Goal: Task Accomplishment & Management: Complete application form

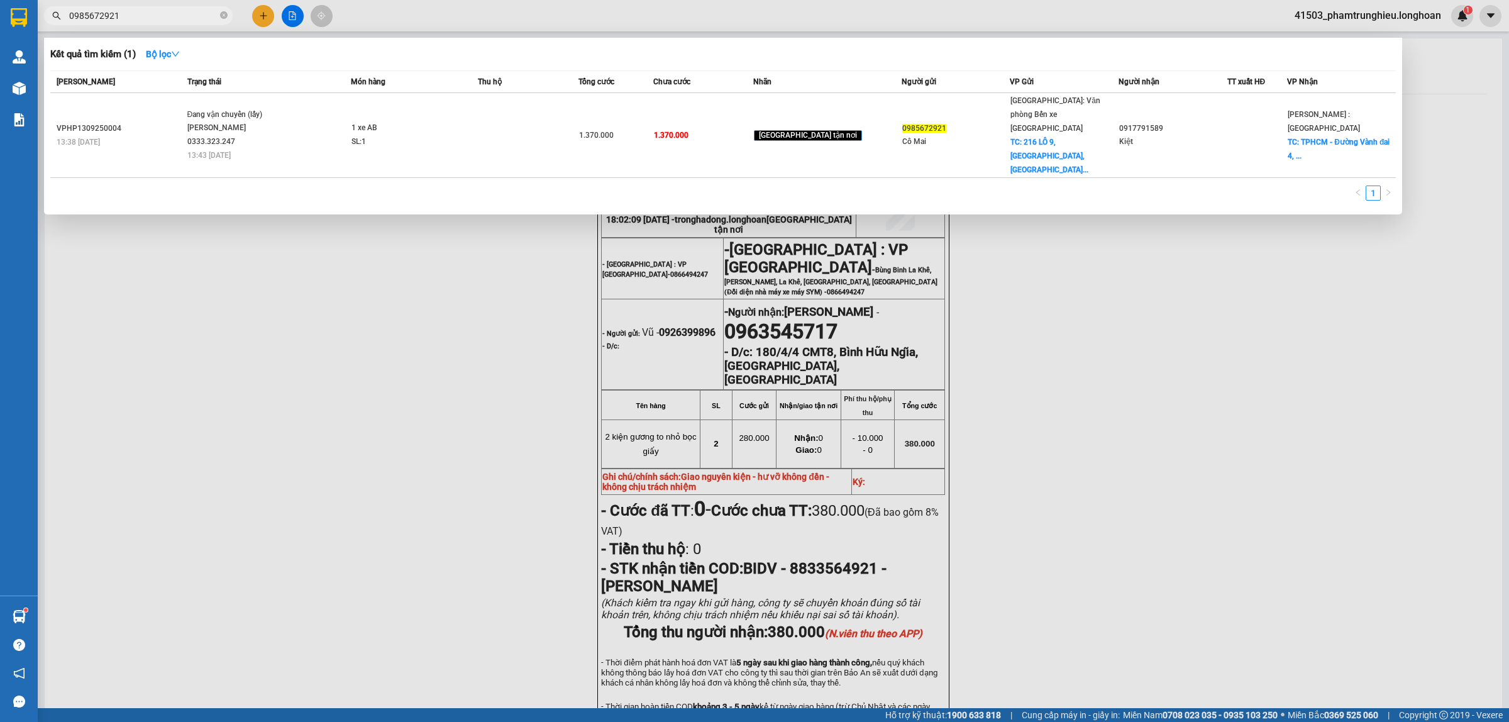
click at [146, 19] on input "0985672921" at bounding box center [143, 16] width 148 height 14
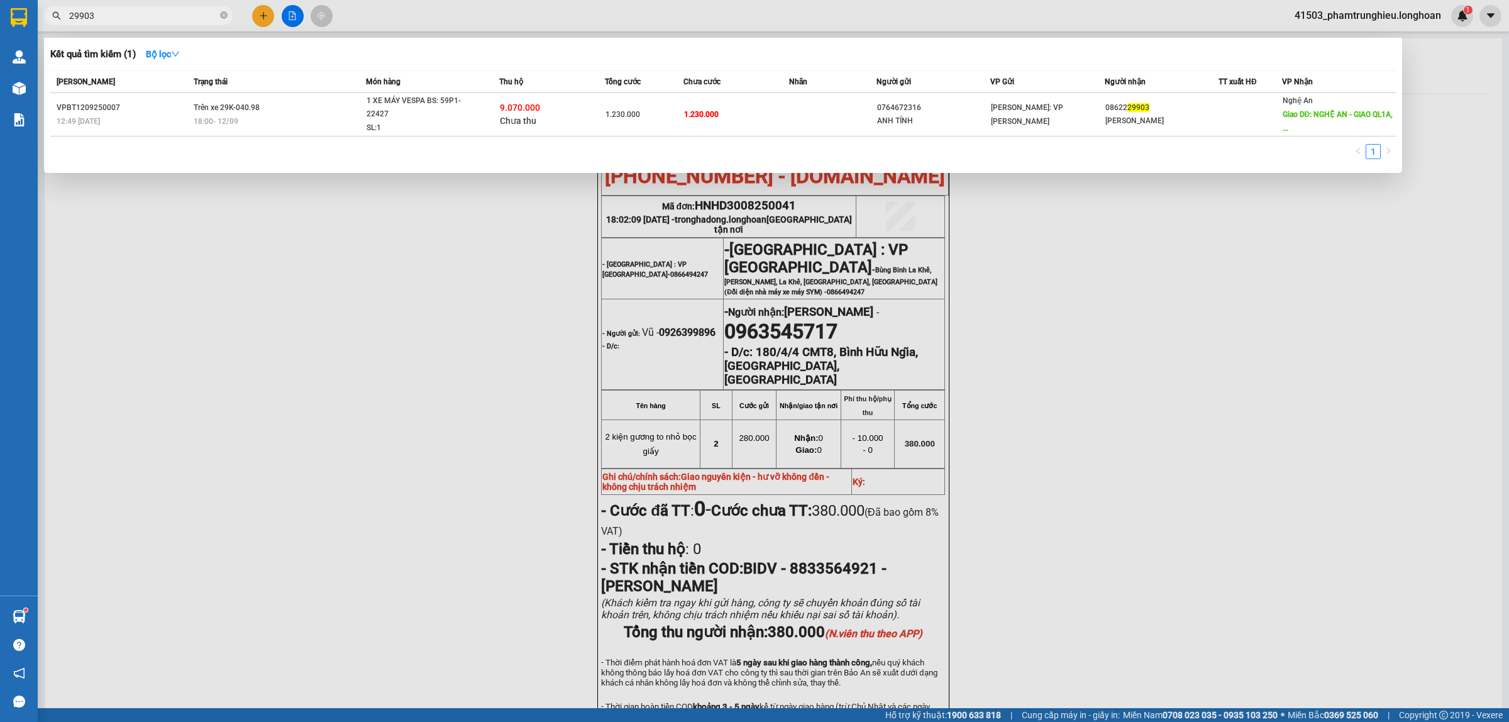
type input "29903"
click at [132, 16] on input "29903" at bounding box center [143, 16] width 148 height 14
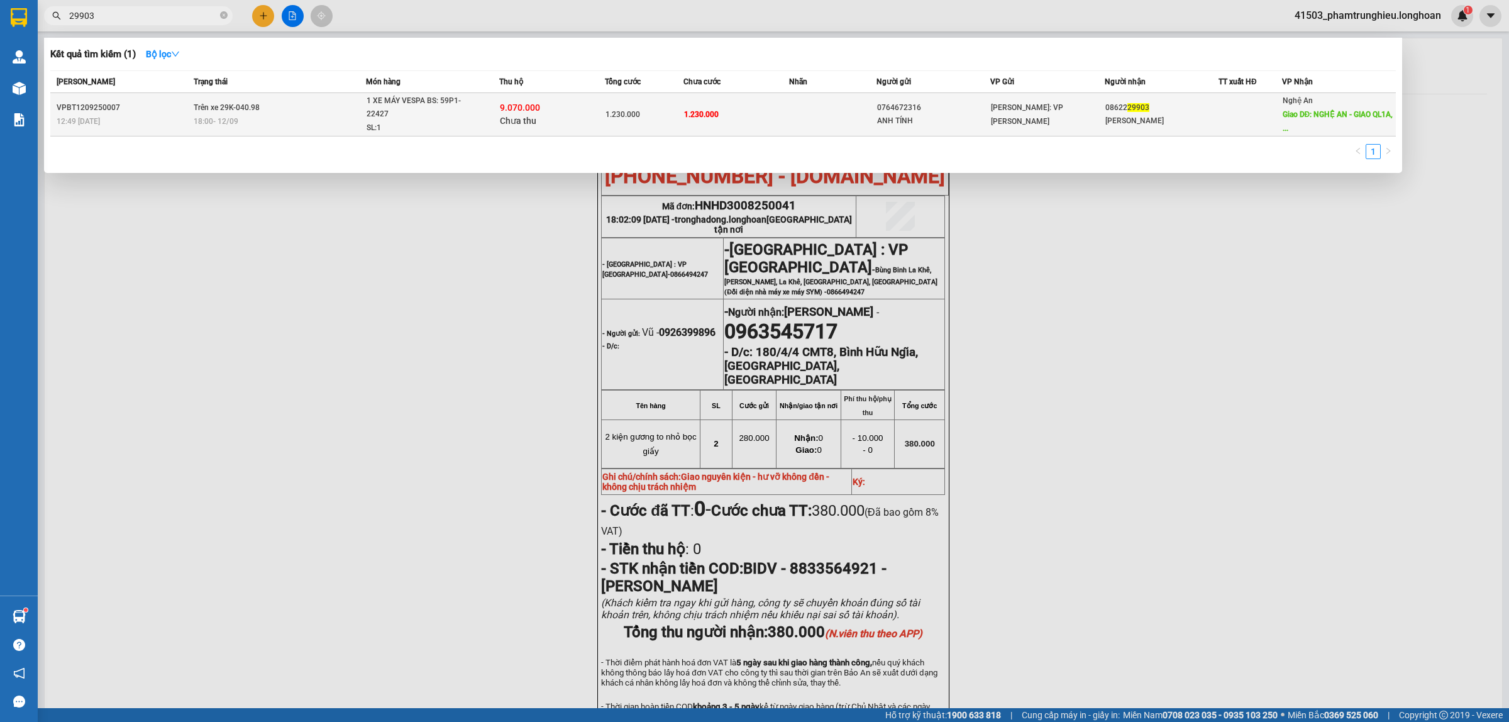
click at [368, 121] on div "SL: 1" at bounding box center [413, 128] width 94 height 14
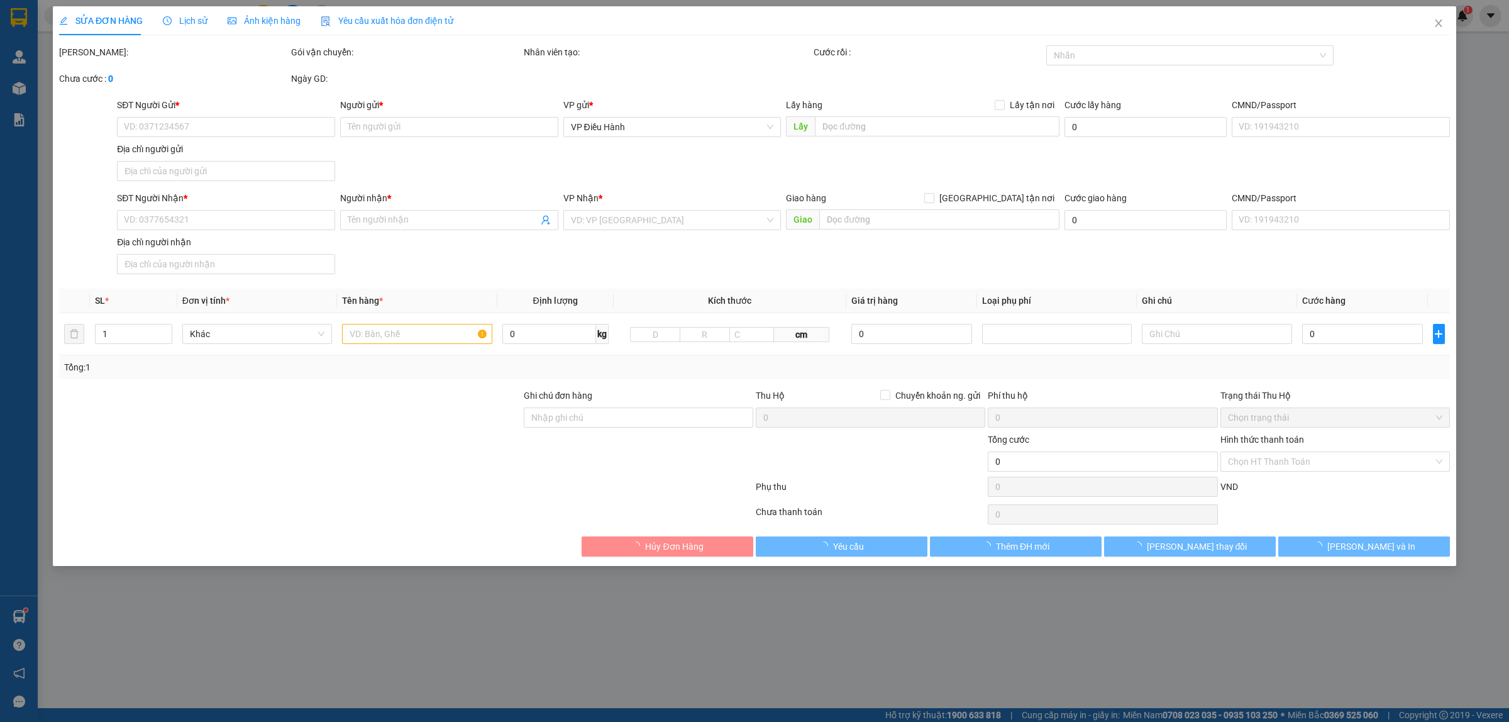
click at [165, 22] on icon "clock-circle" at bounding box center [167, 20] width 9 height 9
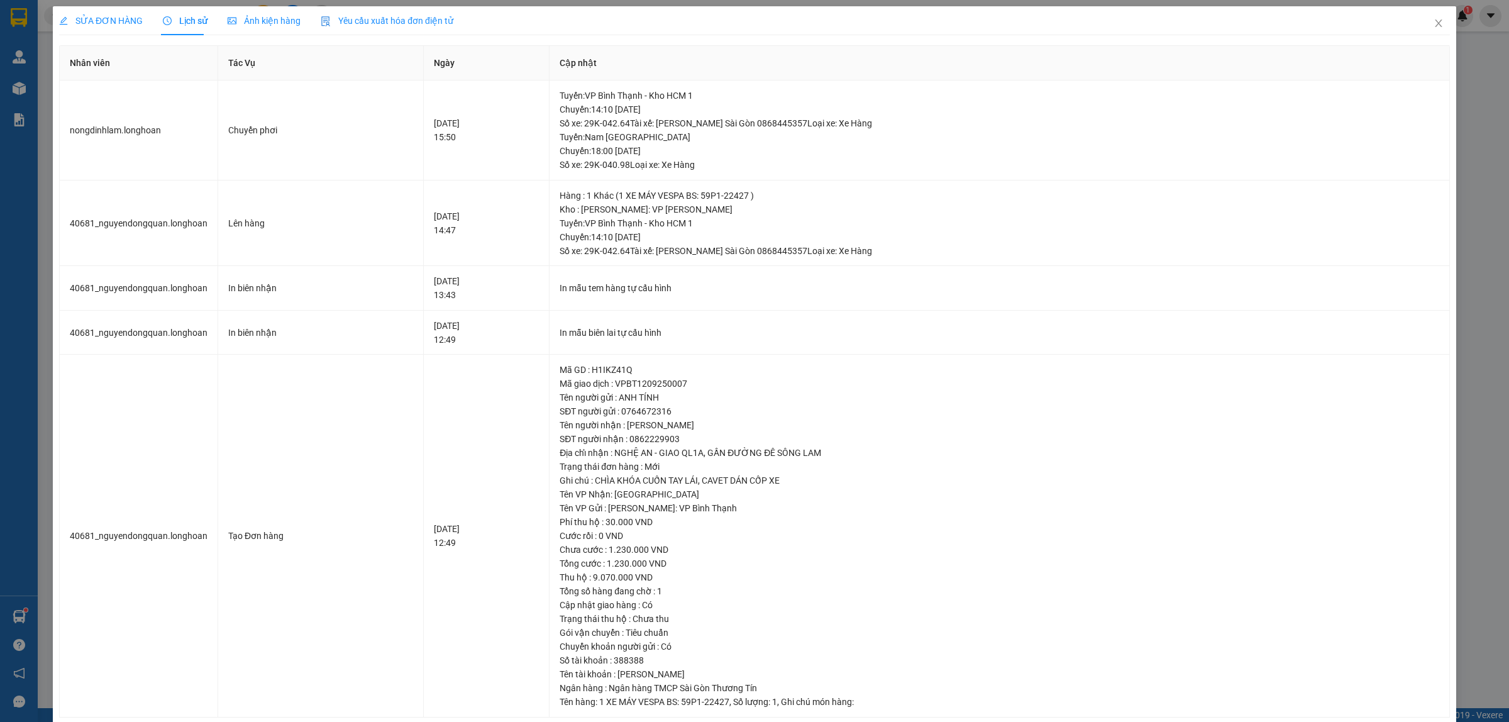
click at [123, 23] on span "SỬA ĐƠN HÀNG" at bounding box center [101, 21] width 84 height 10
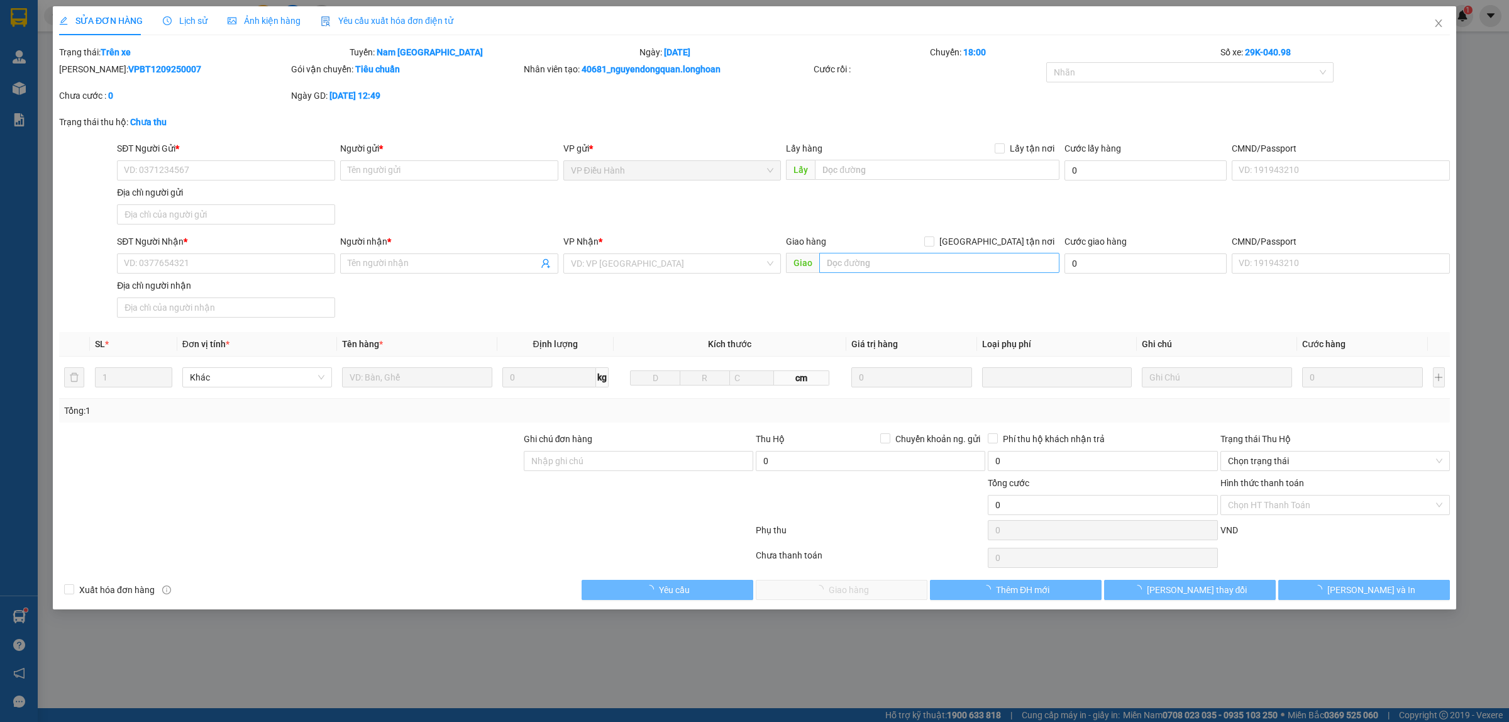
type input "0764672316"
type input "ANH TÍNH"
type input "0862229903"
type input "[PERSON_NAME]"
type input "NGHỆ AN - GIAO QL1A, GẦN ĐƯỜNG ĐÊ SÔNG LAM"
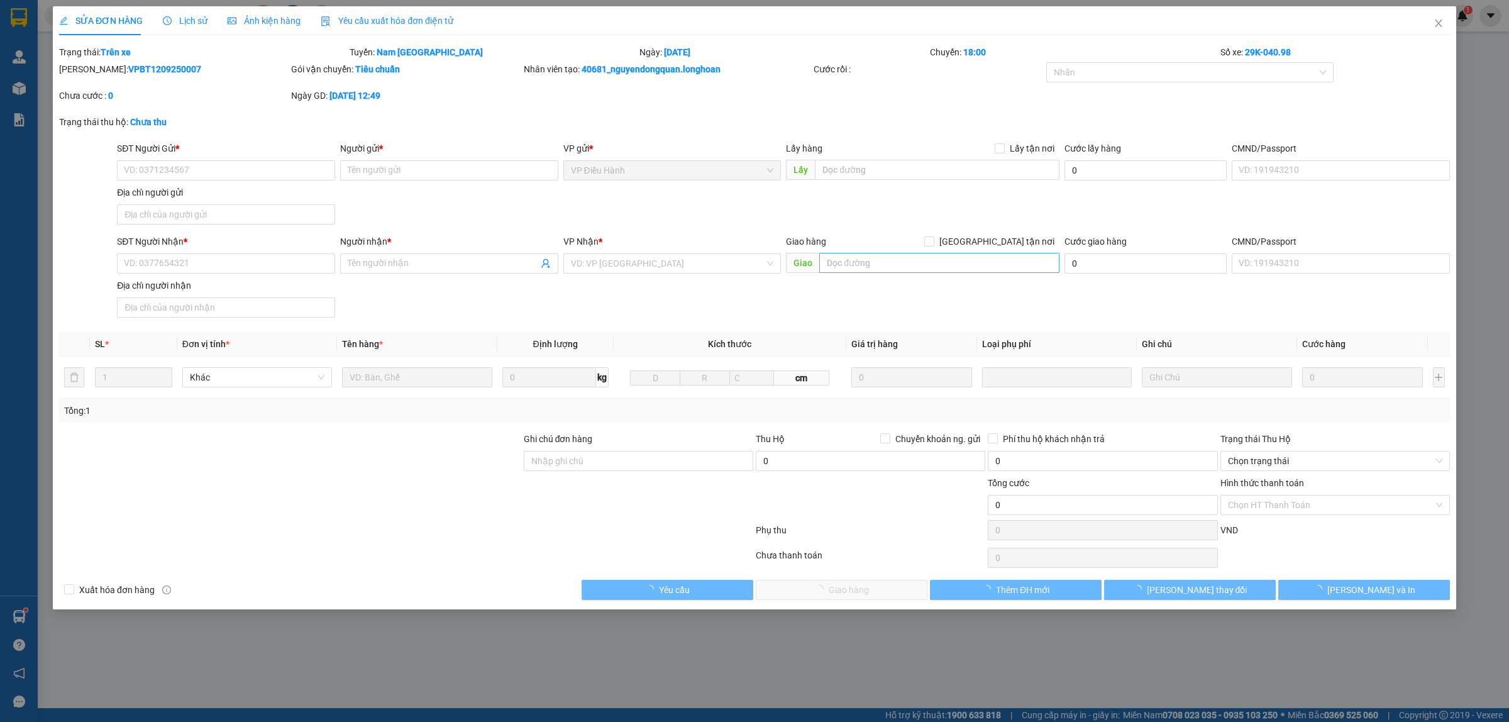
type input "CHÌA KHÓA CUỐN TAY LÁI, CAVET DÁN CỐP XE"
type input "1.230.000"
checkbox input "true"
type input "9.070.000"
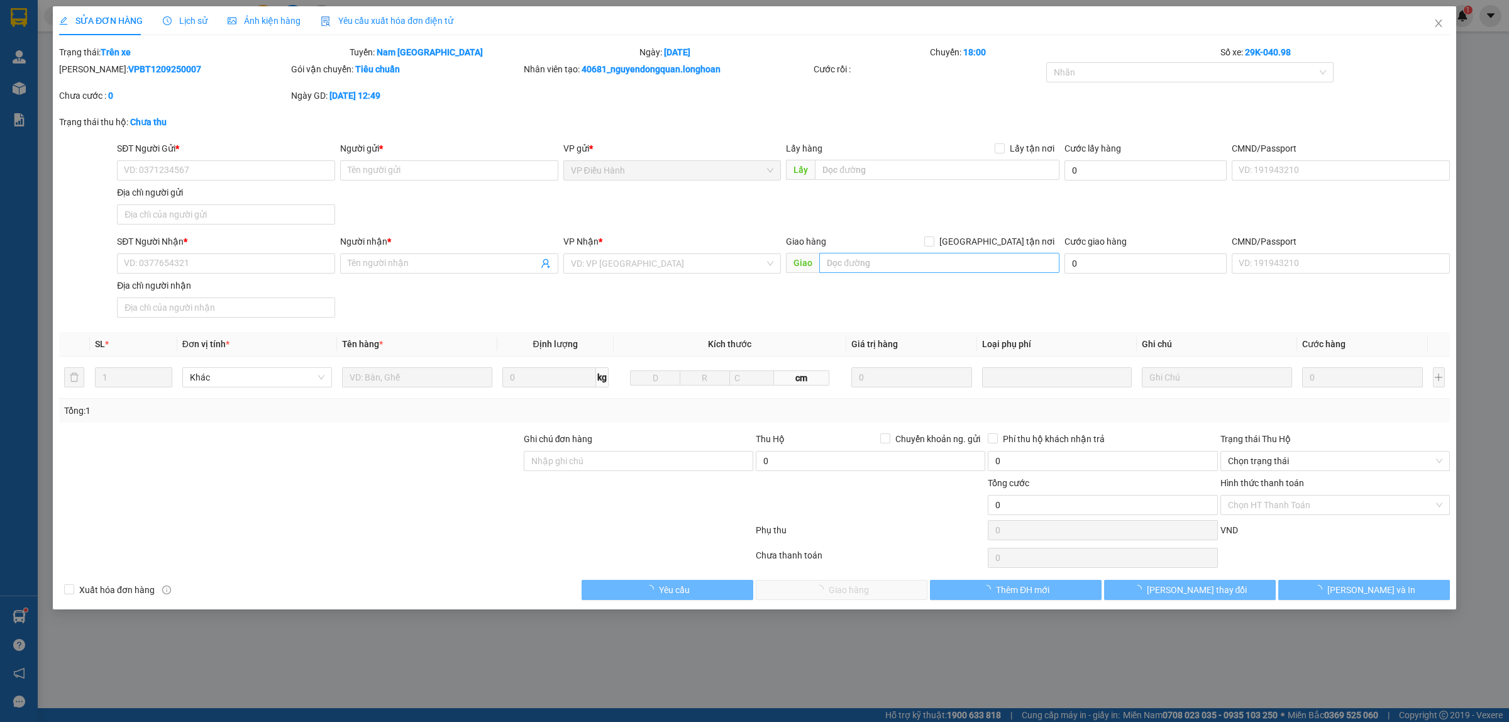
type input "30.000"
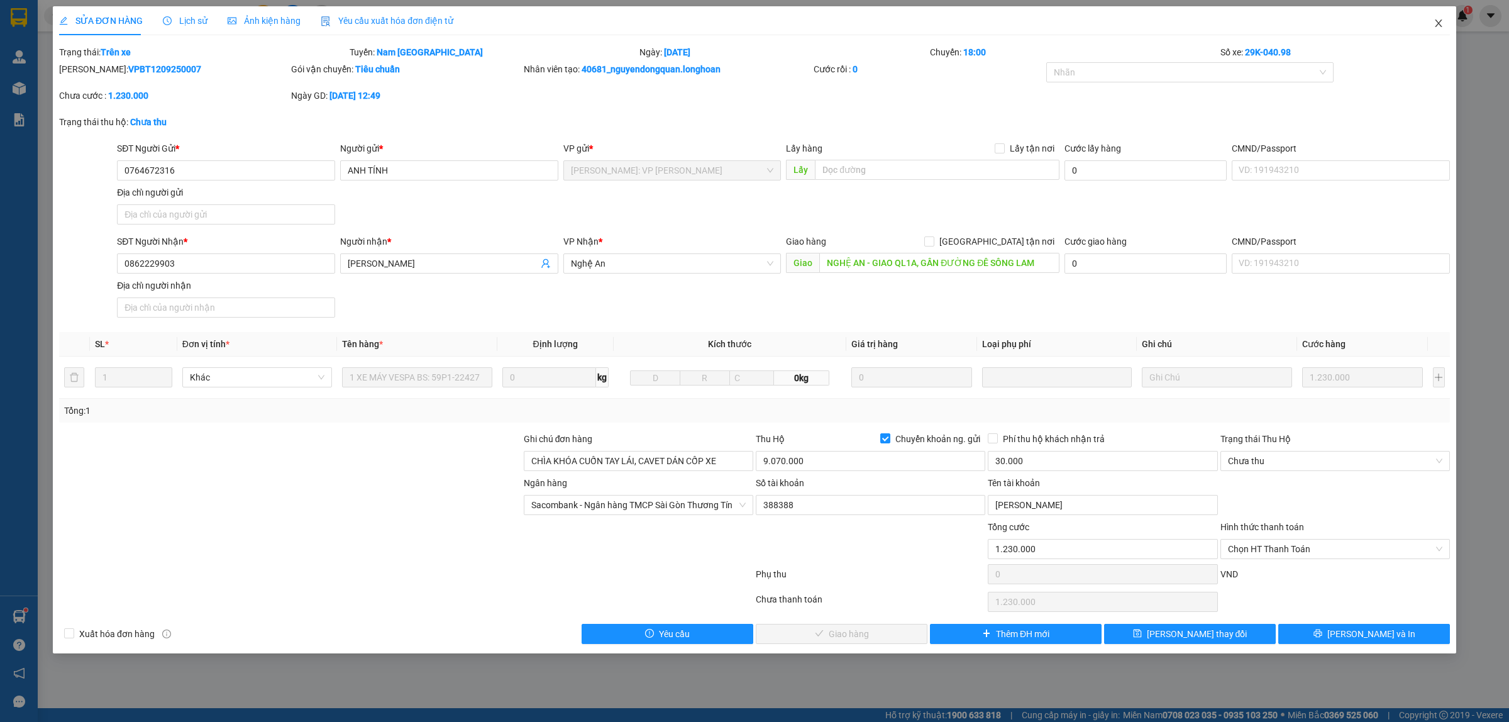
click at [1439, 22] on icon "close" at bounding box center [1437, 23] width 7 height 8
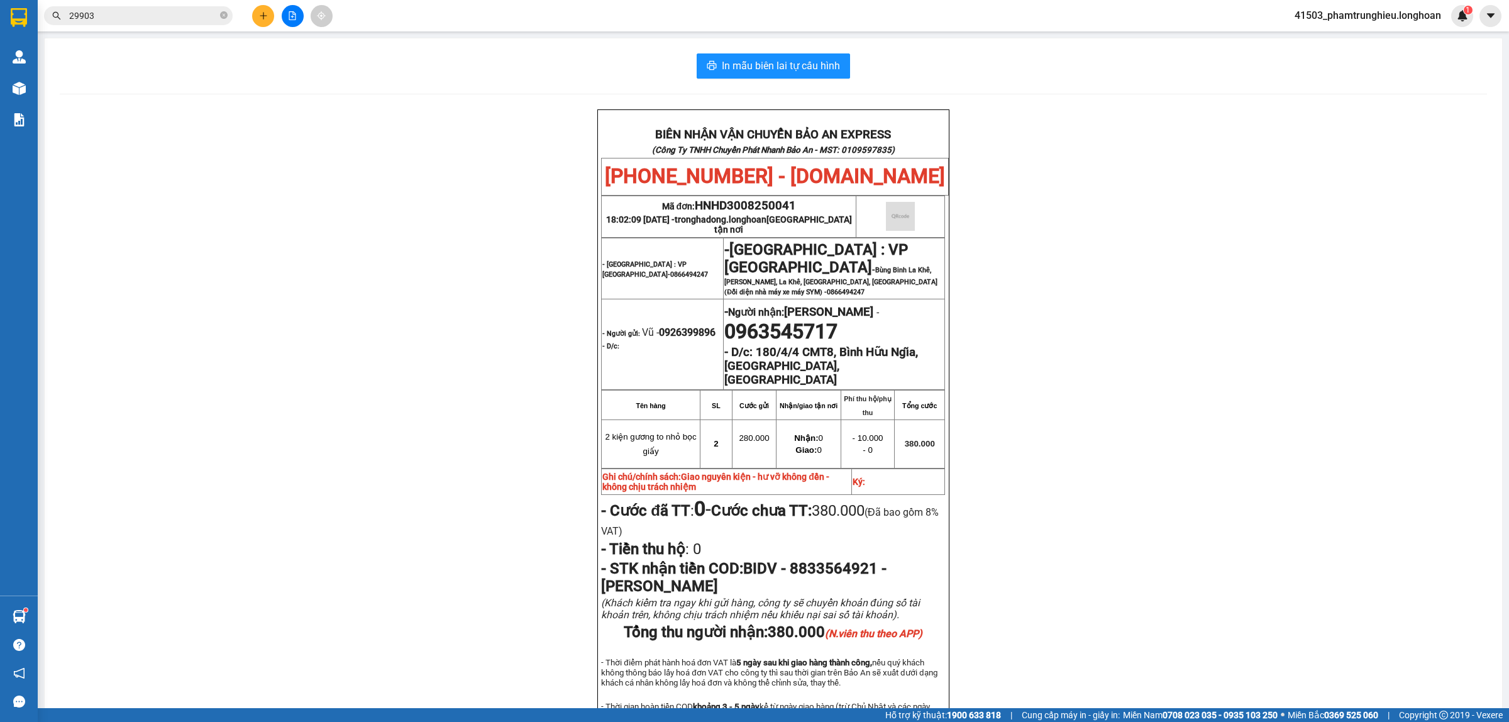
click at [185, 23] on span "29903" at bounding box center [138, 15] width 189 height 19
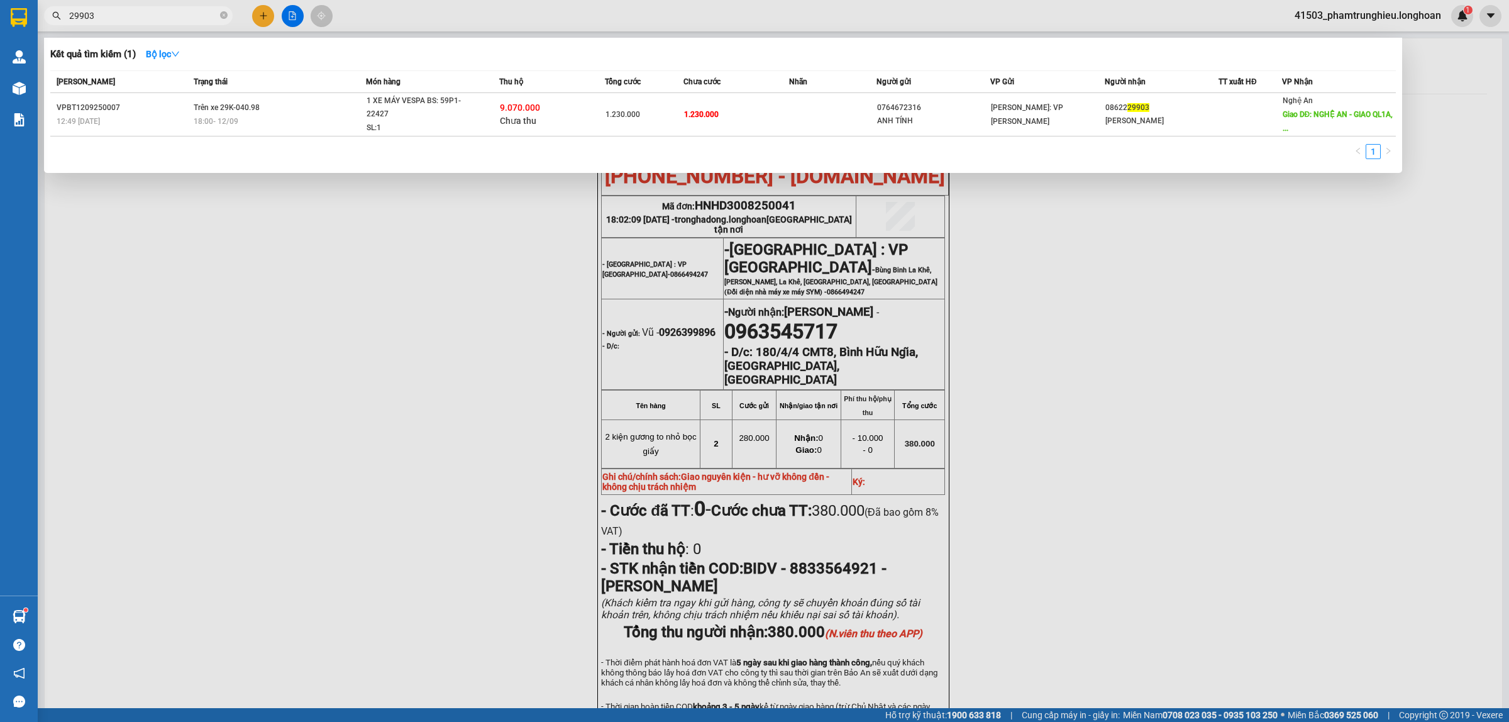
click at [184, 16] on input "29903" at bounding box center [143, 16] width 148 height 14
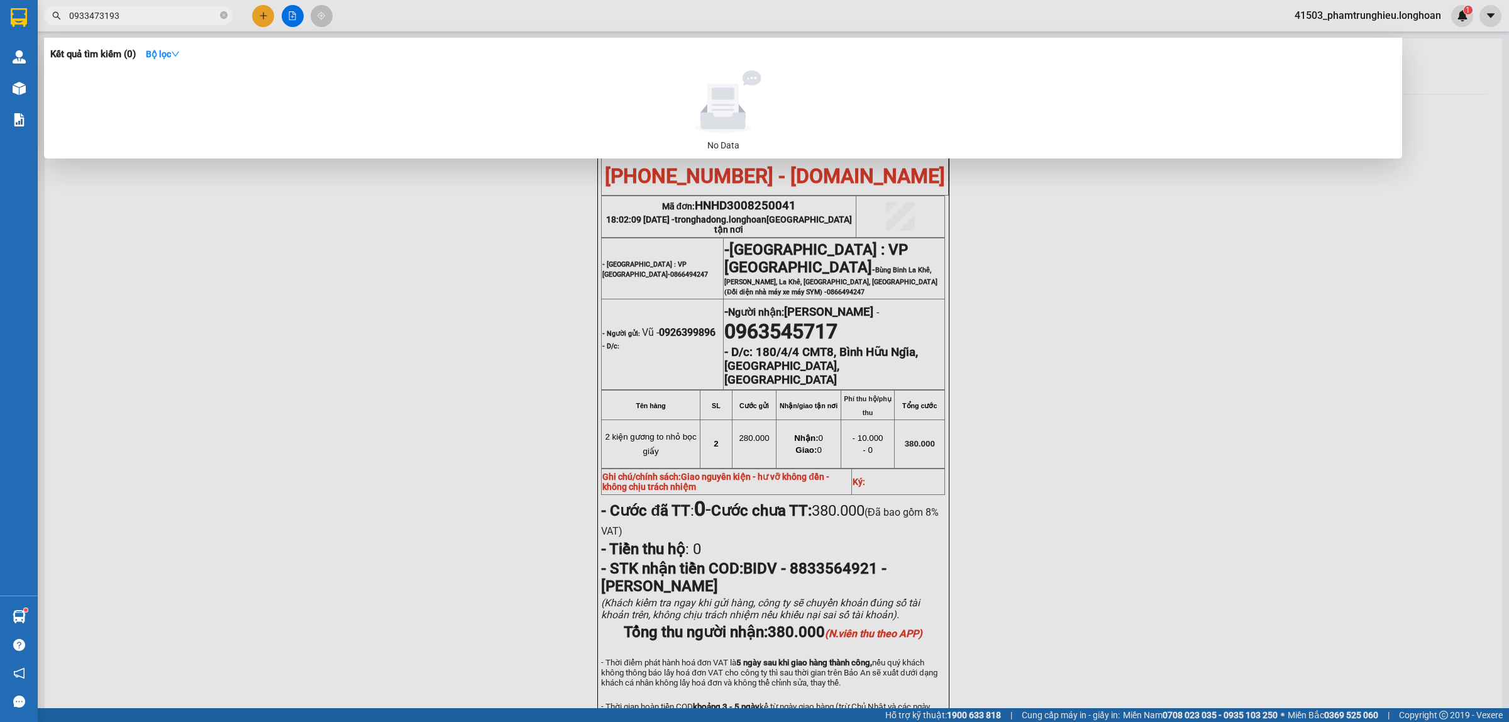
click at [190, 21] on input "0933473193" at bounding box center [143, 16] width 148 height 14
click at [143, 20] on input "0933473193" at bounding box center [143, 16] width 148 height 14
click at [179, 7] on span "0933473193" at bounding box center [138, 15] width 189 height 19
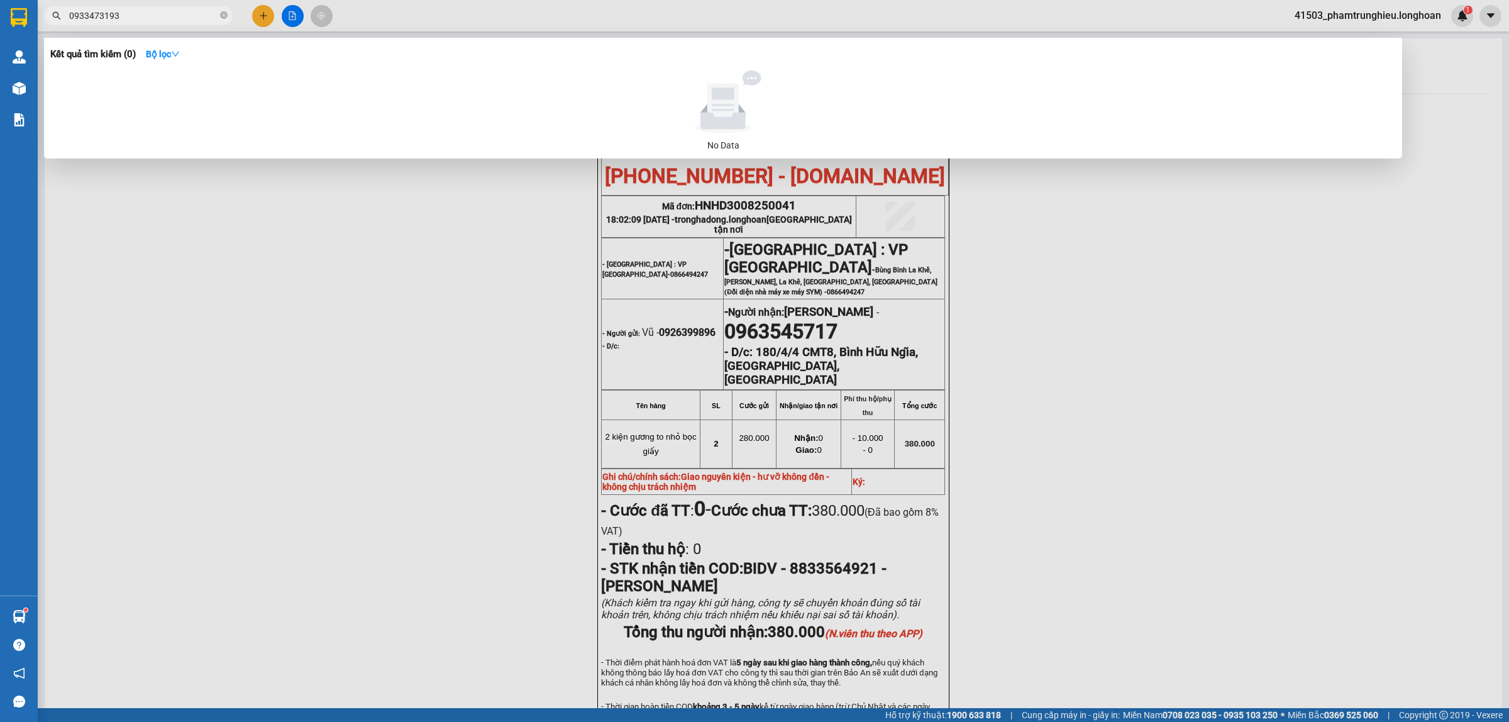
click at [179, 7] on span "0933473193" at bounding box center [138, 15] width 189 height 19
click at [170, 24] on span "0933473193" at bounding box center [138, 15] width 189 height 19
click at [170, 17] on input "0933473193" at bounding box center [143, 16] width 148 height 14
click at [170, 16] on input "0933473193" at bounding box center [143, 16] width 148 height 14
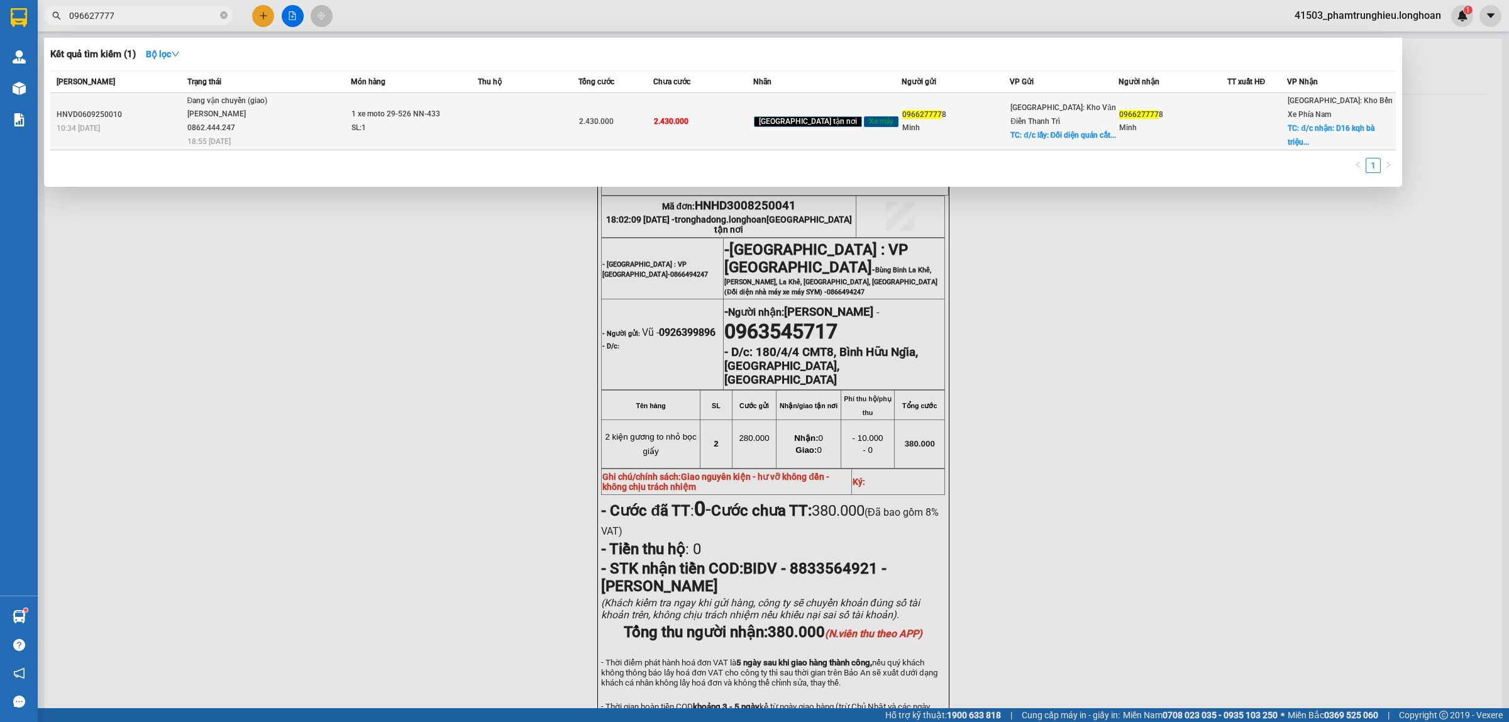
type input "096627777"
click at [446, 121] on div "SL: 1" at bounding box center [398, 128] width 94 height 14
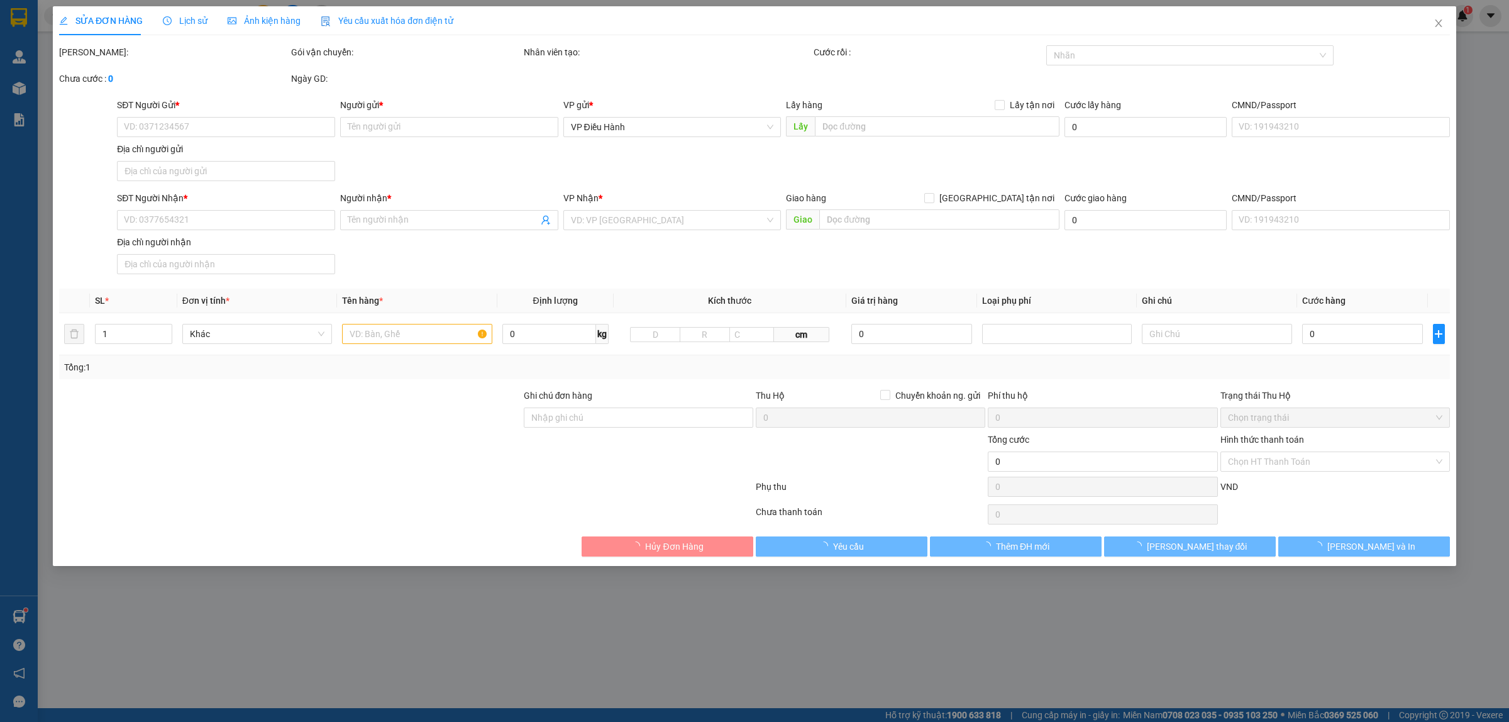
type input "0966277778"
type input "Minh"
checkbox input "true"
type input "đ/c lấy: Đối diện quán cắt tóc Đức Toàn, thôn [GEOGRAPHIC_DATA], xã [GEOGRAPHIC…"
type input "0966277778"
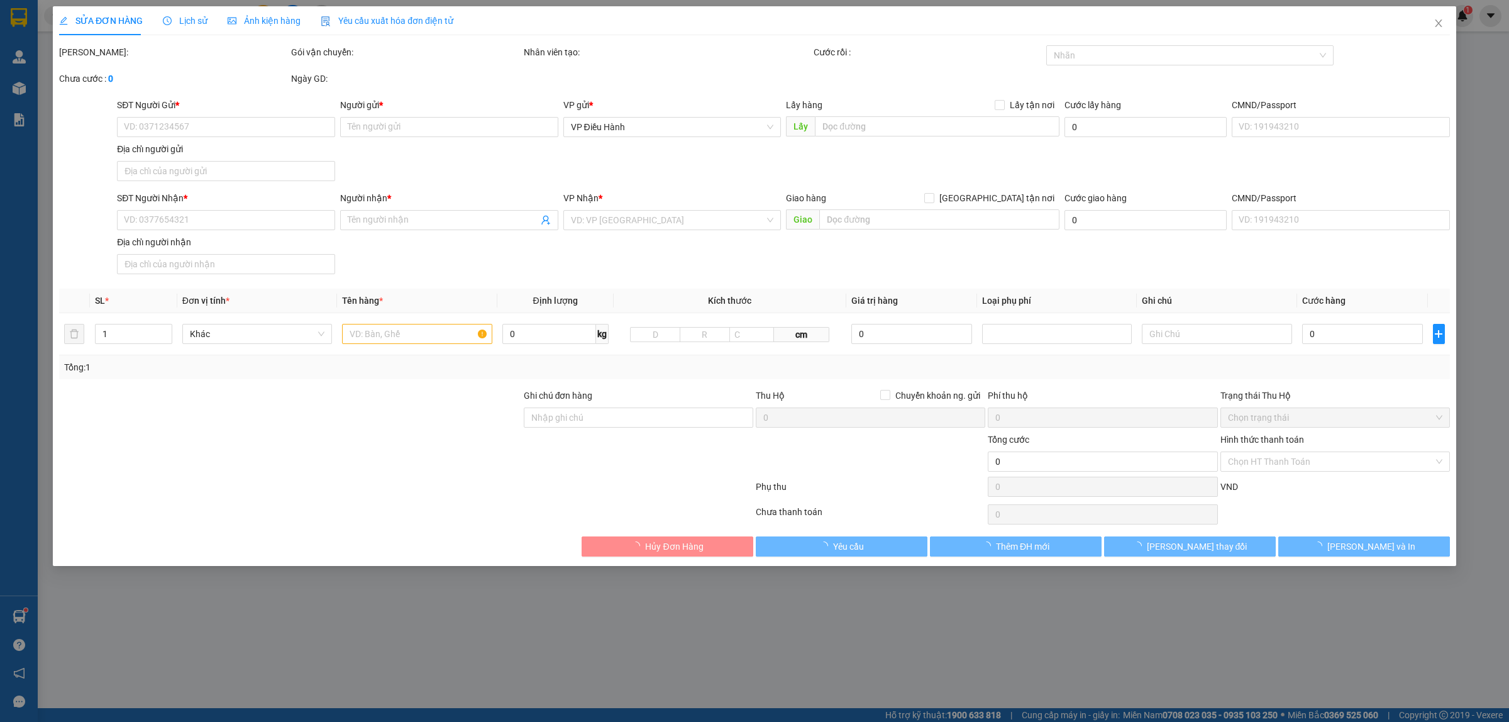
type input "Minh"
checkbox input "true"
type input "đ/c nhận: D16 kqh bà triệu p4 [GEOGRAPHIC_DATA]"
type input "1 chìa khoá, 1 đăng ký xe"
type input "2.430.000"
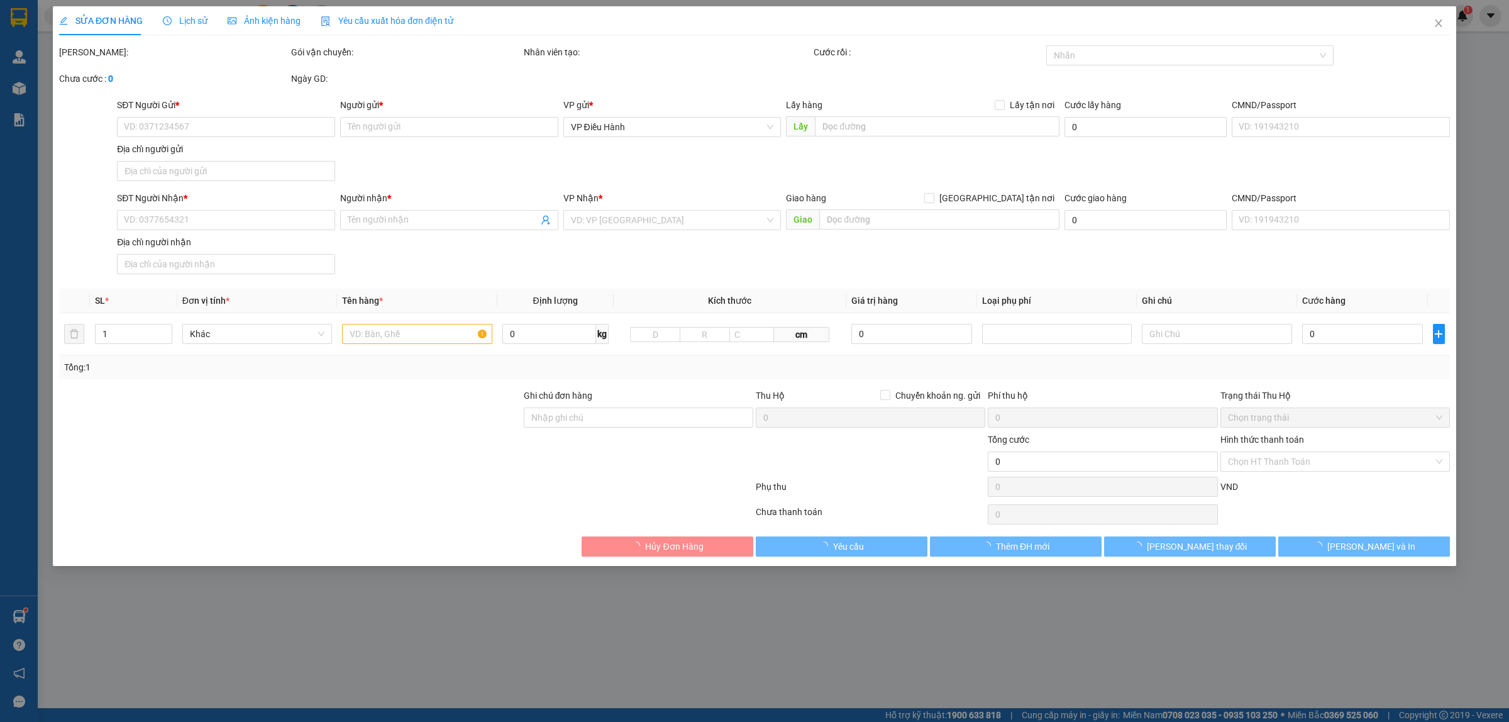
type input "2.430.000"
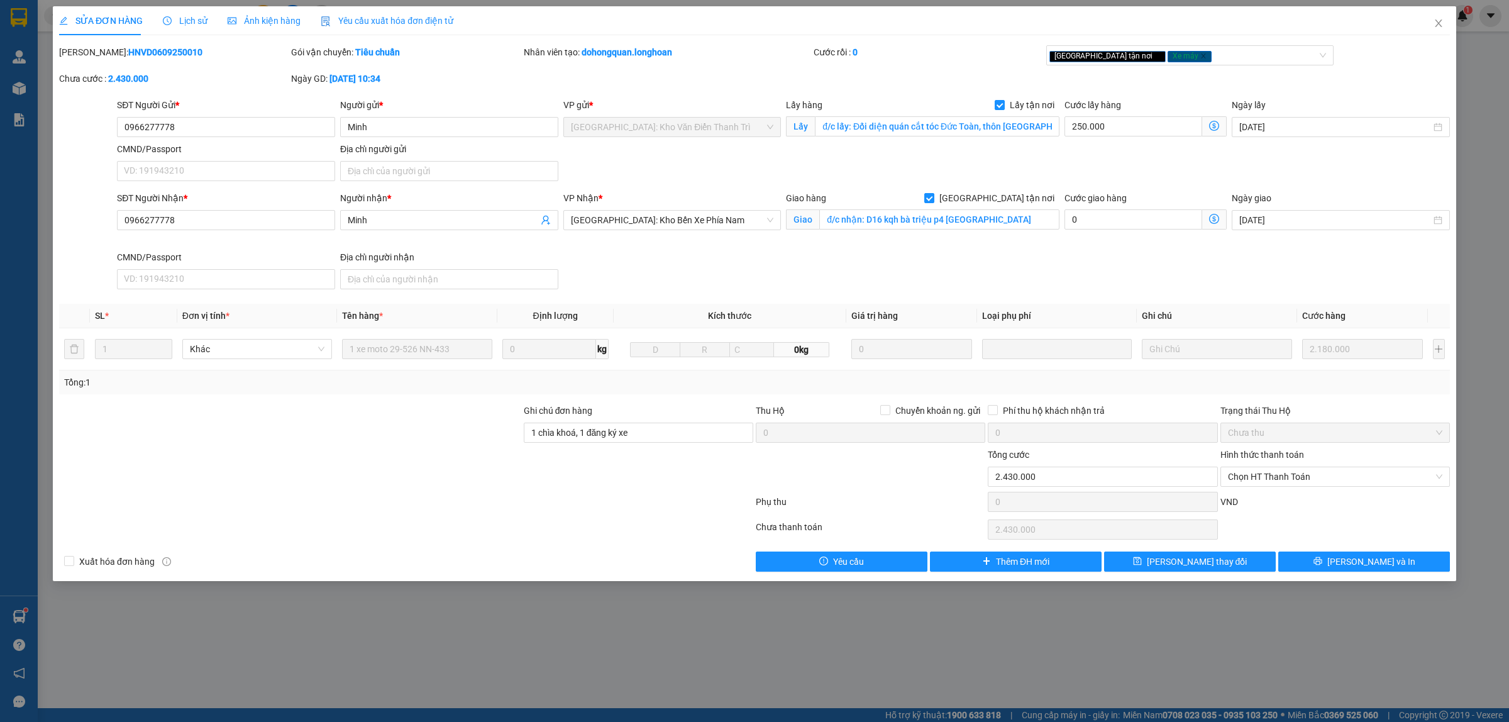
click at [181, 22] on span "Lịch sử" at bounding box center [185, 21] width 45 height 10
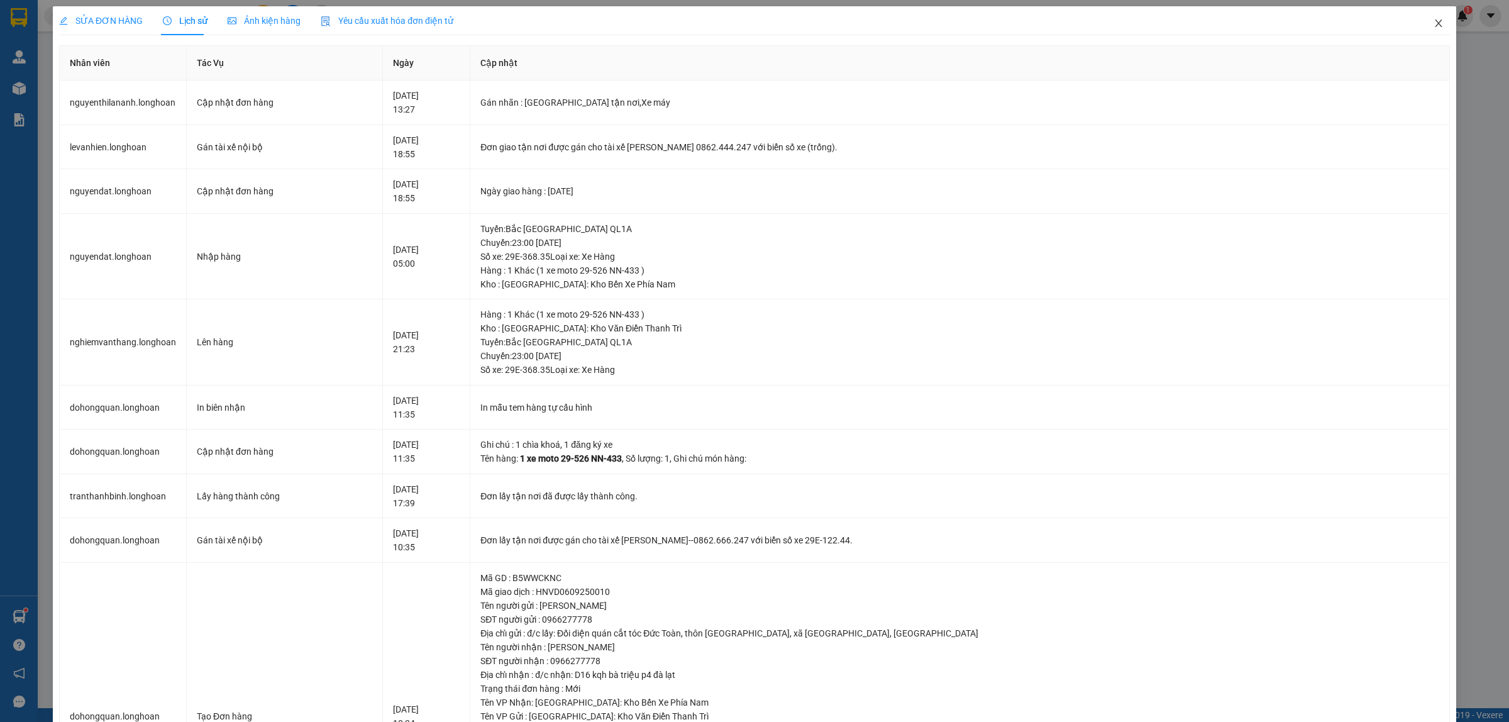
click at [1434, 23] on icon "close" at bounding box center [1437, 23] width 7 height 8
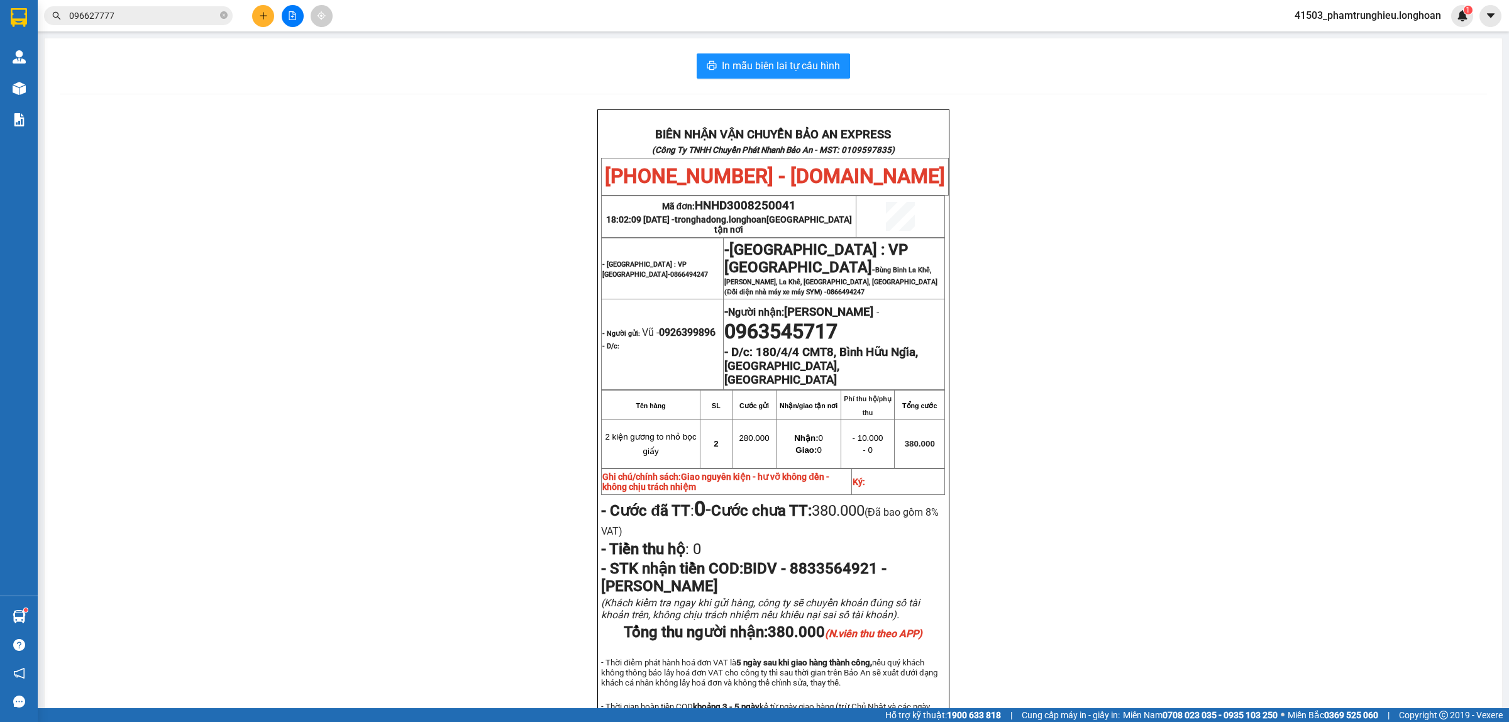
click at [192, 19] on input "096627777" at bounding box center [143, 16] width 148 height 14
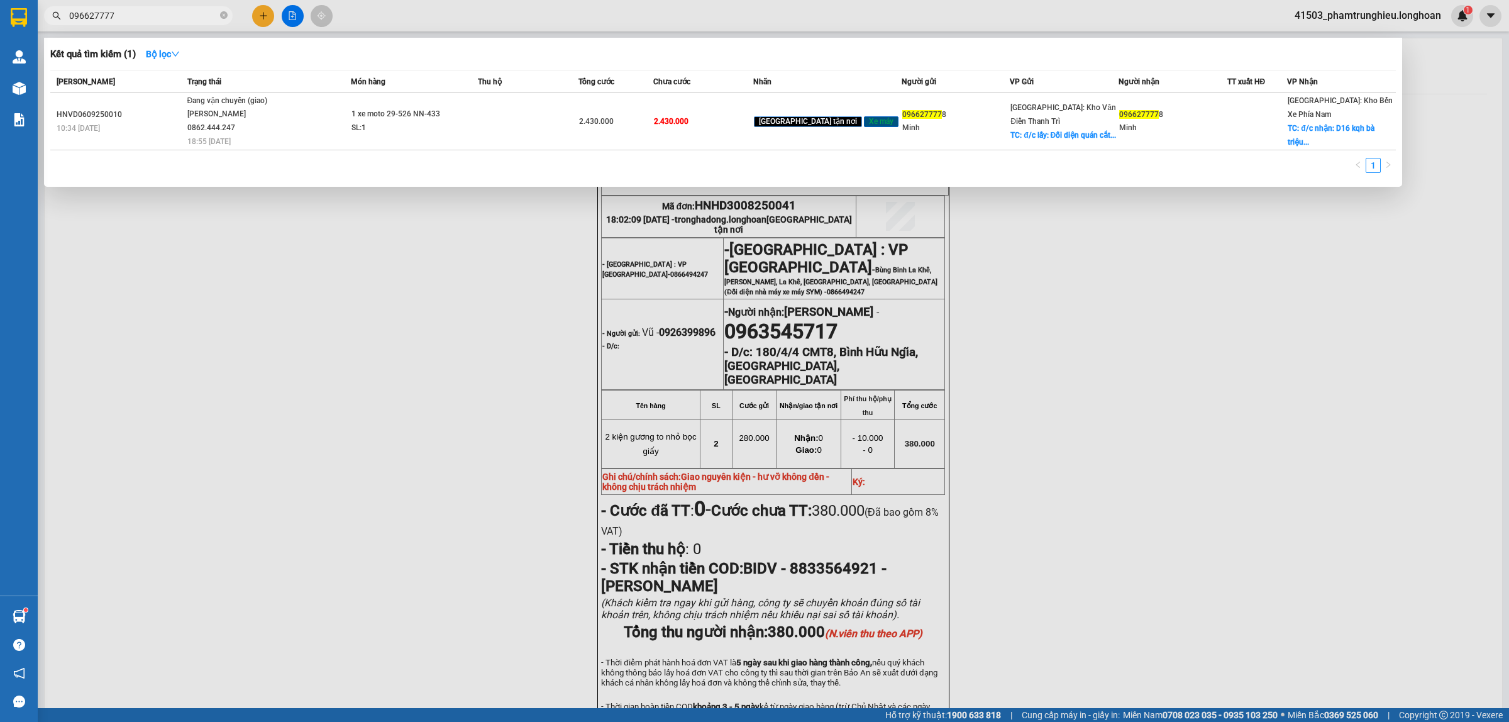
click at [192, 19] on input "096627777" at bounding box center [143, 16] width 148 height 14
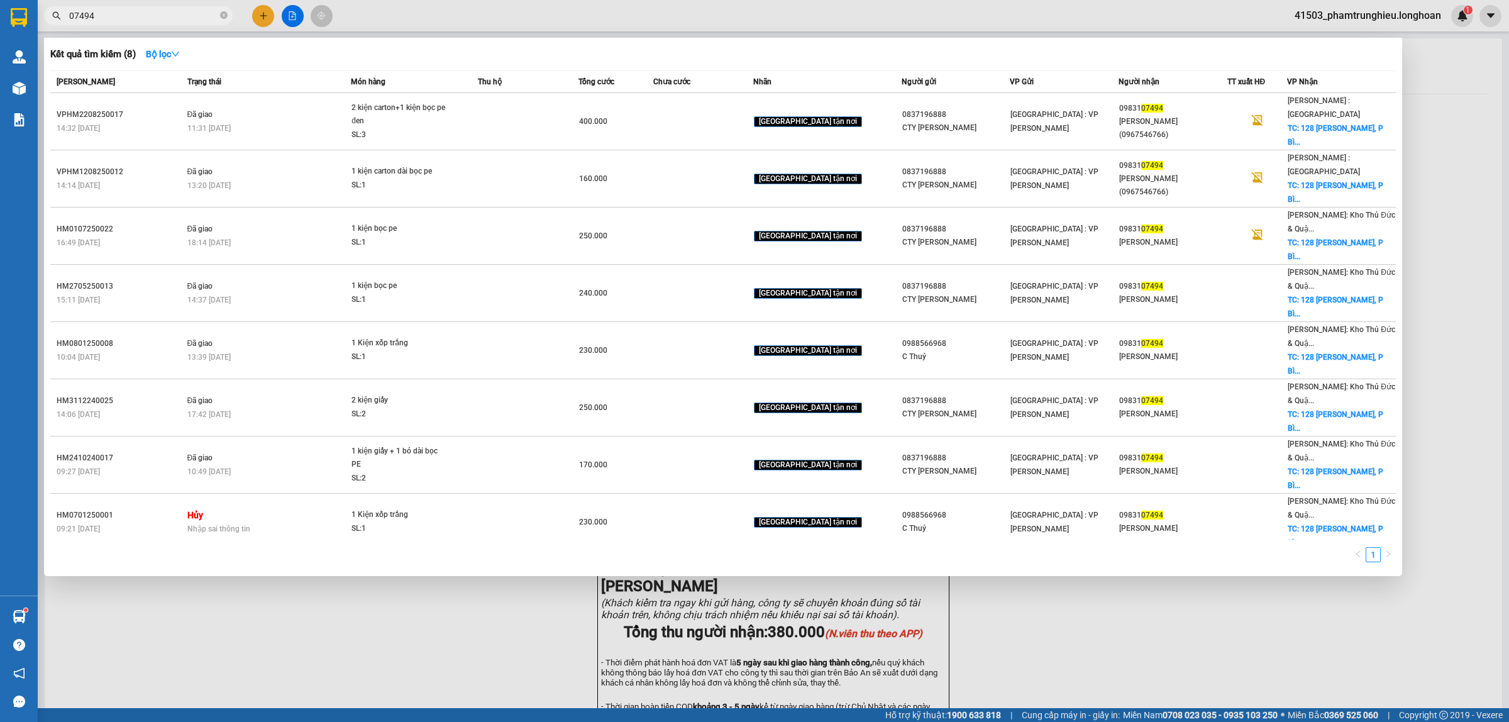
click at [189, 22] on input "07494" at bounding box center [143, 16] width 148 height 14
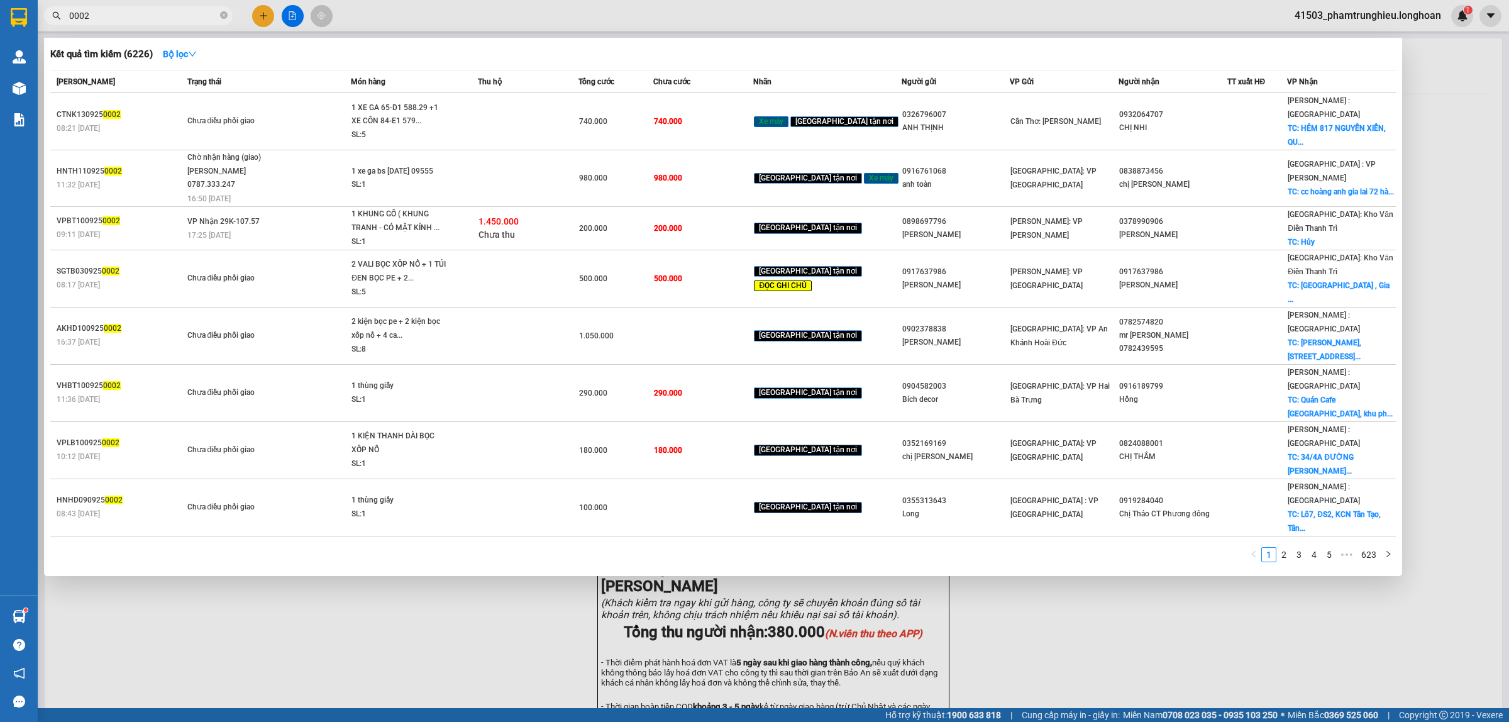
click at [124, 9] on input "0002" at bounding box center [143, 16] width 148 height 14
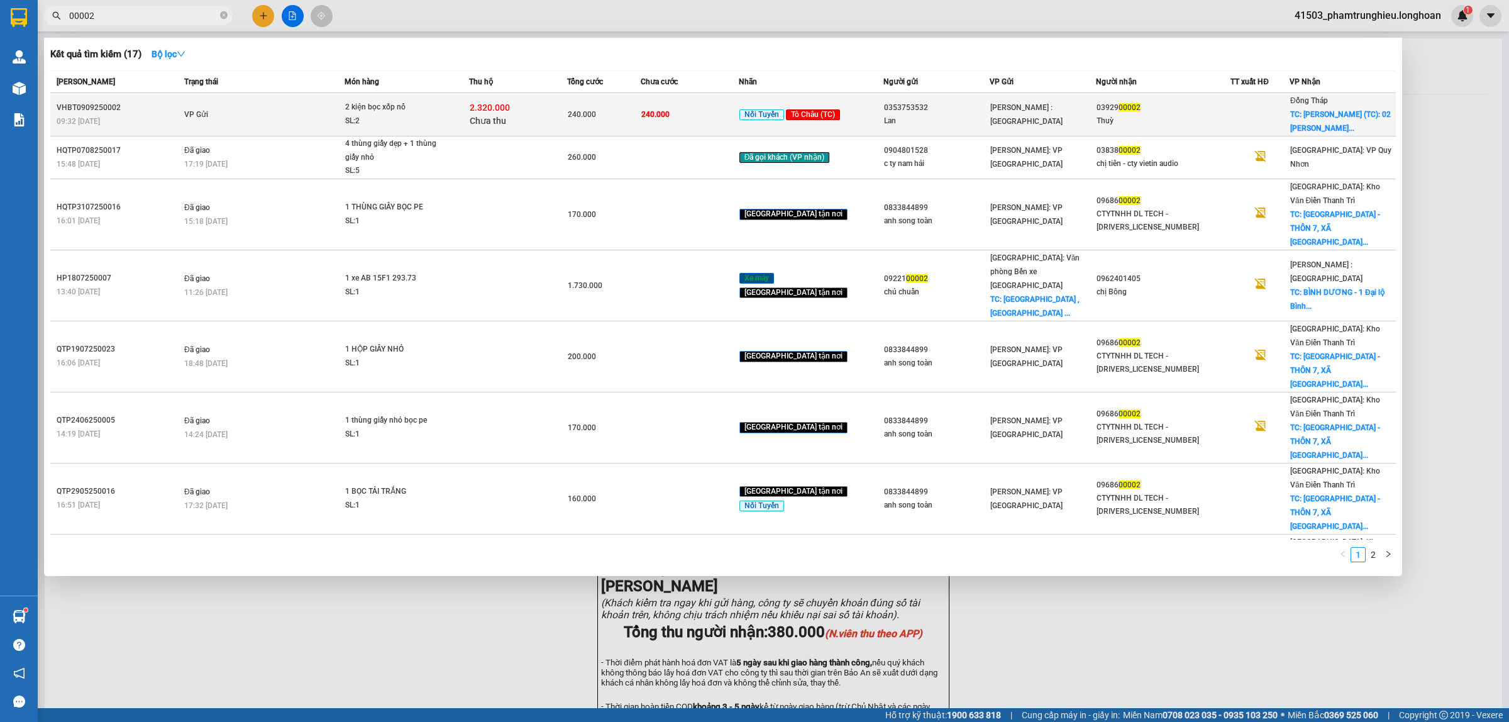
type input "00002"
click at [406, 108] on div "2 kiện bọc xốp nổ" at bounding box center [392, 108] width 94 height 14
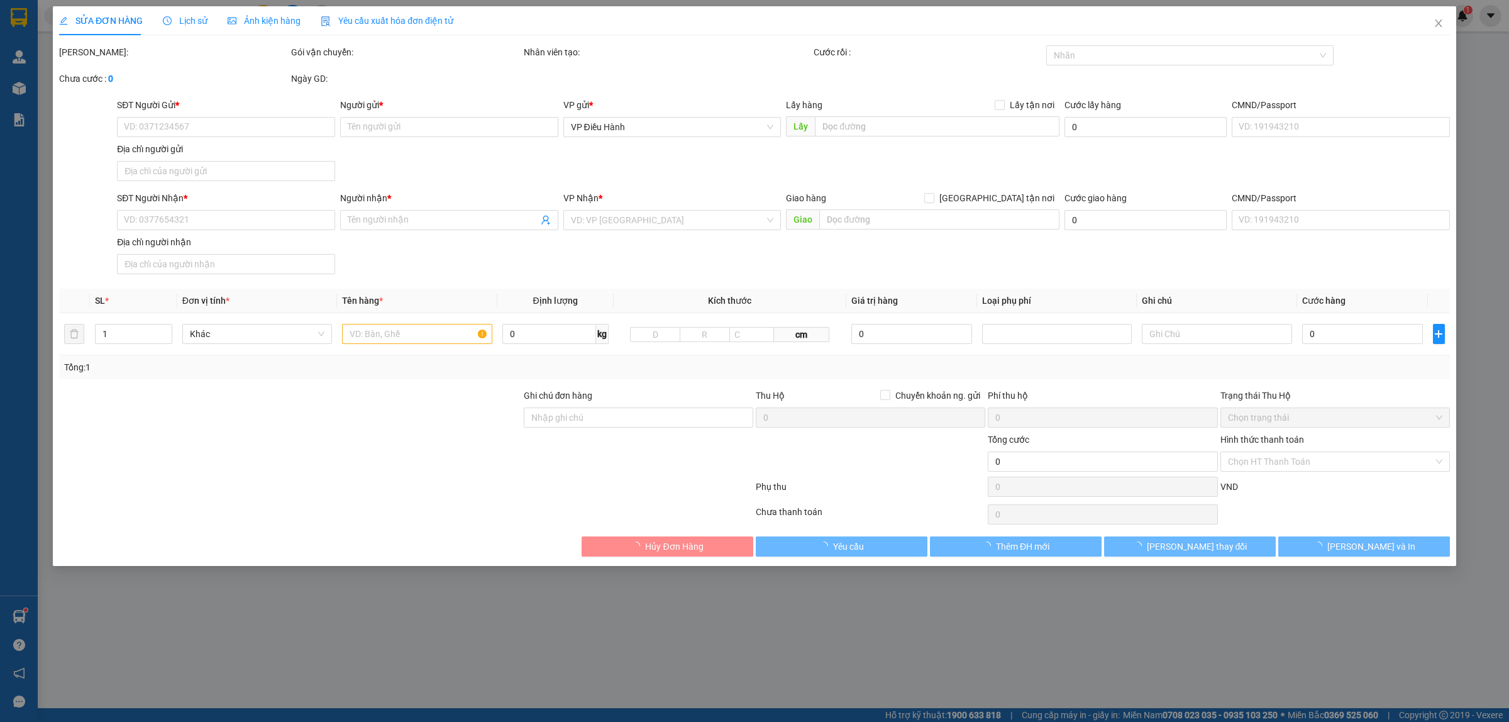
type input "0353753532"
type input "Lan"
type input "0392900002"
type input "Thuỳ"
checkbox input "true"
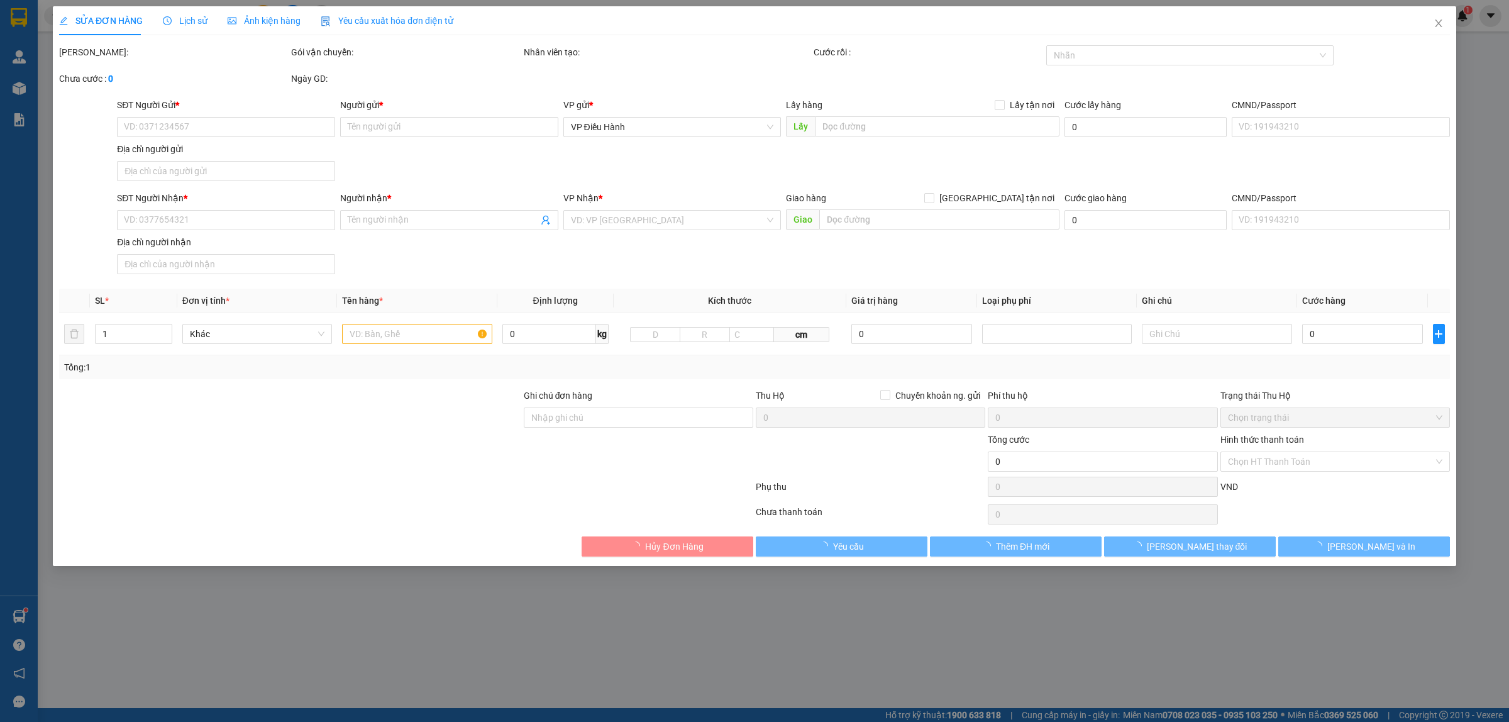
type input "[PERSON_NAME] (TC): 02 [PERSON_NAME], K4, P.[PERSON_NAME], [GEOGRAPHIC_DATA]"
type input "240.000"
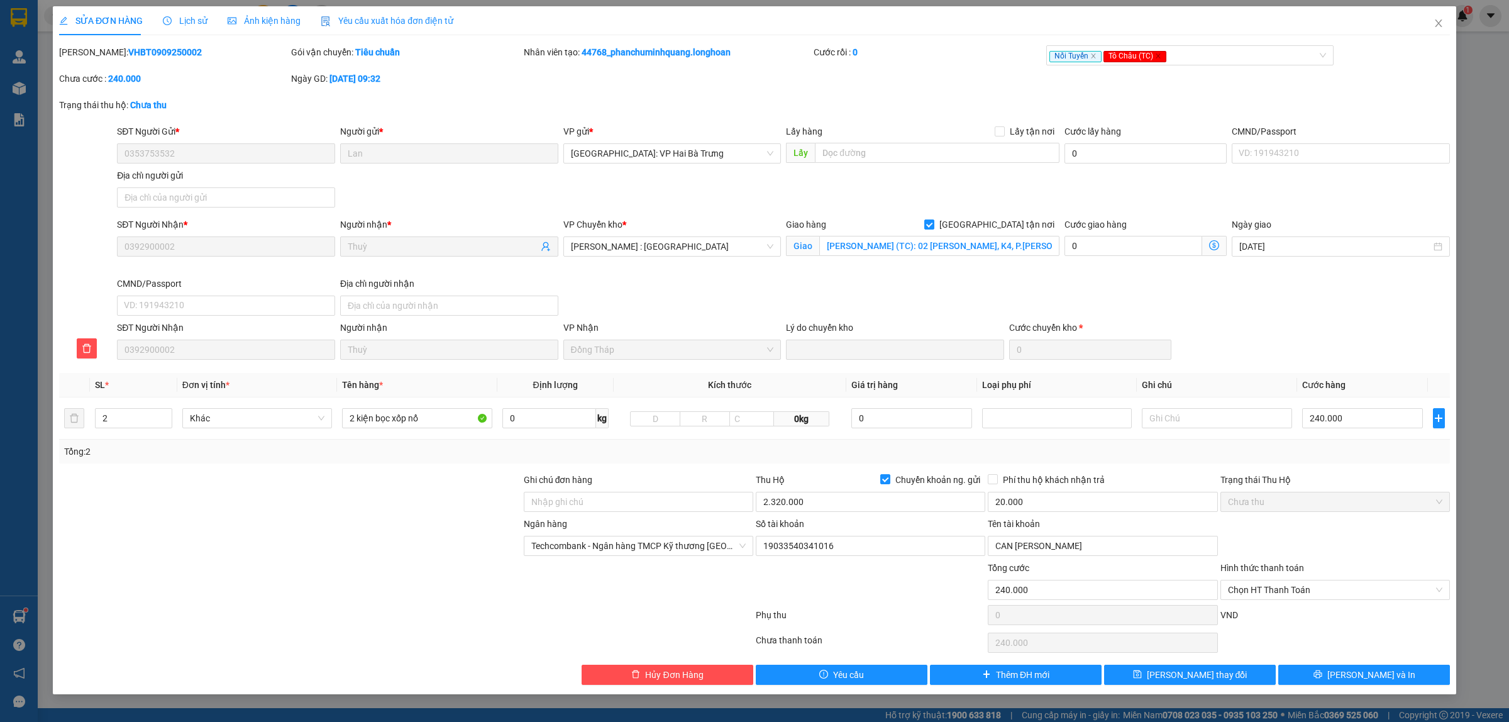
click at [181, 20] on span "Lịch sử" at bounding box center [185, 21] width 45 height 10
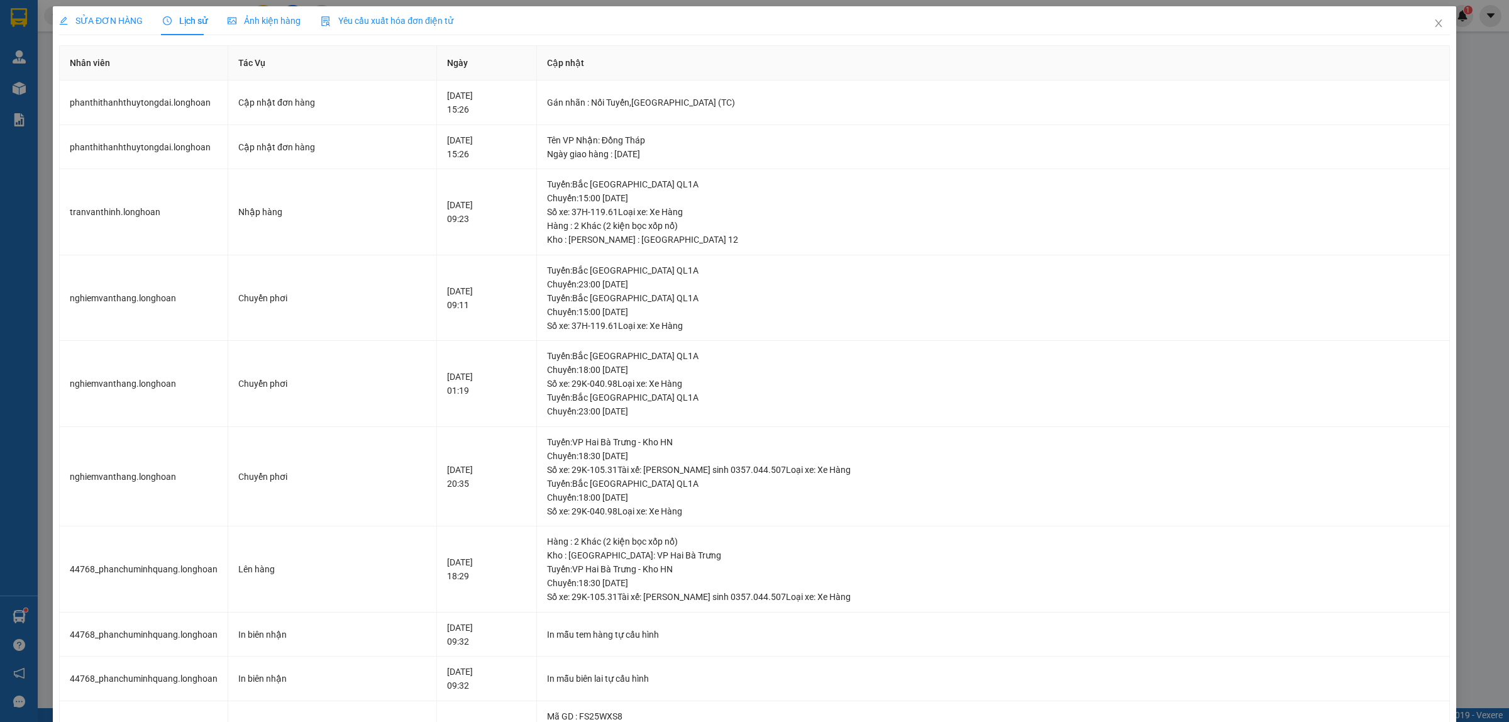
click at [112, 16] on span "SỬA ĐƠN HÀNG" at bounding box center [101, 21] width 84 height 10
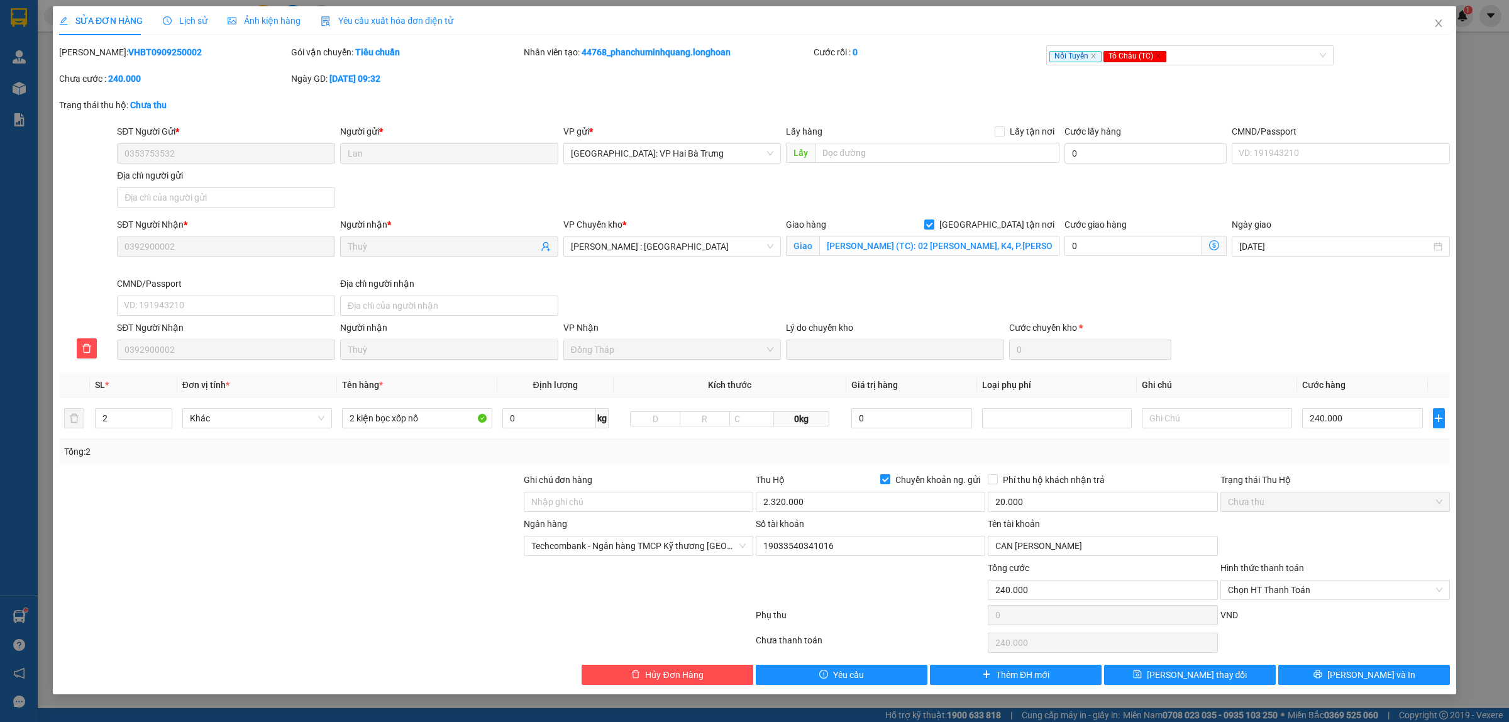
click at [184, 22] on span "Lịch sử" at bounding box center [185, 21] width 45 height 10
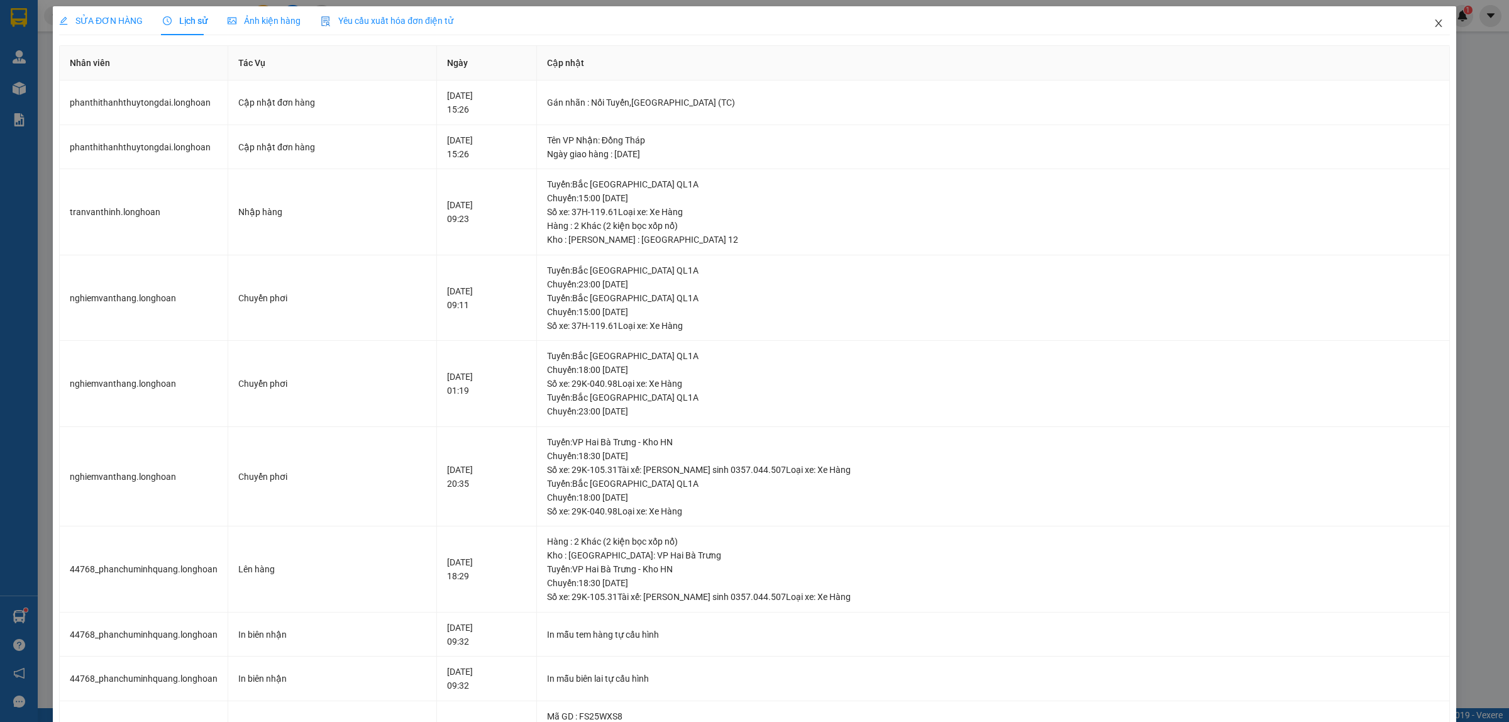
drag, startPoint x: 1422, startPoint y: 25, endPoint x: 1389, endPoint y: 29, distance: 32.9
click at [1421, 26] on span "Close" at bounding box center [1438, 23] width 35 height 35
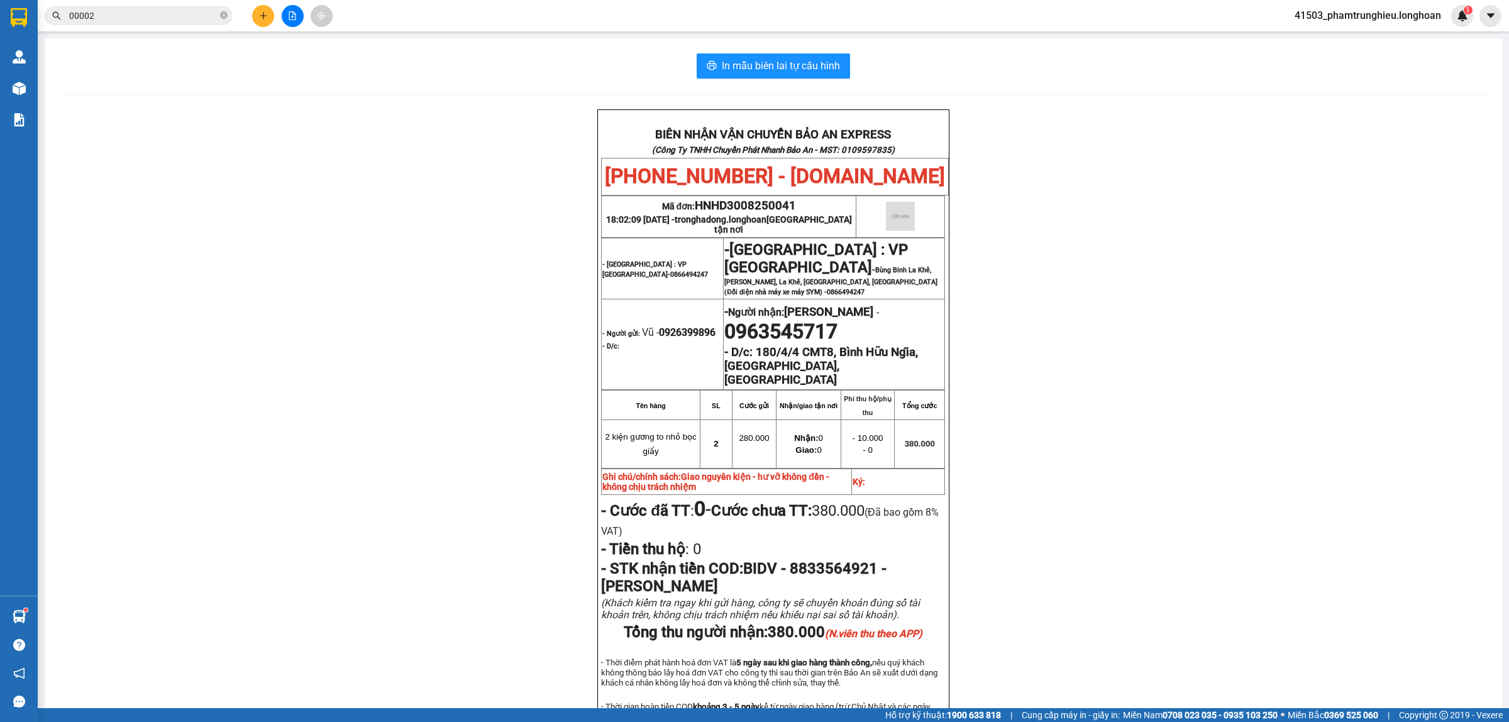
click at [180, 14] on input "00002" at bounding box center [143, 16] width 148 height 14
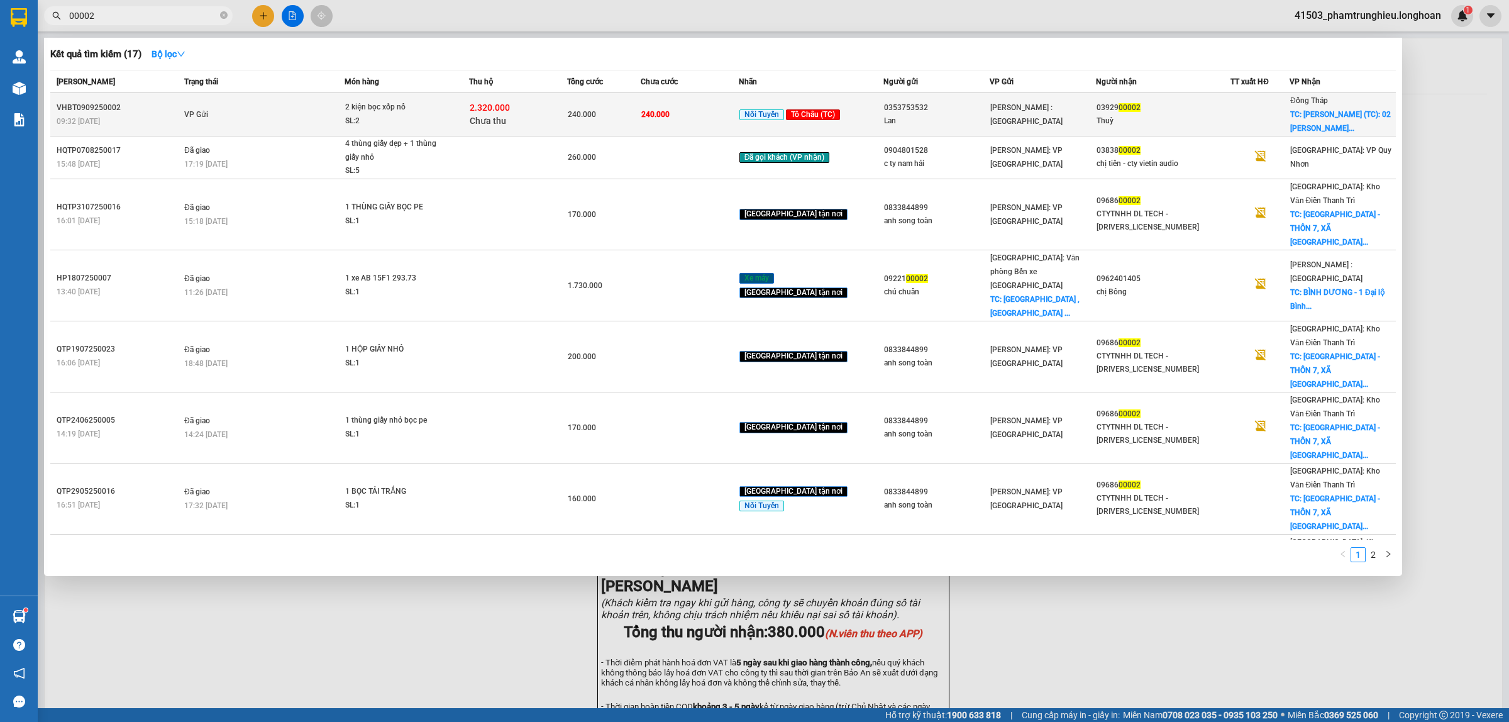
click at [439, 115] on div "SL: 2" at bounding box center [392, 121] width 94 height 14
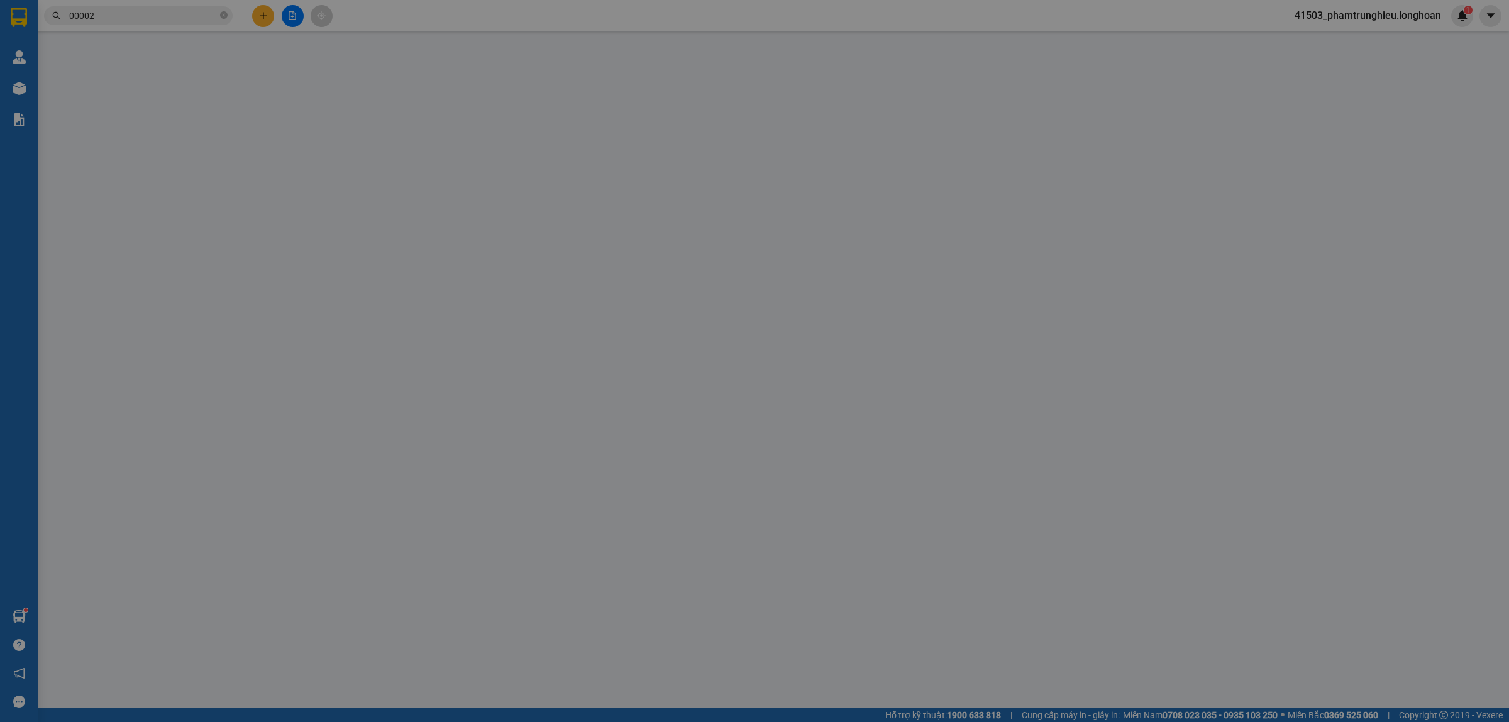
type input "0353753532"
type input "Lan"
type input "0392900002"
type input "Thuỳ"
checkbox input "true"
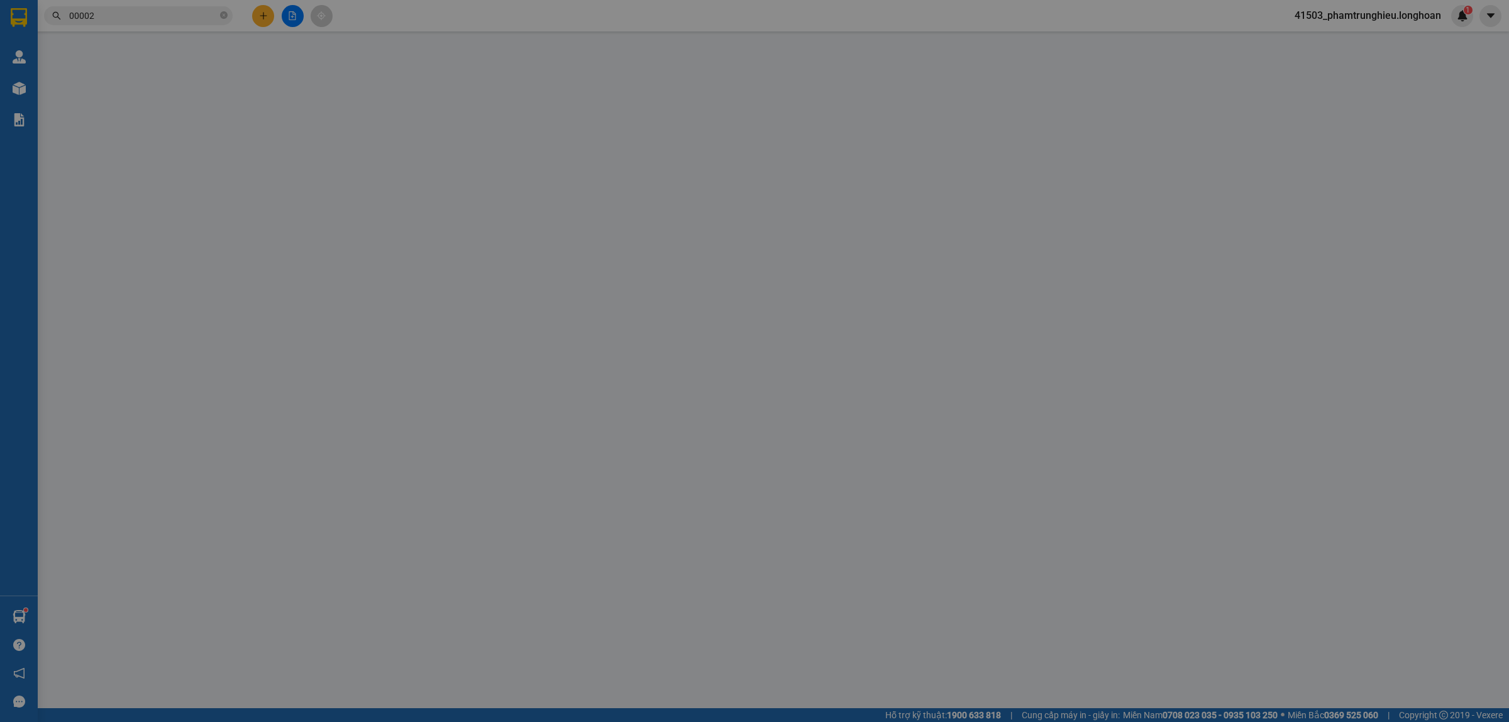
type input "[PERSON_NAME] (TC): 02 [PERSON_NAME], K4, P.[PERSON_NAME], [GEOGRAPHIC_DATA]"
type input "240.000"
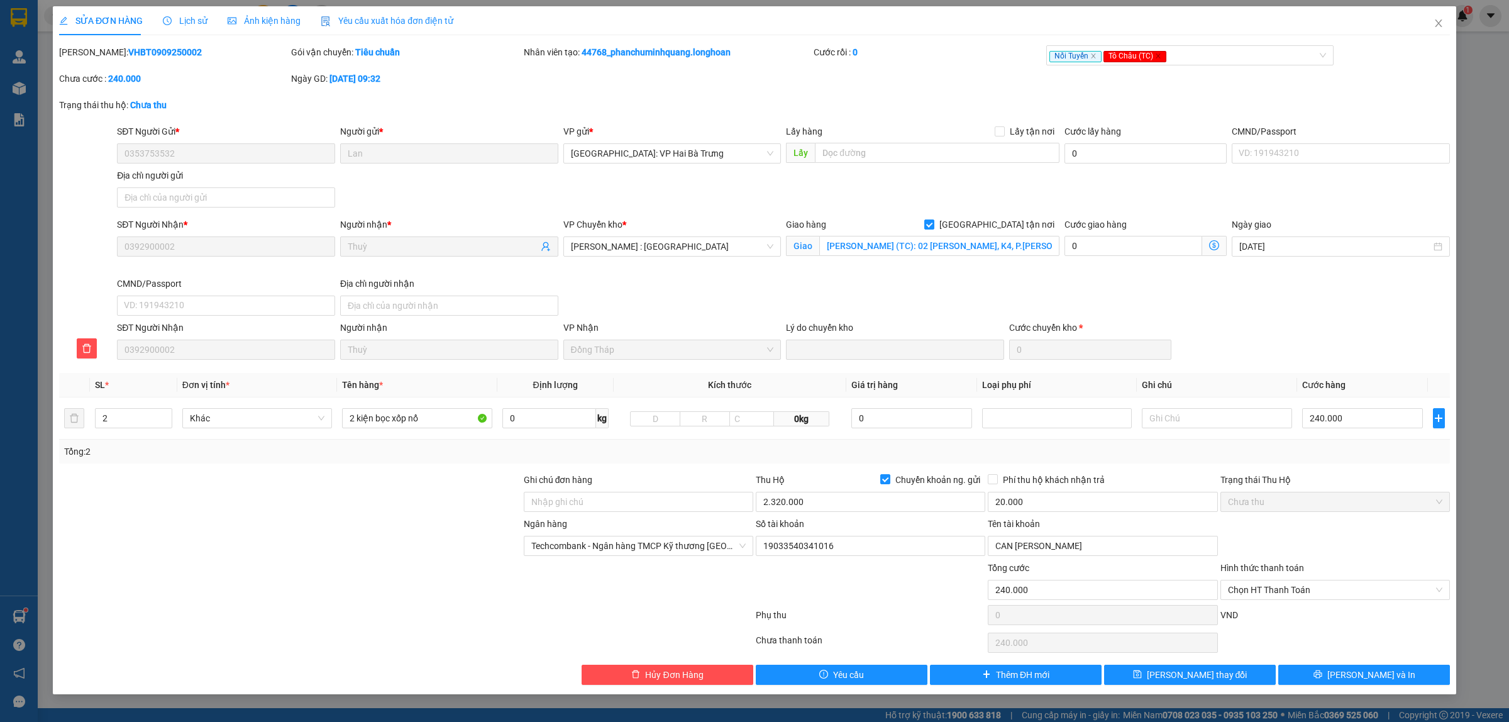
click at [185, 13] on div "Lịch sử" at bounding box center [185, 20] width 45 height 29
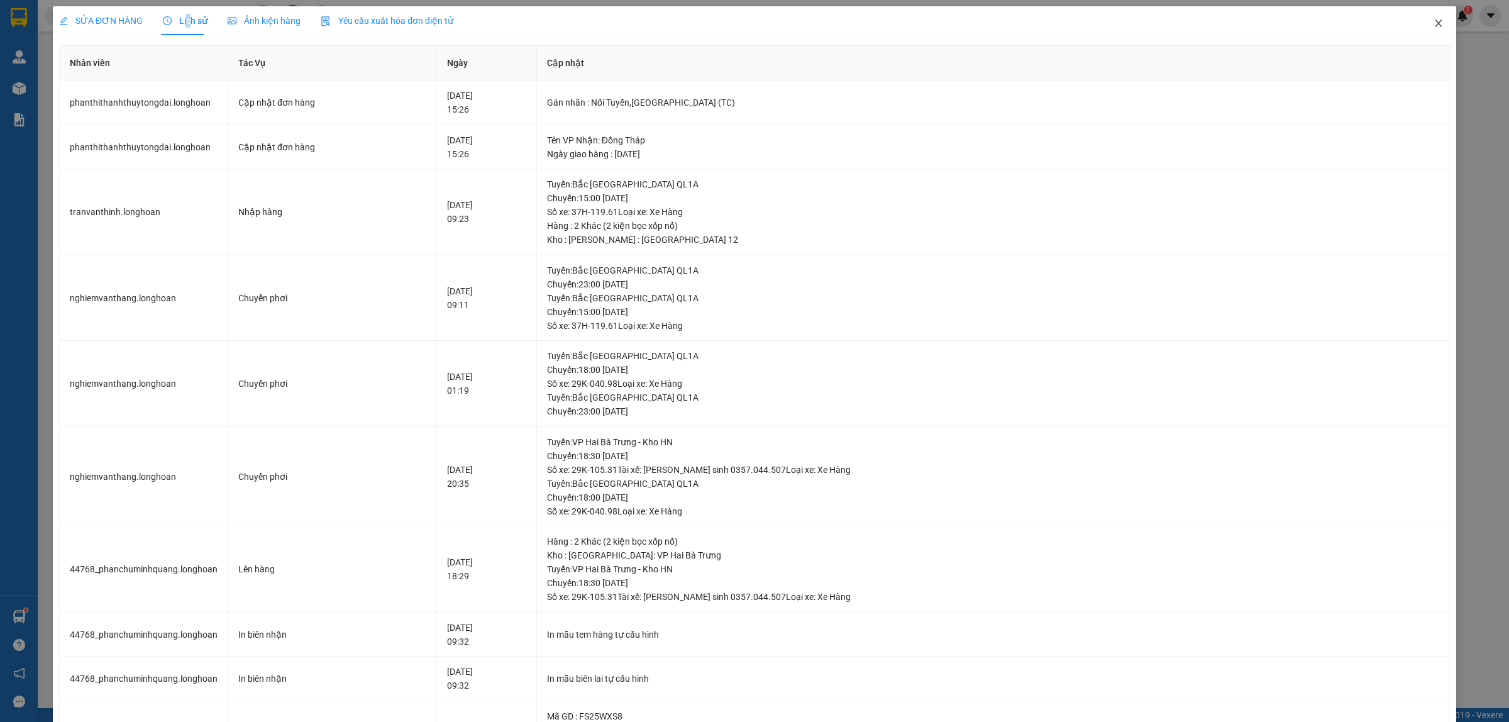
click at [1433, 26] on icon "close" at bounding box center [1438, 23] width 10 height 10
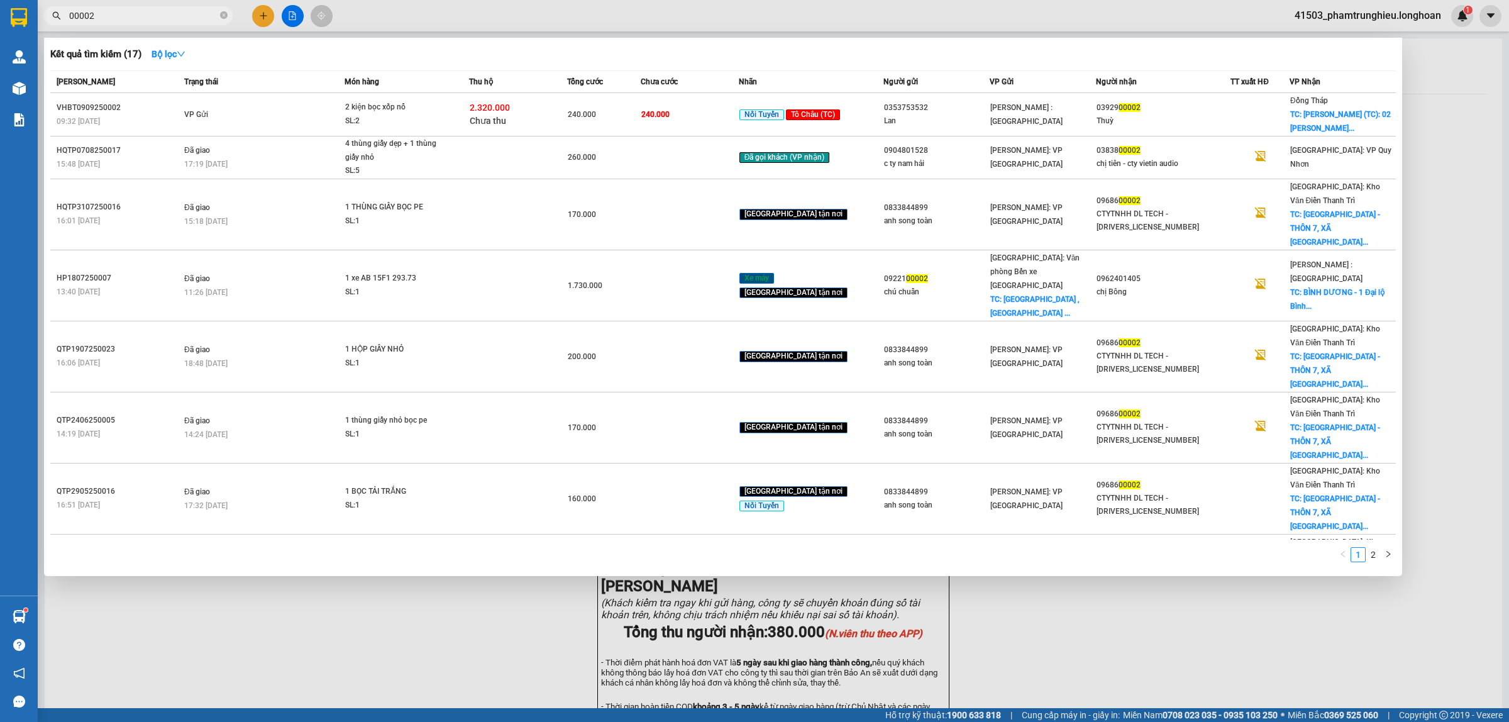
click at [180, 13] on input "00002" at bounding box center [143, 16] width 148 height 14
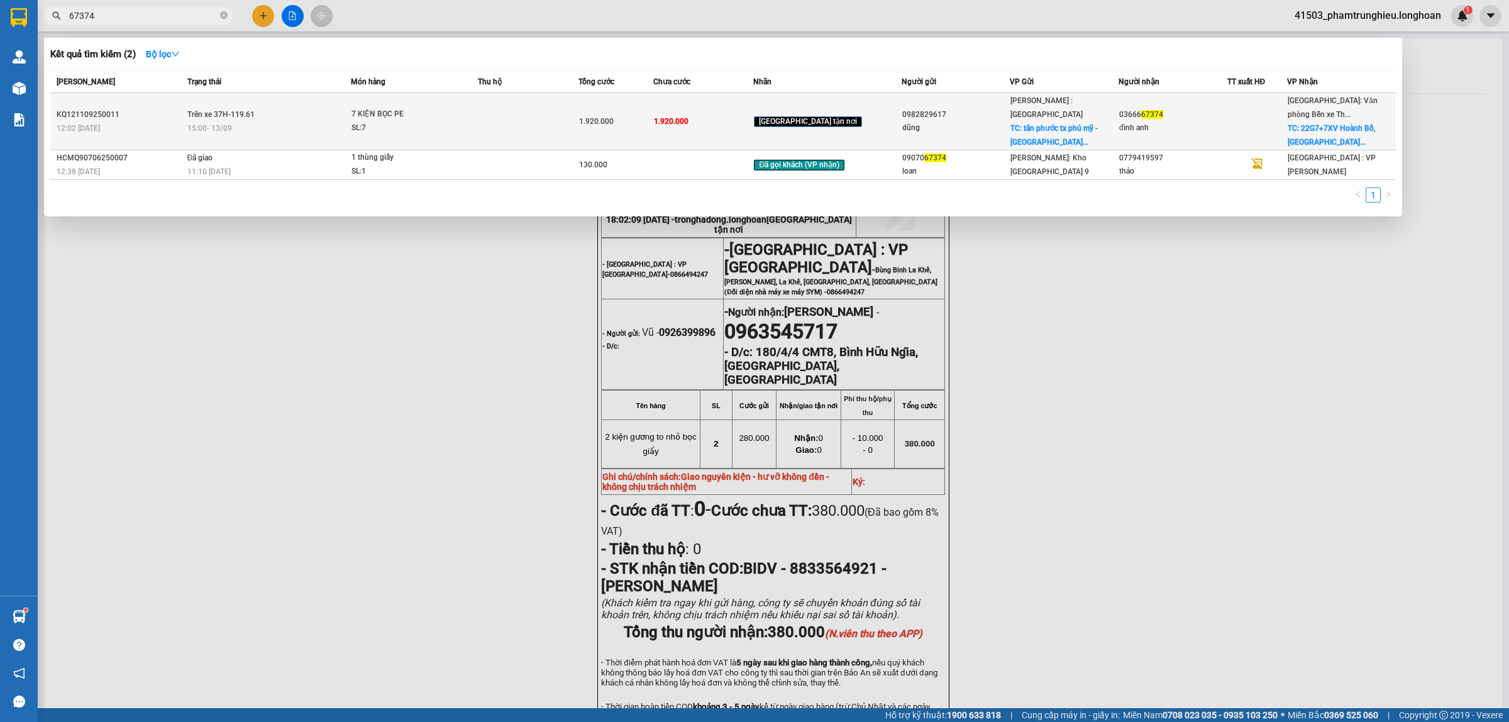
type input "67374"
click at [346, 108] on td "Trên xe 37H-119.61 15:00 [DATE]" at bounding box center [267, 121] width 167 height 57
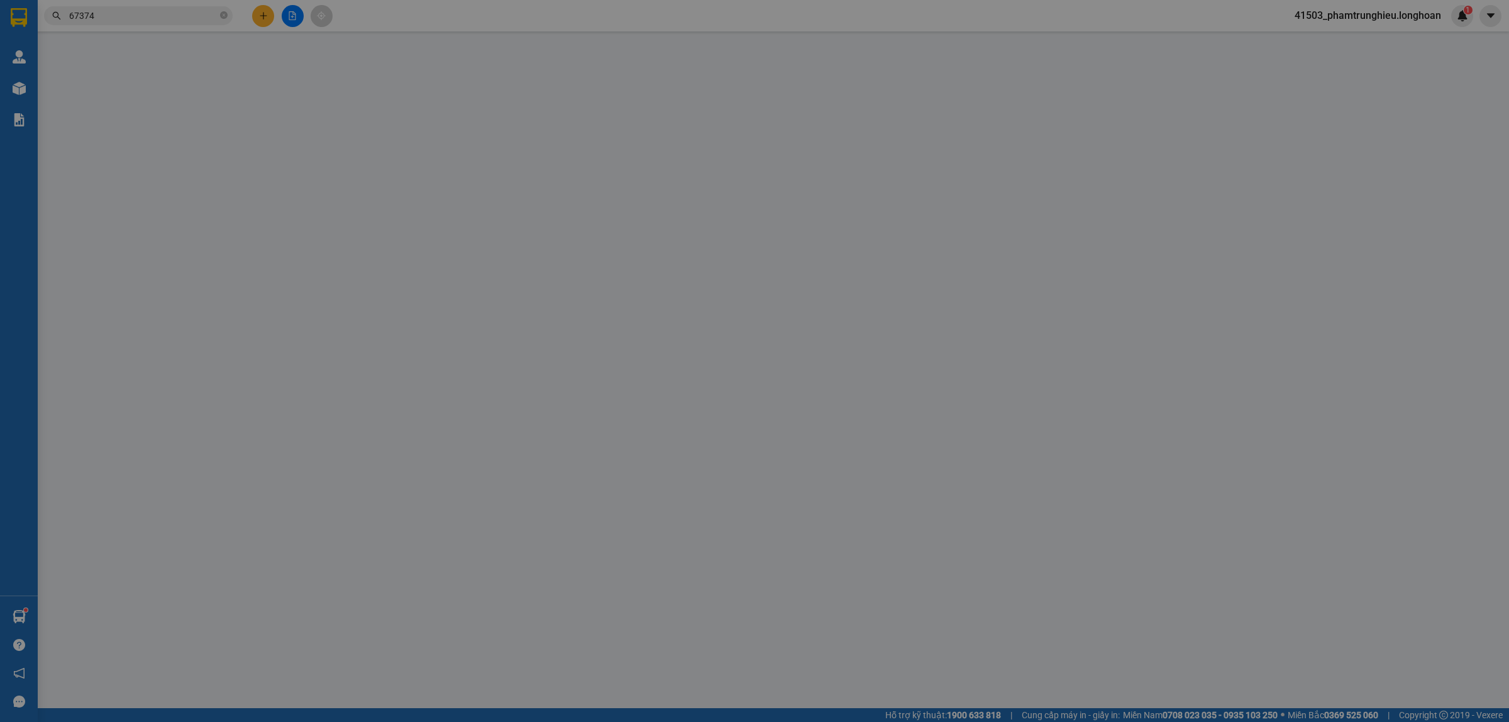
type input "0982829617"
type input "dũng"
checkbox input "true"
type input "tân phước tx phú mỹ - [GEOGRAPHIC_DATA] vvũng tàu"
type input "0366667374"
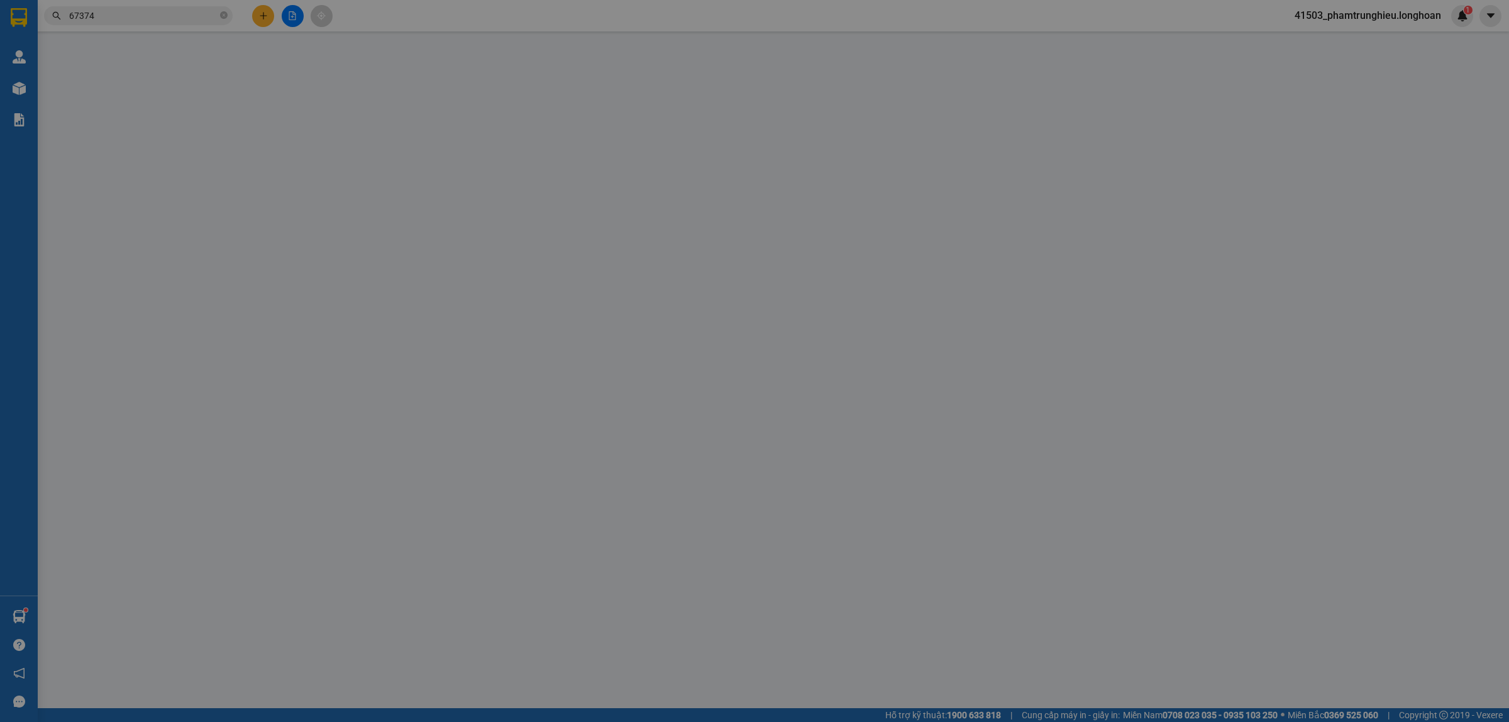
type input "đình anh"
checkbox input "true"
type input "22G7+7XV Hoành Bồ, [GEOGRAPHIC_DATA]"
type input "NHẬN NGUYÊN KIỆN GIAO NGUYÊN KIỆN, HƯ VỠ K ĐỀN"
type input "1.920.000"
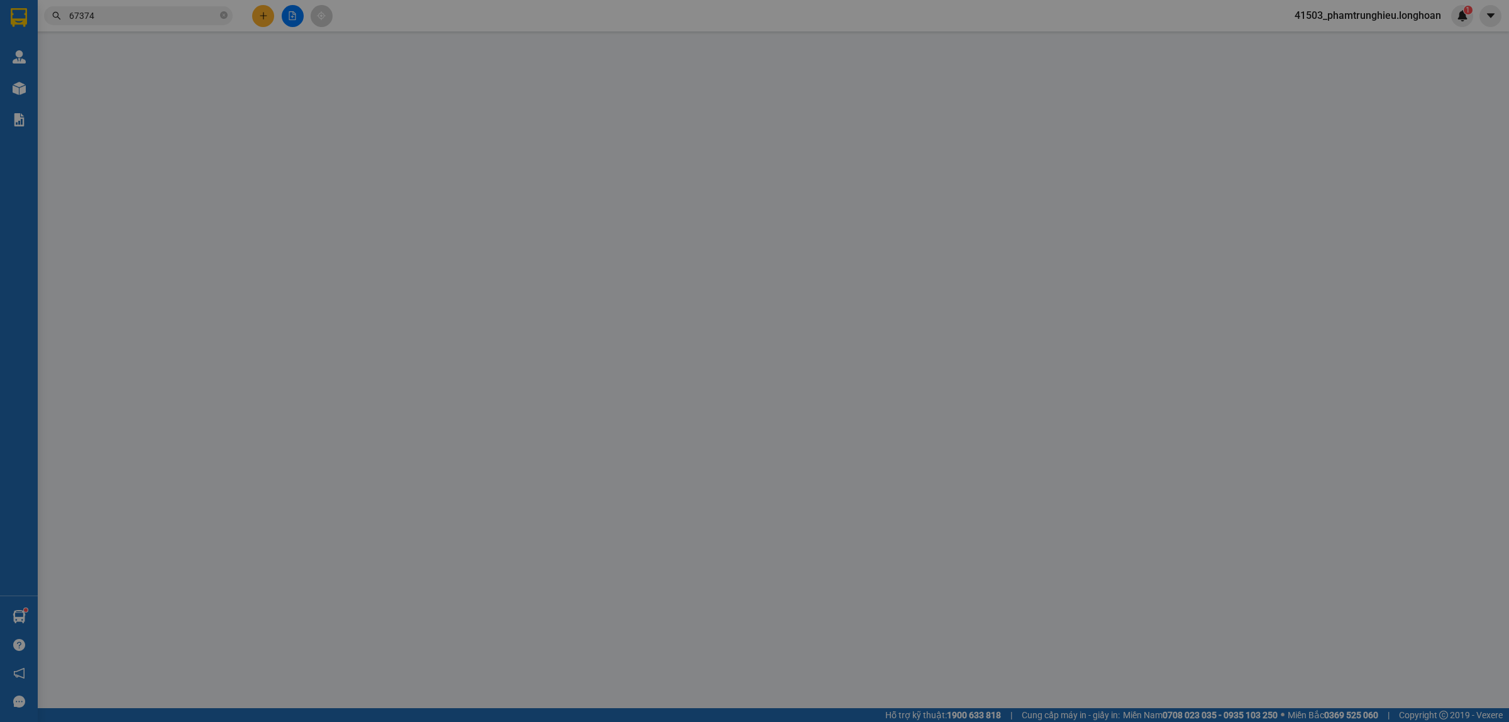
type input "1.920.000"
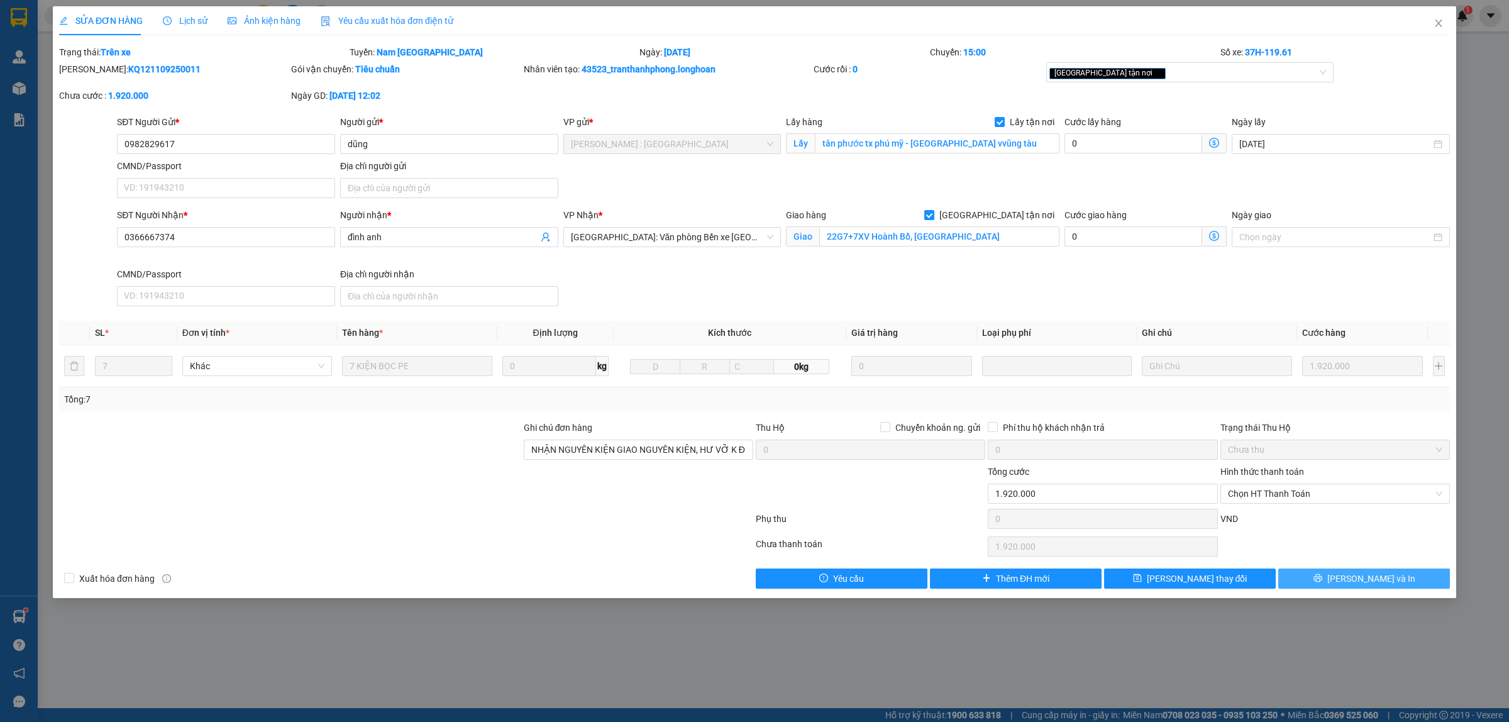
click at [1331, 576] on button "[PERSON_NAME] và In" at bounding box center [1364, 578] width 172 height 20
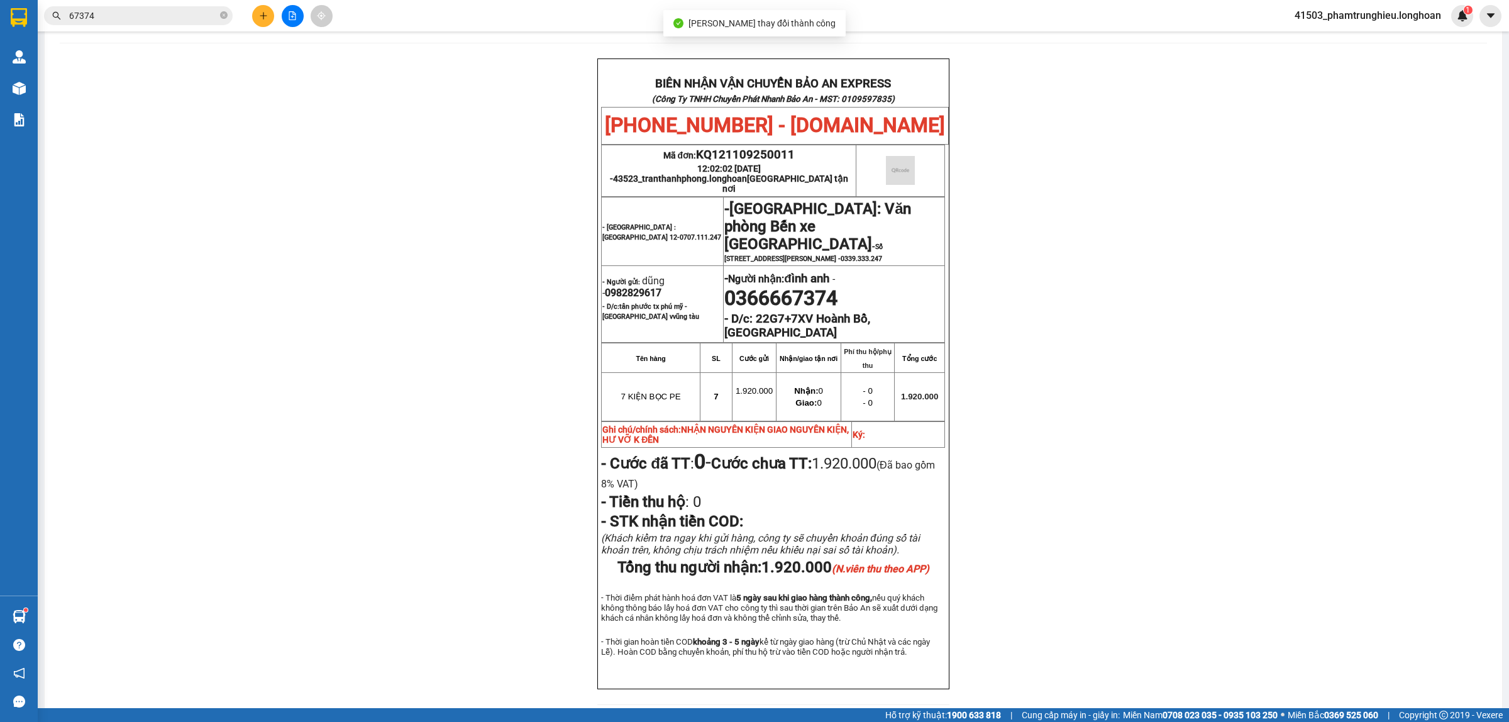
scroll to position [79, 0]
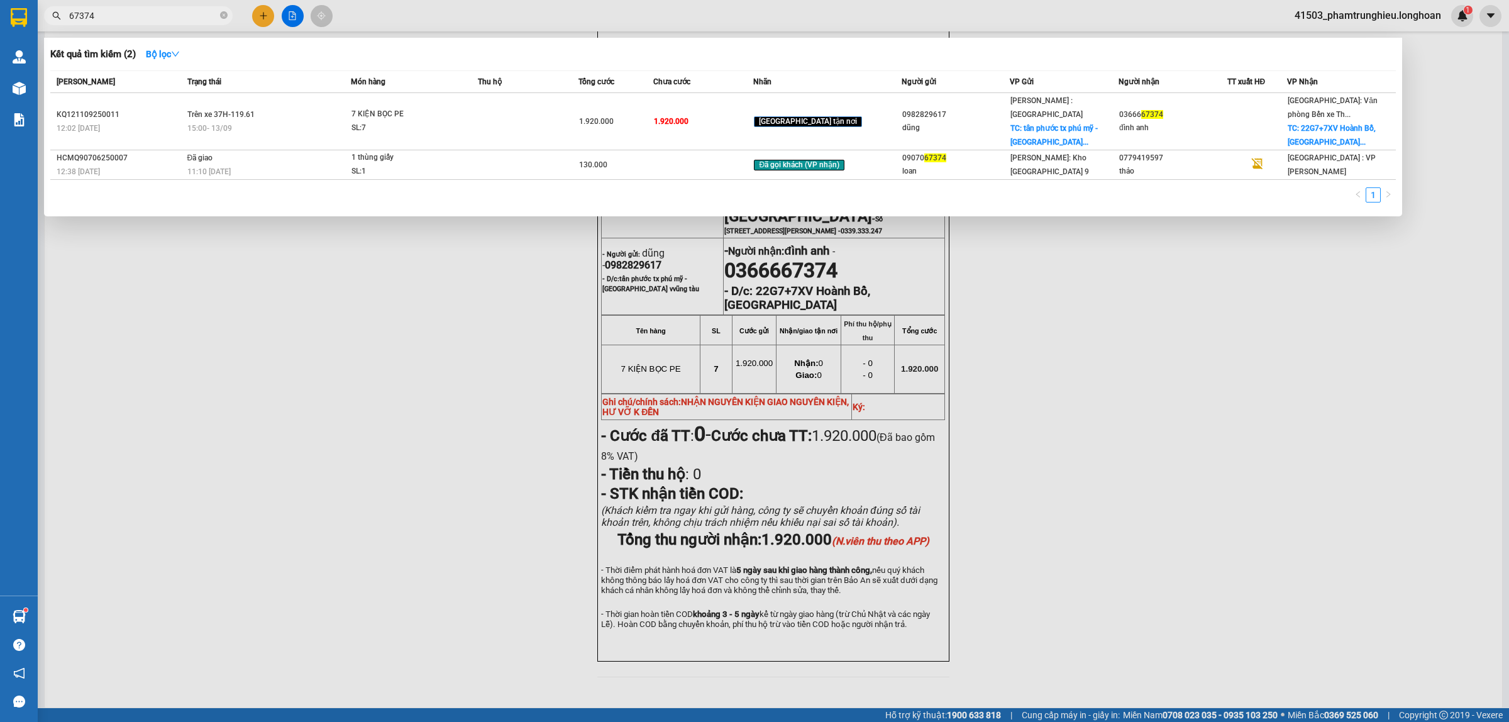
click at [136, 8] on span "67374" at bounding box center [138, 15] width 189 height 19
click at [178, 16] on input "67374" at bounding box center [143, 16] width 148 height 14
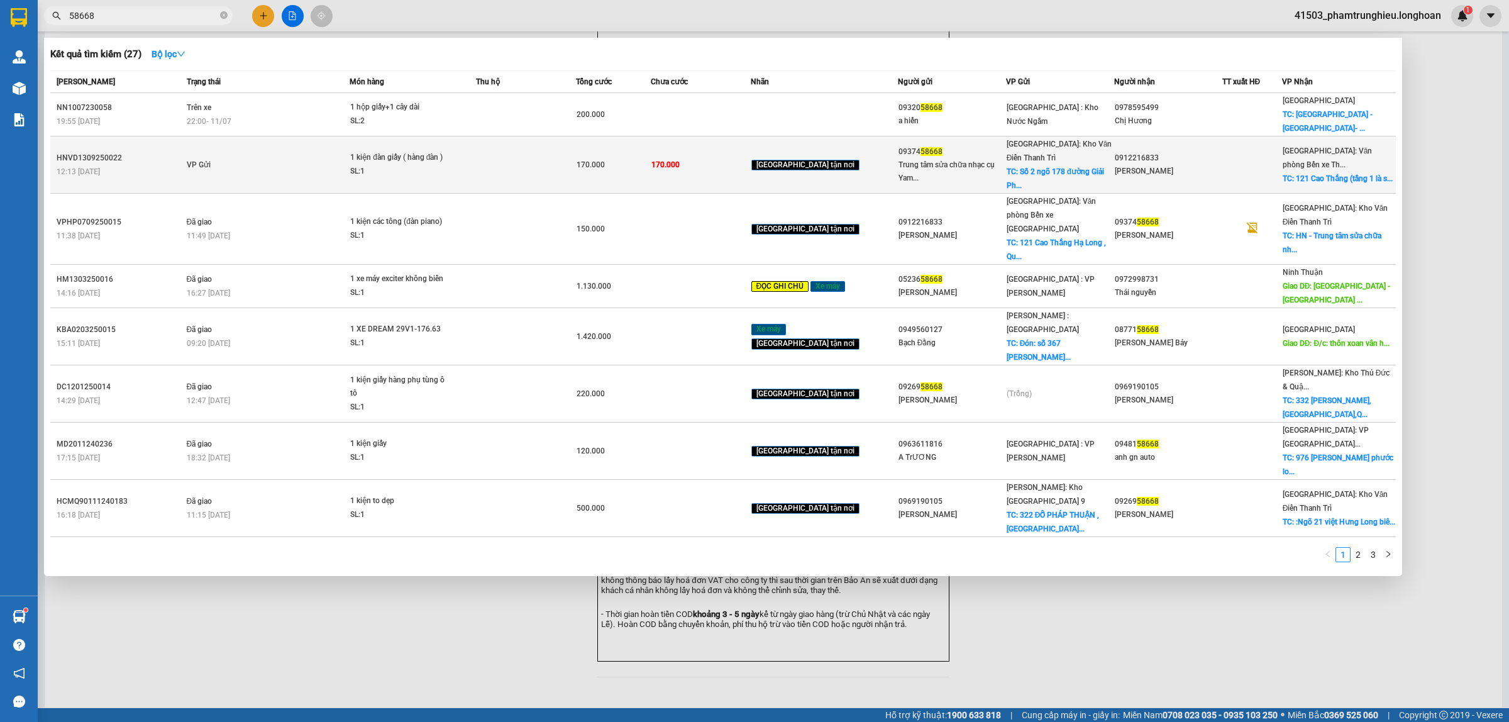
type input "58668"
click at [321, 136] on td "VP Gửi" at bounding box center [267, 164] width 167 height 57
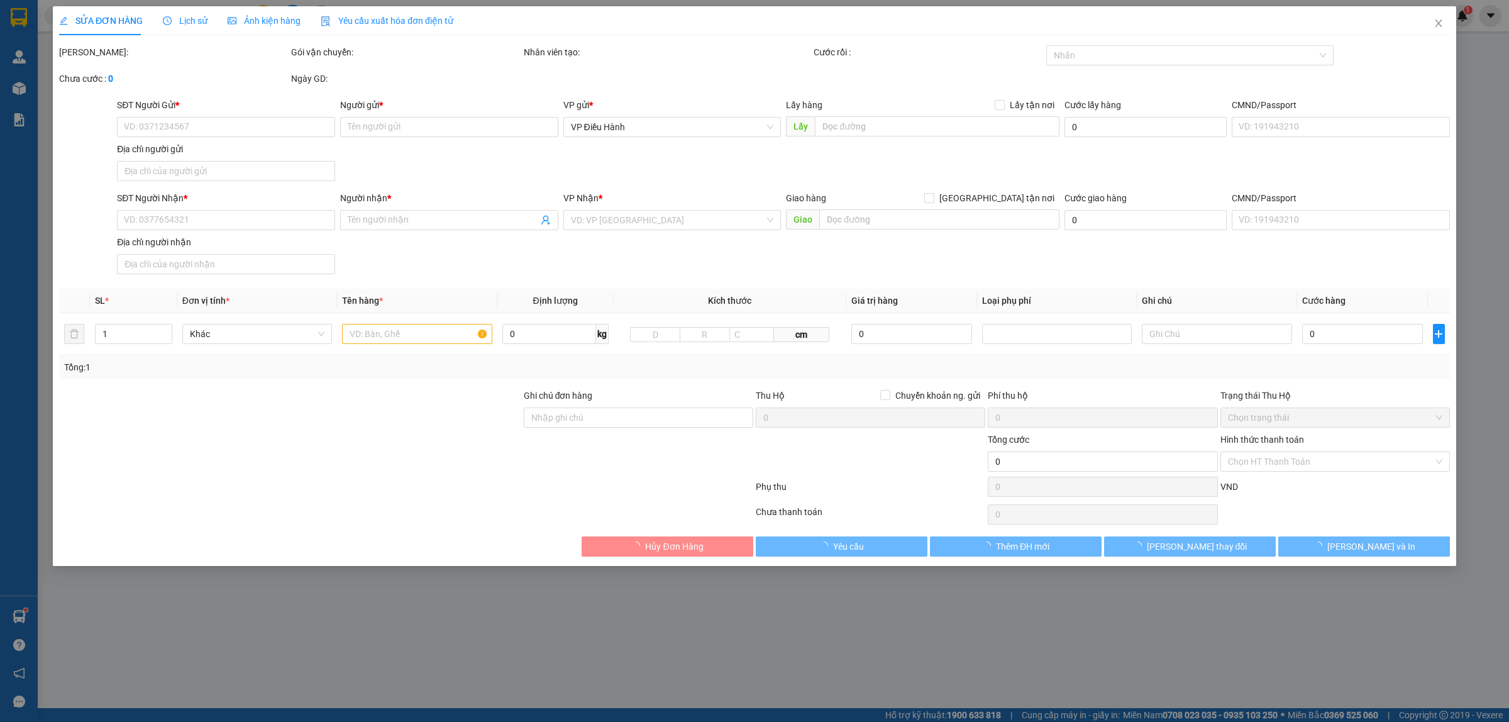
type input "0937458668"
type input "Trung tâm sửa chữa nhạc cụ Yamaha"
checkbox input "true"
type input "Số 2 ngõ 178 đường Giải Phóng"
type input "0912216833"
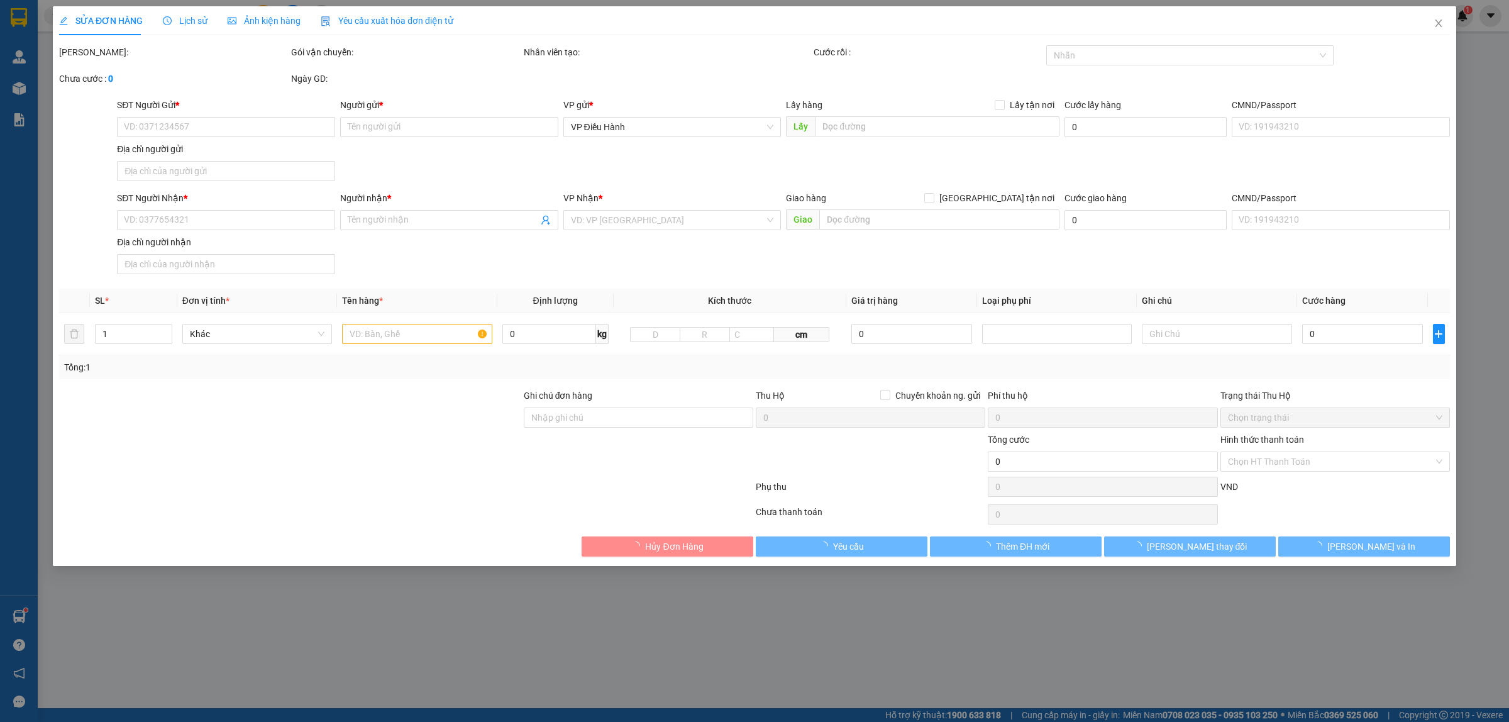
type input "[PERSON_NAME]"
checkbox input "true"
type input "121 Cao Thắng (tầng 1 là shop đt iTaos), [GEOGRAPHIC_DATA]"
type input "170.000"
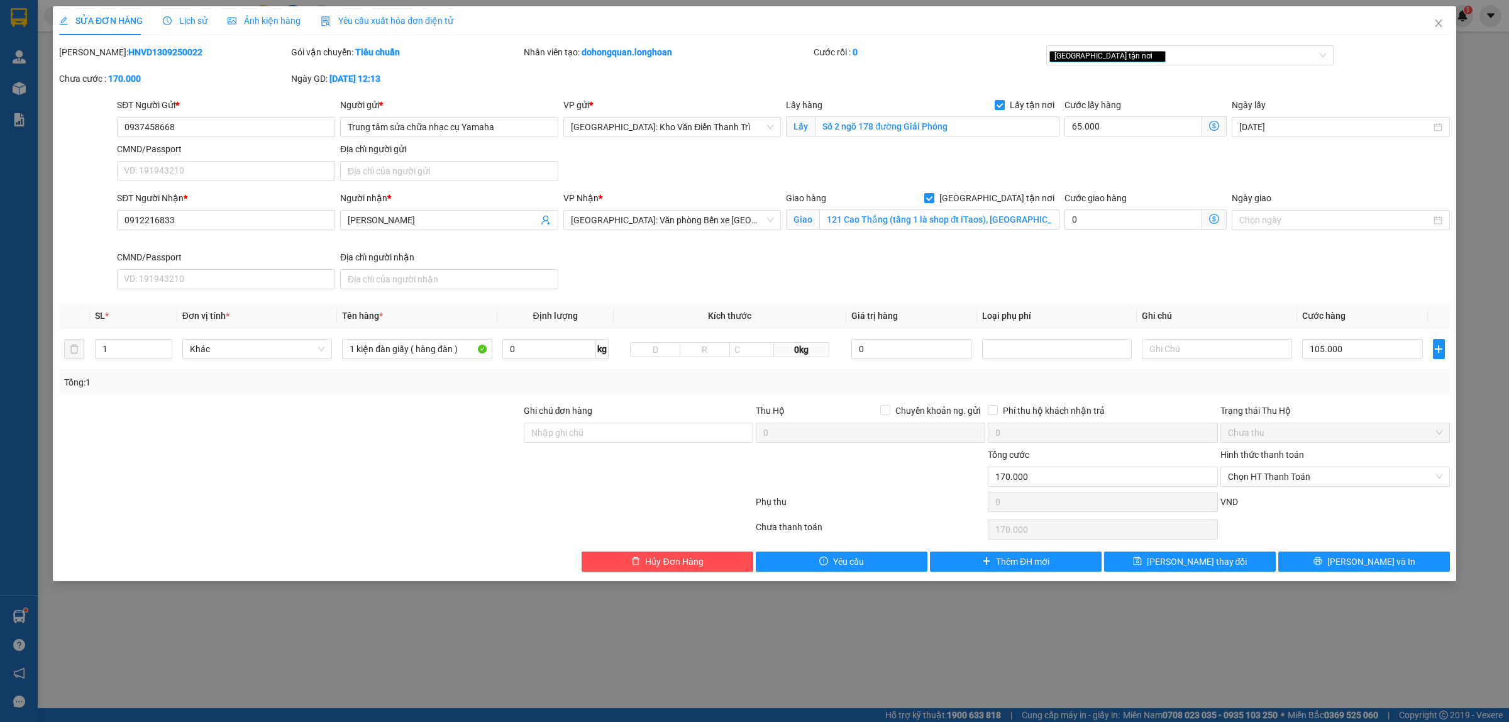
click at [186, 19] on span "Lịch sử" at bounding box center [185, 21] width 45 height 10
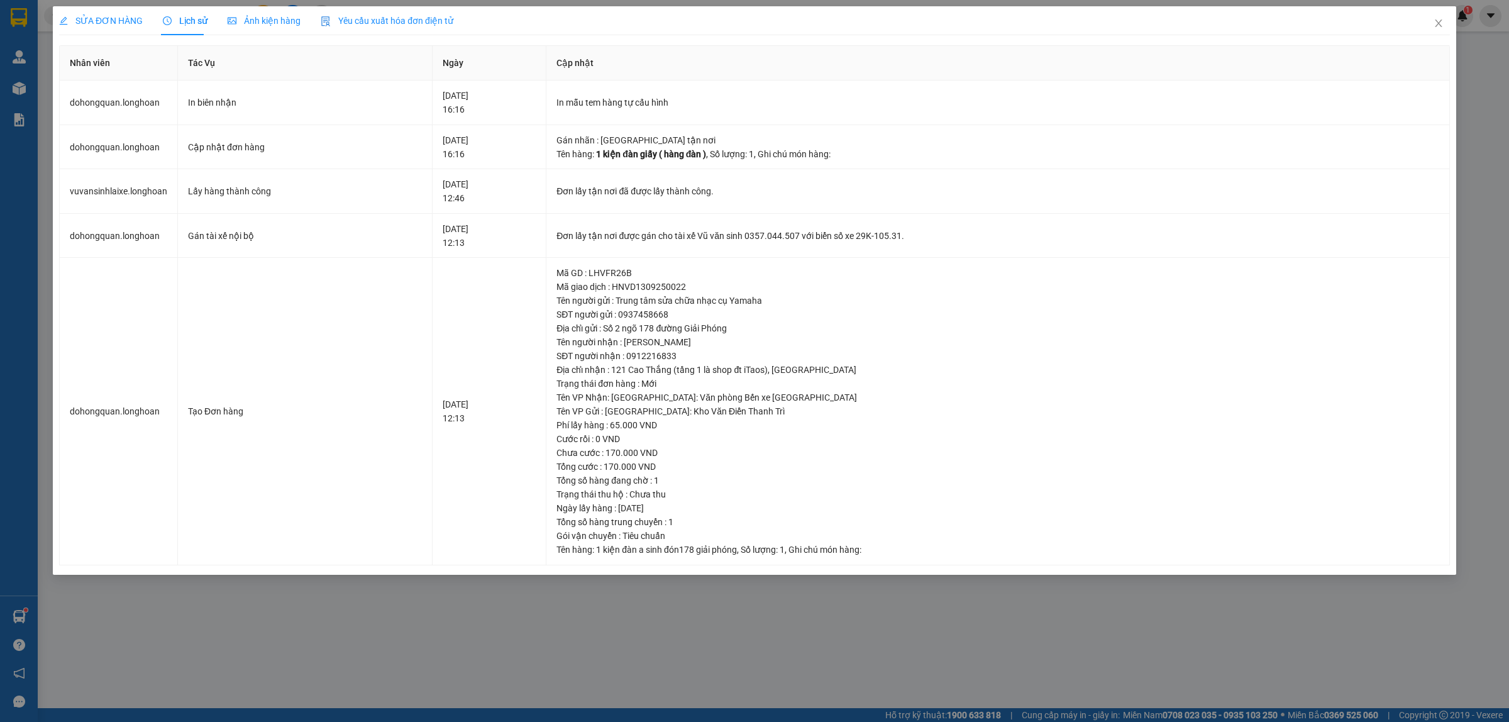
click at [108, 19] on span "SỬA ĐƠN HÀNG" at bounding box center [101, 21] width 84 height 10
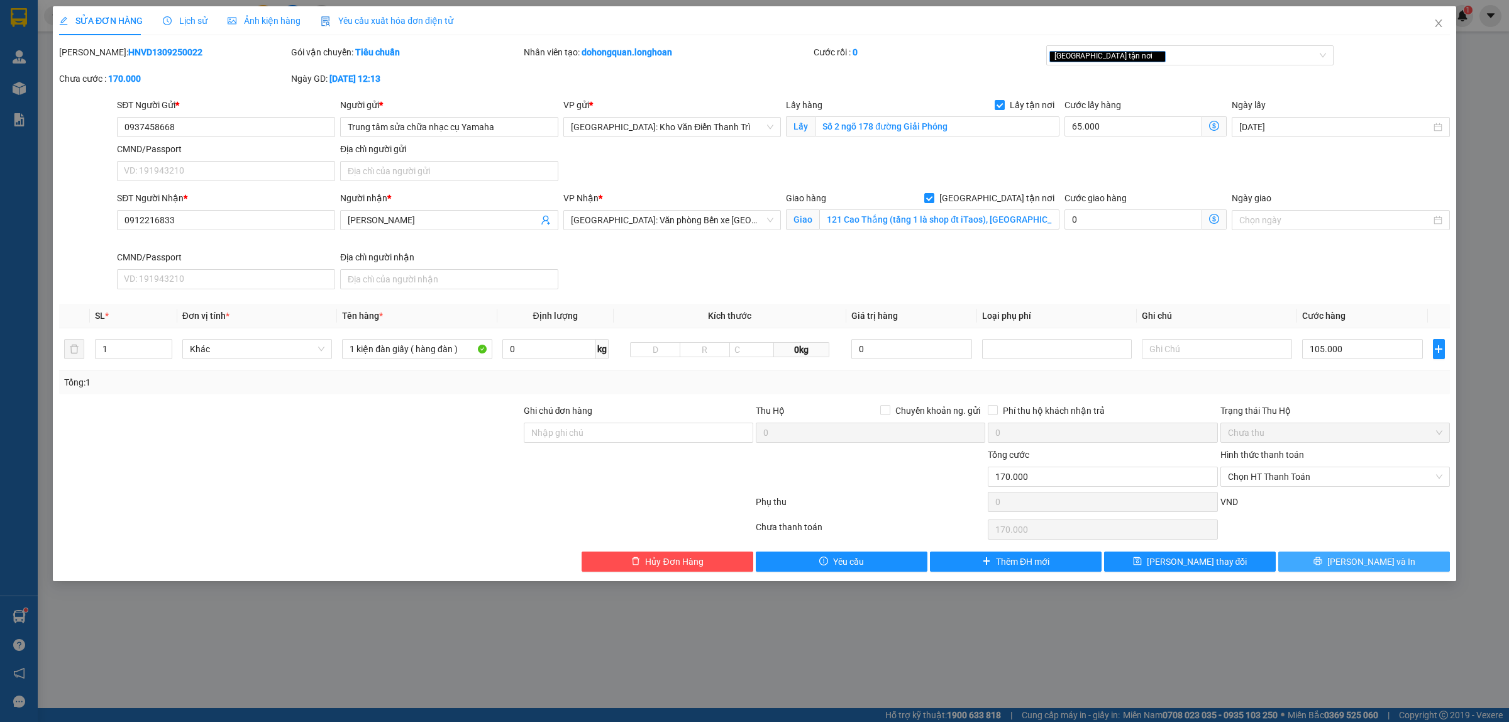
click at [1374, 558] on span "[PERSON_NAME] và In" at bounding box center [1371, 561] width 88 height 14
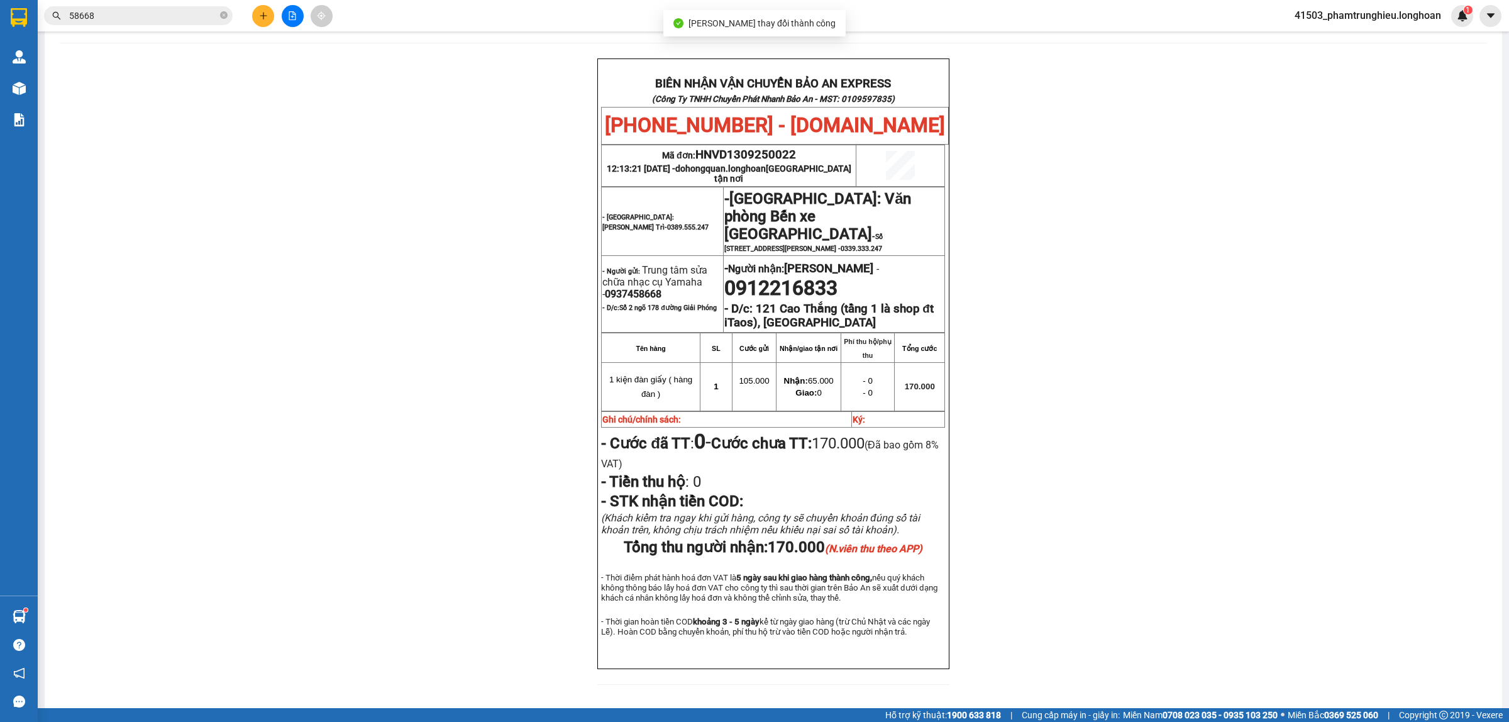
scroll to position [79, 0]
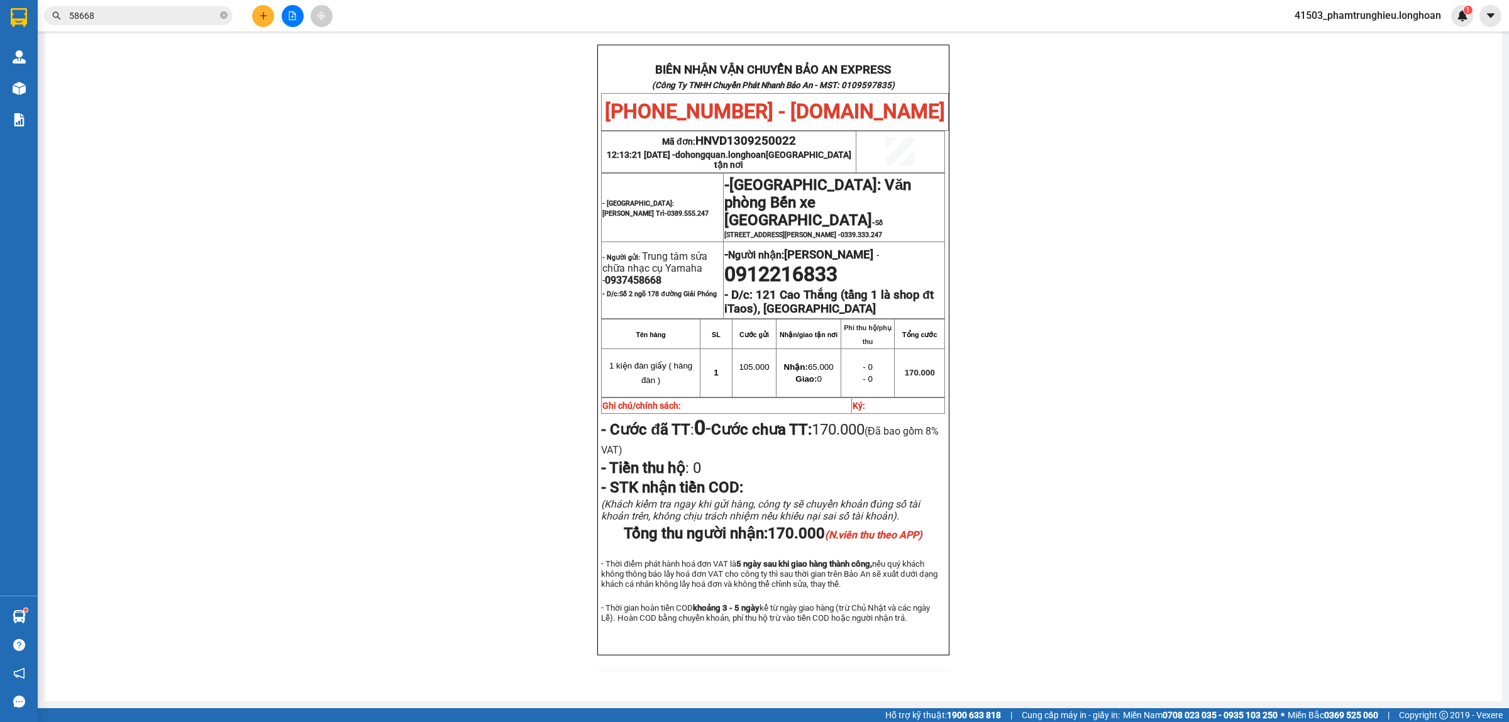
click at [187, 16] on input "58668" at bounding box center [143, 16] width 148 height 14
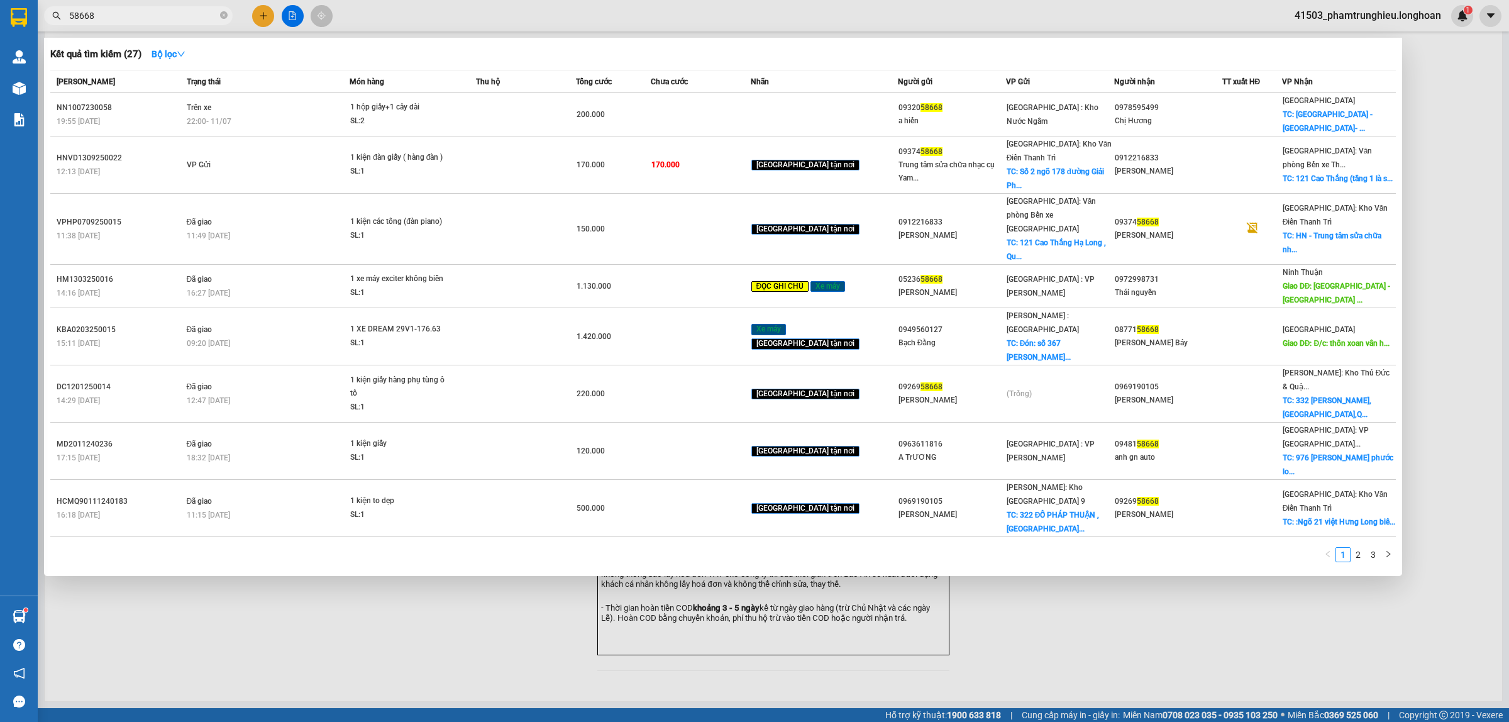
click at [187, 16] on input "58668" at bounding box center [143, 16] width 148 height 14
paste input "0345856660"
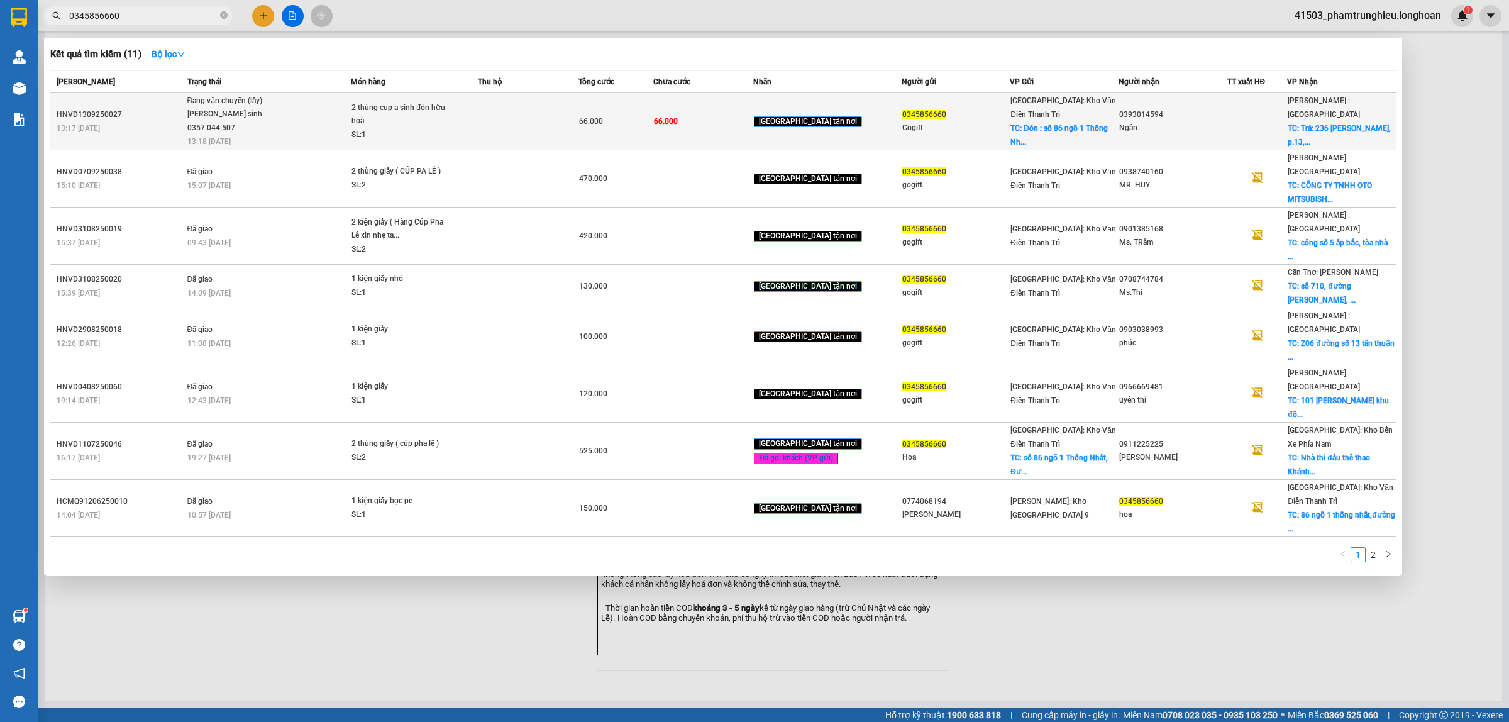
type input "0345856660"
click at [464, 121] on span "2 thùng cup a sinh đón hữu hoà SL: 1" at bounding box center [414, 121] width 126 height 41
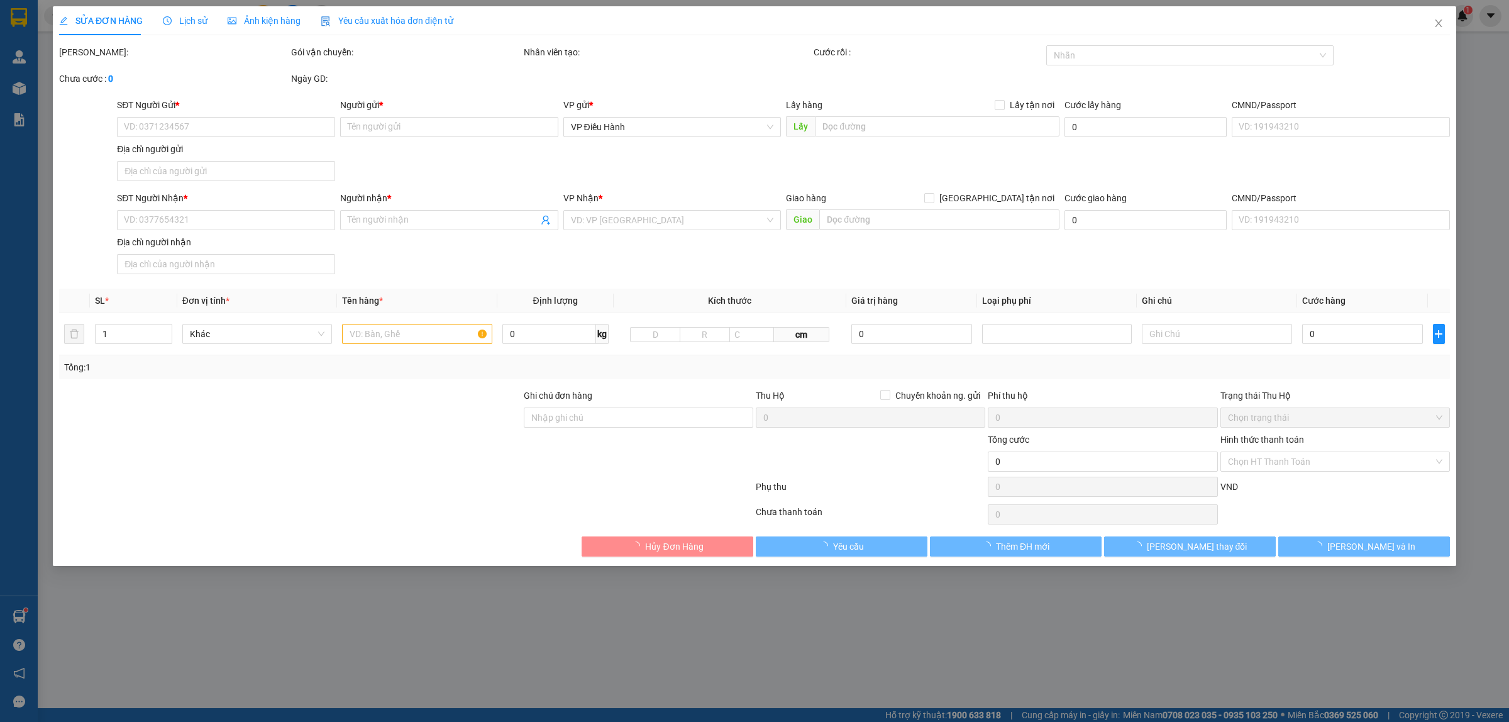
type input "0345856660"
type input "Gogift"
checkbox input "true"
type input "Đón : số 86 ngõ 1 Thống Nhất, [GEOGRAPHIC_DATA], [PERSON_NAME], [PERSON_NAME]"
type input "0393014594"
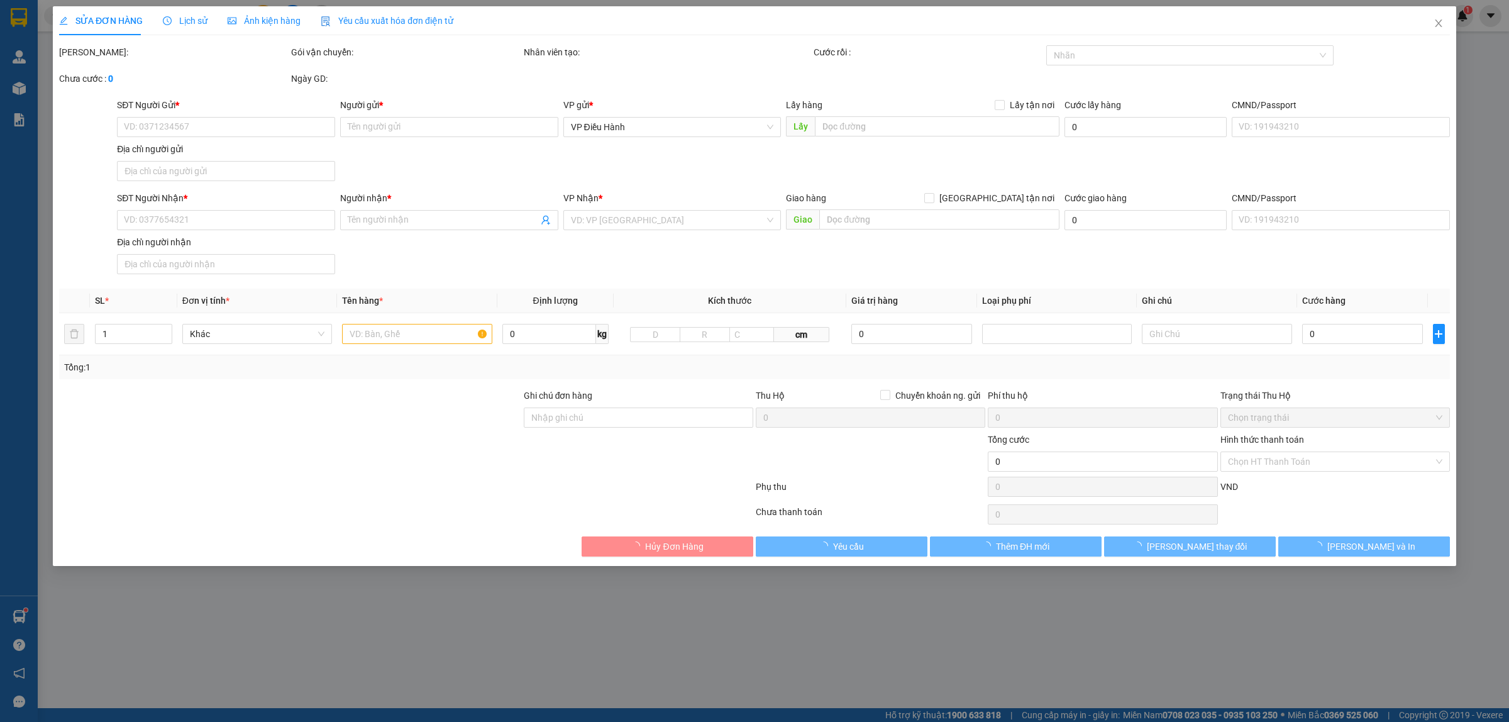
type input "Ngân"
checkbox input "true"
type input "Trả: 236 [PERSON_NAME], p.13, Bình Thạnh"
type input "66.000"
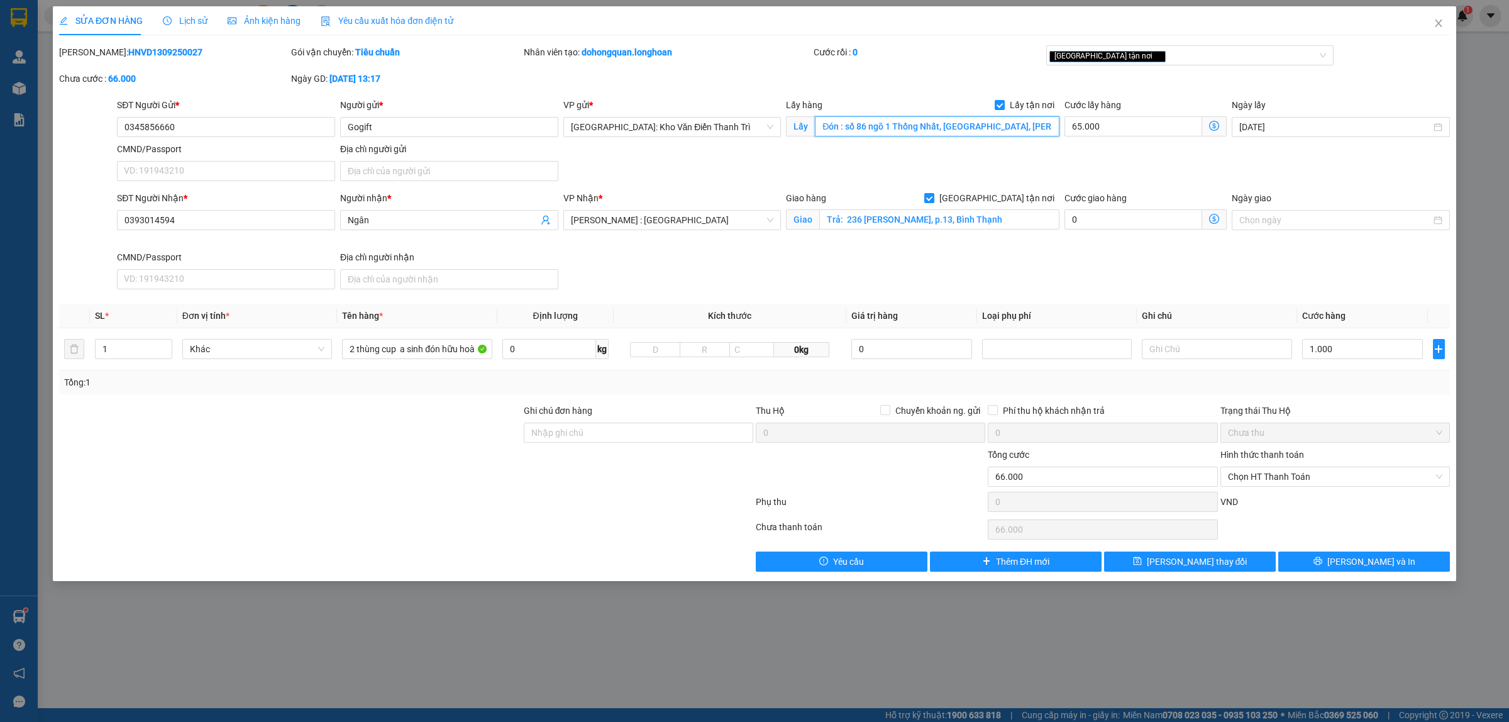
click at [991, 135] on input "Đón : số 86 ngõ 1 Thống Nhất, [GEOGRAPHIC_DATA], [PERSON_NAME], [PERSON_NAME]" at bounding box center [937, 126] width 245 height 20
click at [1031, 129] on input "Đón : số 86 ngõ 1 Thống Nhất, [GEOGRAPHIC_DATA], [PERSON_NAME], [PERSON_NAME]" at bounding box center [937, 126] width 245 height 20
click at [1443, 33] on span "Close" at bounding box center [1438, 23] width 35 height 35
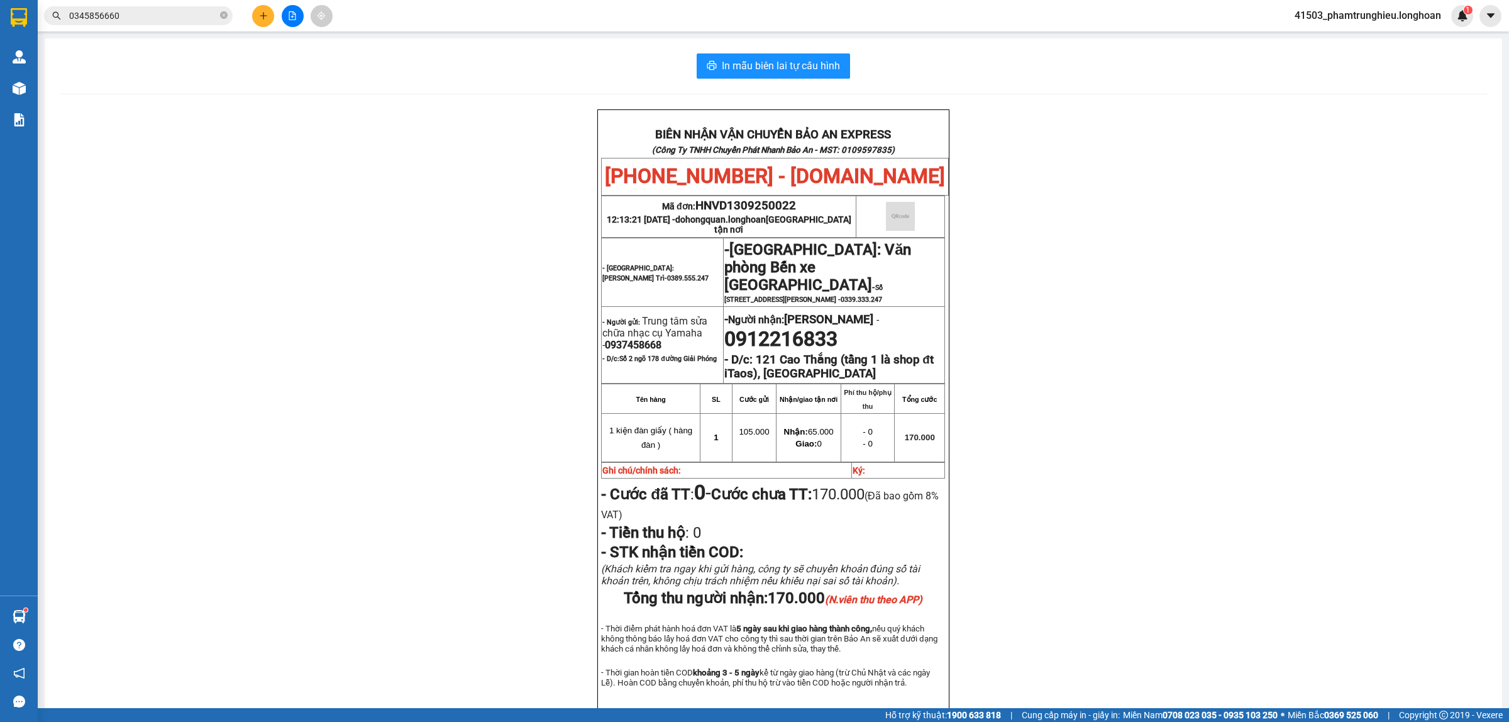
click at [148, 16] on input "0345856660" at bounding box center [143, 16] width 148 height 14
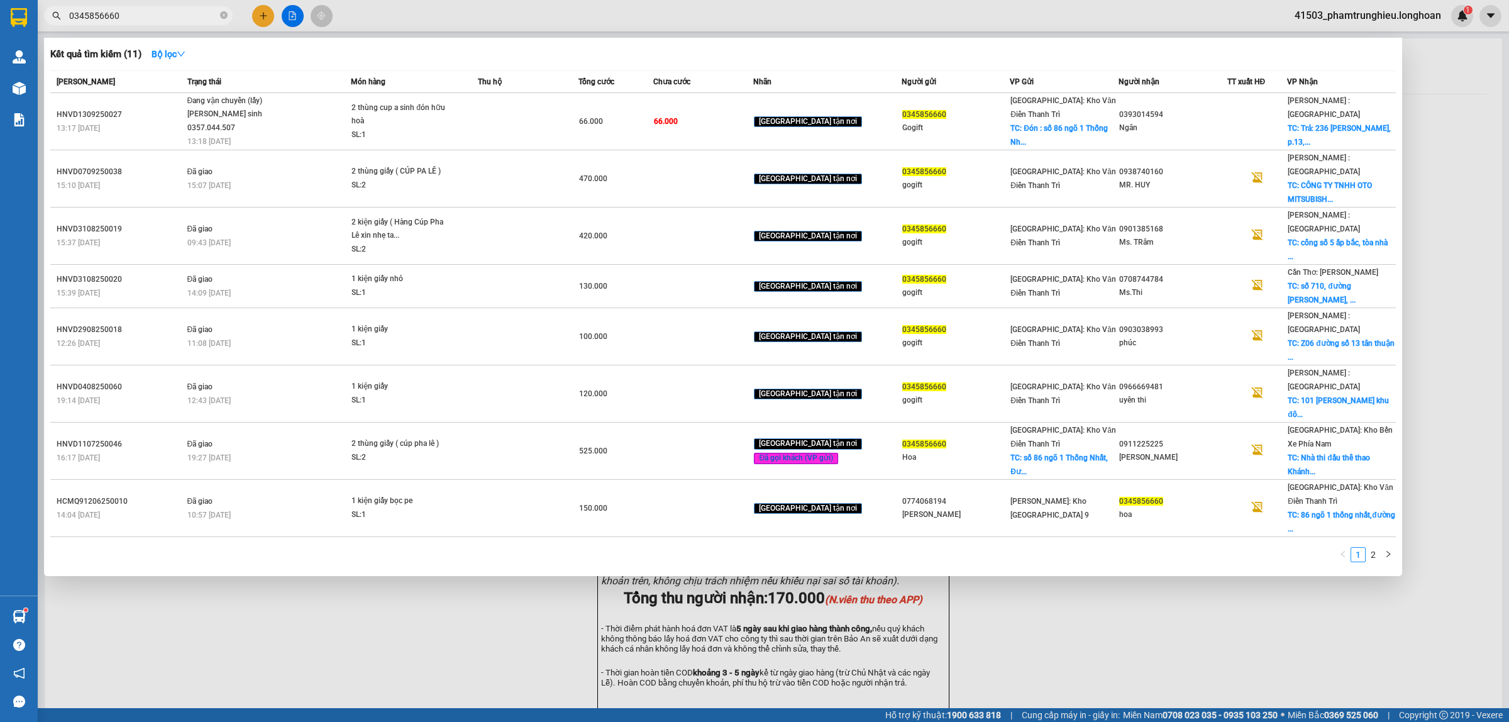
click at [148, 16] on input "0345856660" at bounding box center [143, 16] width 148 height 14
paste input "901372393"
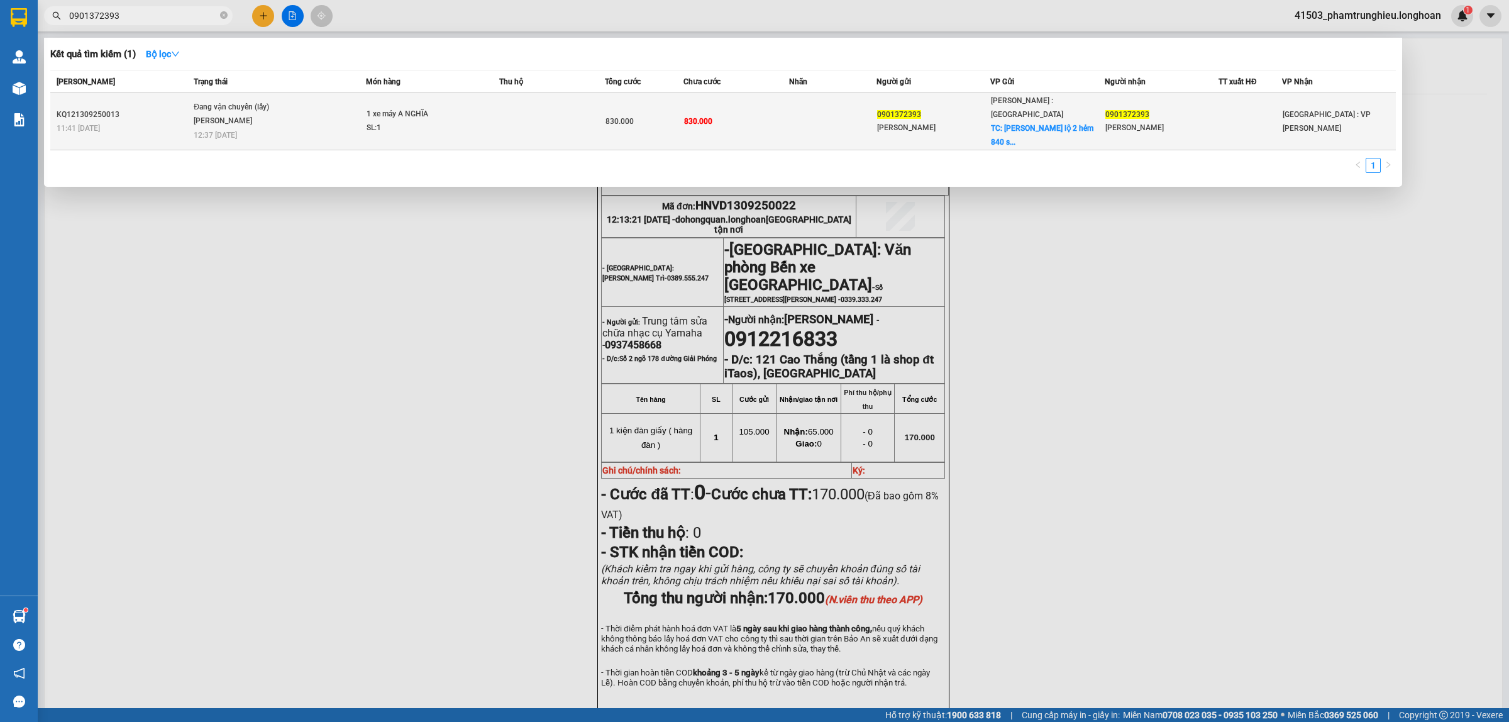
type input "0901372393"
click at [312, 109] on span "Đang vận chuyển (lấy) [PERSON_NAME] 12:37 [DATE]" at bounding box center [280, 120] width 172 height 38
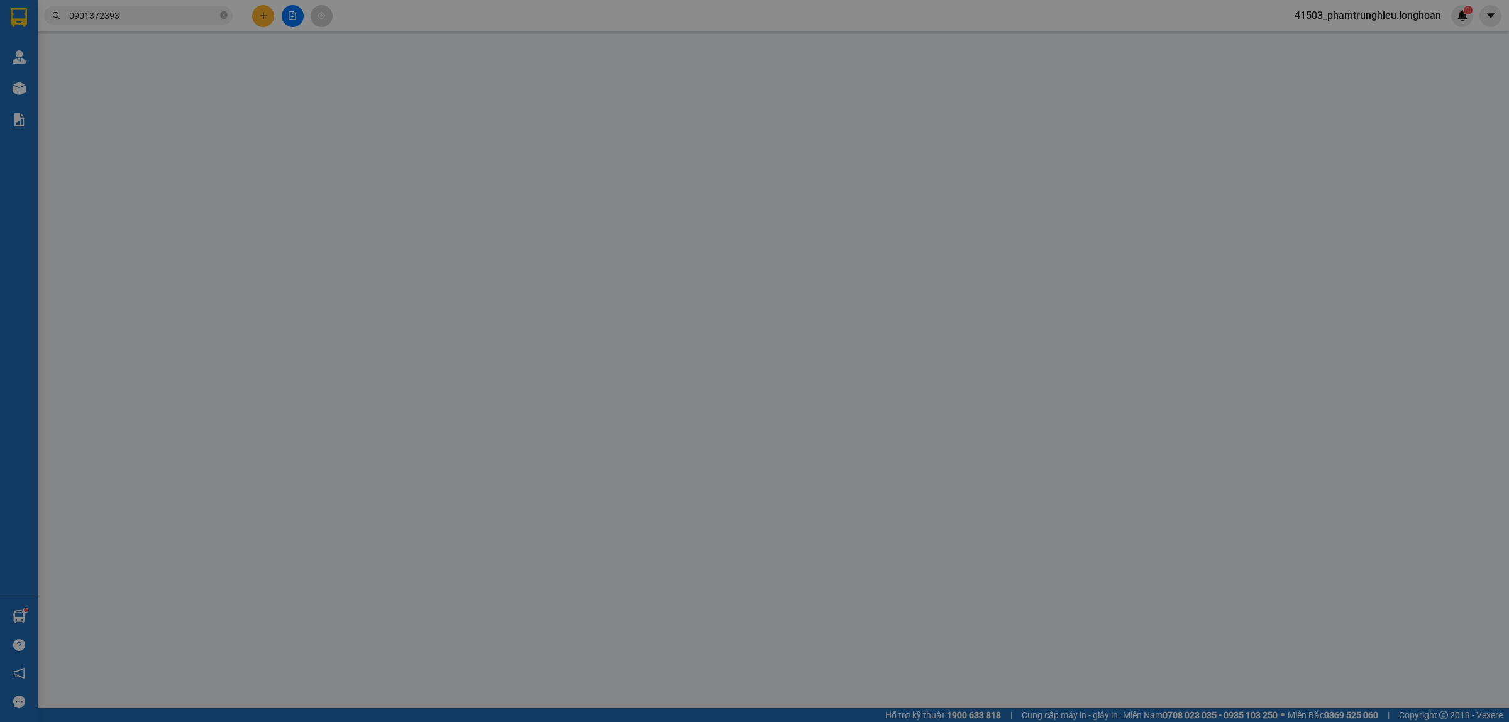
type input "0901372393"
type input "[PERSON_NAME]"
checkbox input "true"
type input "Đường Hương lộ 2 hẻm 840 số nhà 840/10 [GEOGRAPHIC_DATA] a"
type input "0901372393"
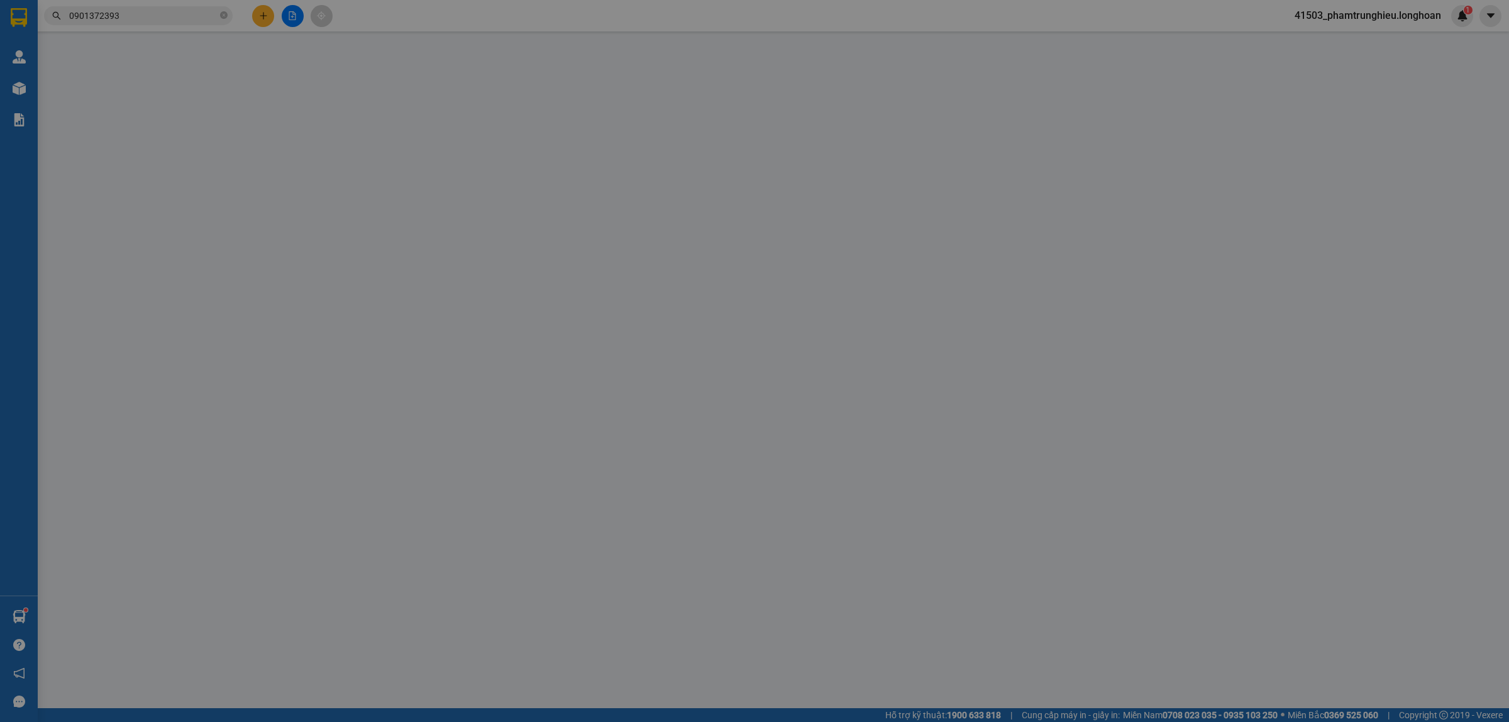
type input "[PERSON_NAME]"
type input "830.000"
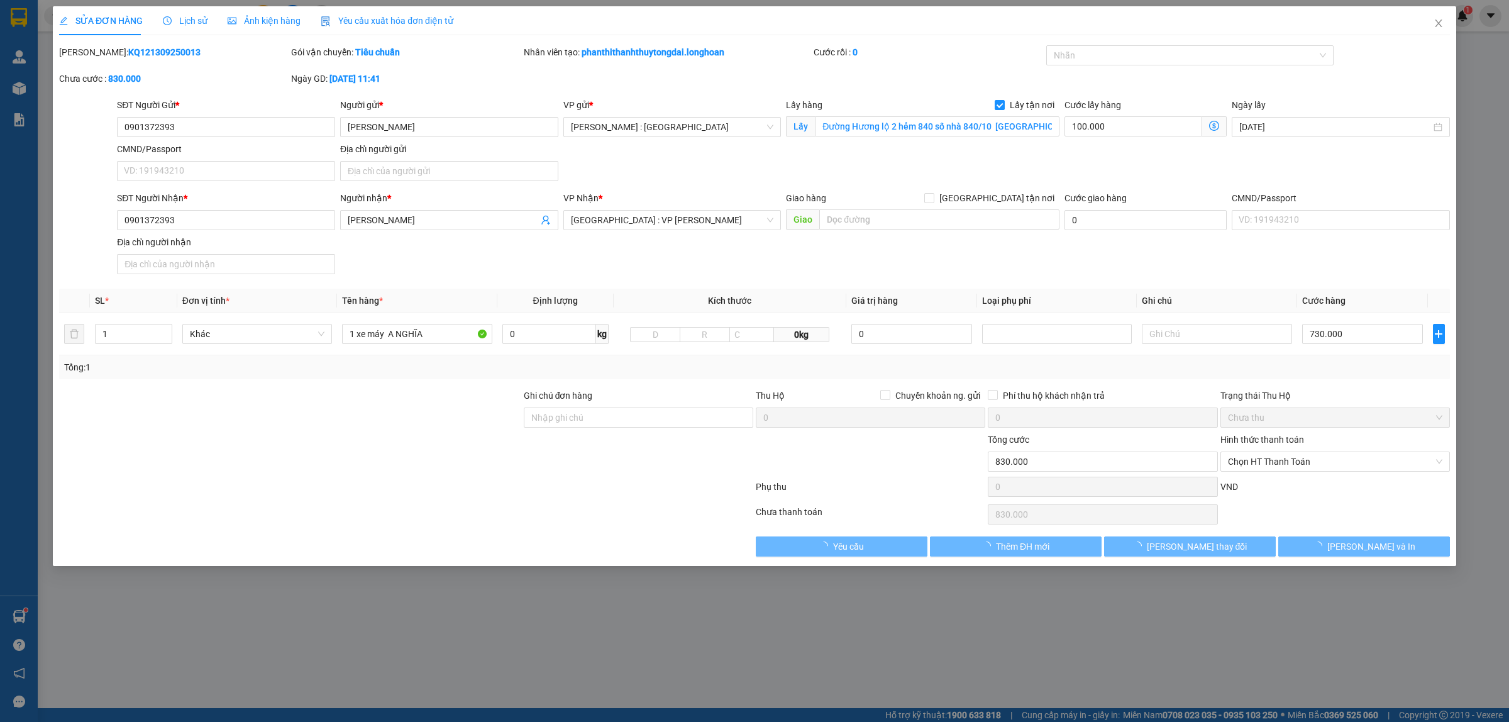
click at [195, 25] on span "Lịch sử" at bounding box center [185, 21] width 45 height 10
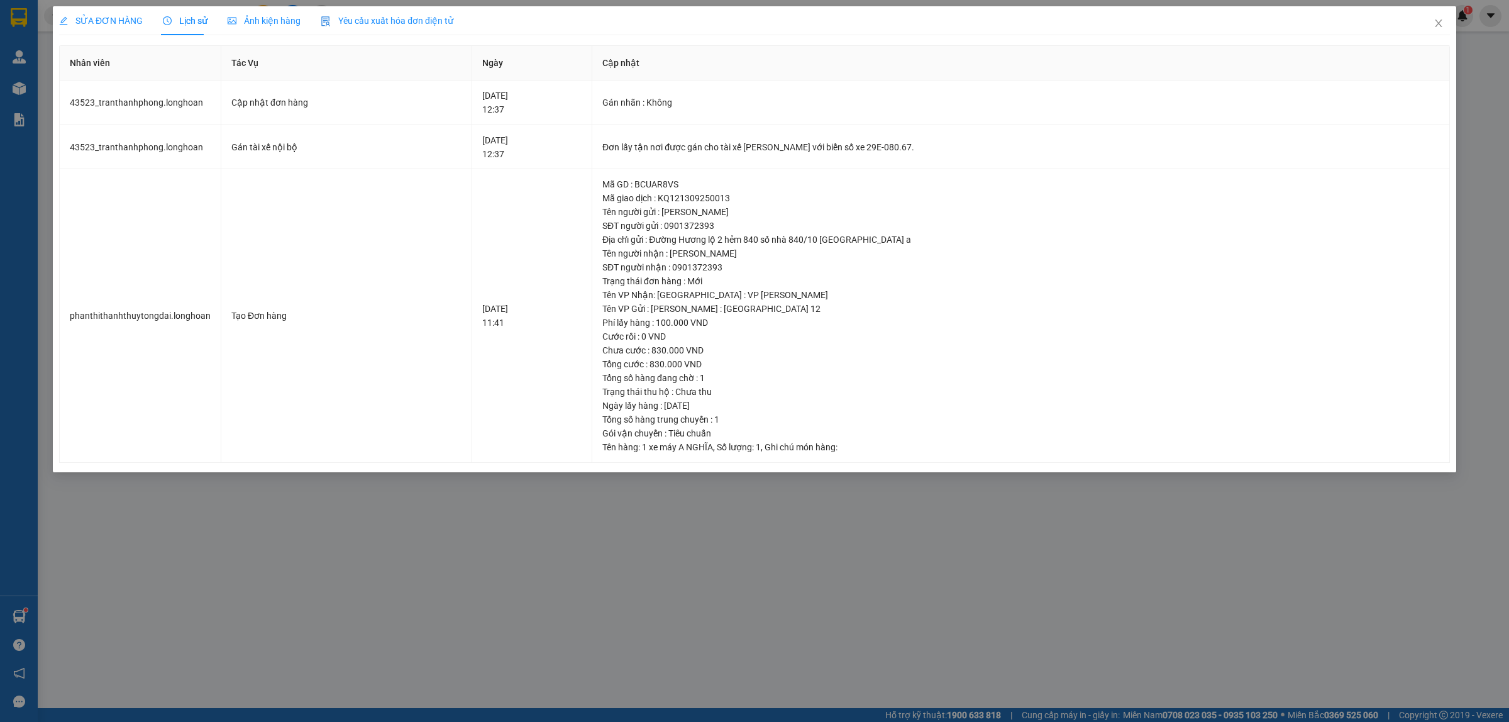
click at [126, 23] on span "SỬA ĐƠN HÀNG" at bounding box center [101, 21] width 84 height 10
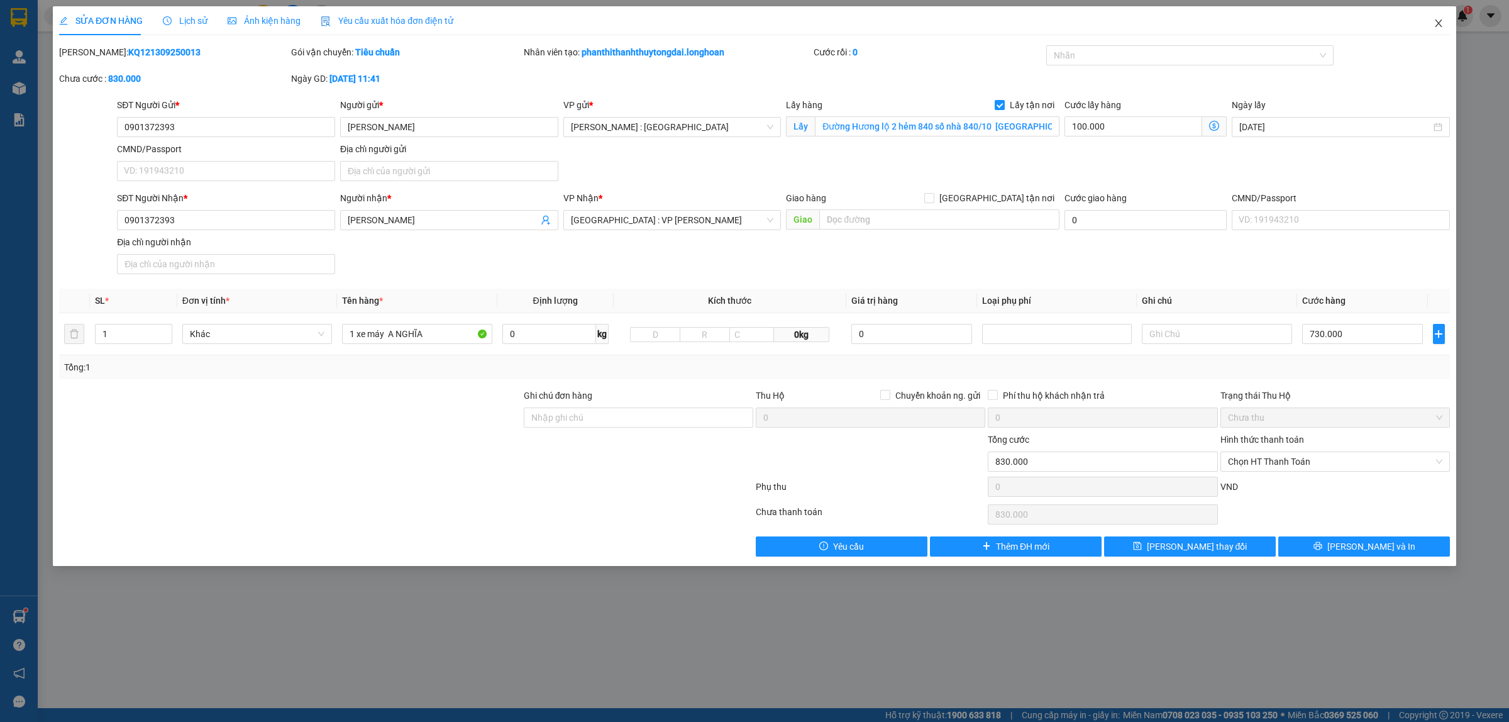
click at [1439, 24] on icon "close" at bounding box center [1438, 23] width 10 height 10
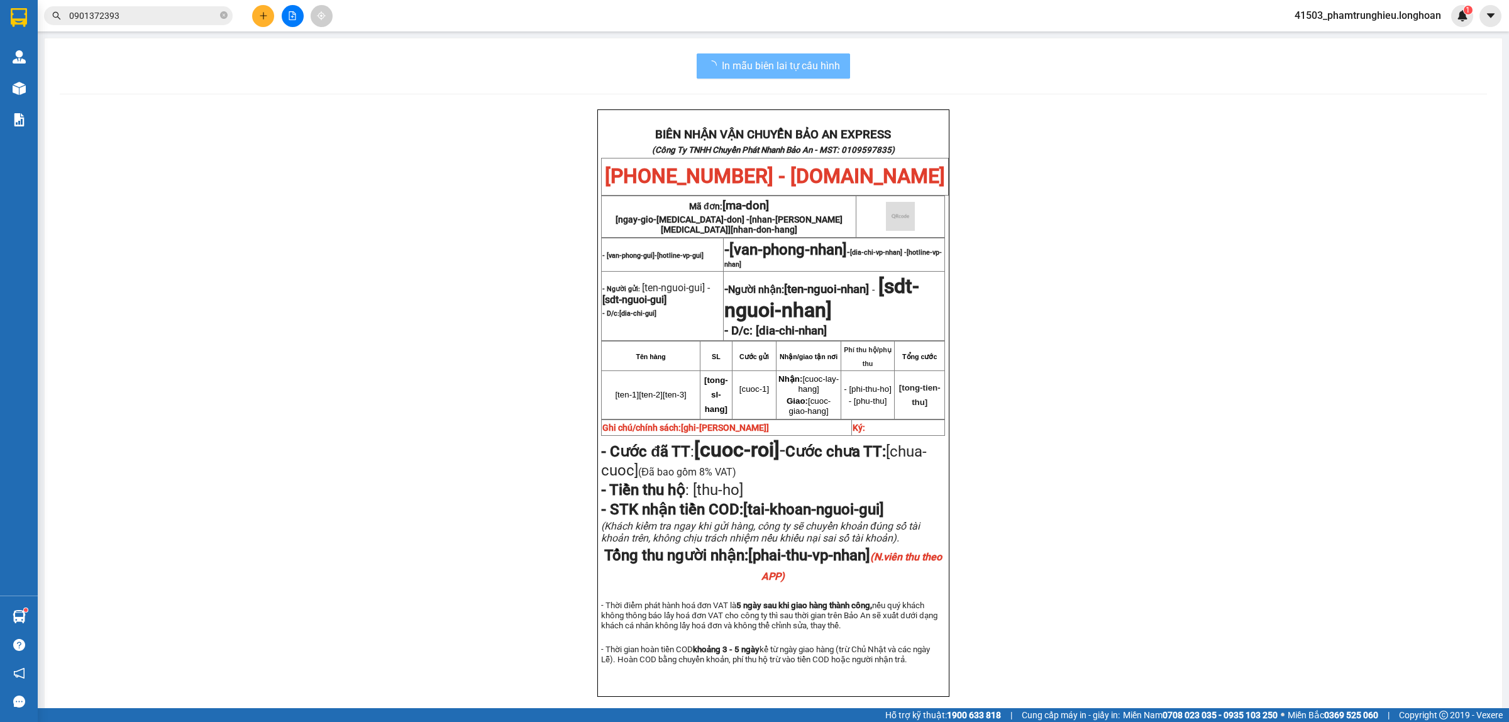
click at [149, 14] on input "0901372393" at bounding box center [143, 16] width 148 height 14
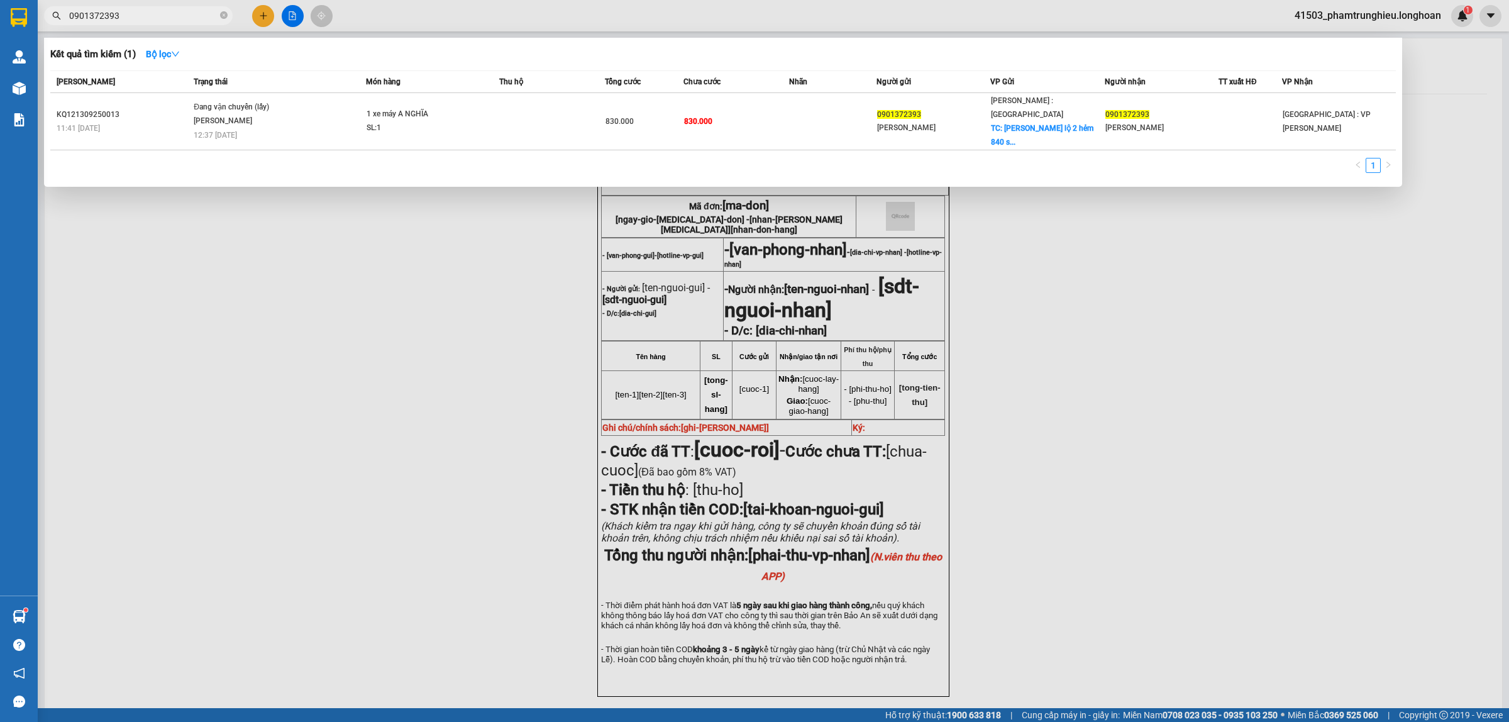
click at [149, 14] on input "0901372393" at bounding box center [143, 16] width 148 height 14
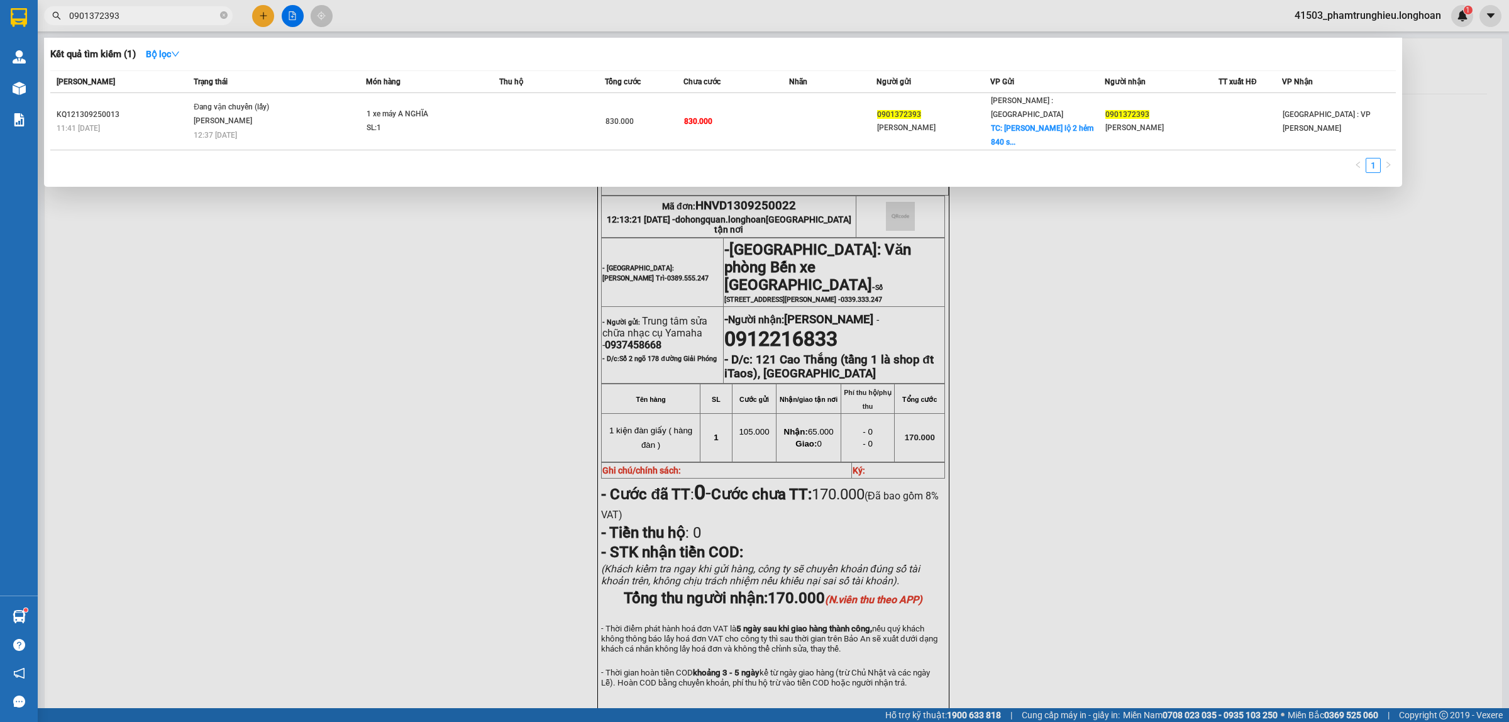
paste input "865645454"
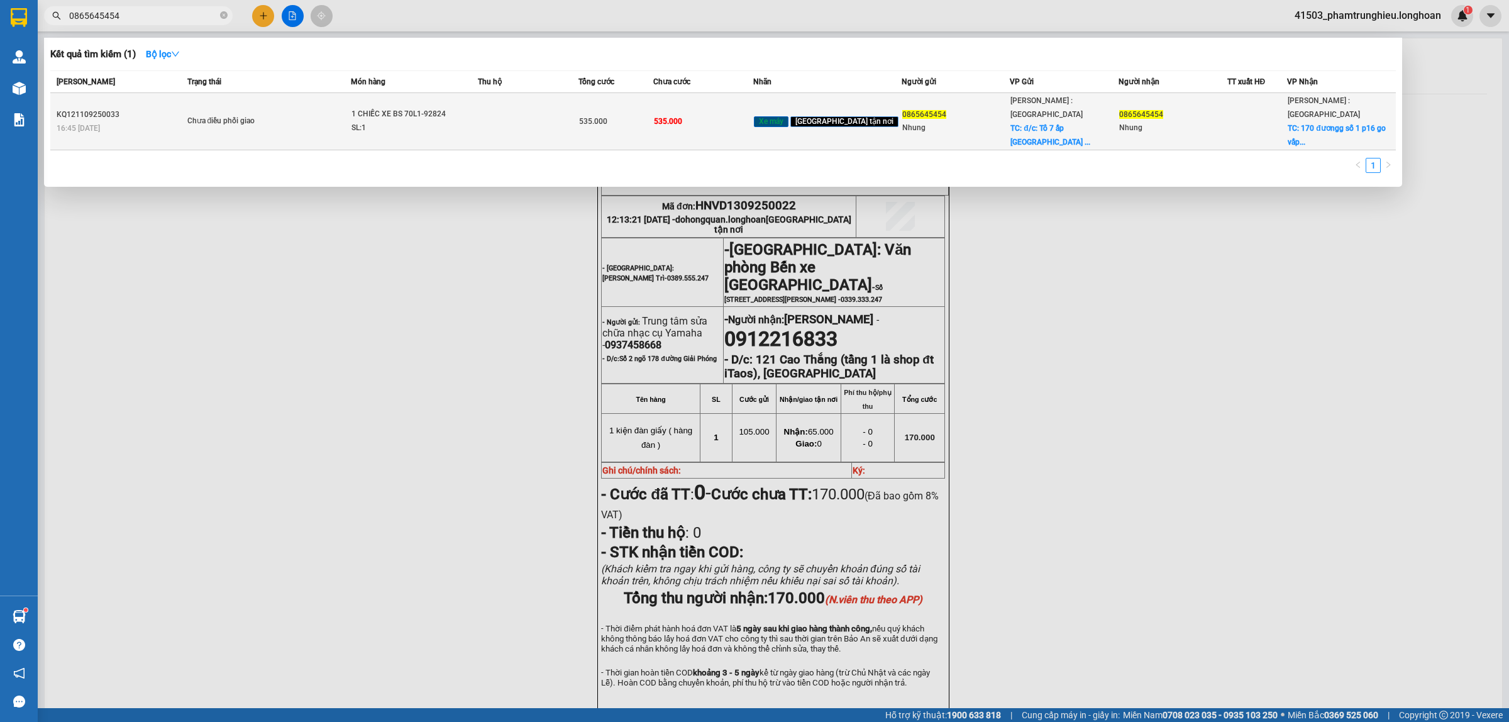
type input "0865645454"
click at [422, 123] on div "SL: 1" at bounding box center [398, 128] width 94 height 14
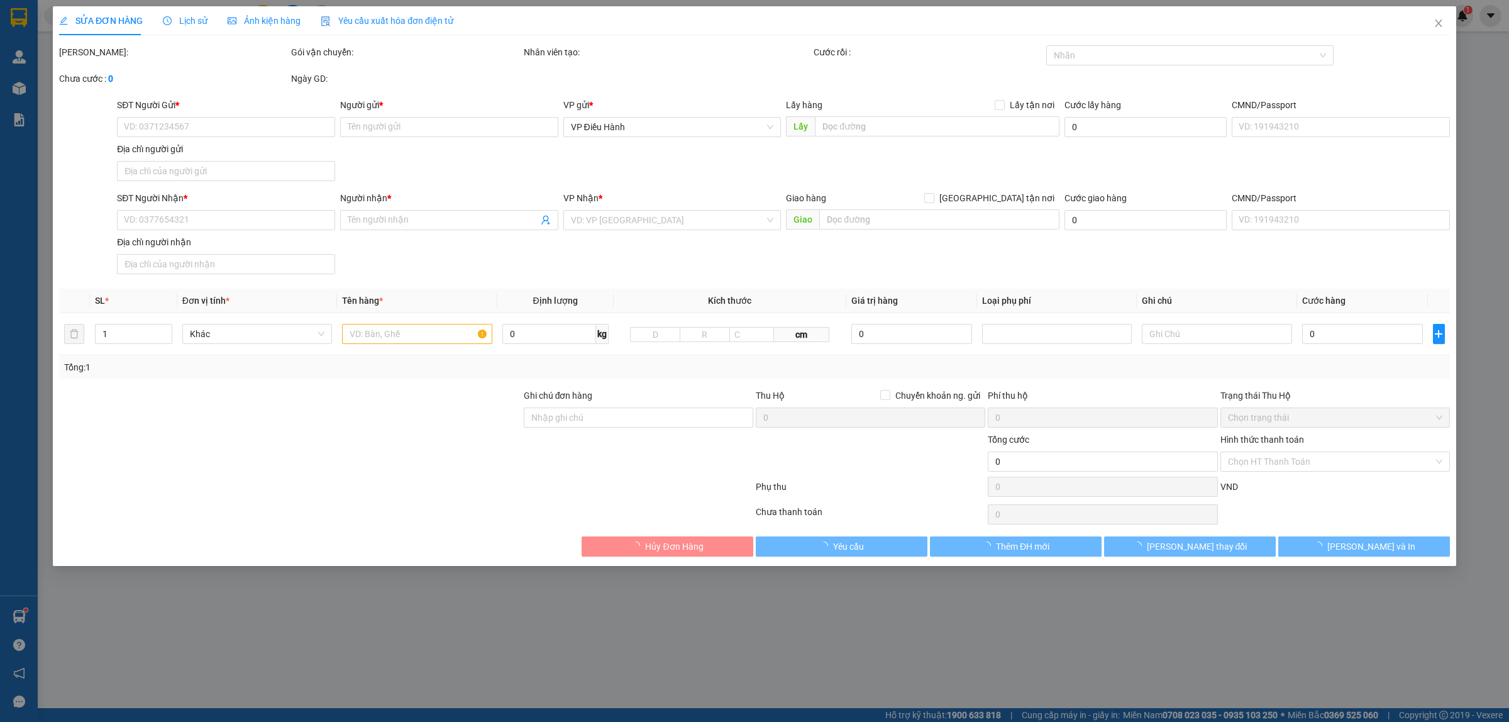
type input "0865645454"
type input "Nhung"
checkbox input "true"
type input "đ/c: Tổ 7 ấp phước [GEOGRAPHIC_DATA] [GEOGRAPHIC_DATA]"
type input "0865645454"
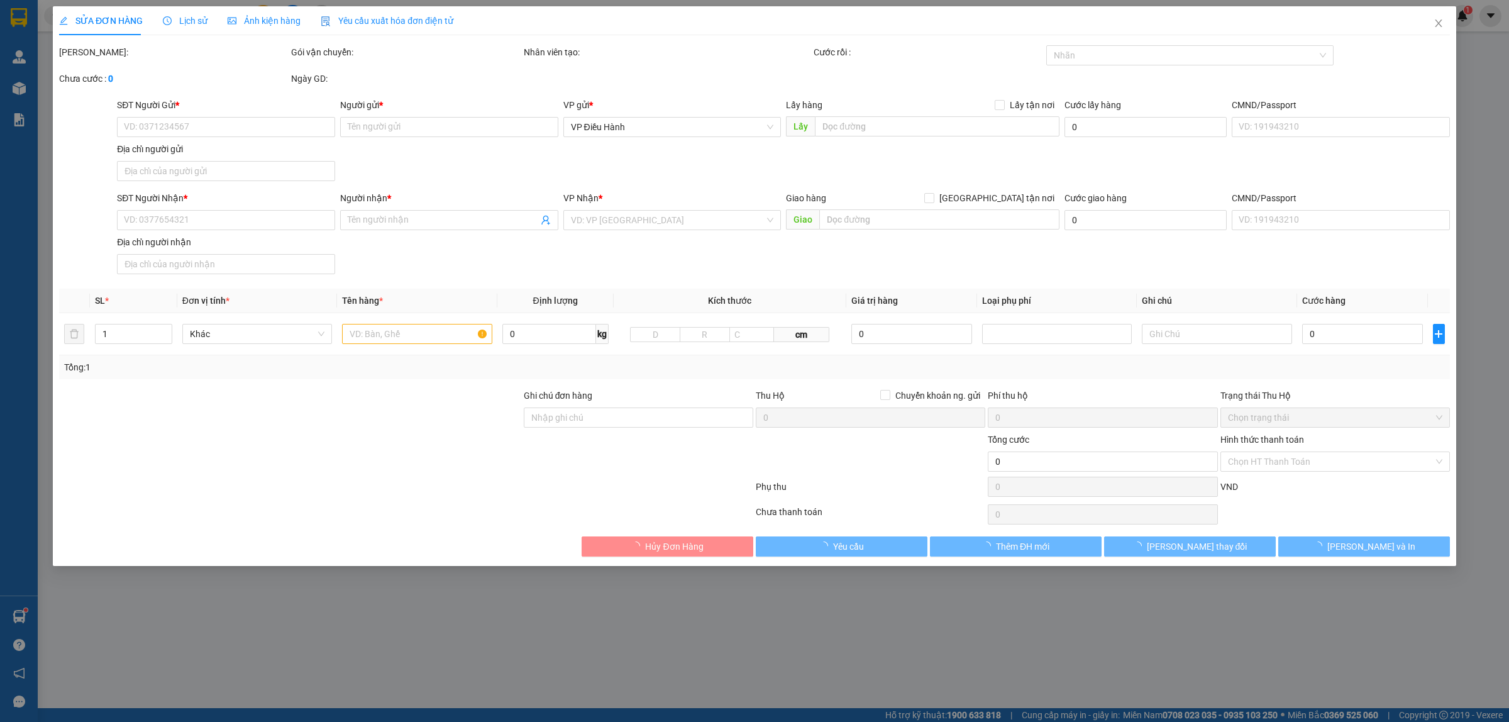
type input "Nhung"
checkbox input "true"
type input "170 đươngg số 1 p16 go vấp, hcm"
type input "CHÌA KHÓA QUẤN TAY LÁI -KHÔNG CAVET"
type input "535.000"
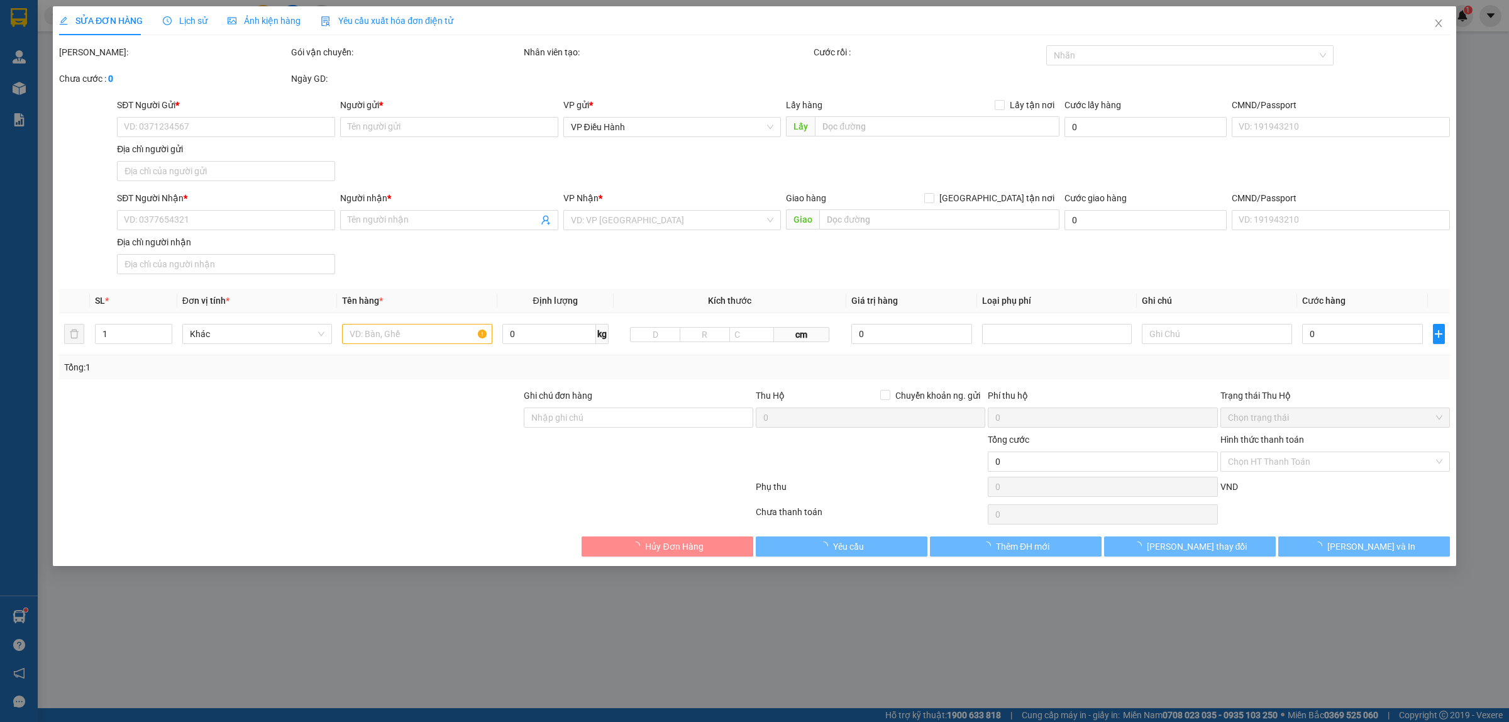
type input "535.000"
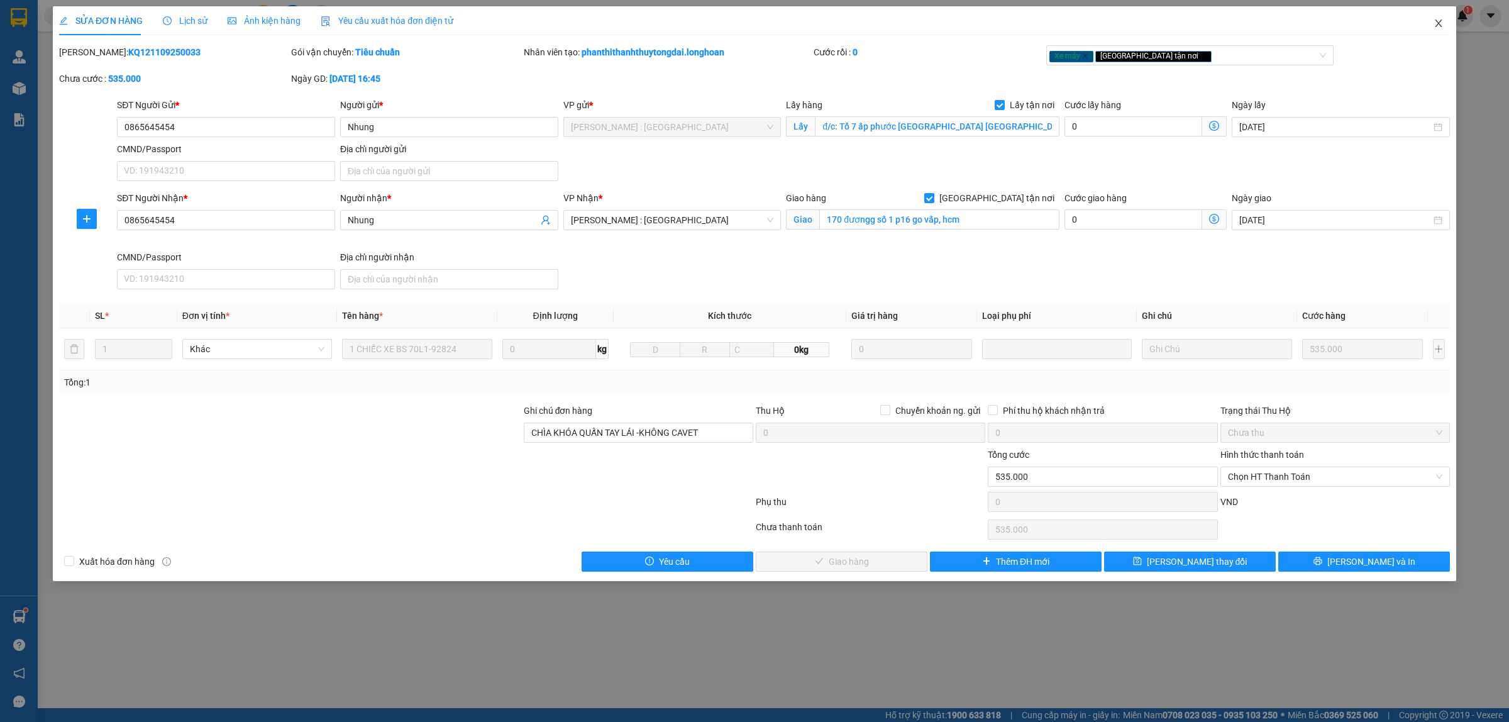
click at [1439, 24] on icon "close" at bounding box center [1438, 23] width 10 height 10
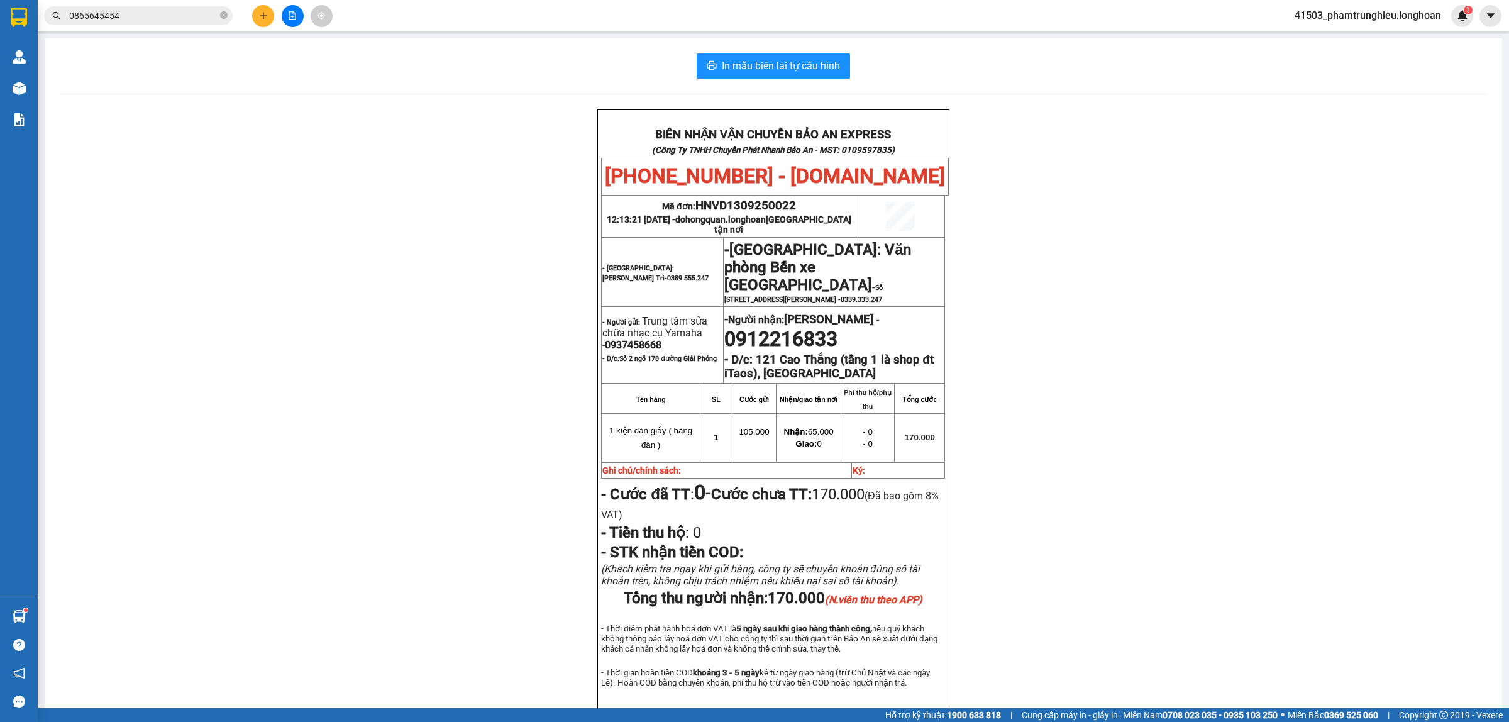
click at [138, 19] on input "0865645454" at bounding box center [143, 16] width 148 height 14
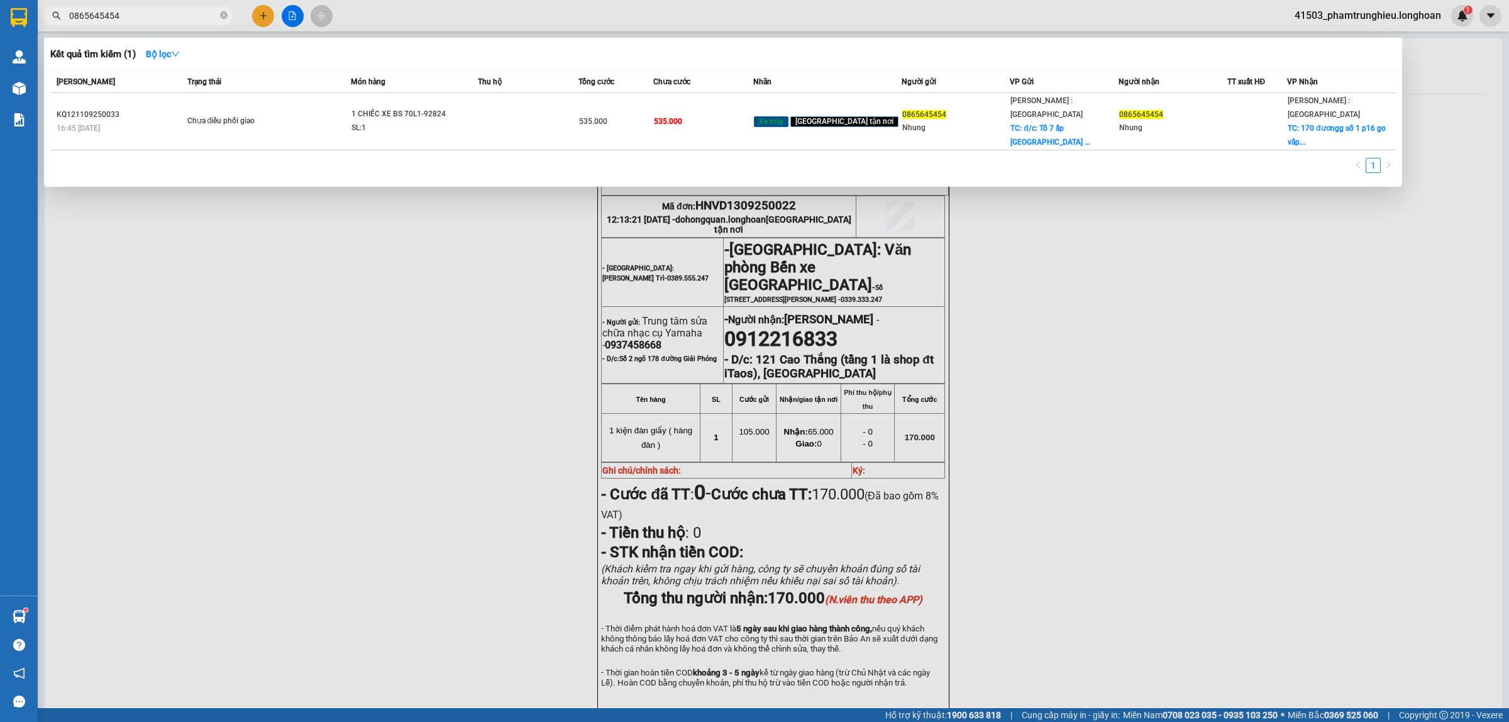
click at [138, 19] on input "0865645454" at bounding box center [143, 16] width 148 height 14
paste input "962050290"
type input "0962050290"
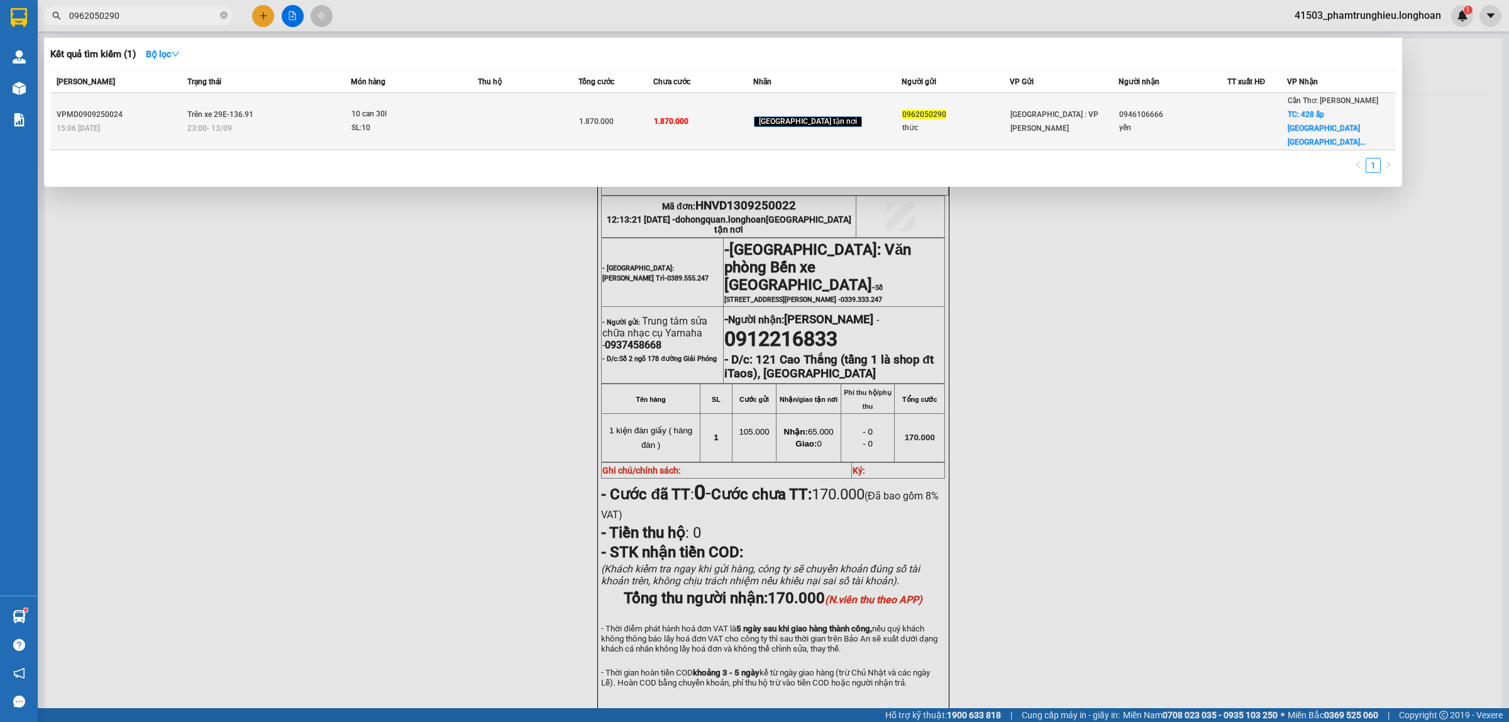
click at [377, 121] on div "SL: 10" at bounding box center [398, 128] width 94 height 14
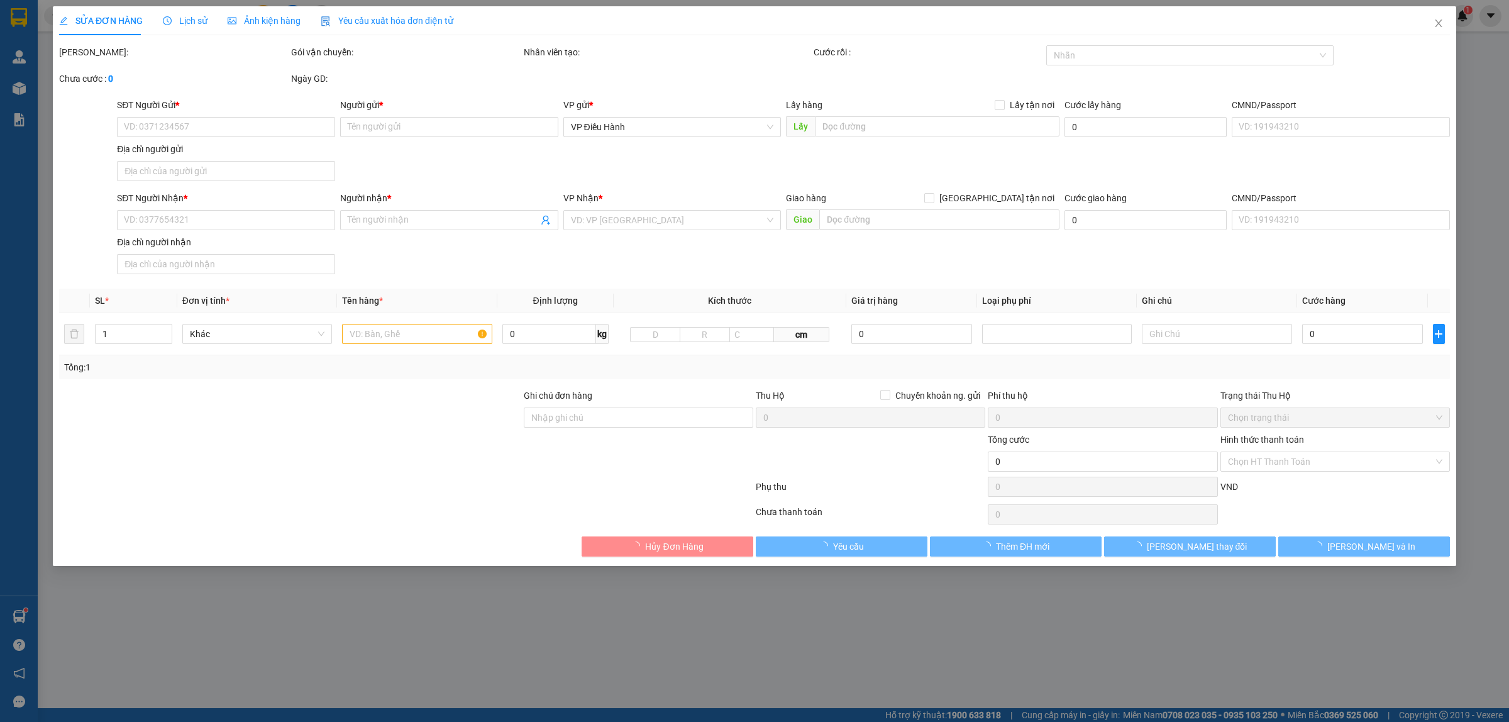
type input "0962050290"
type input "thức"
type input "0946106666"
type input "yến"
checkbox input "true"
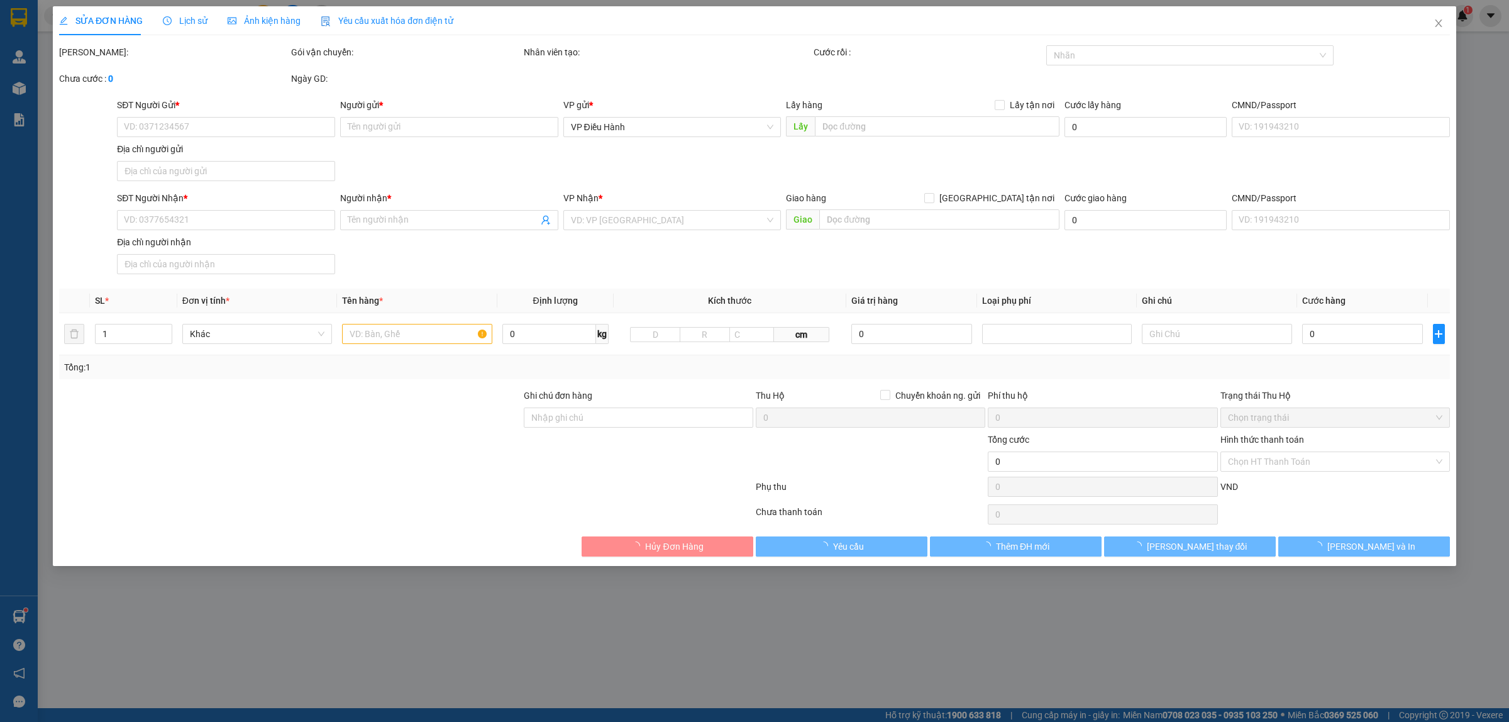
type input "428 ấp [GEOGRAPHIC_DATA] xã [GEOGRAPHIC_DATA]"
type input "1.870.000"
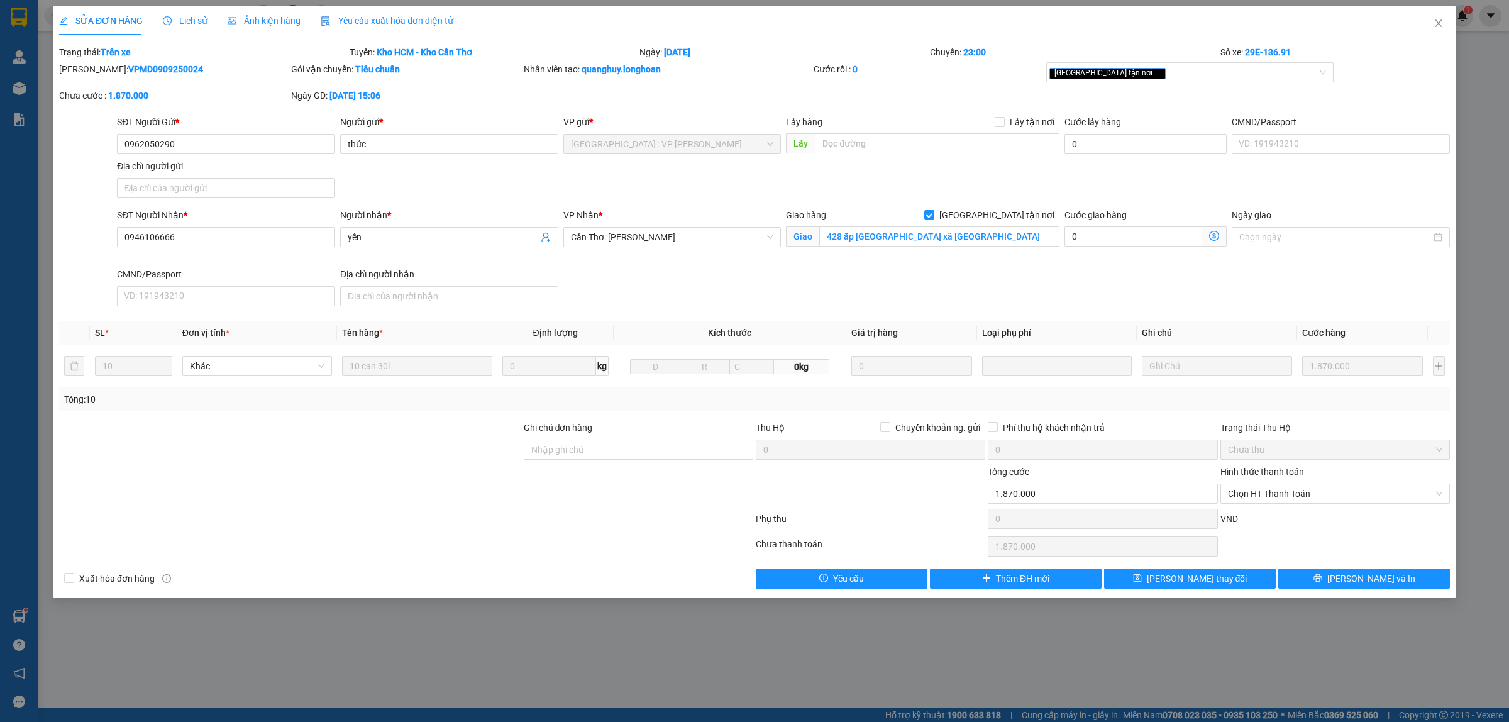
click at [203, 28] on div "Lịch sử" at bounding box center [185, 20] width 45 height 29
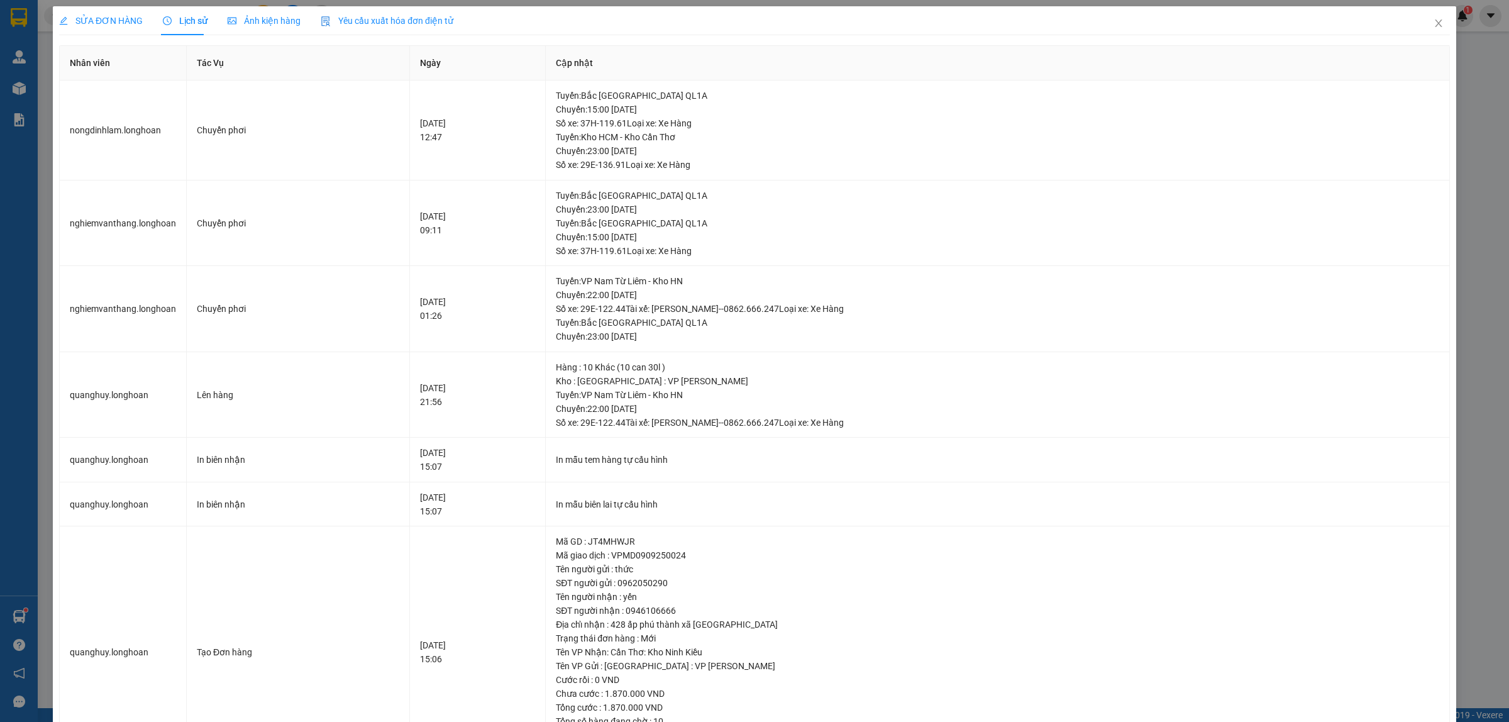
click at [99, 19] on span "SỬA ĐƠN HÀNG" at bounding box center [101, 21] width 84 height 10
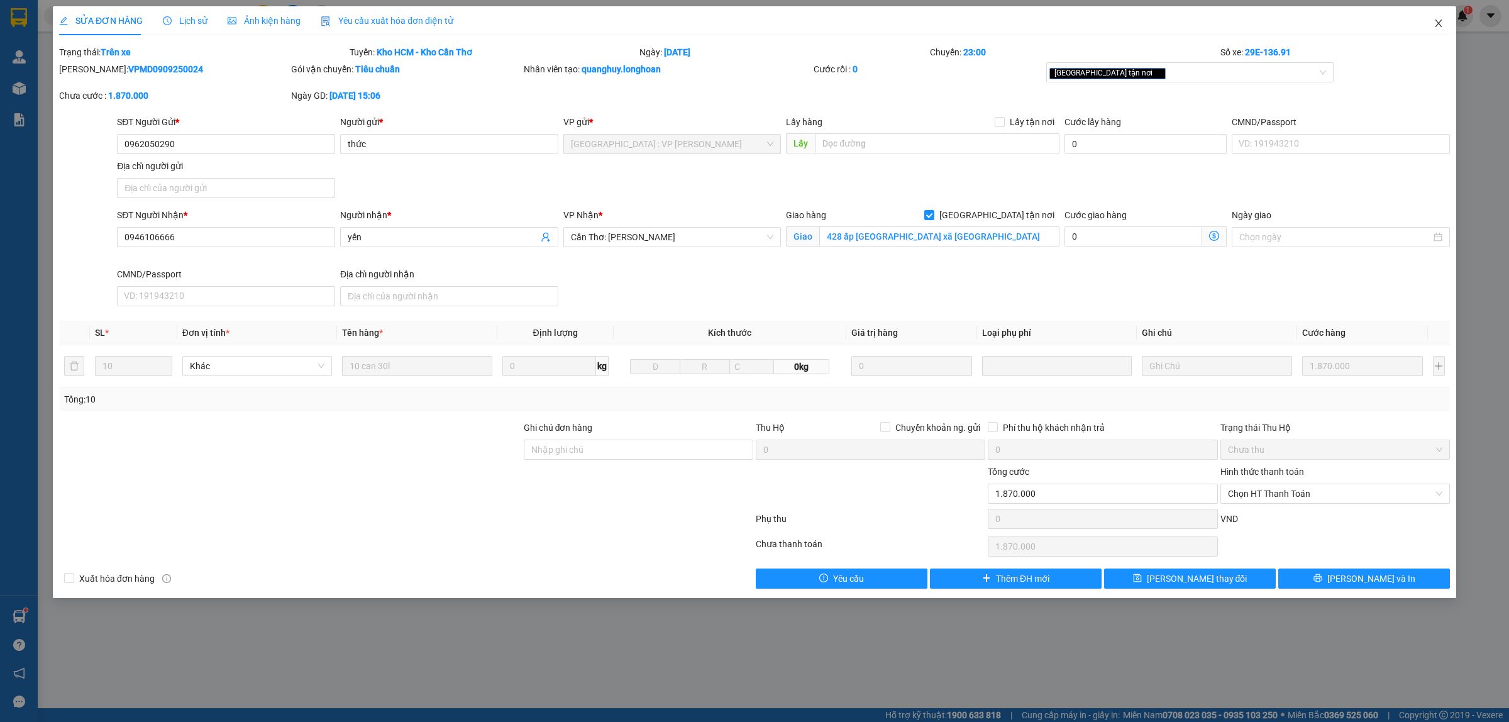
click at [1446, 24] on span "Close" at bounding box center [1438, 23] width 35 height 35
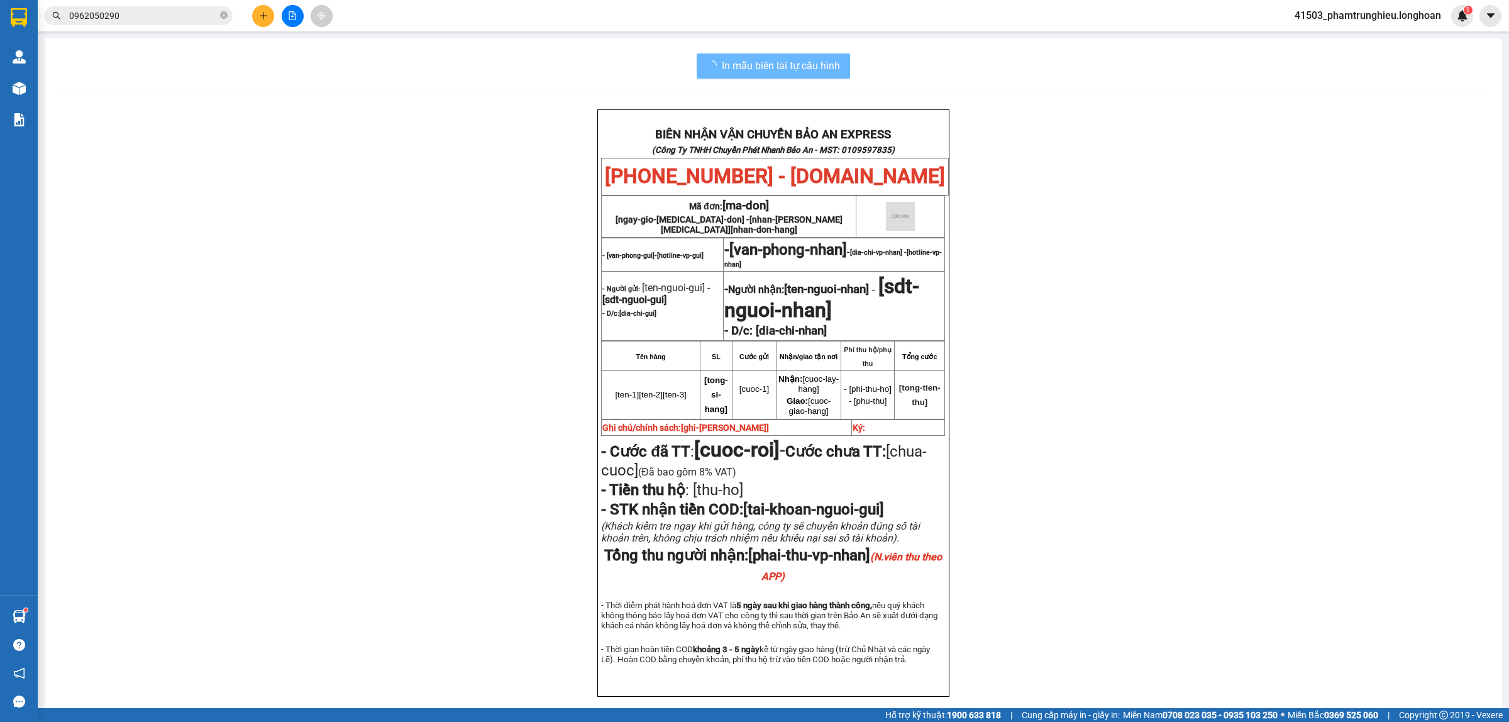
click at [165, 21] on input "0962050290" at bounding box center [143, 16] width 148 height 14
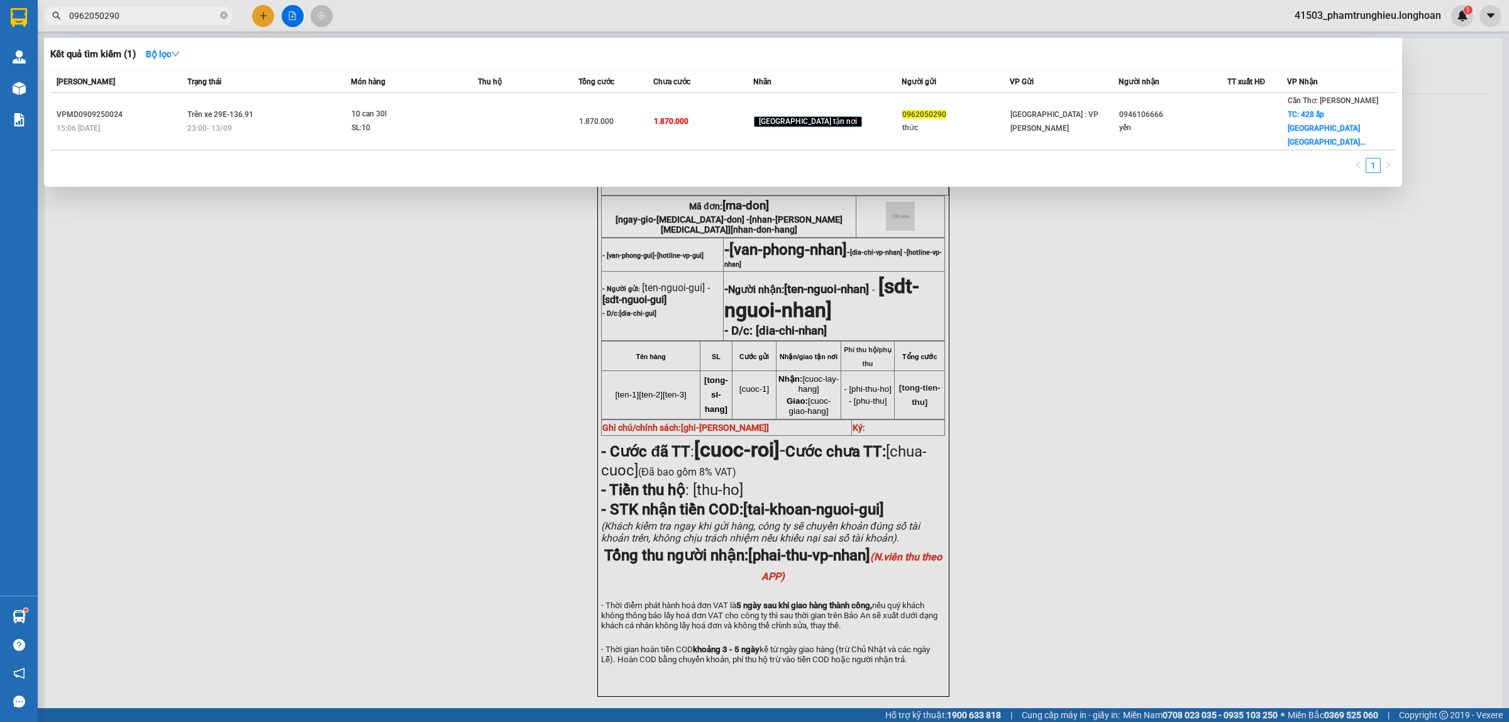
click at [165, 21] on input "0962050290" at bounding box center [143, 16] width 148 height 14
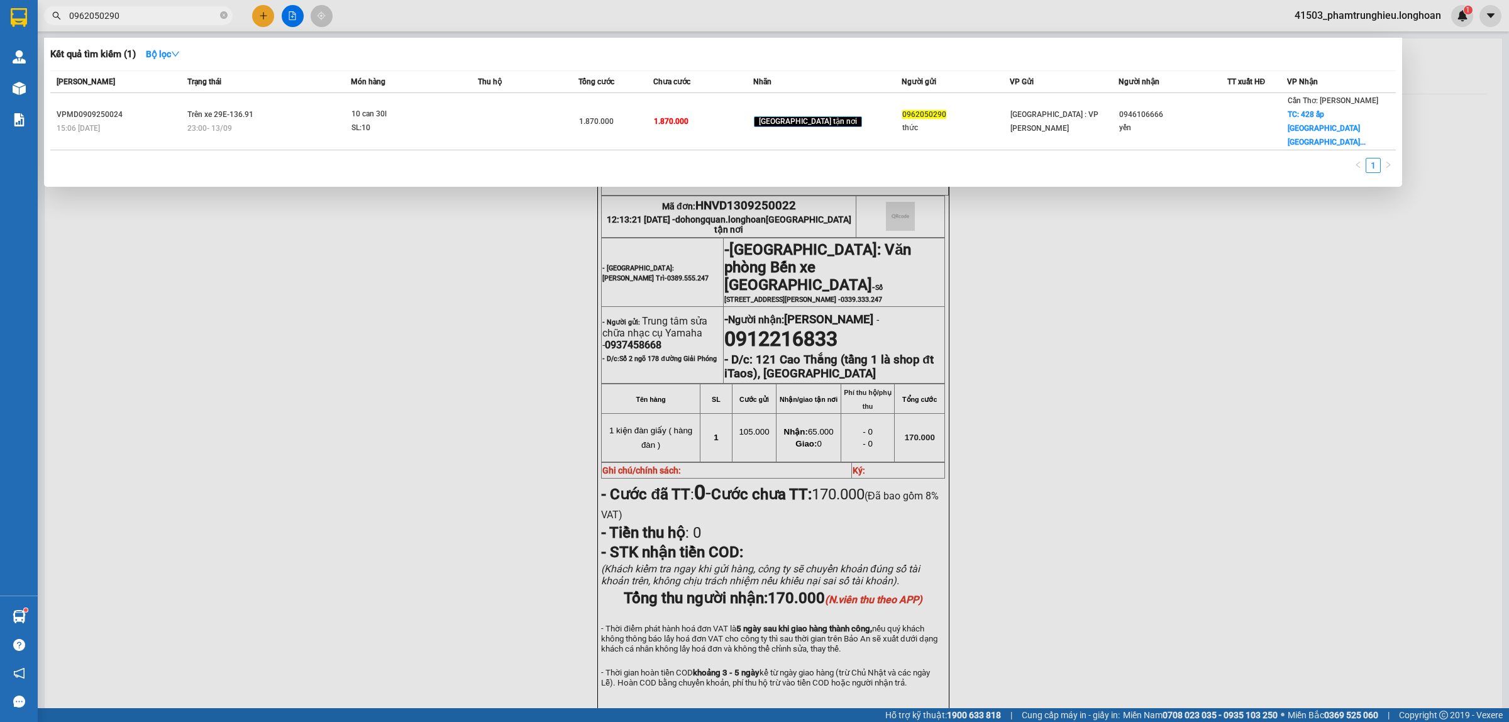
paste input "386261549"
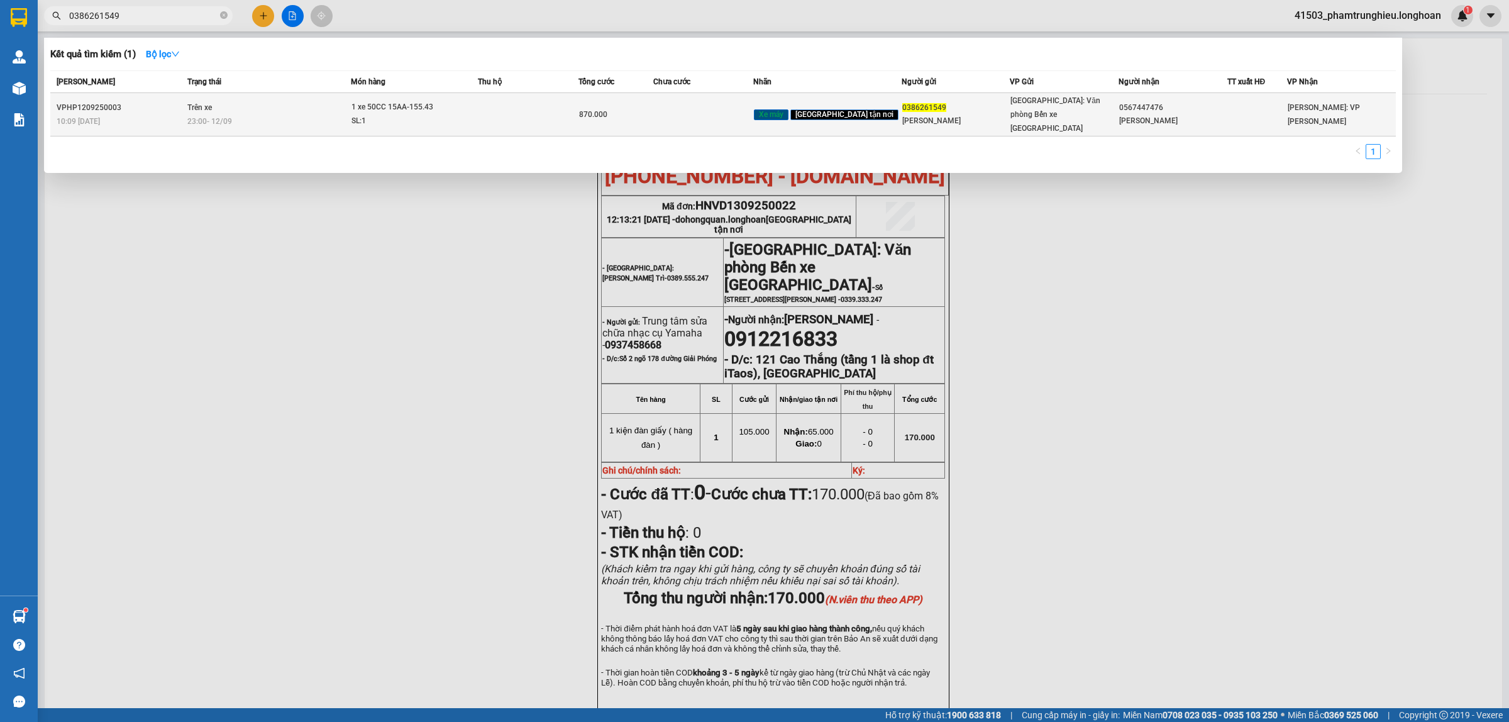
type input "0386261549"
click at [400, 114] on div "SL: 1" at bounding box center [398, 121] width 94 height 14
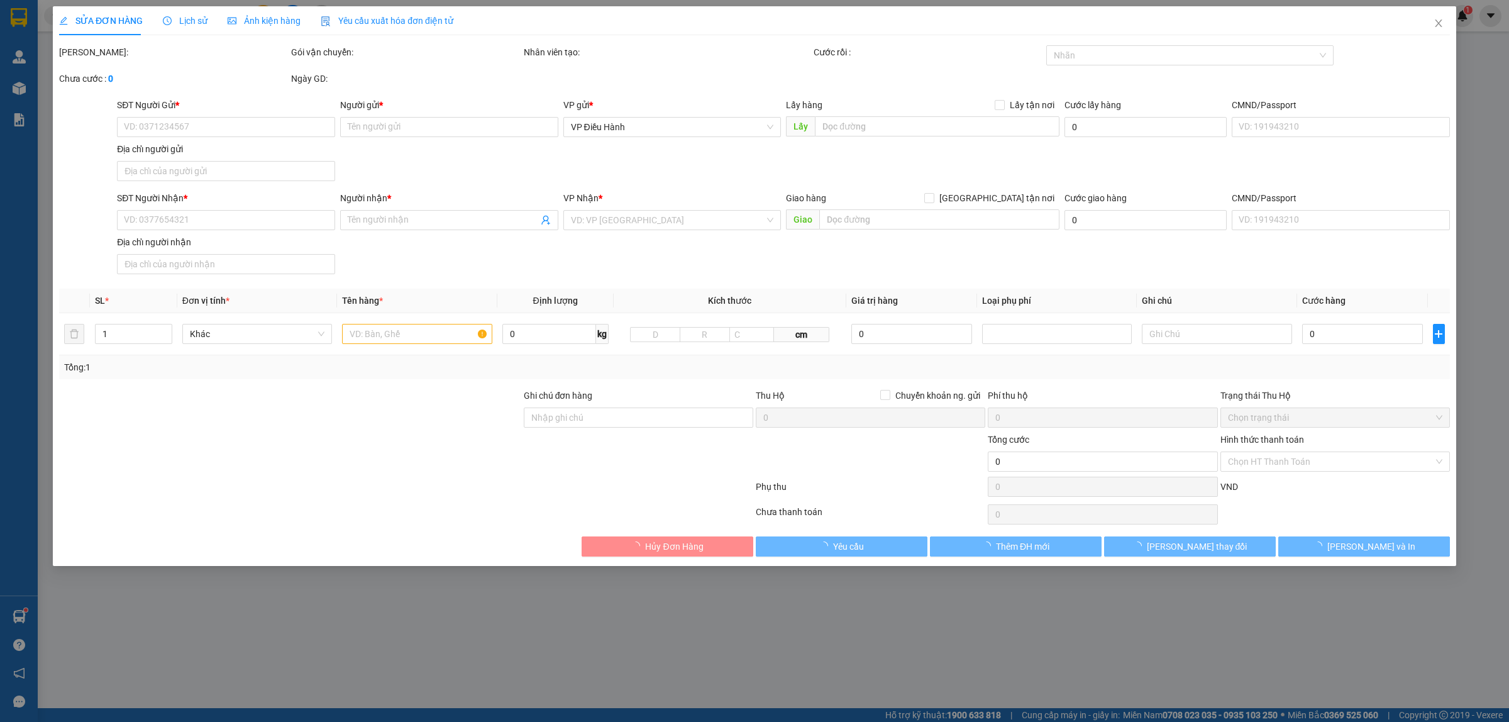
type input "0386261549"
type input "[PERSON_NAME]"
type input "0567447476"
type input "[PERSON_NAME]"
type input "1 CHÌA KHÓA +1 GIẤY TỜ XE BỎ CỐP XE"
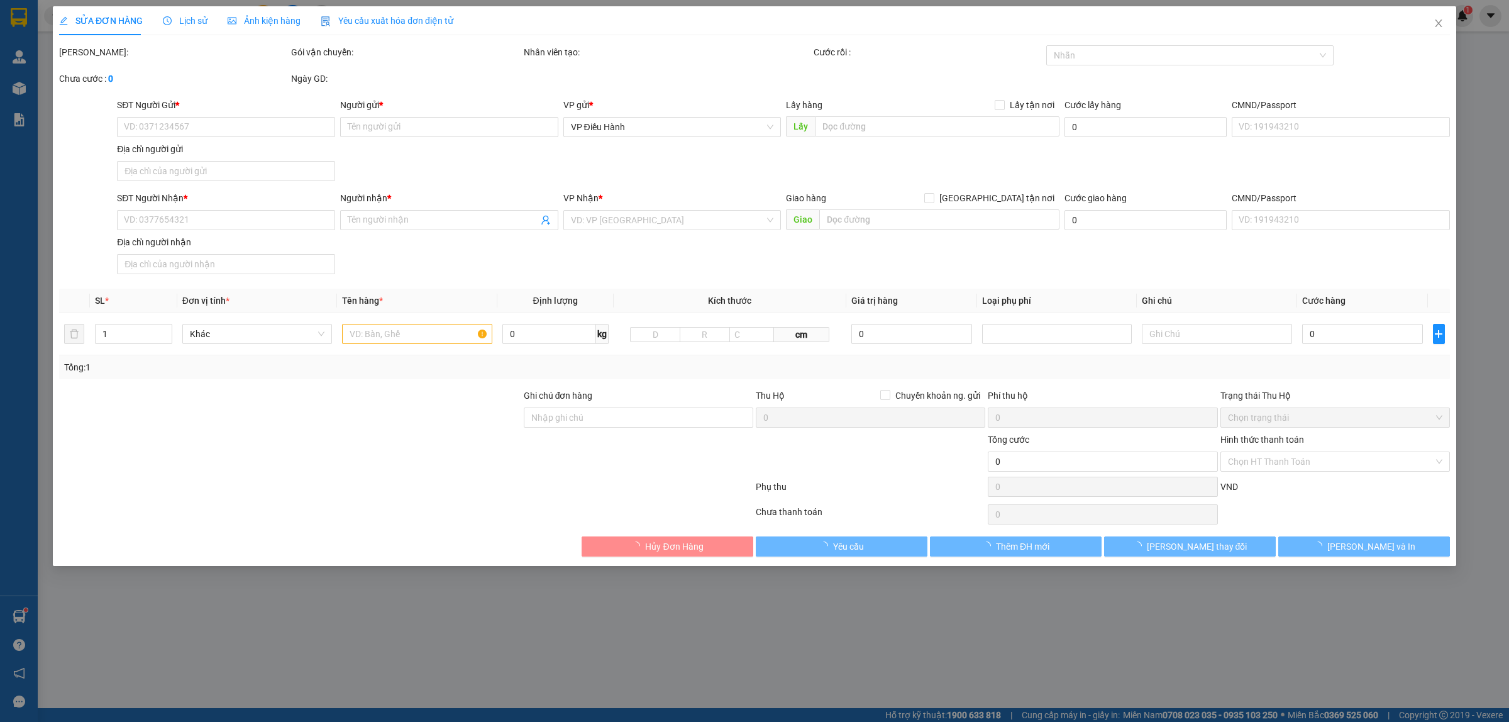
type input "870.000"
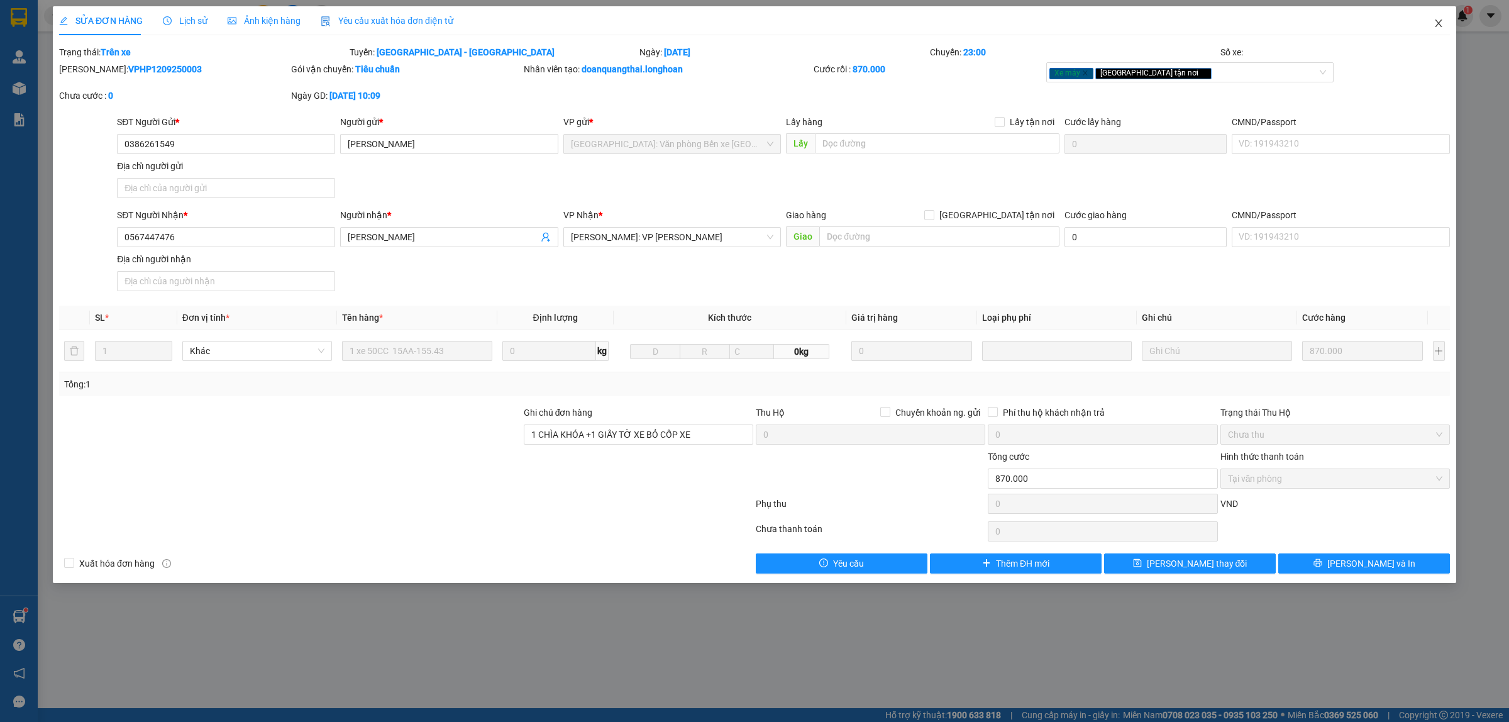
click at [1428, 22] on span "Close" at bounding box center [1438, 23] width 35 height 35
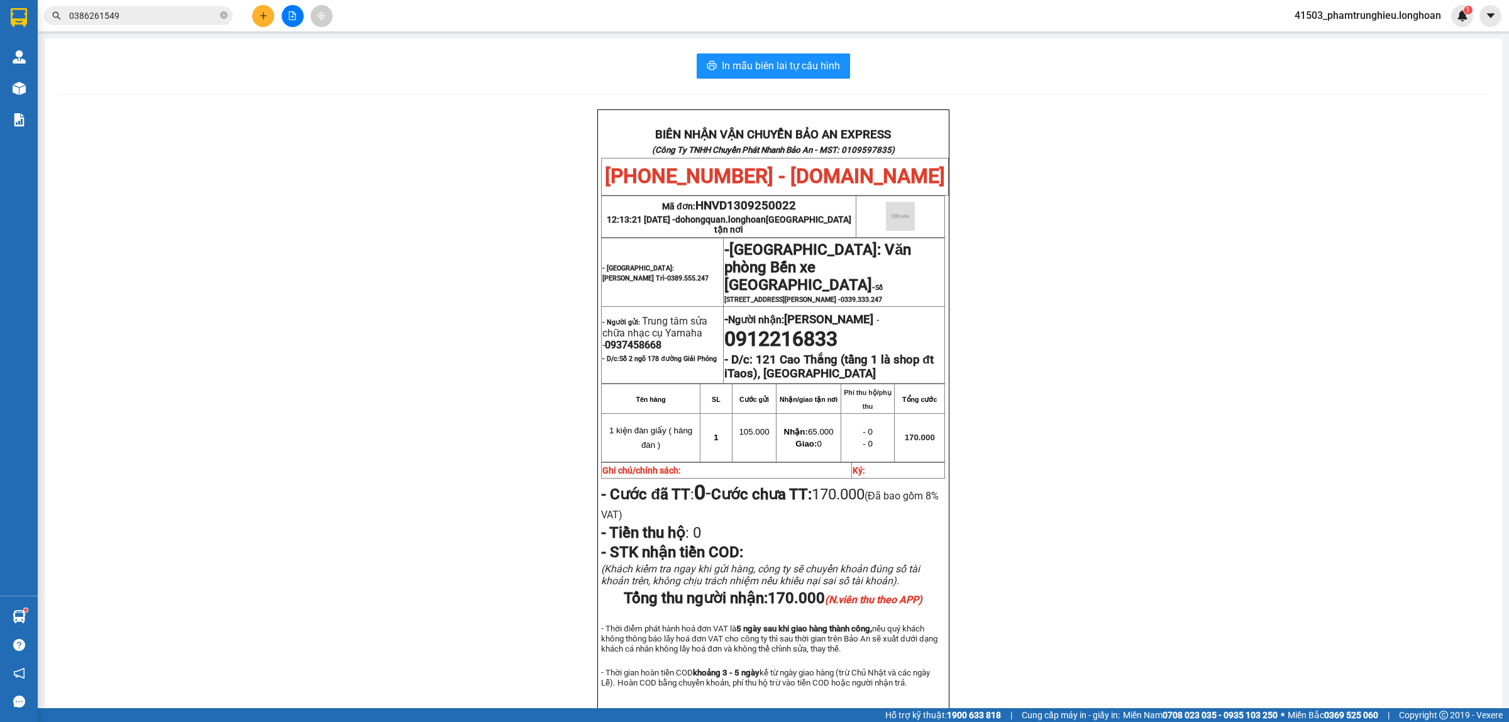
click at [130, 19] on input "0386261549" at bounding box center [143, 16] width 148 height 14
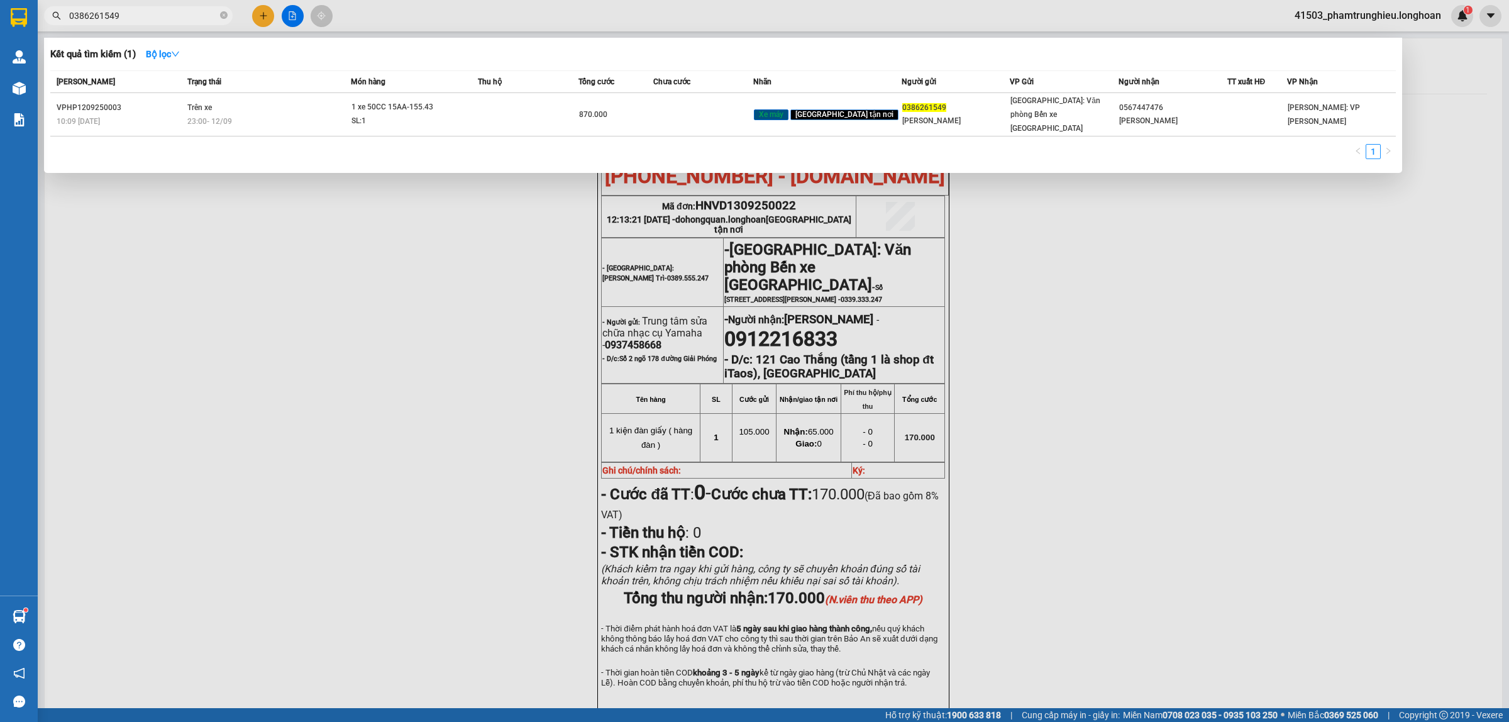
click at [130, 19] on input "0386261549" at bounding box center [143, 16] width 148 height 14
paste input "898291007"
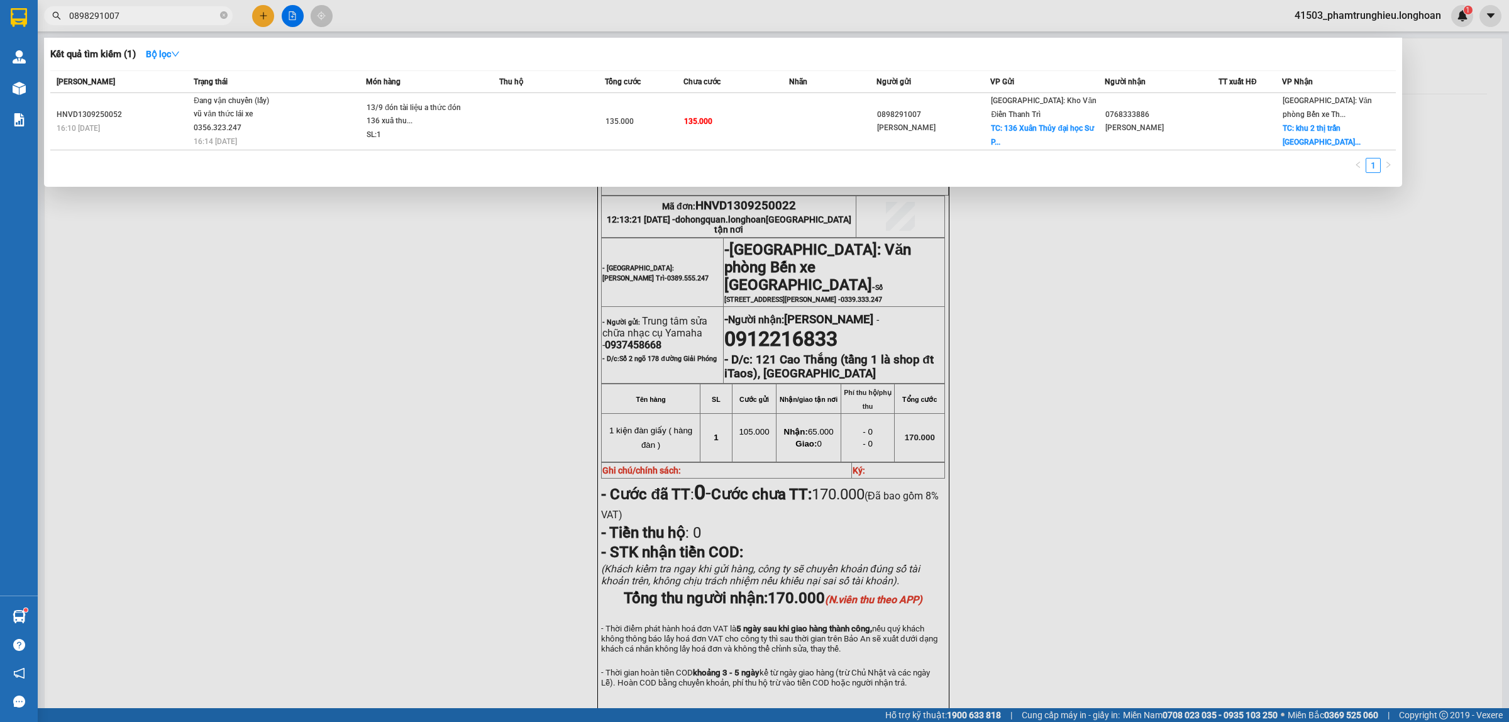
click at [272, 108] on div "vũ văn thức lái xe 0356.323.247" at bounding box center [241, 120] width 94 height 27
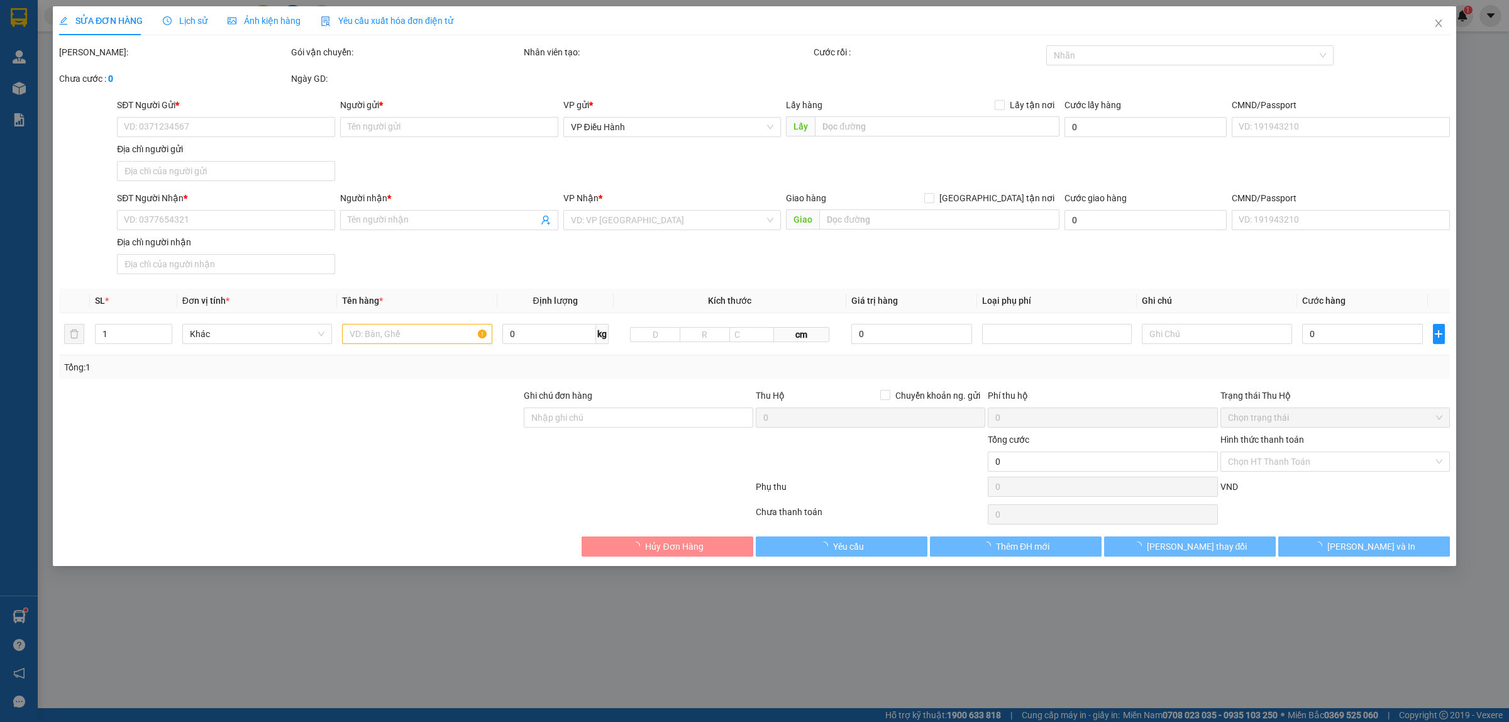
click at [175, 17] on span "Lịch sử" at bounding box center [185, 21] width 45 height 10
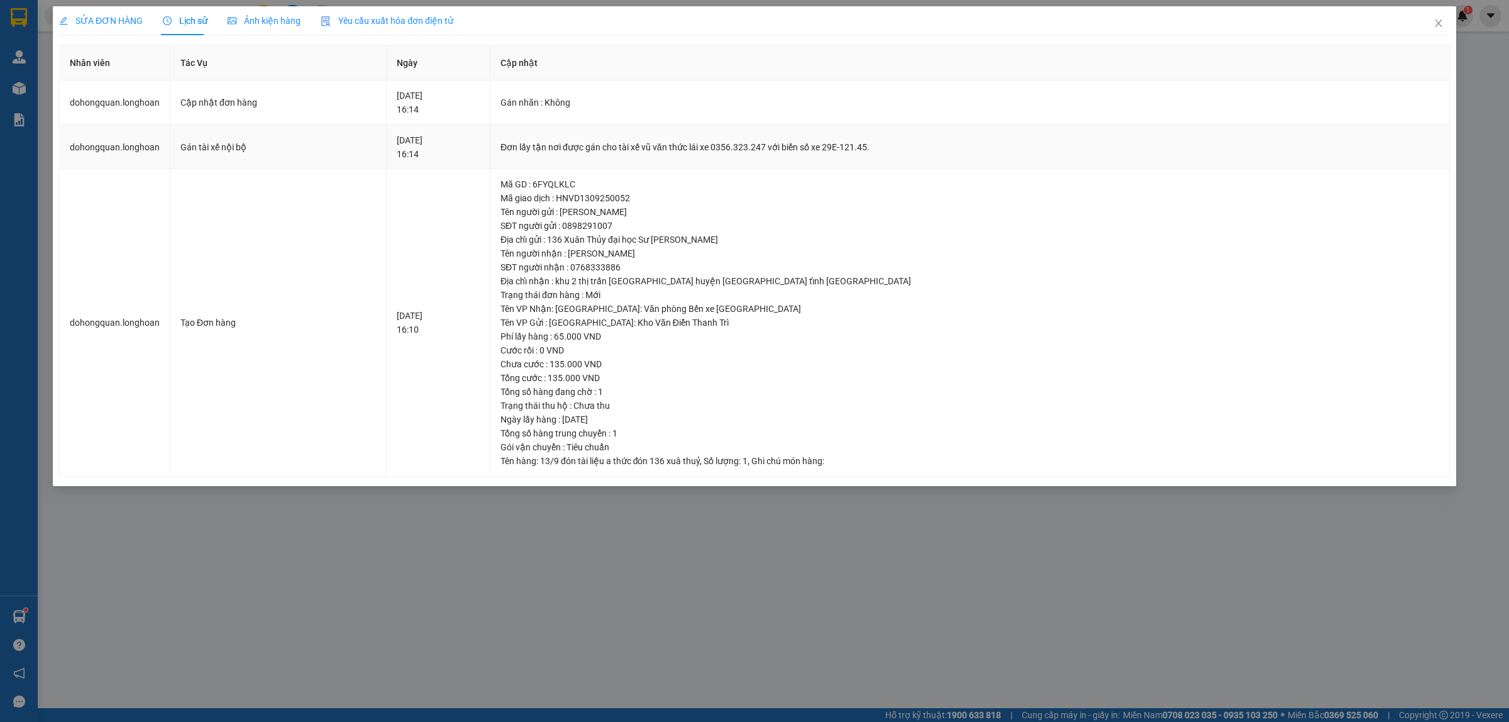
click at [803, 148] on div "Đơn lấy tận nơi được gán cho tài xế vũ văn thức lái xe 0356.323.247 với biển số…" at bounding box center [969, 147] width 938 height 14
copy div "0356.323.247"
click at [1428, 19] on span "Close" at bounding box center [1438, 23] width 35 height 35
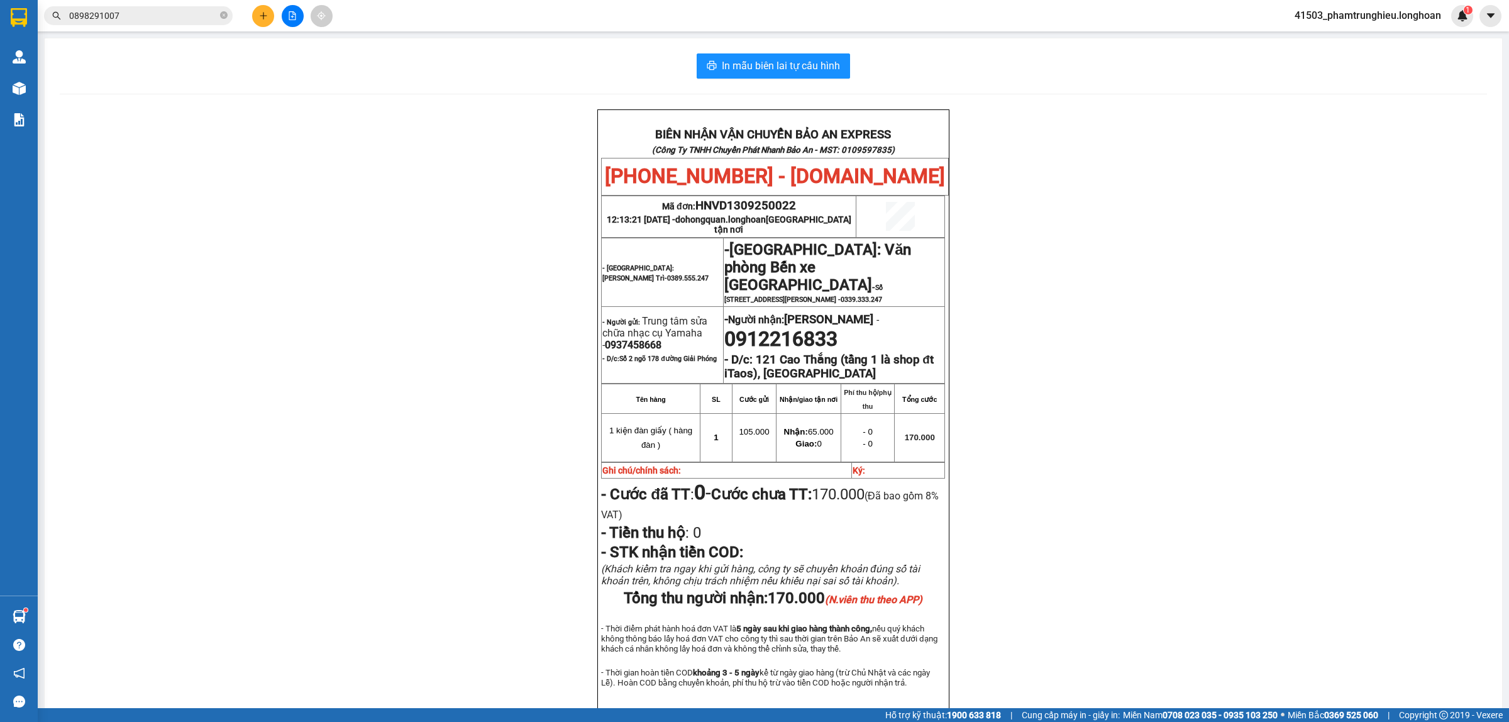
click at [149, 20] on input "0898291007" at bounding box center [143, 16] width 148 height 14
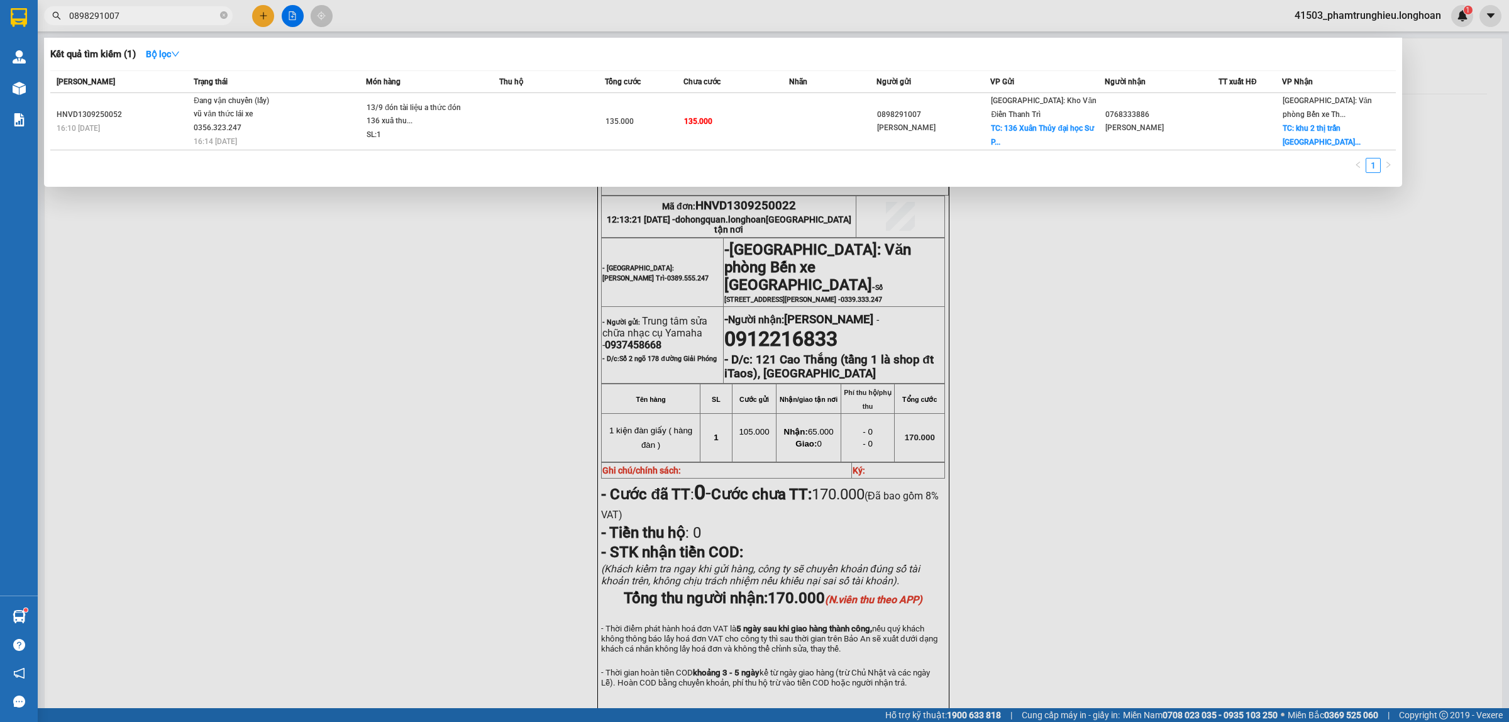
click at [149, 20] on input "0898291007" at bounding box center [143, 16] width 148 height 14
paste input "397.357.618"
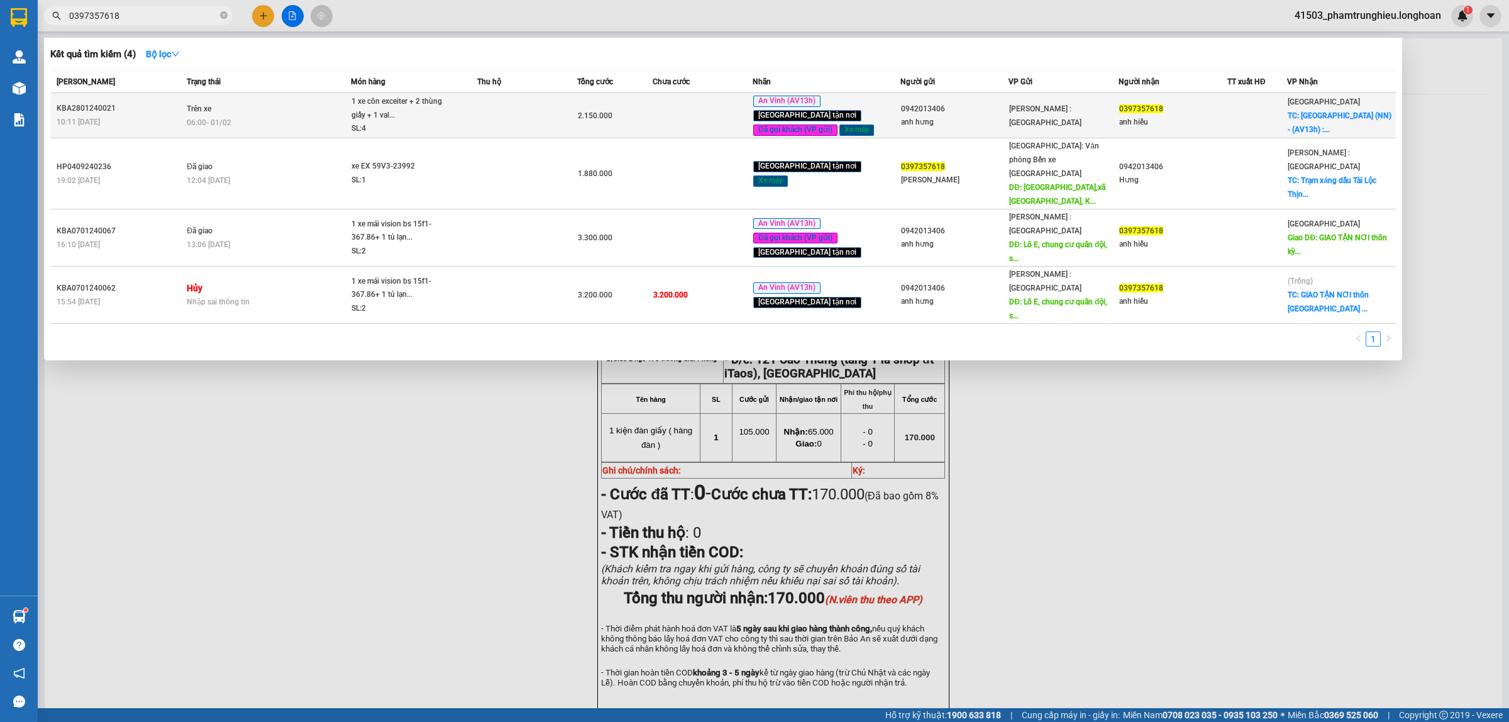
type input "0397357618"
click at [319, 123] on div "06:00 [DATE]" at bounding box center [268, 123] width 163 height 14
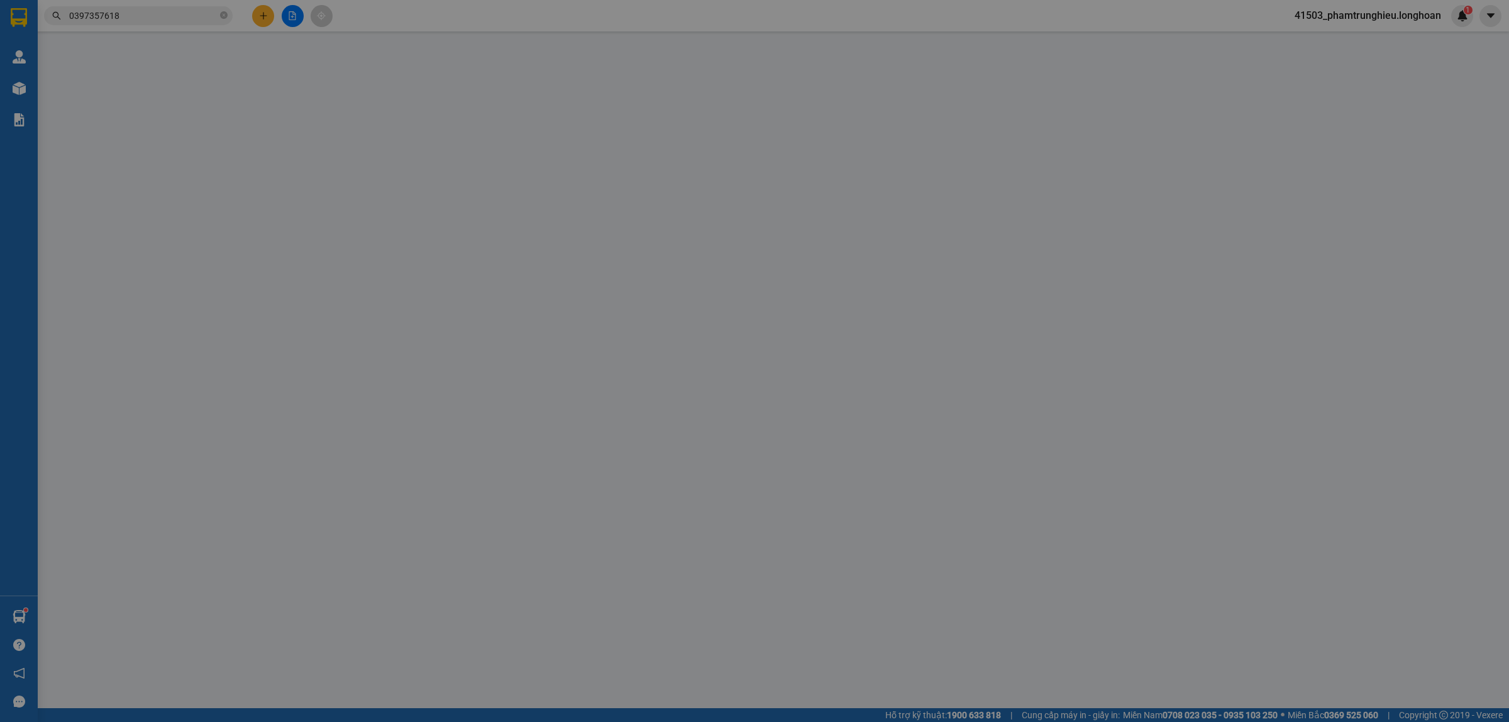
type input "0942013406"
type input "anh hưng"
type input "0397357618"
type input "anh hiếu"
checkbox input "true"
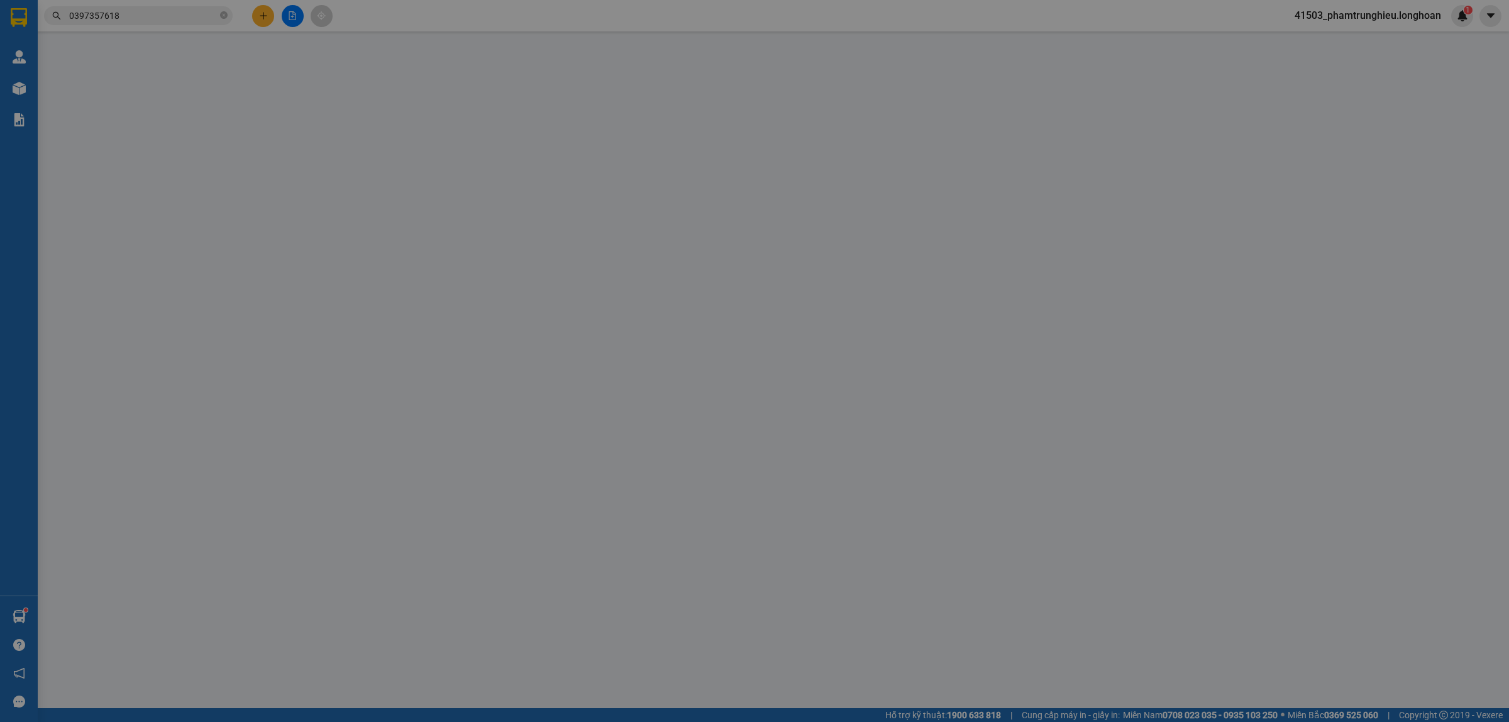
type input "[GEOGRAPHIC_DATA] (NN) - (AV13h) : đội 2 thôn [GEOGRAPHIC_DATA] , xã [GEOGRAPHI…"
type input "CHÌA KHÓA QUẤN TAY LÁI , KO CÀ VẸT"
type input "2.150.000"
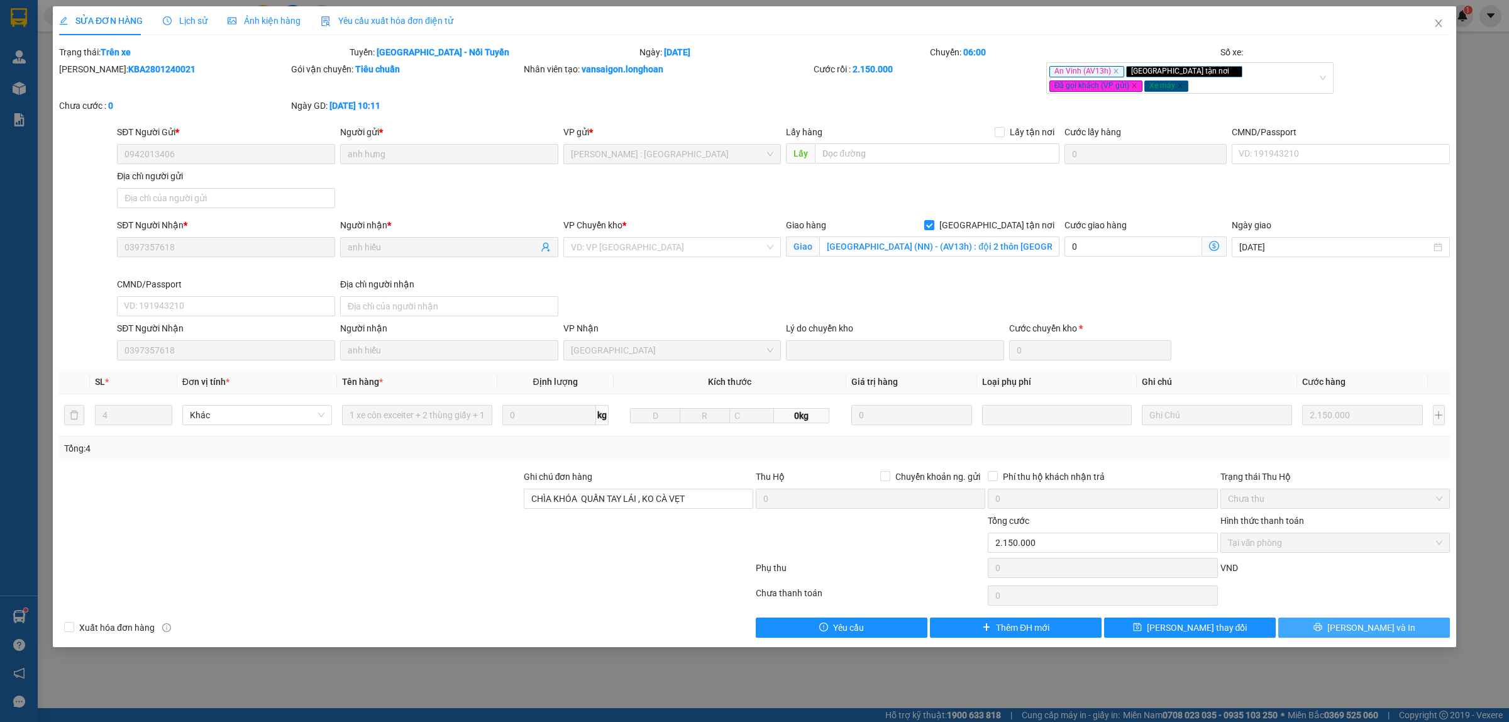
click at [1366, 632] on span "[PERSON_NAME] và In" at bounding box center [1371, 627] width 88 height 14
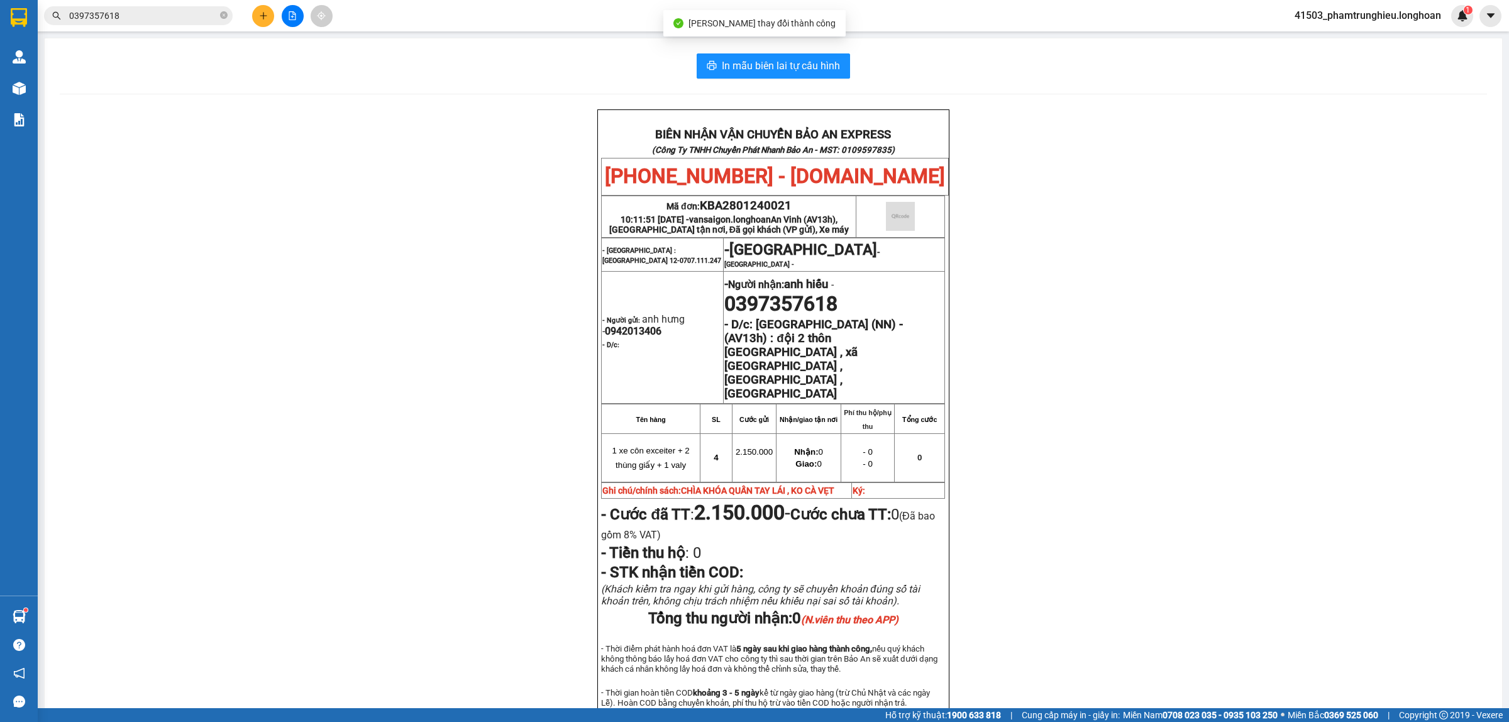
scroll to position [79, 0]
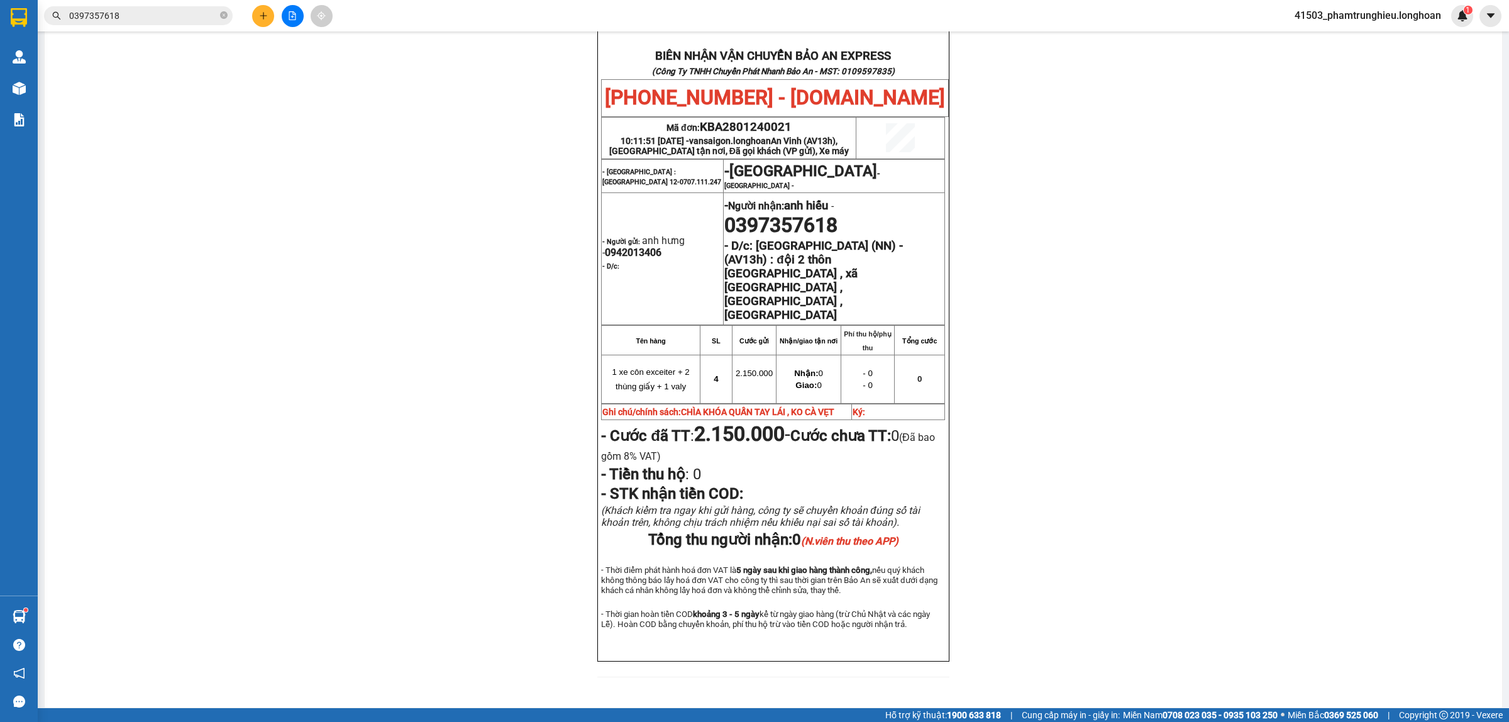
click at [148, 8] on span "0397357618" at bounding box center [138, 15] width 189 height 19
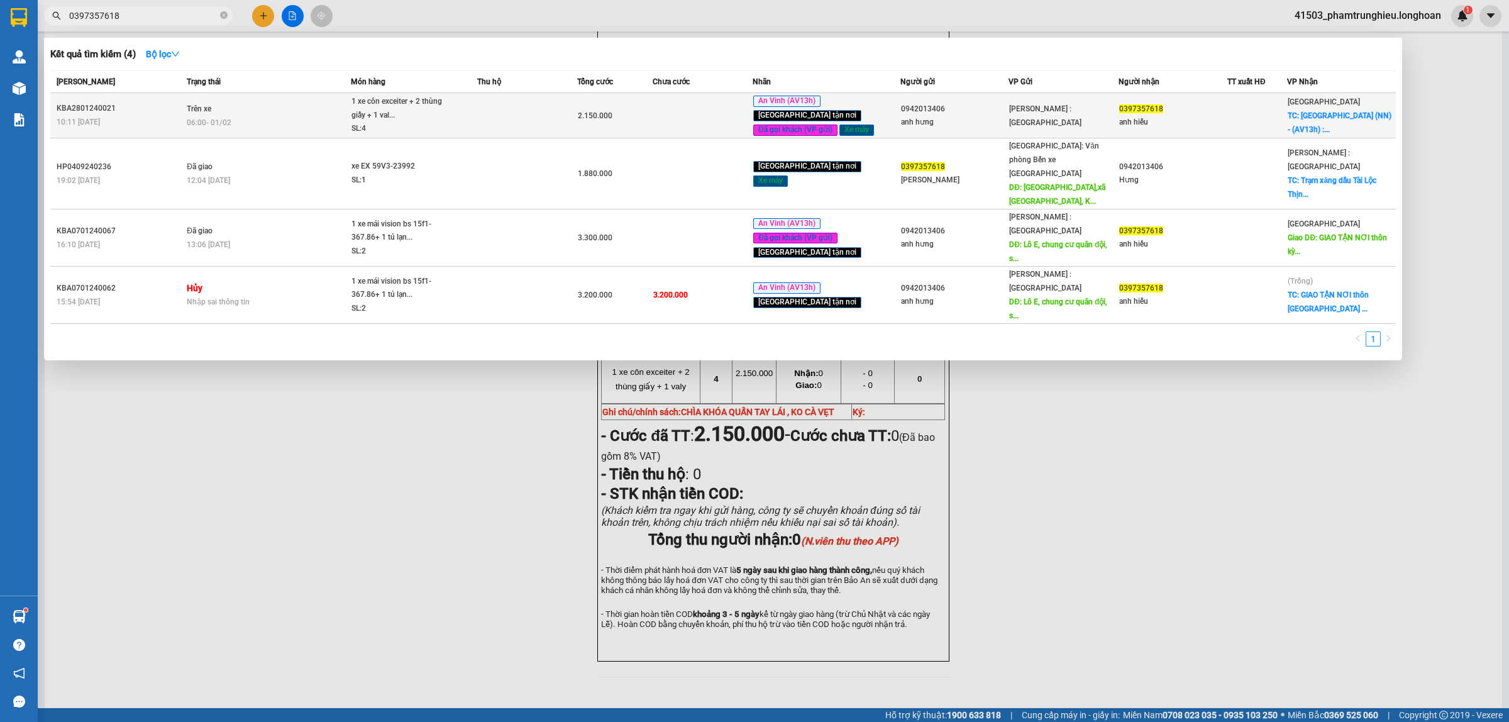
click at [310, 120] on td "Trên xe 06:00 [DATE]" at bounding box center [267, 115] width 167 height 45
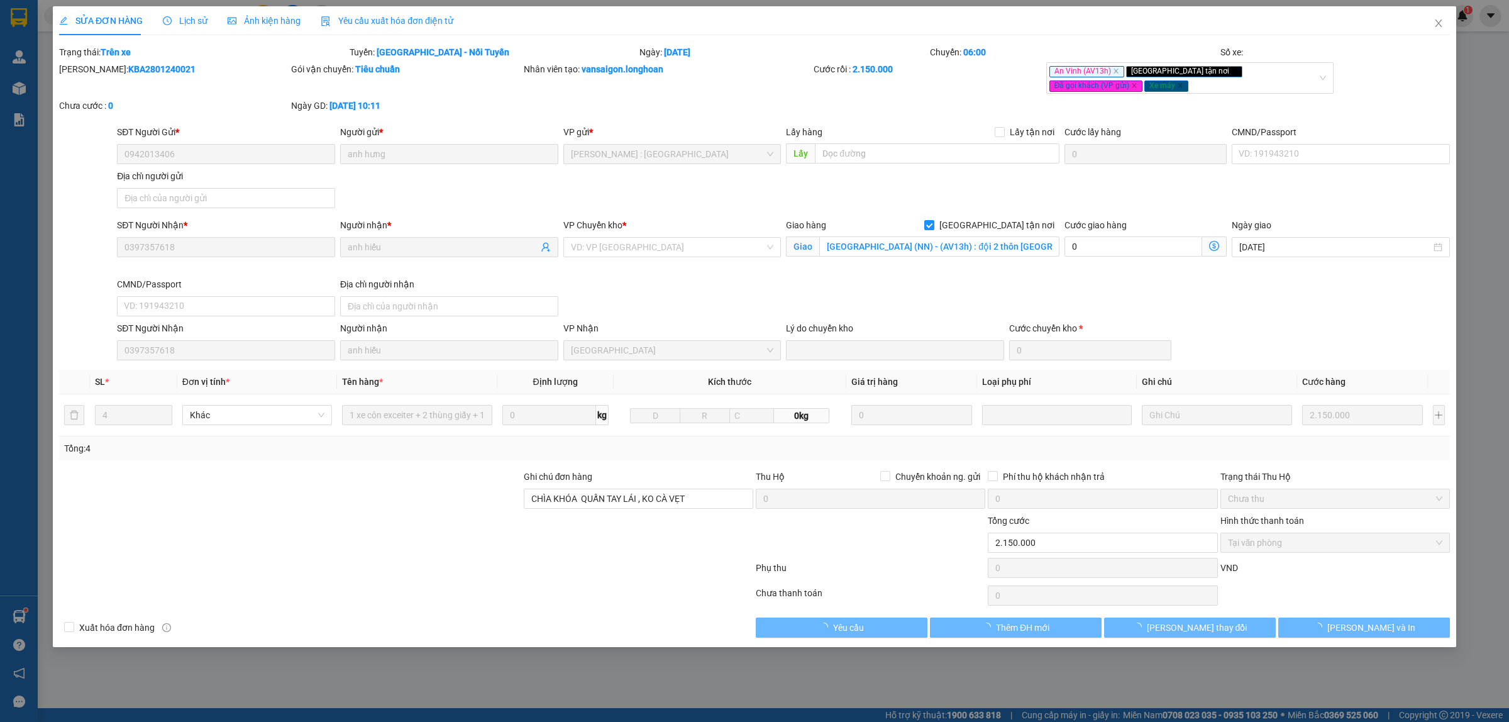
type input "0942013406"
type input "anh hưng"
type input "0397357618"
type input "anh hiếu"
checkbox input "true"
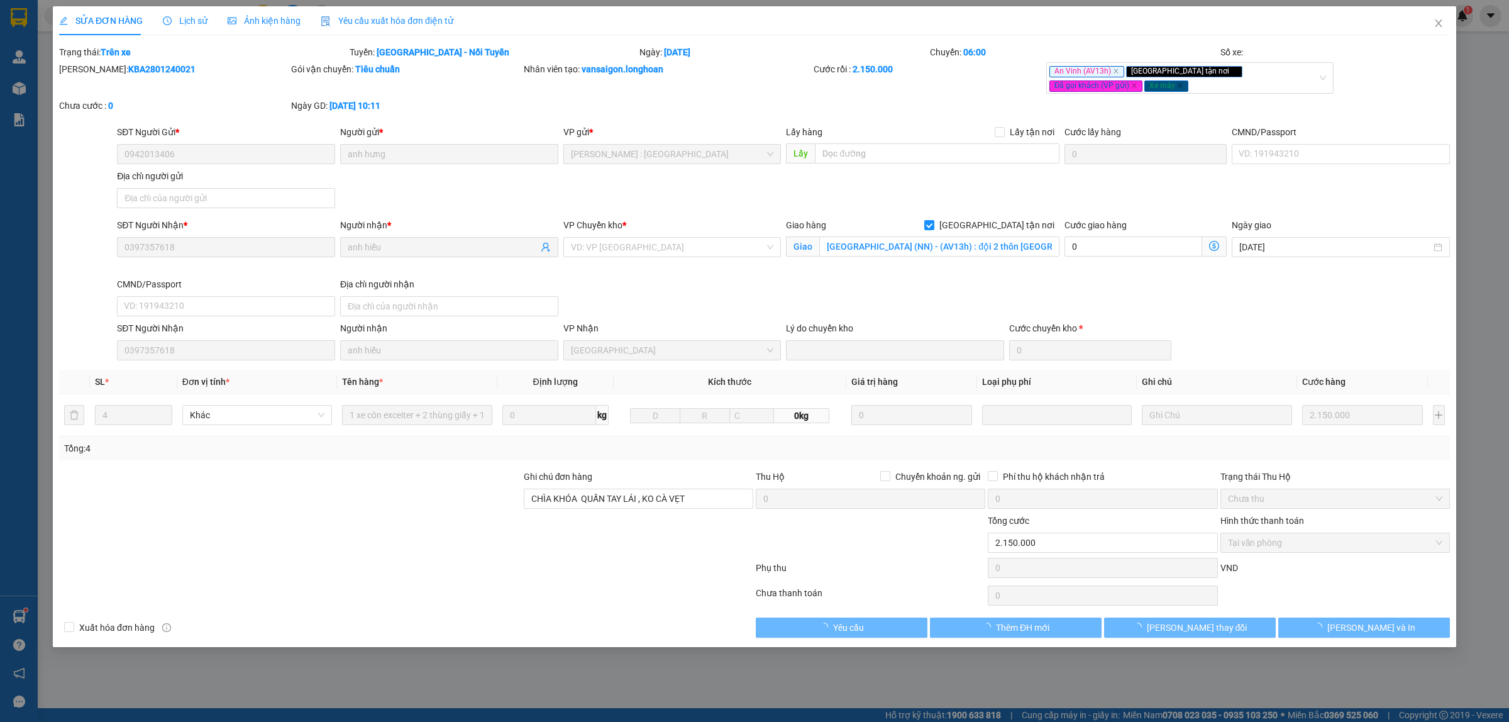
type input "[GEOGRAPHIC_DATA] (NN) - (AV13h) : đội 2 thôn [GEOGRAPHIC_DATA] , xã [GEOGRAPHI…"
type input "CHÌA KHÓA QUẤN TAY LÁI , KO CÀ VẸT"
type input "2.150.000"
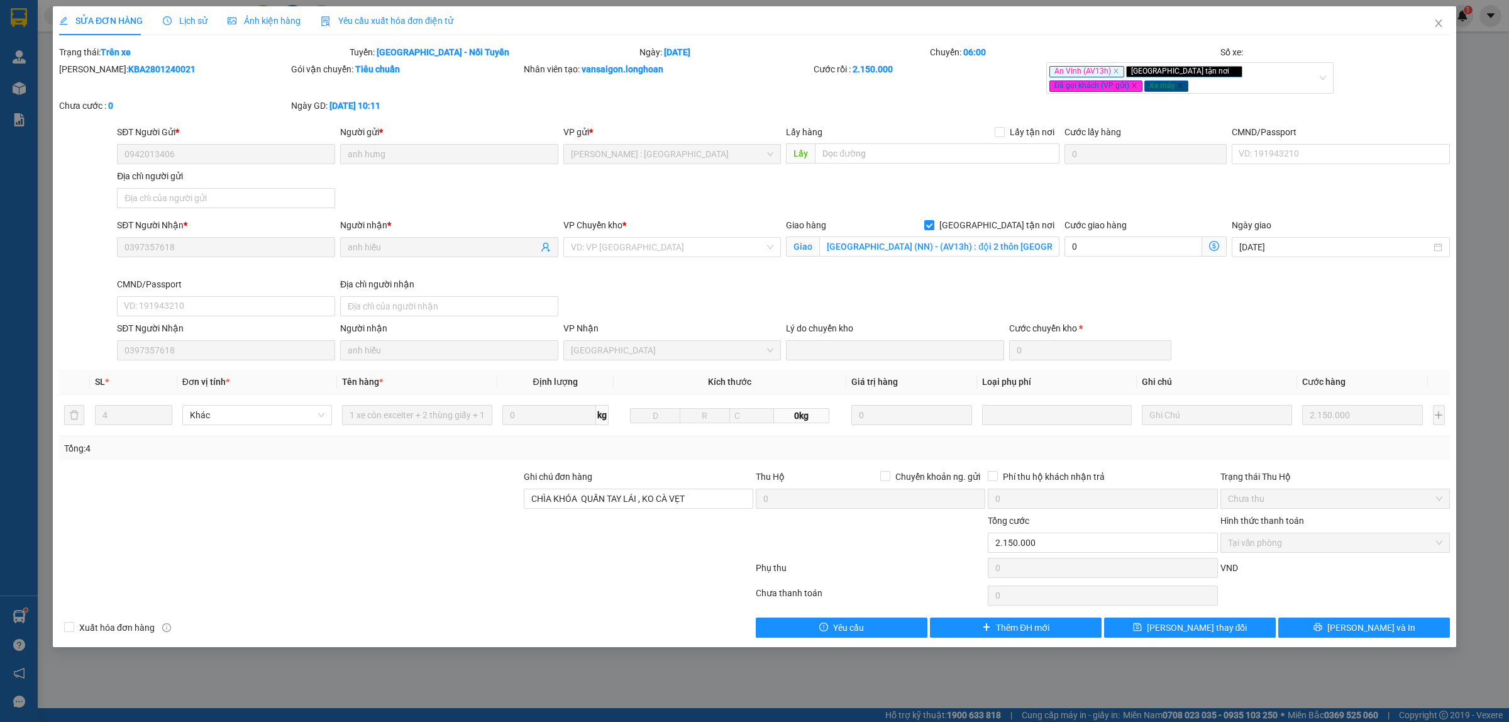
click at [177, 19] on span "Lịch sử" at bounding box center [185, 21] width 45 height 10
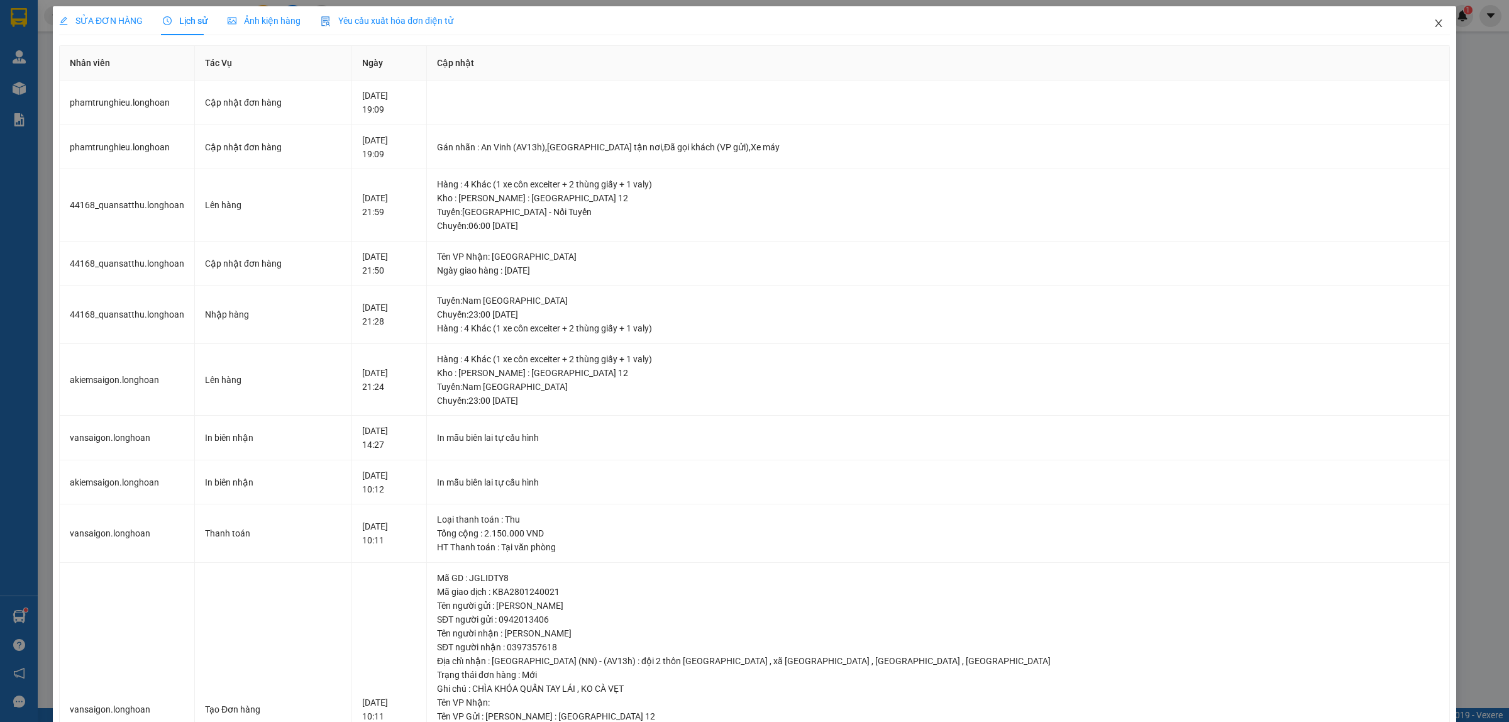
click at [1433, 23] on icon "close" at bounding box center [1438, 23] width 10 height 10
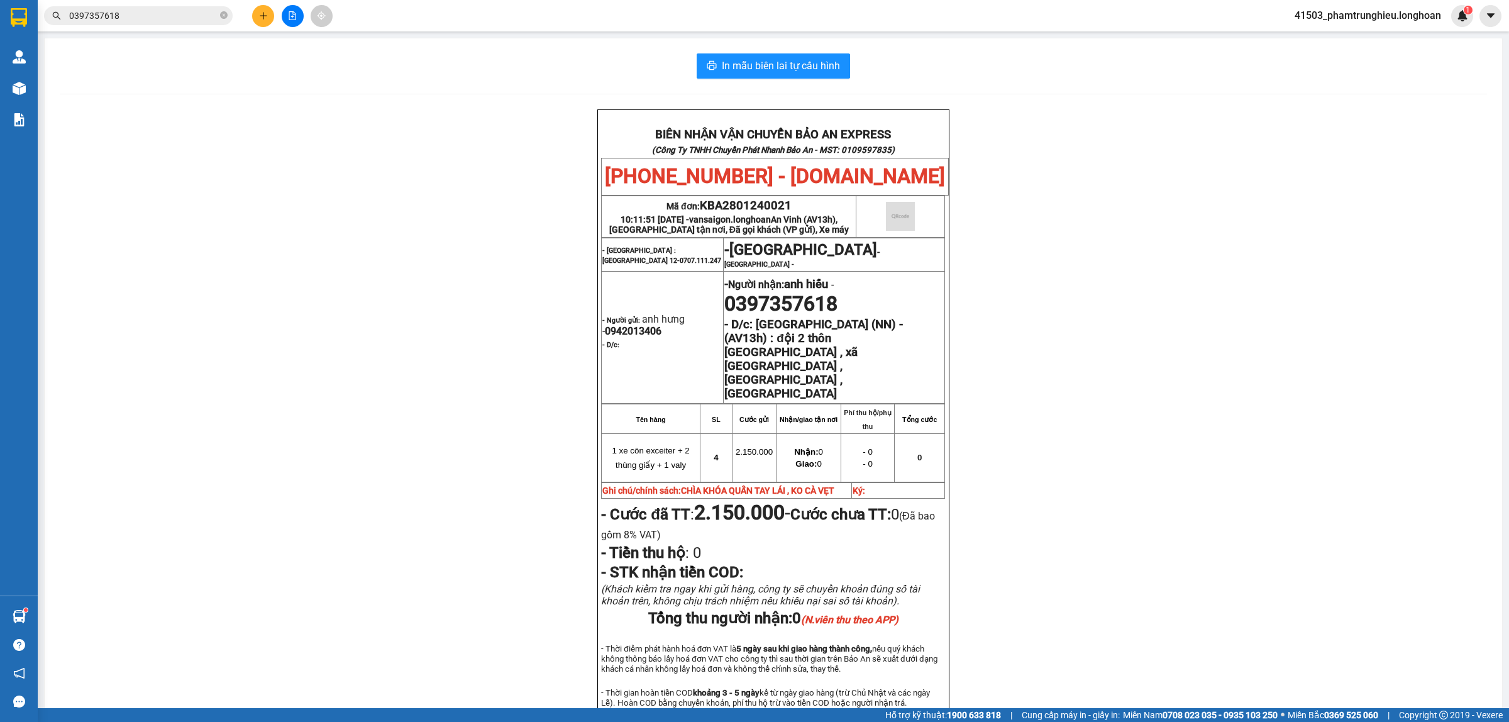
click at [179, 18] on input "0397357618" at bounding box center [143, 16] width 148 height 14
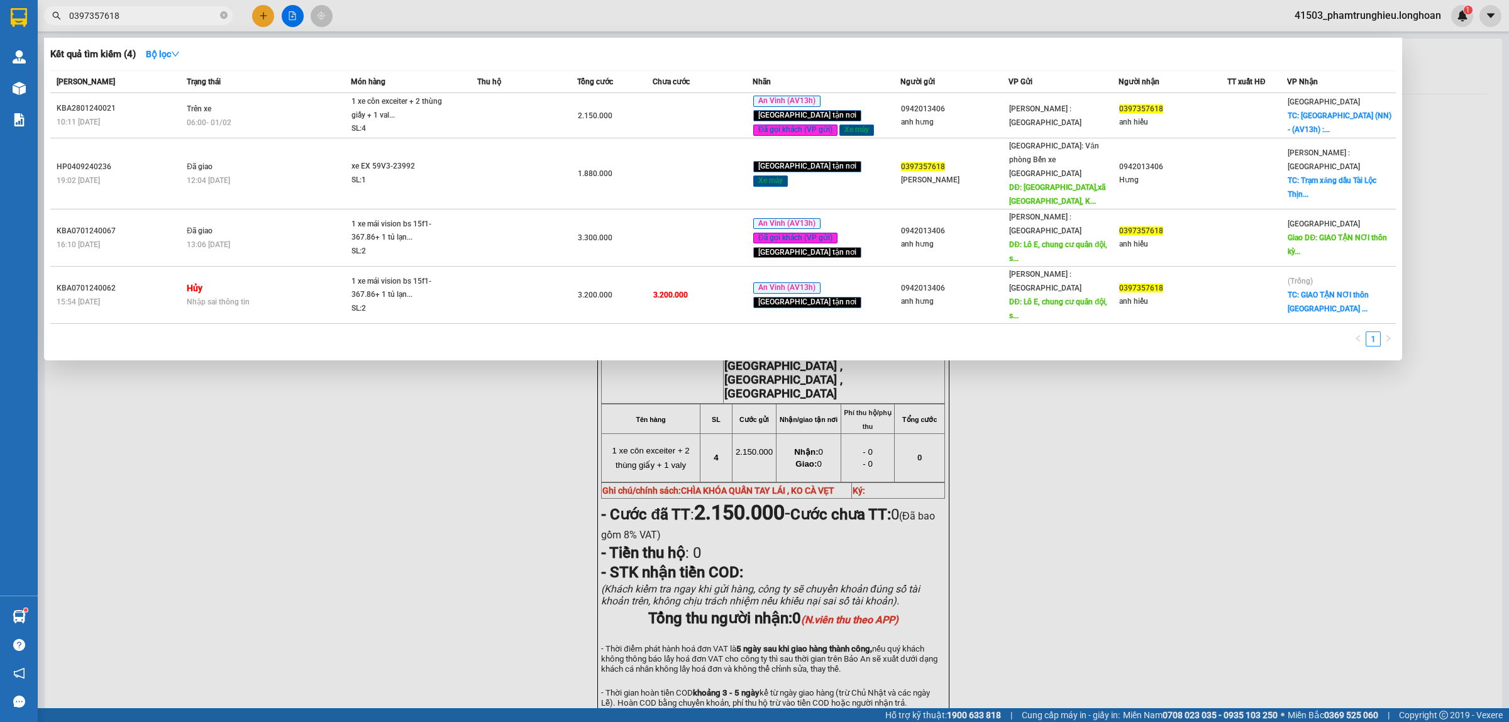
click at [155, 9] on input "0397357618" at bounding box center [143, 16] width 148 height 14
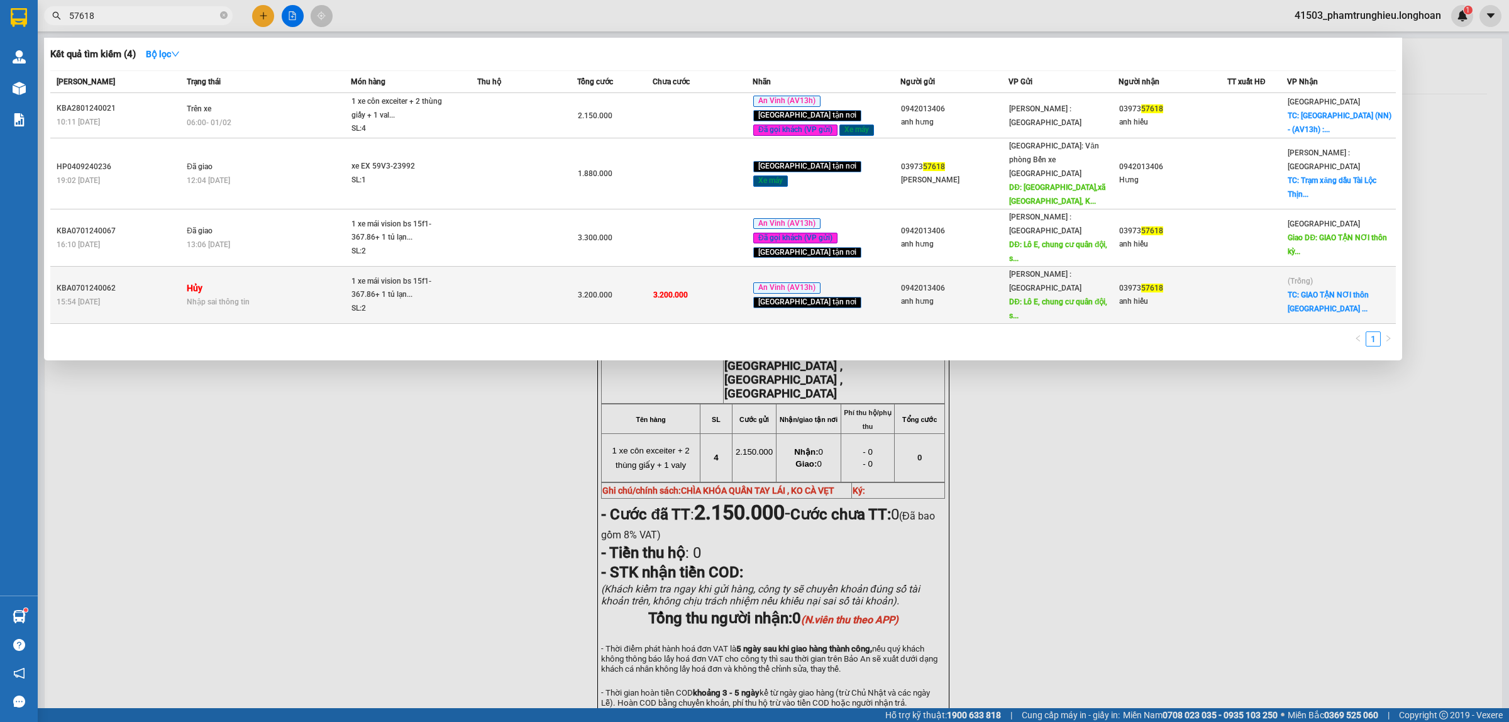
type input "57618"
click at [514, 271] on td at bounding box center [527, 295] width 100 height 57
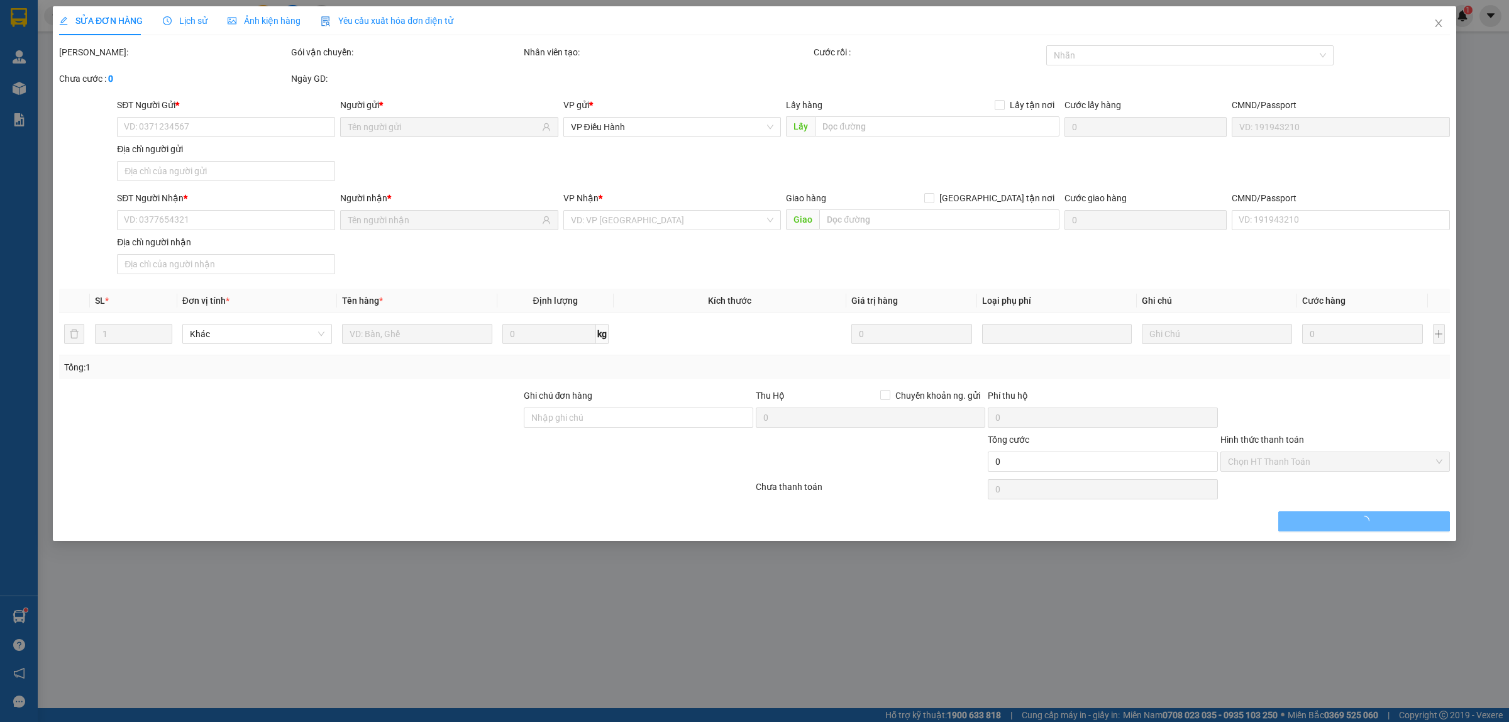
type input "0942013406"
type input "anh hưng"
type input "[PERSON_NAME], [PERSON_NAME] cư quân đội, số 468 [GEOGRAPHIC_DATA], [GEOGRAPHIC…"
type input "300.000"
type input "0397357618"
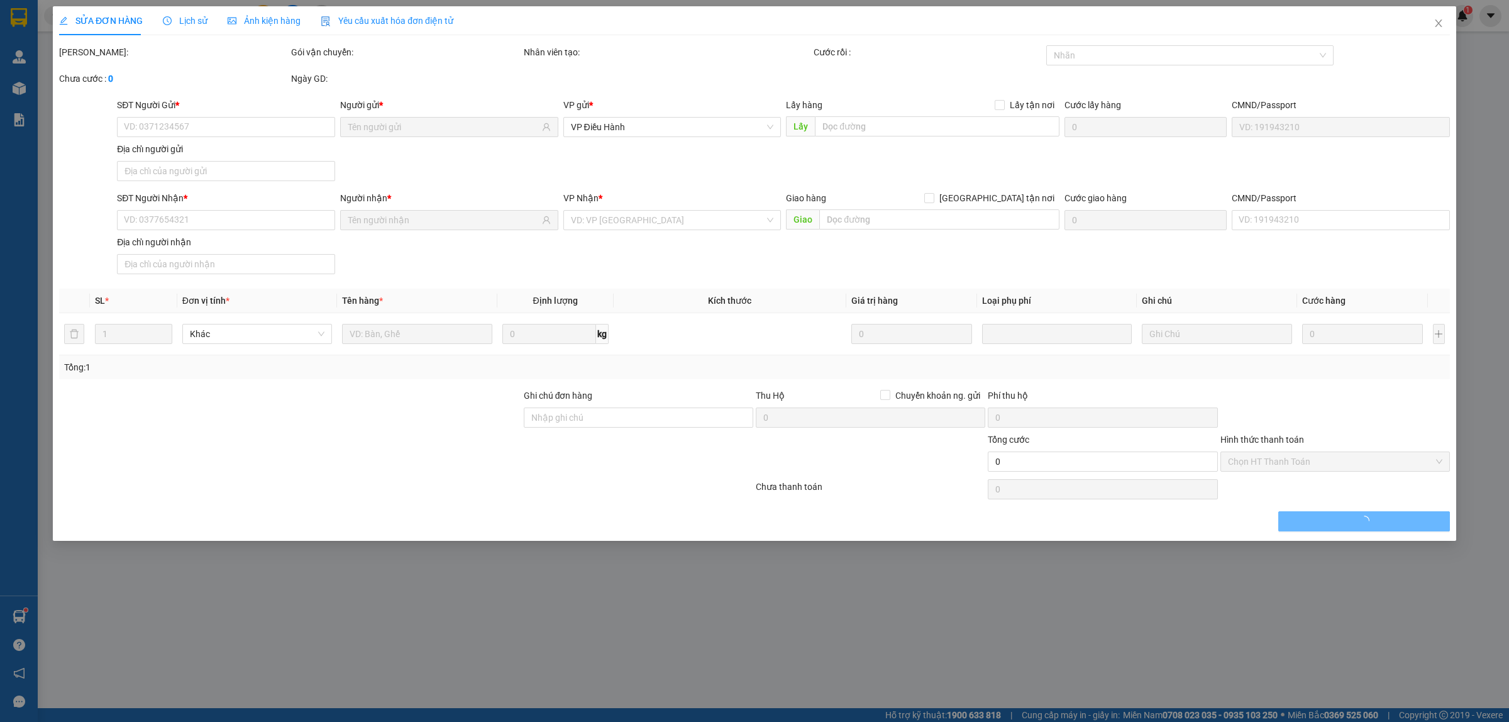
type input "anh hiếu"
checkbox input "true"
type input "GIAO TẬN NƠI thôn [GEOGRAPHIC_DATA] (gần nhà văn hóa), xã [GEOGRAPHIC_DATA], [G…"
type input "chìa khóa quấn tay lái - giấy tờ trong cốp"
type input "3.200.000"
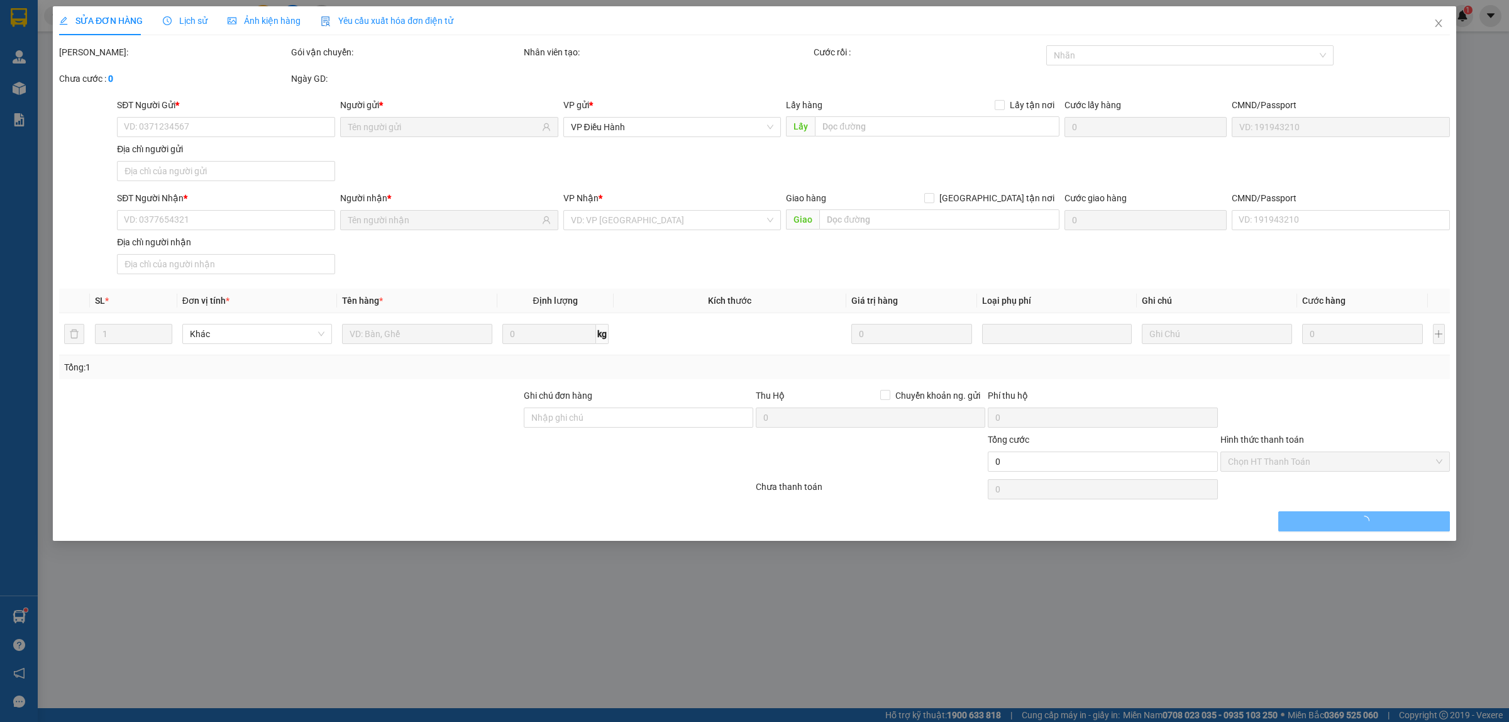
type input "3.200.000"
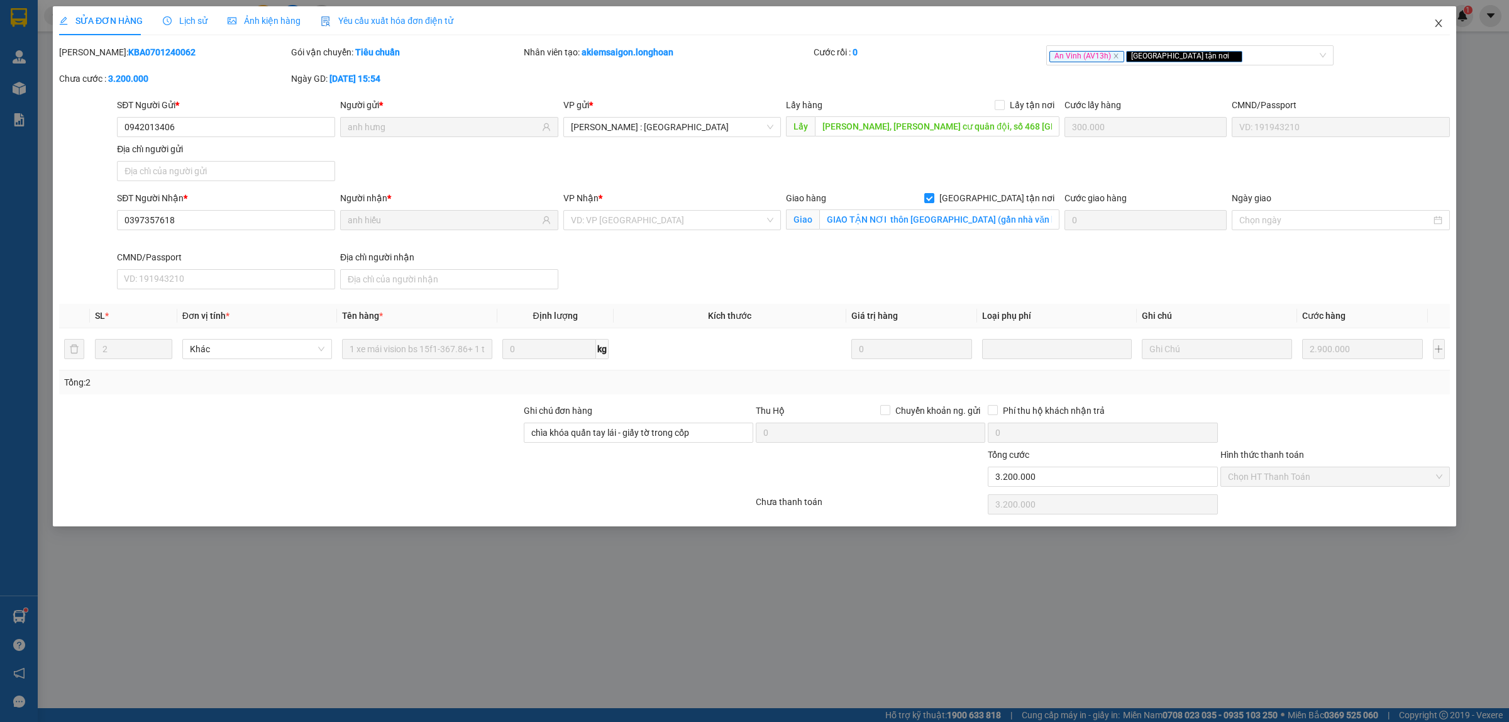
click at [1441, 23] on icon "close" at bounding box center [1438, 23] width 10 height 10
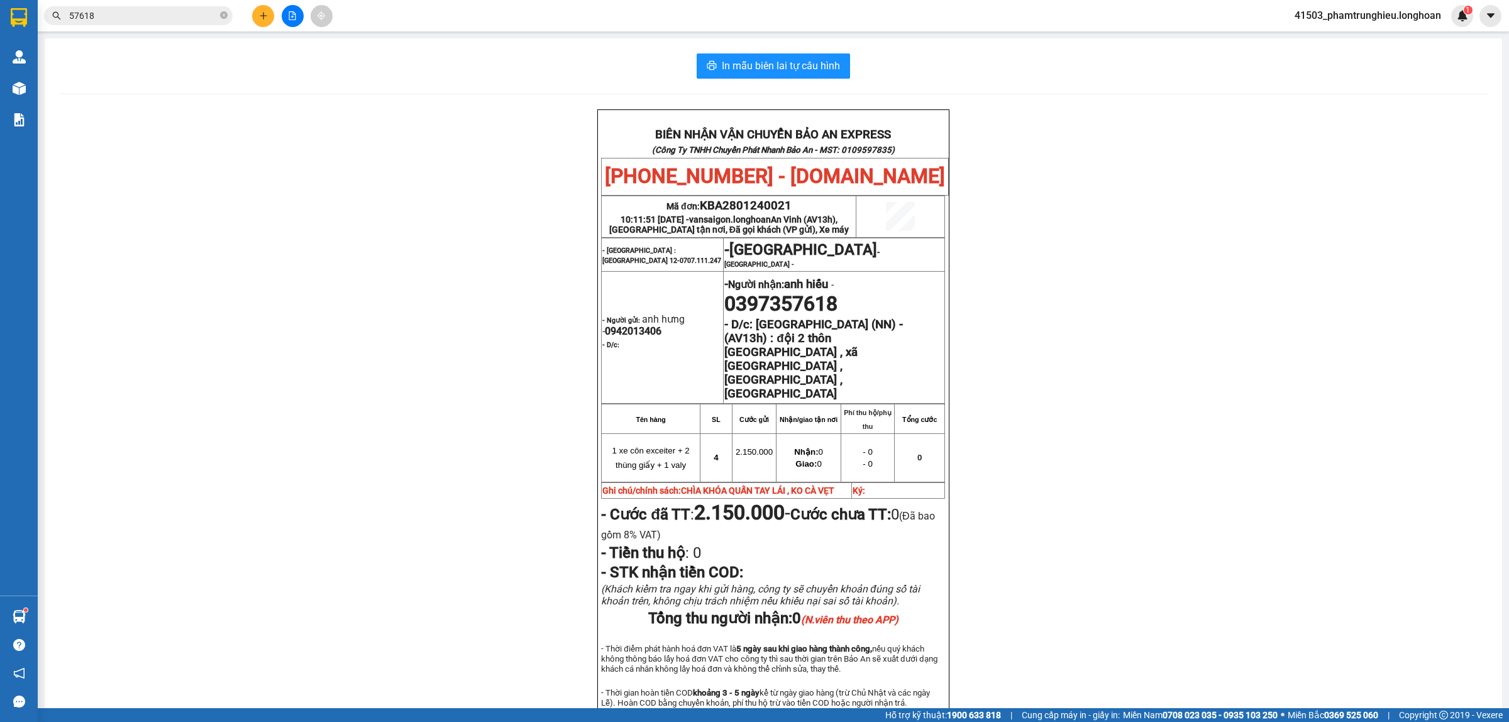
click at [155, 16] on input "57618" at bounding box center [143, 16] width 148 height 14
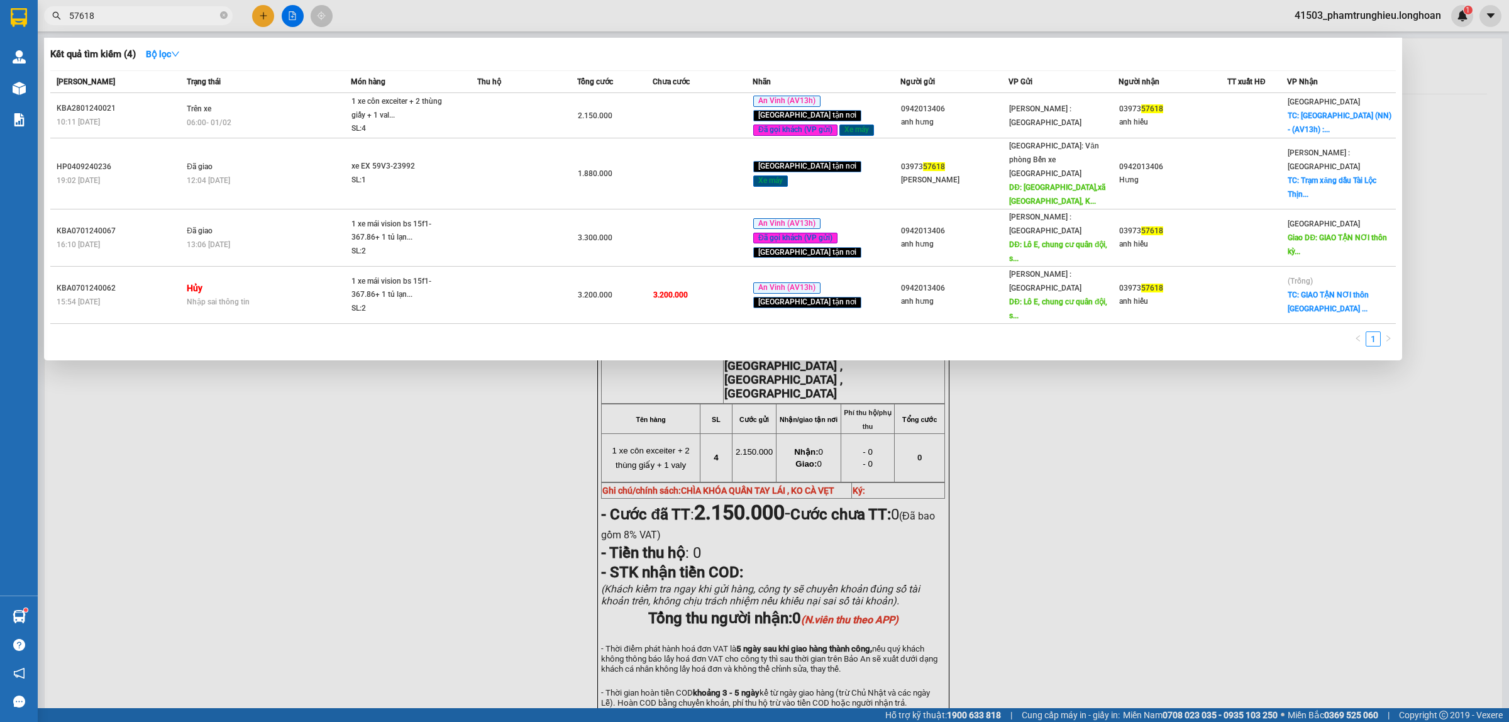
click at [155, 16] on input "57618" at bounding box center [143, 16] width 148 height 14
paste input "096821426"
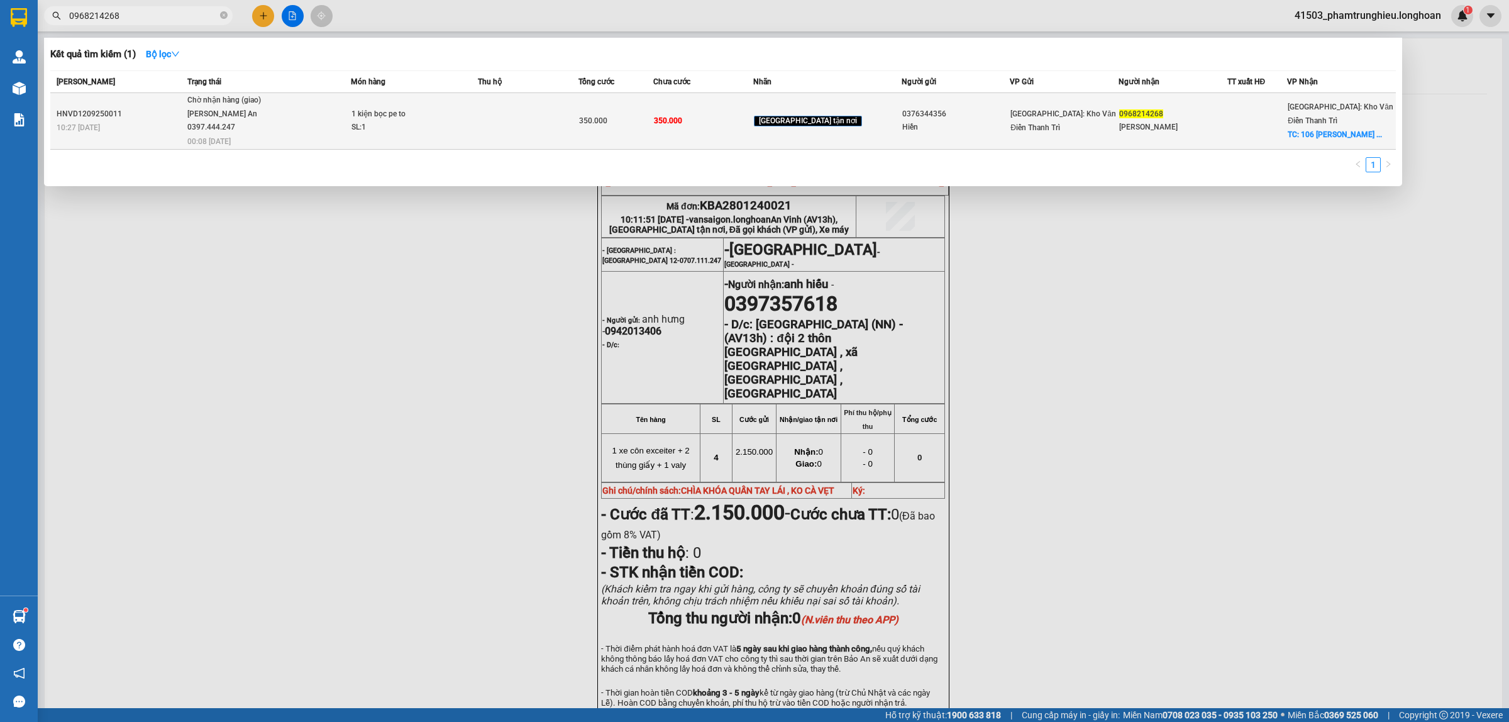
type input "0968214268"
click at [431, 123] on div "SL: 1" at bounding box center [398, 128] width 94 height 14
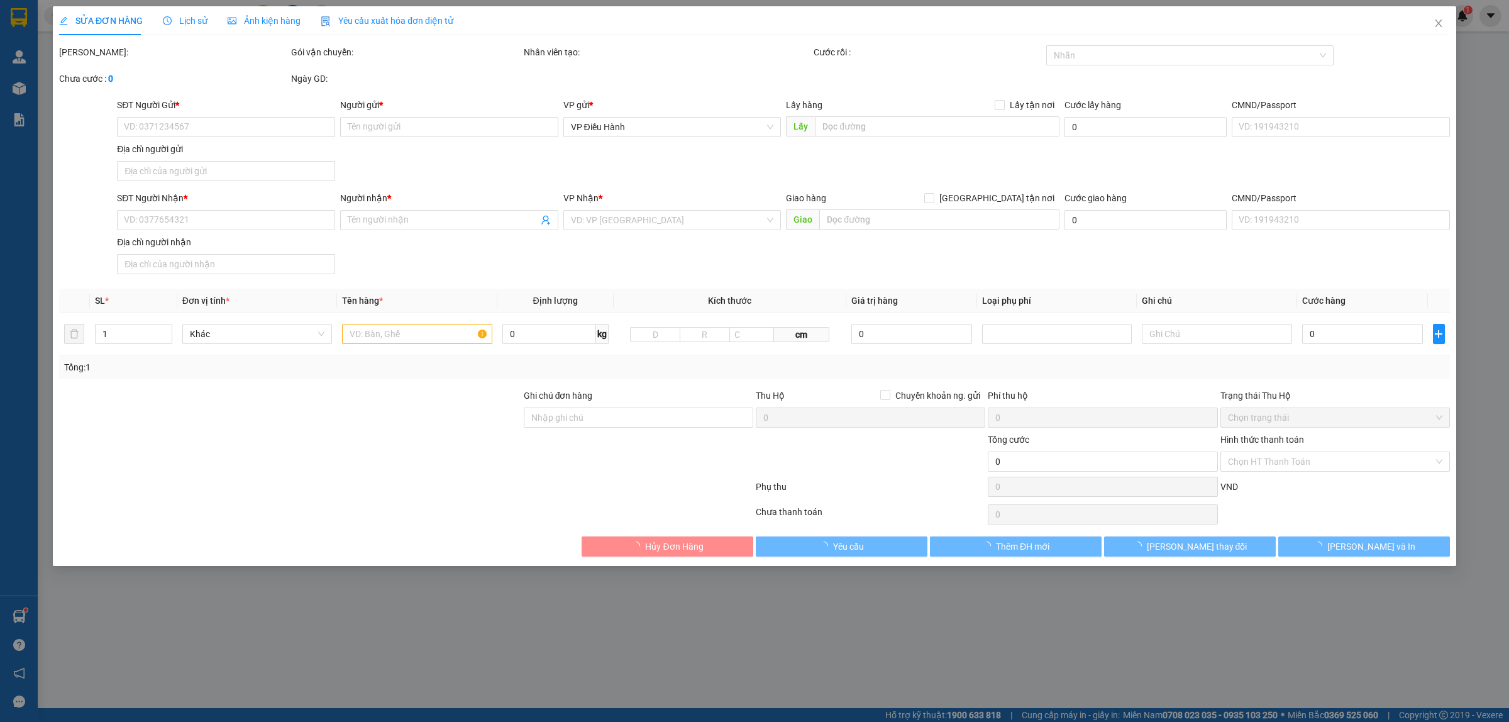
type input "0376344356"
type input "Hiền"
type input "0968214268"
type input "[PERSON_NAME]"
checkbox input "true"
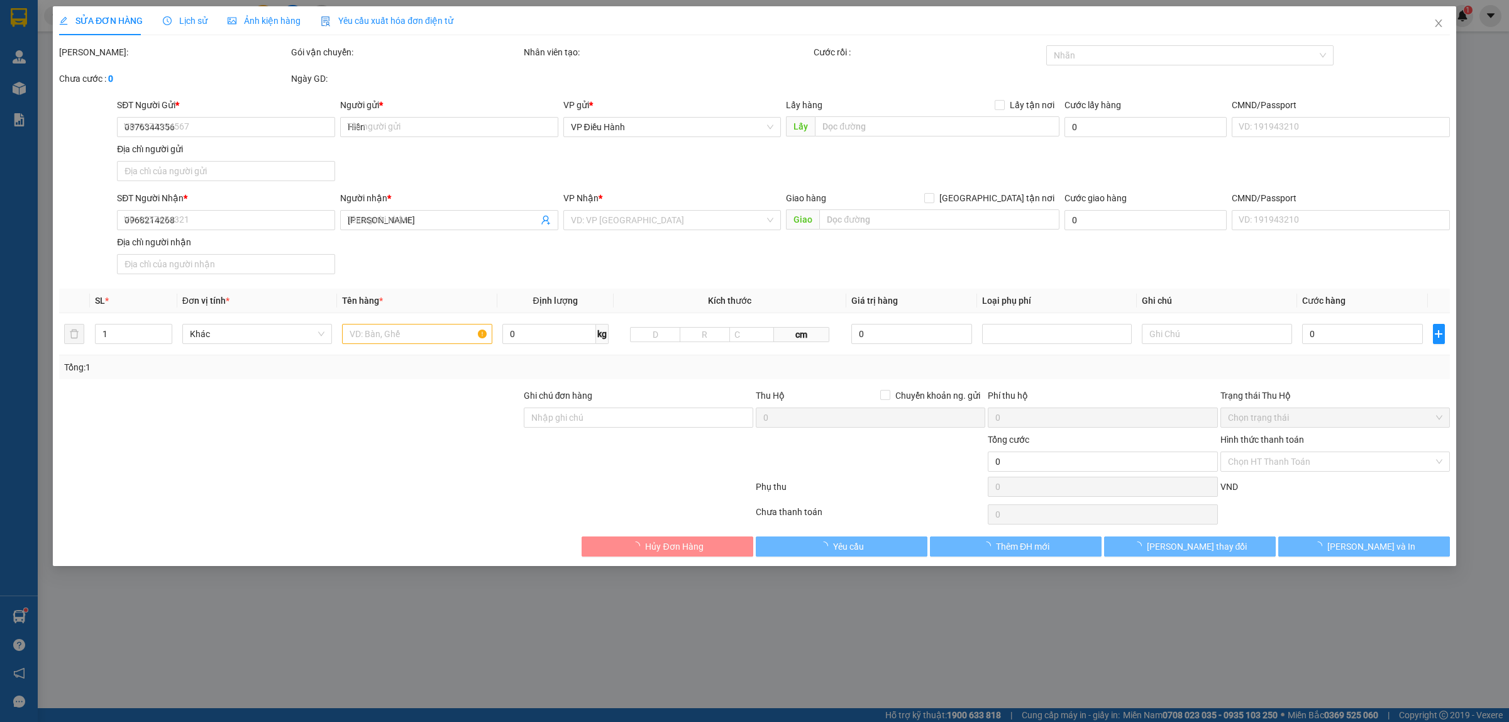
type input "106 [PERSON_NAME] p yên nhân xã mỹ hào [GEOGRAPHIC_DATA]"
type input "350.000"
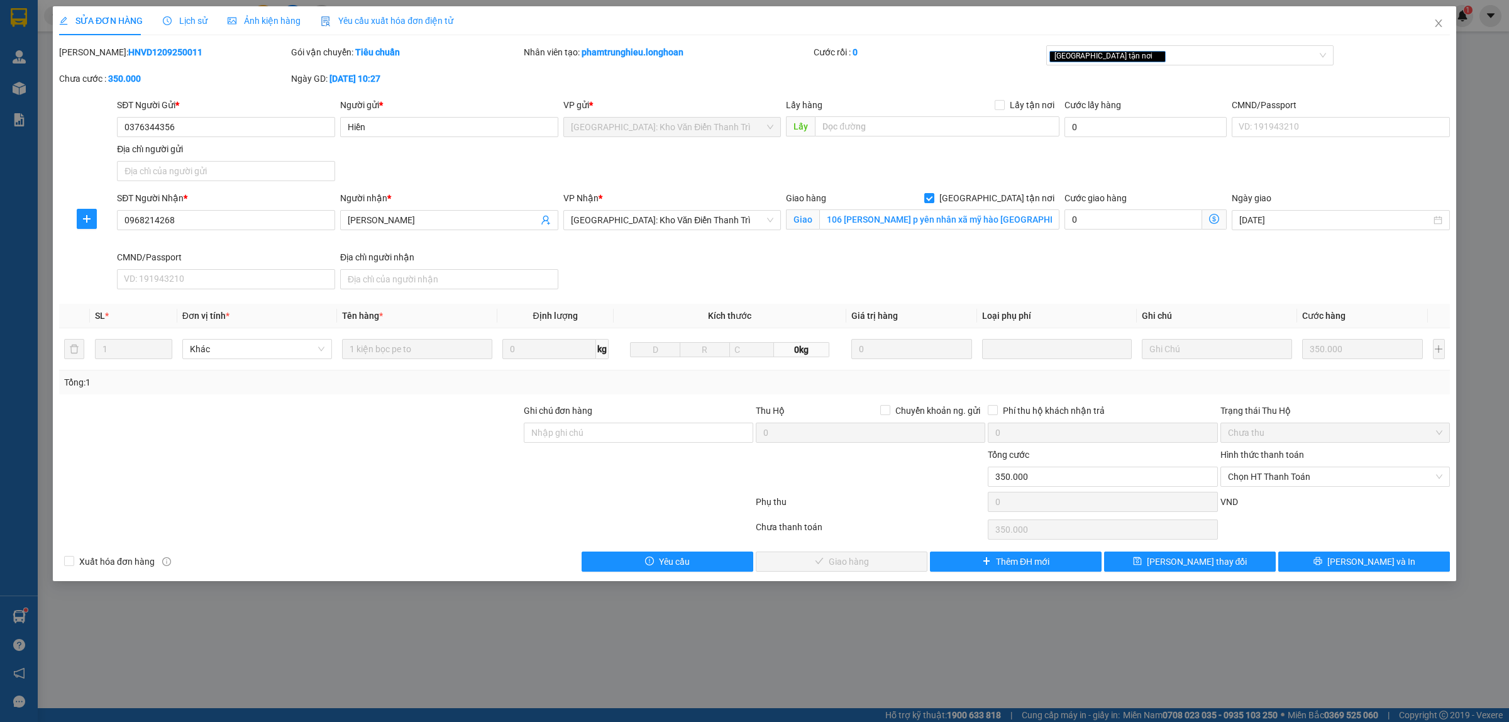
click at [176, 19] on span "Lịch sử" at bounding box center [185, 21] width 45 height 10
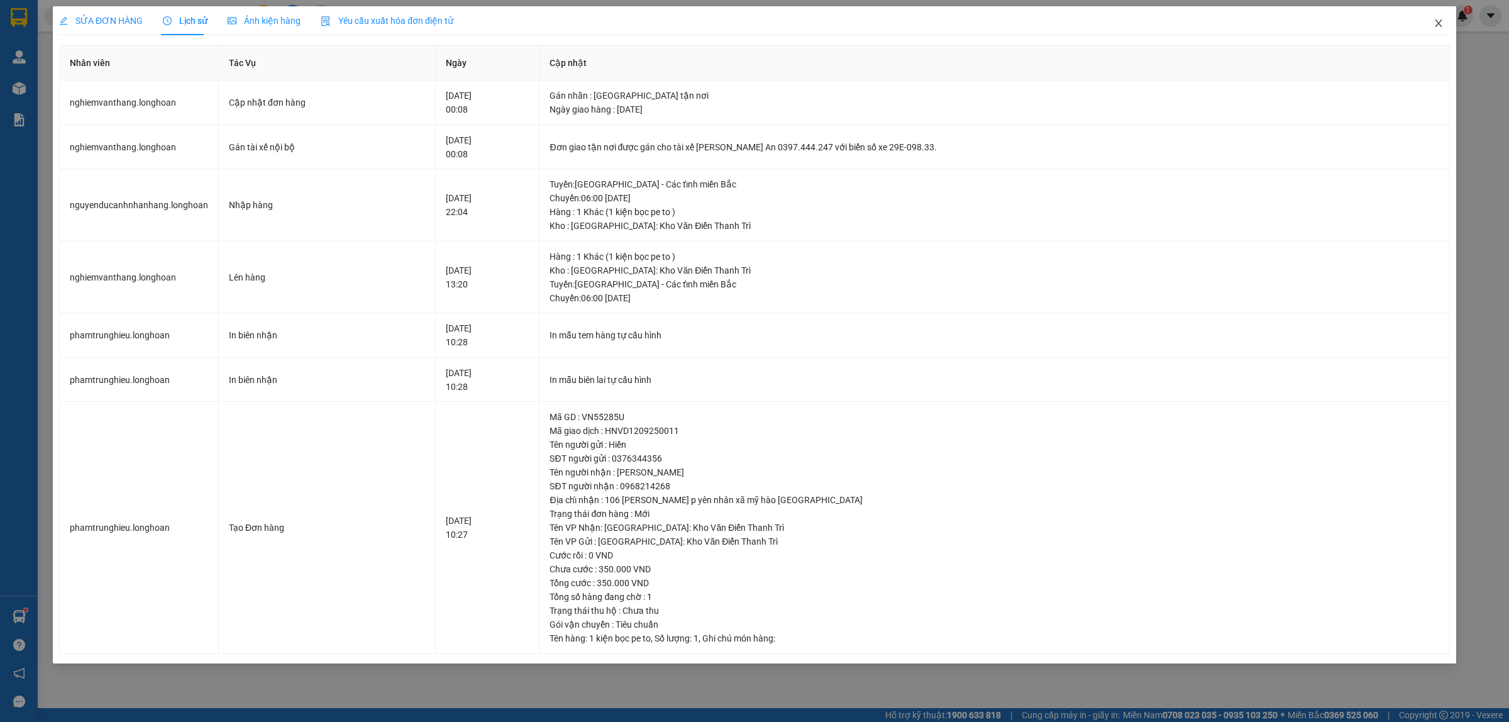
click at [1434, 28] on icon "close" at bounding box center [1438, 23] width 10 height 10
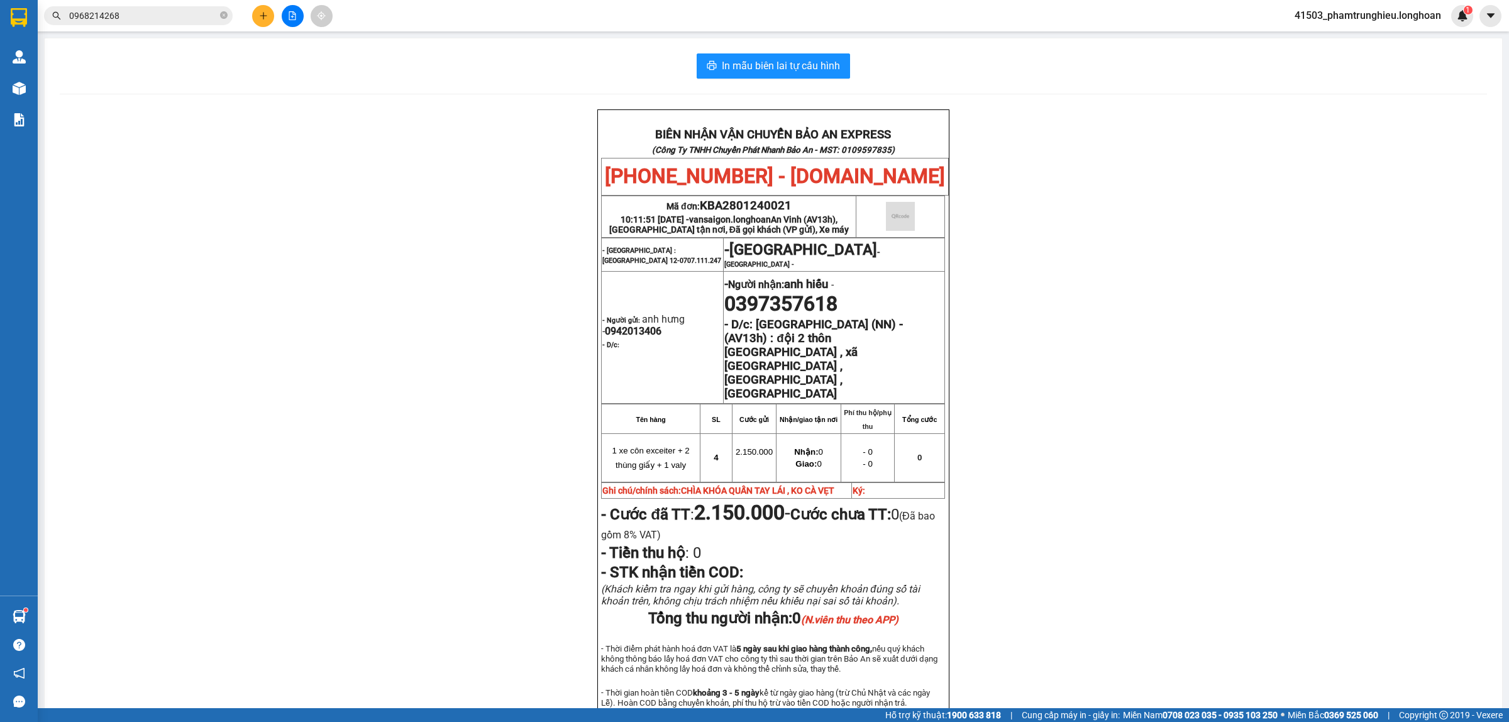
click at [178, 21] on input "0968214268" at bounding box center [143, 16] width 148 height 14
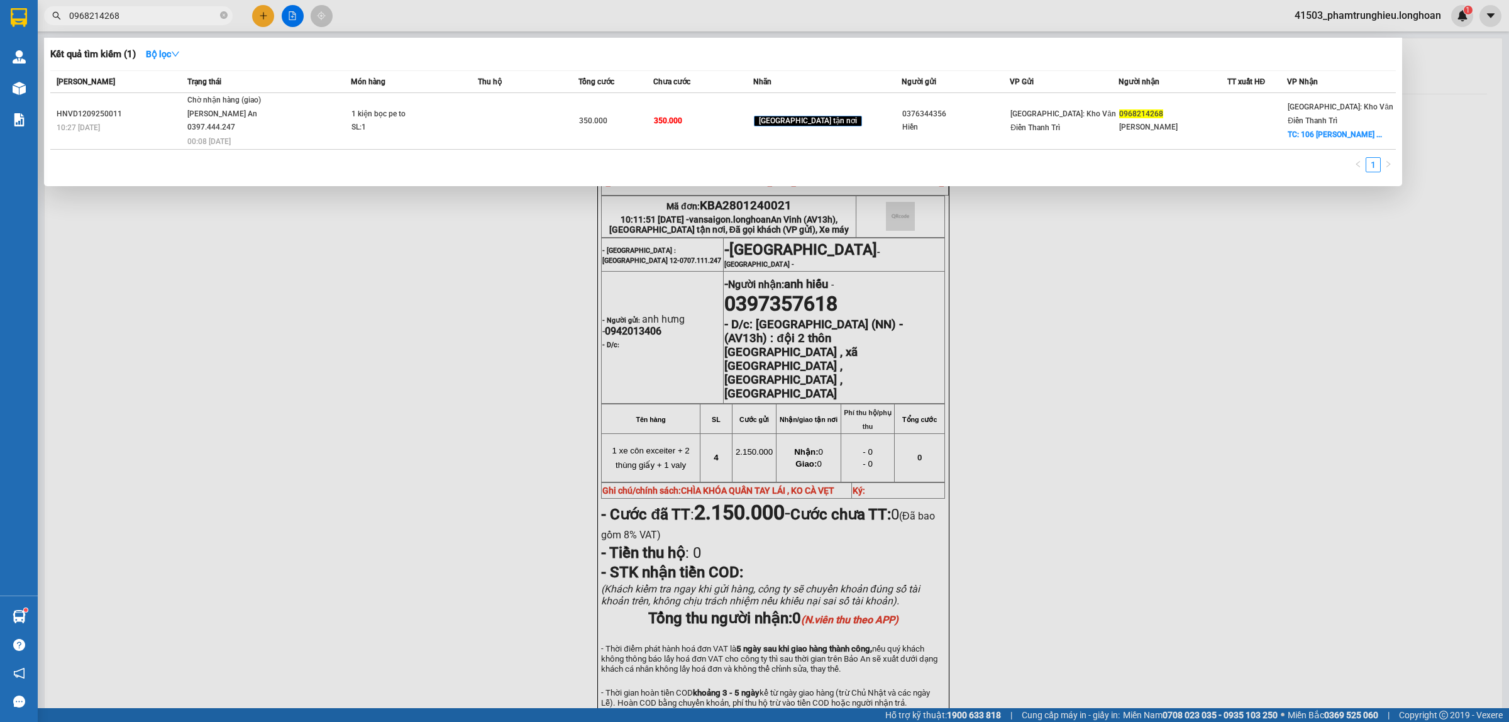
click at [178, 21] on input "0968214268" at bounding box center [143, 16] width 148 height 14
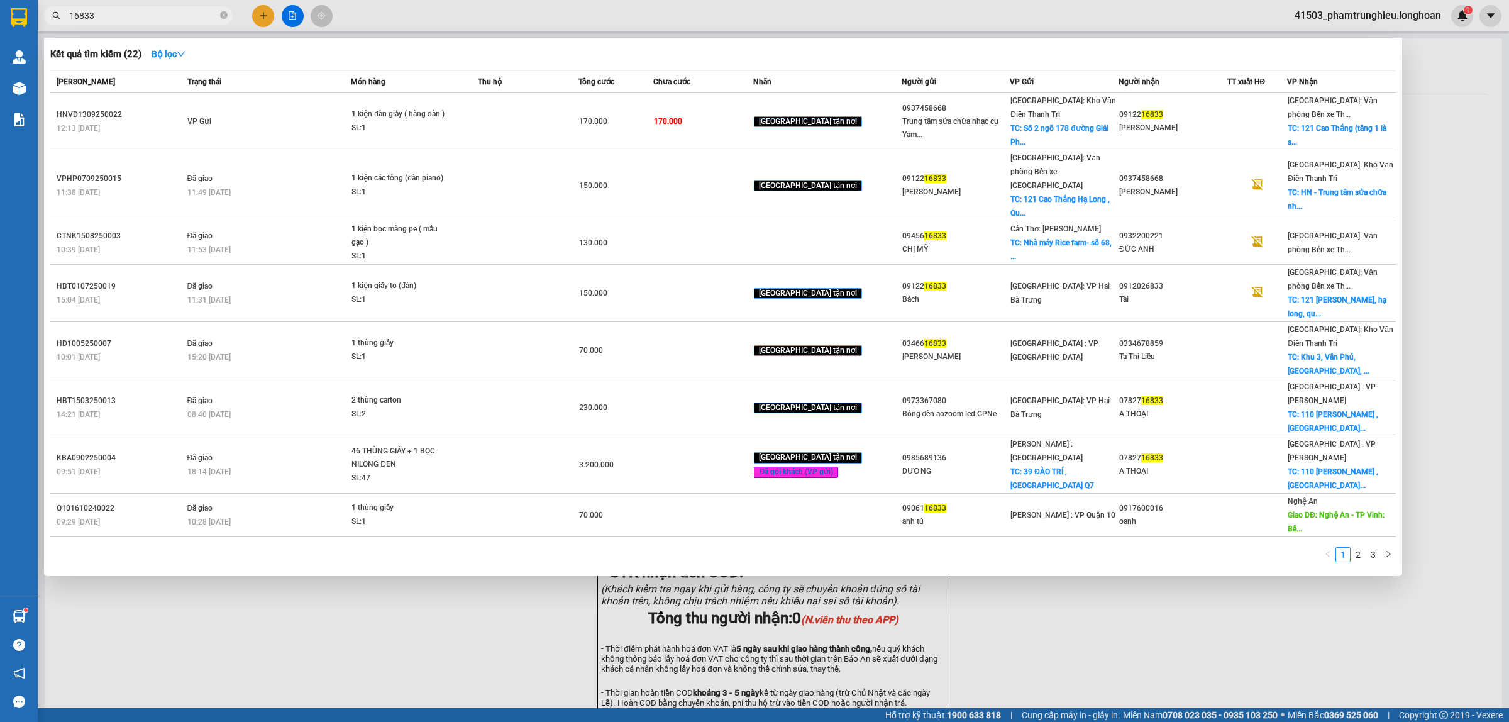
click at [160, 9] on input "16833" at bounding box center [143, 16] width 148 height 14
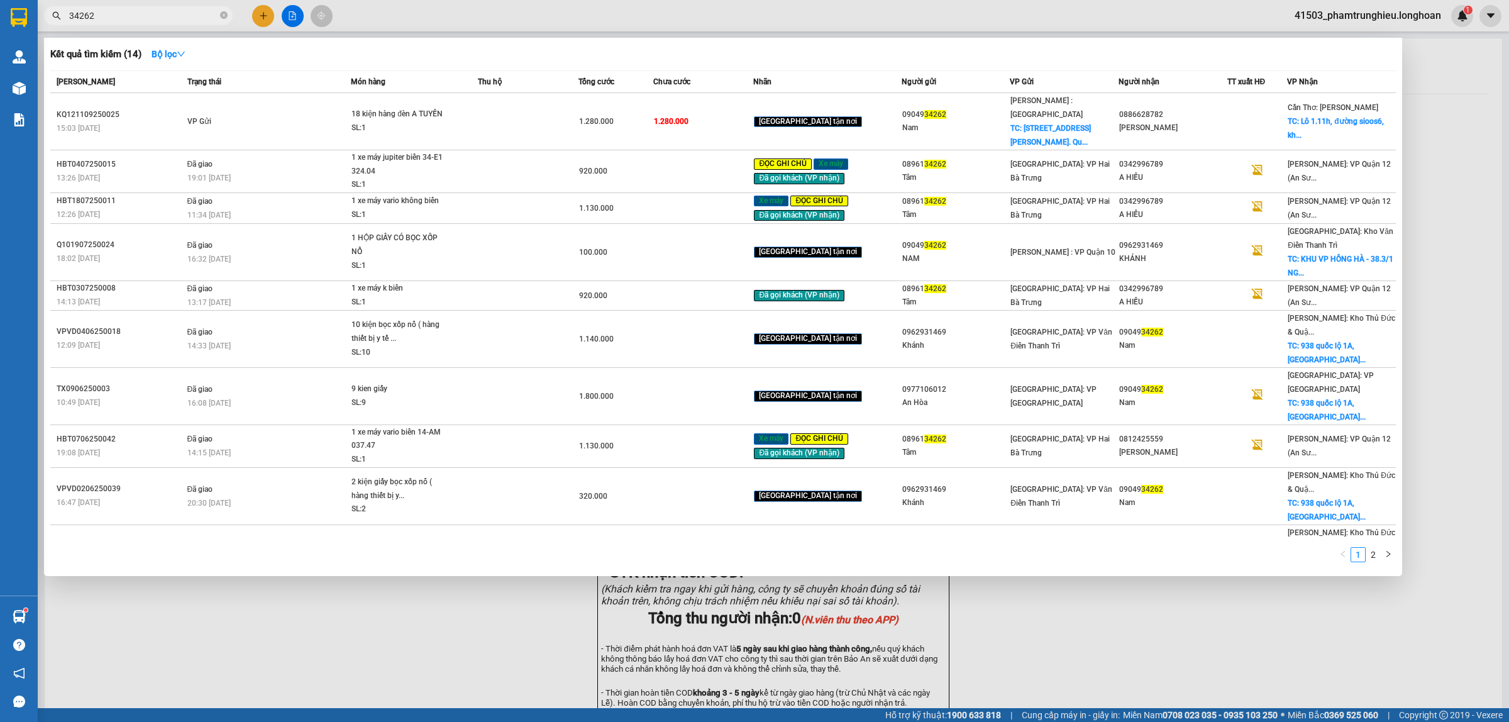
click at [160, 20] on input "34262" at bounding box center [143, 16] width 148 height 14
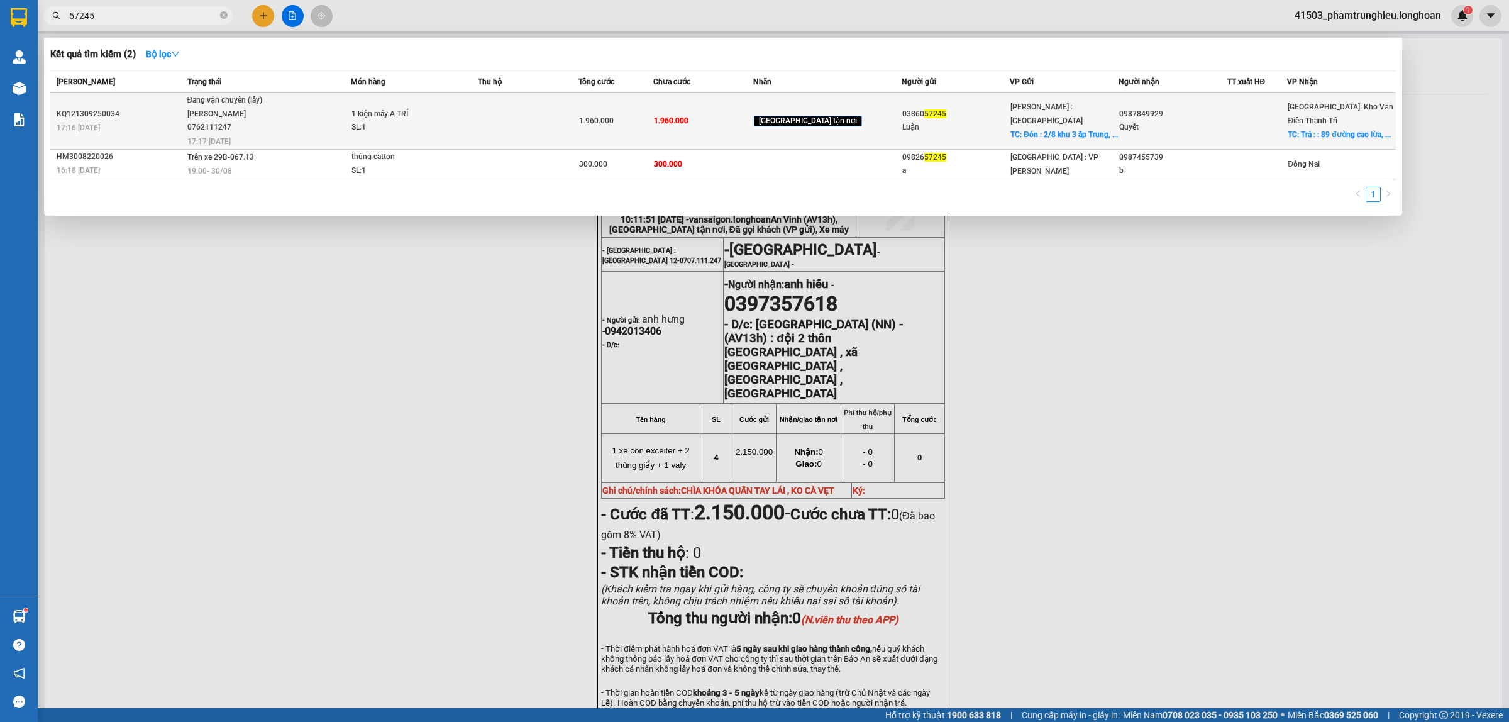
type input "57245"
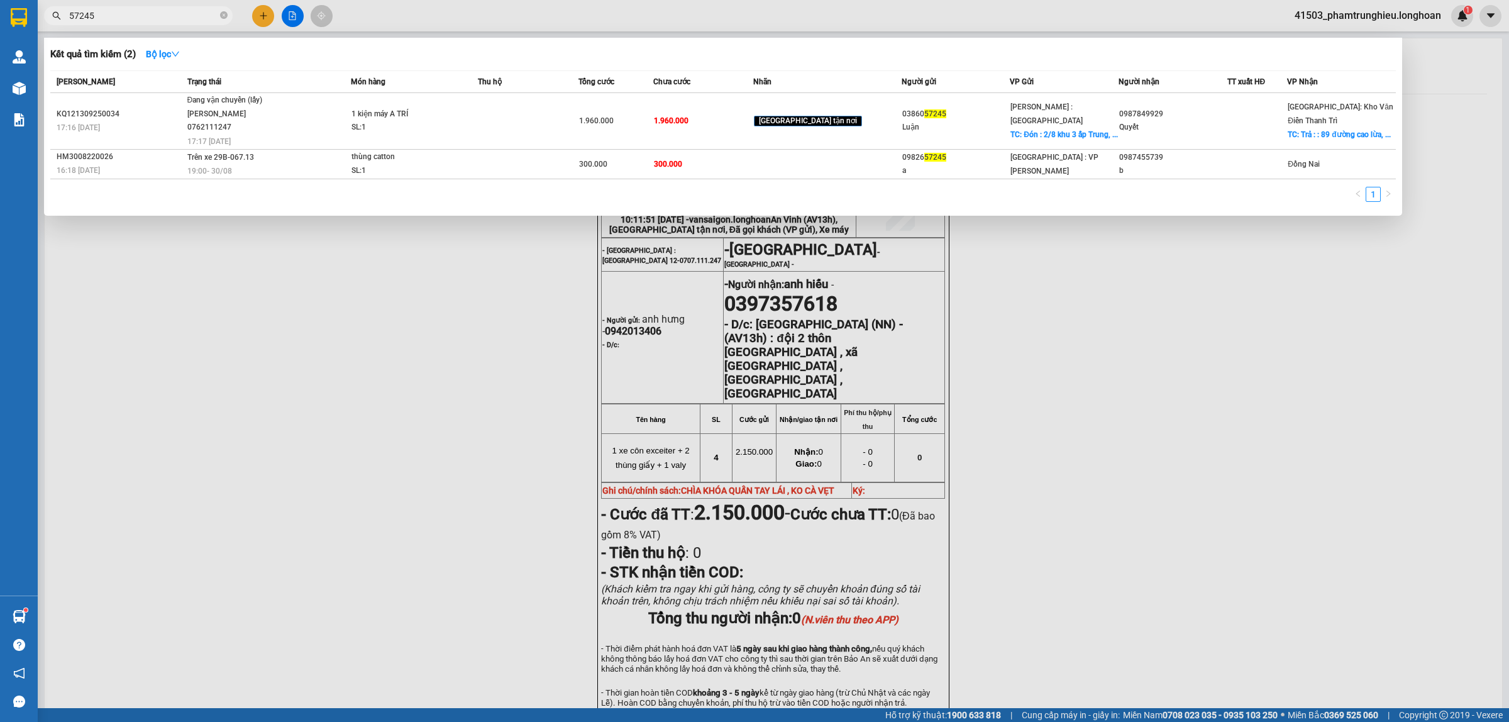
click at [150, 18] on input "57245" at bounding box center [143, 16] width 148 height 14
paste input "0968214268"
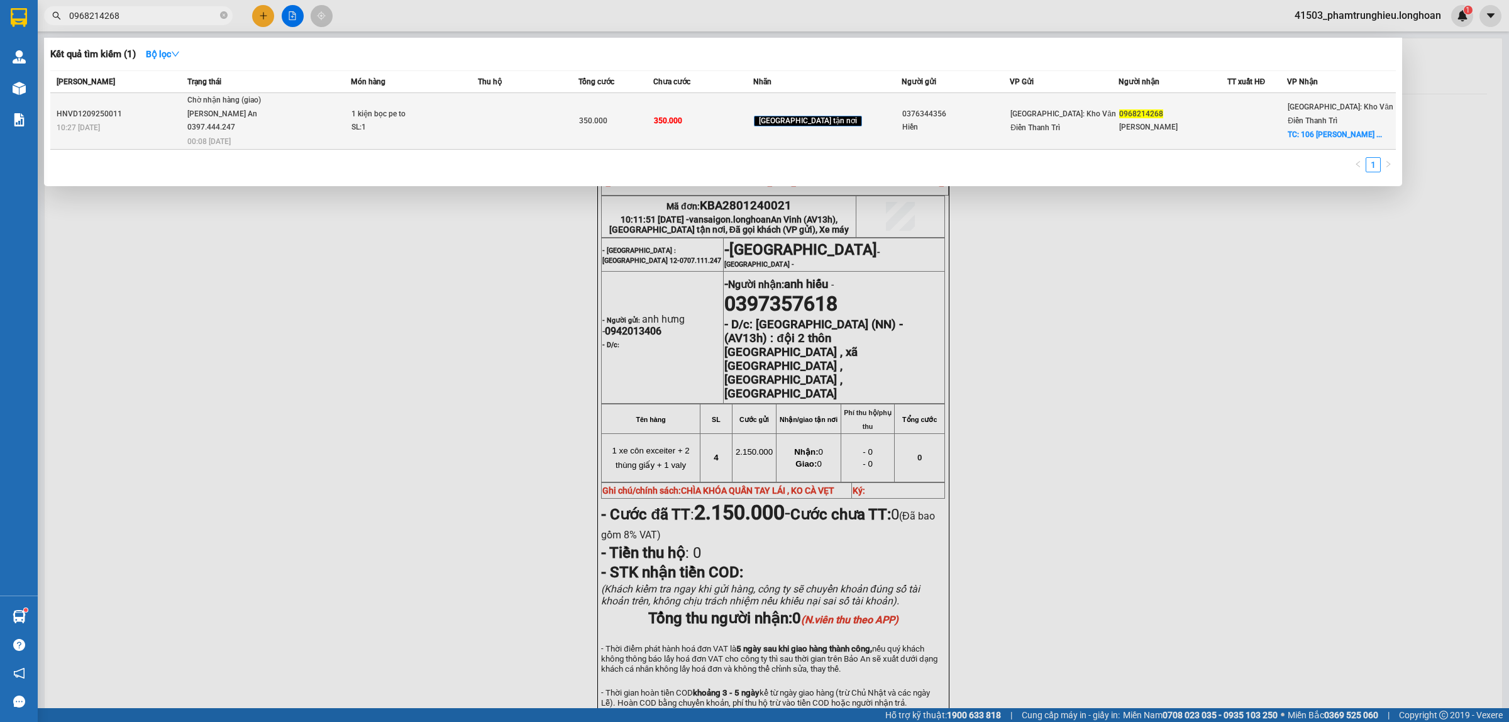
type input "0968214268"
click at [343, 114] on span "Chờ nhận hàng (giao) [PERSON_NAME] An 0397.444.247 00:08 [DATE]" at bounding box center [268, 120] width 163 height 52
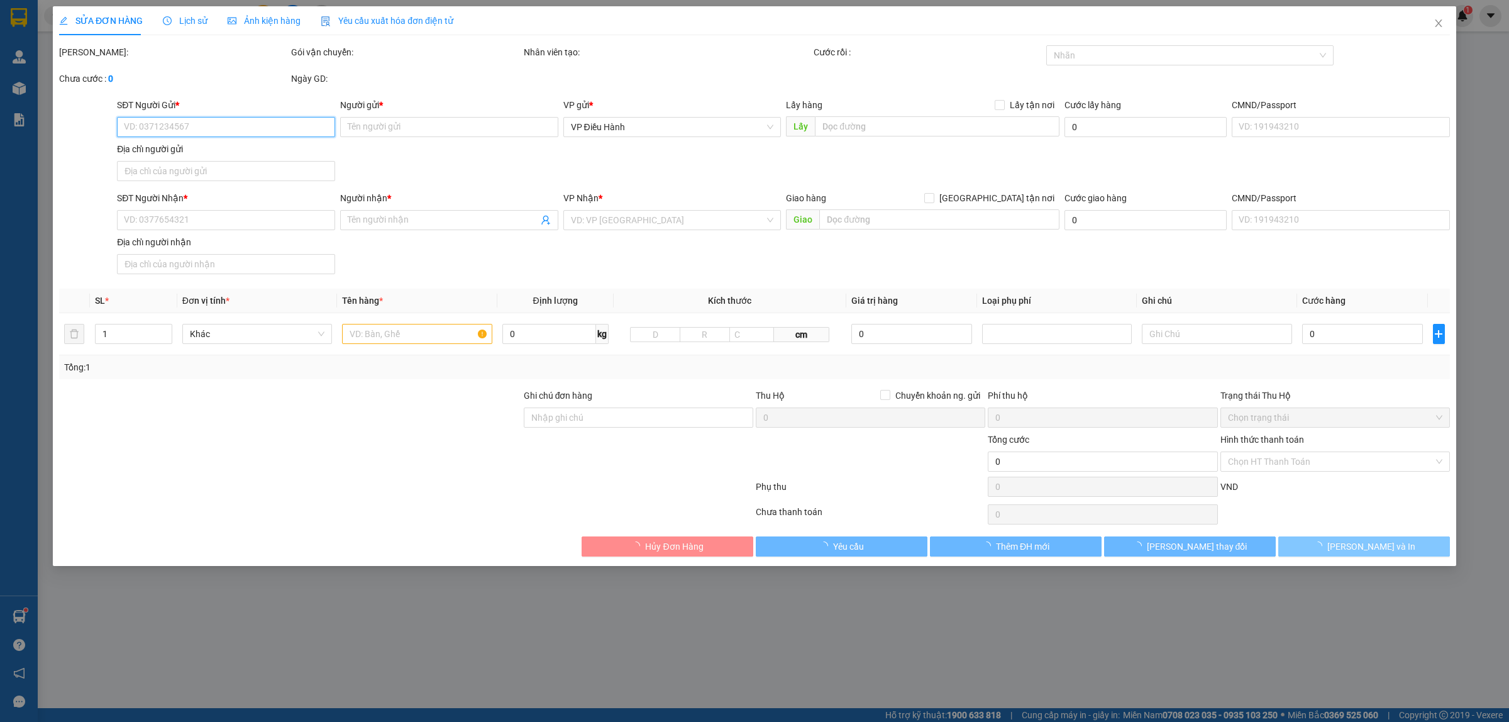
type input "0376344356"
type input "Hiền"
type input "0968214268"
type input "[PERSON_NAME]"
checkbox input "true"
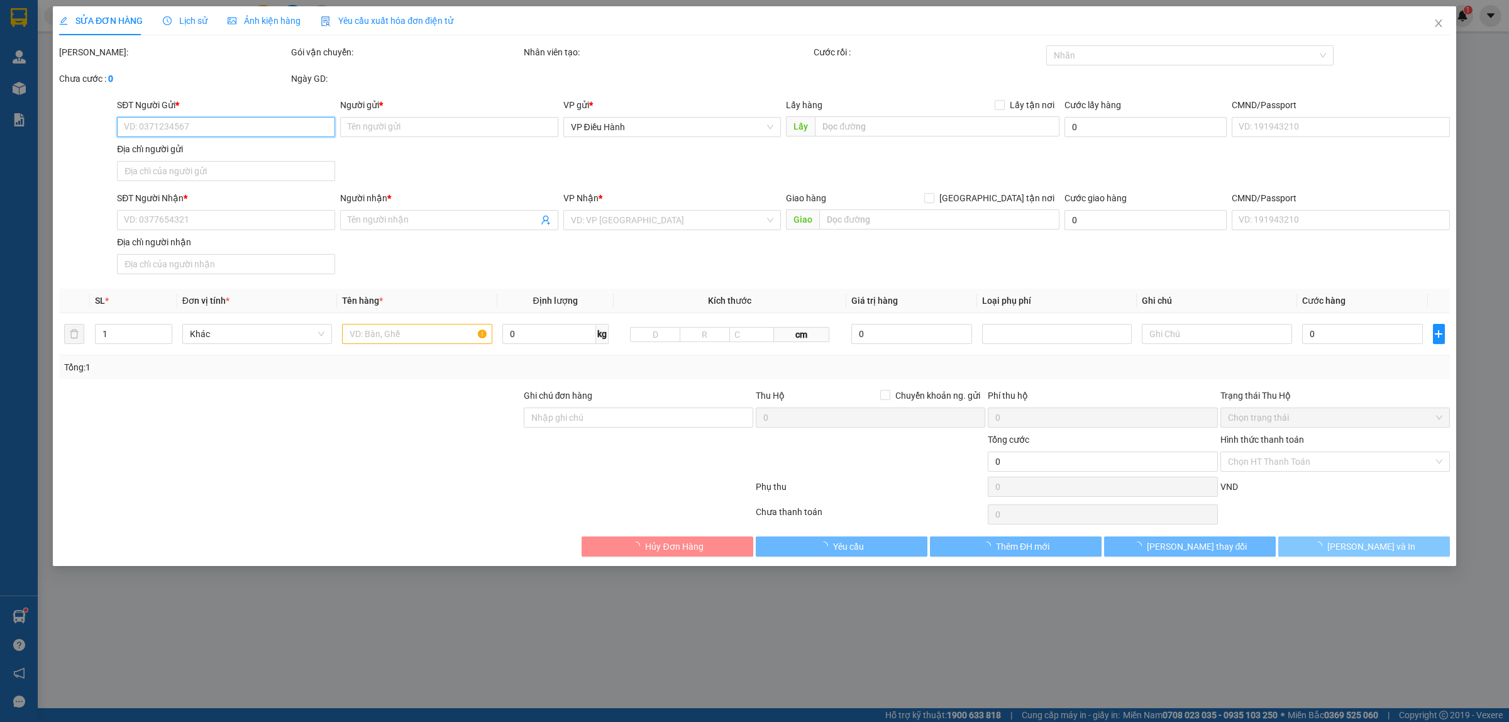
type input "106 [PERSON_NAME] p yên nhân xã mỹ hào [GEOGRAPHIC_DATA]"
type input "350.000"
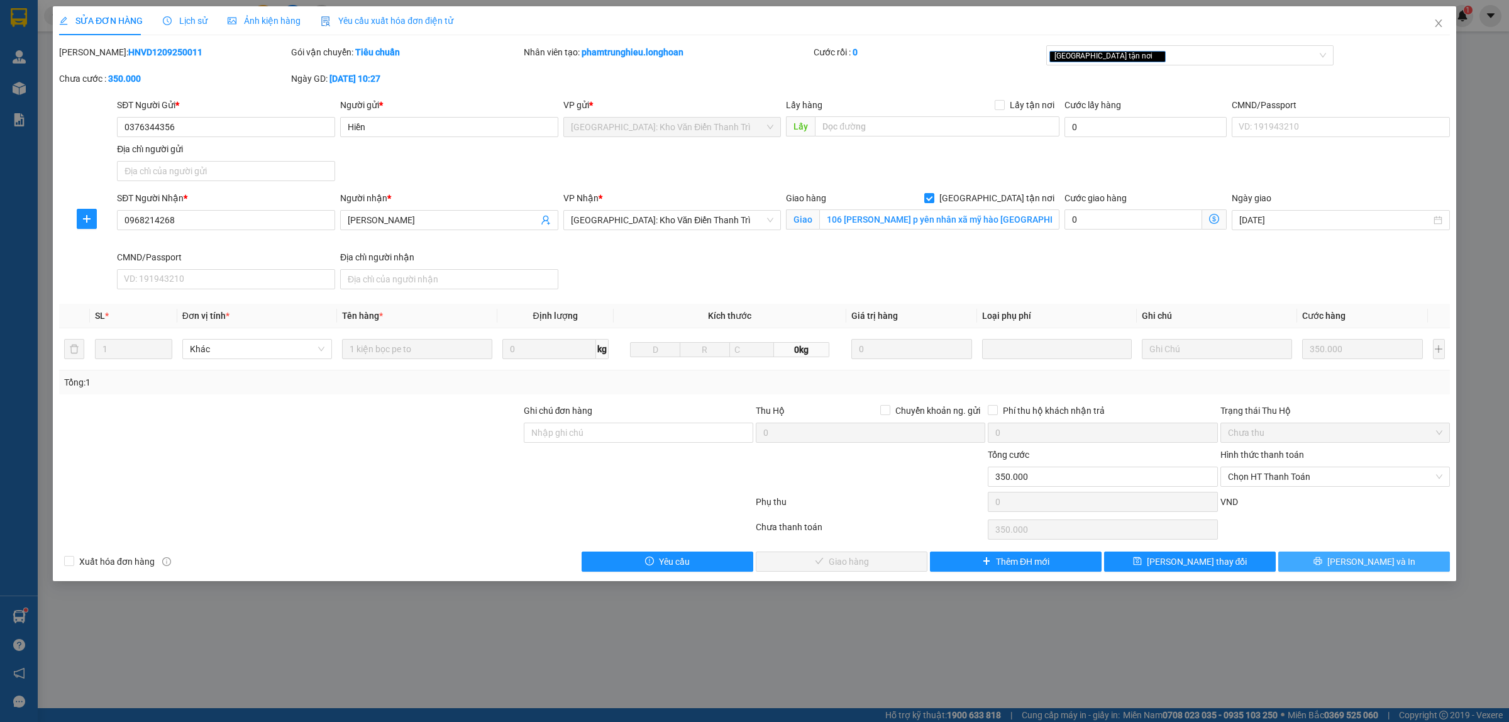
click at [1363, 564] on span "[PERSON_NAME] và In" at bounding box center [1371, 561] width 88 height 14
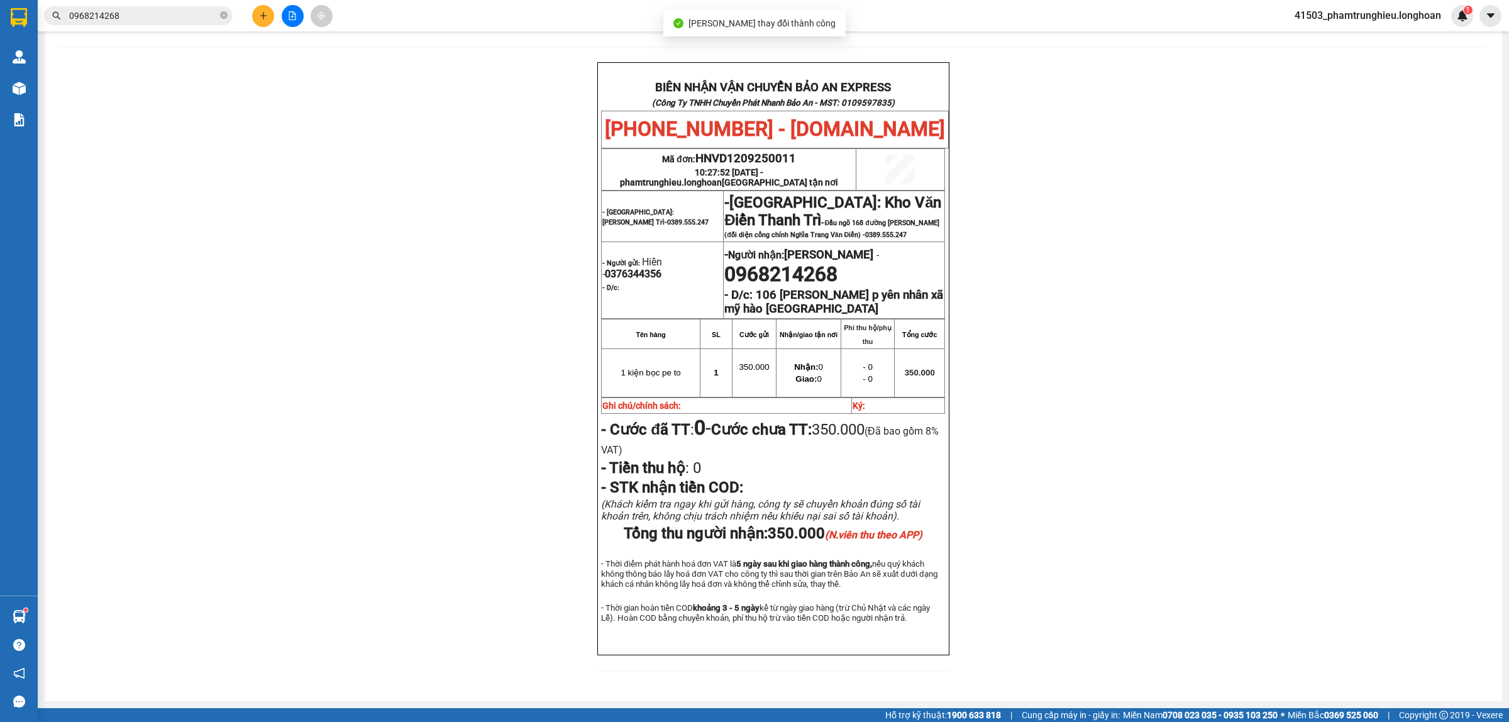
scroll to position [79, 0]
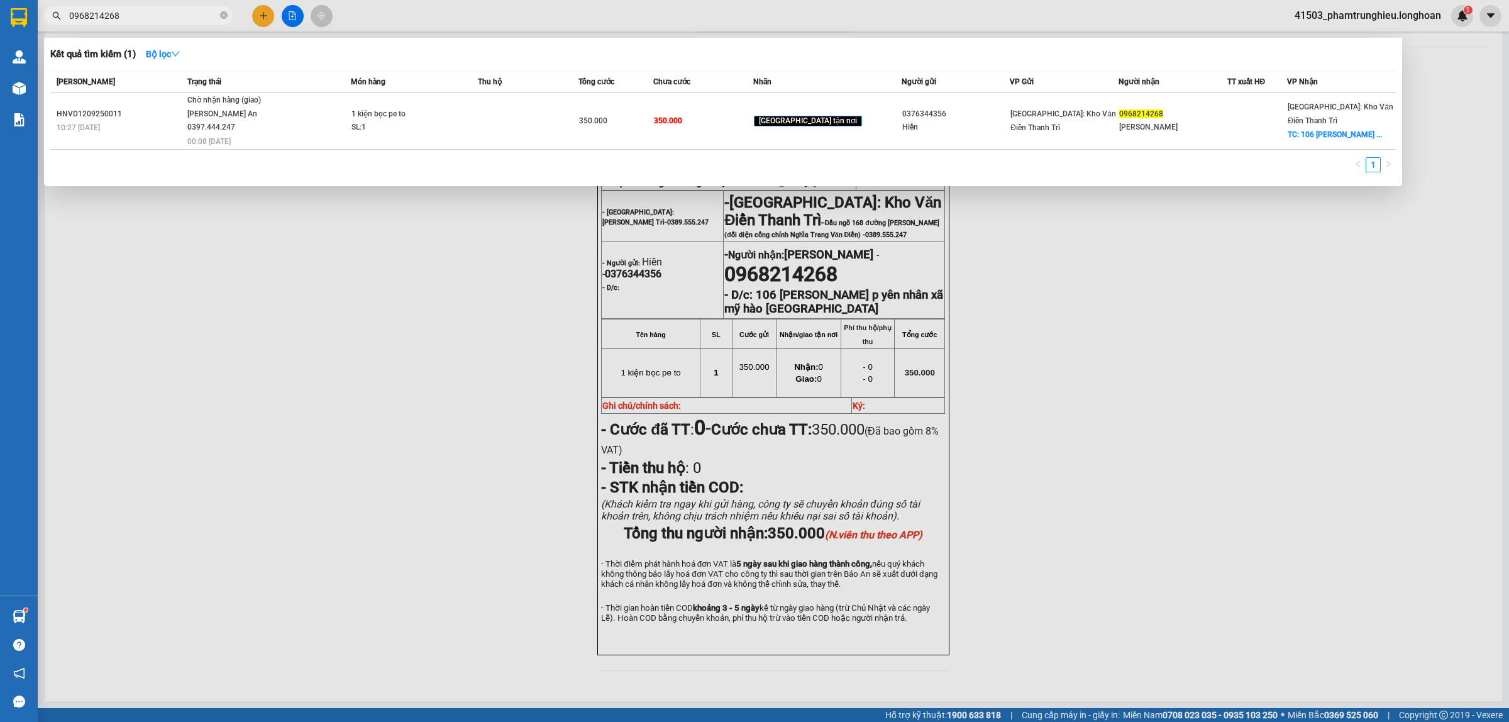
click at [186, 14] on input "0968214268" at bounding box center [143, 16] width 148 height 14
paste input "03256365"
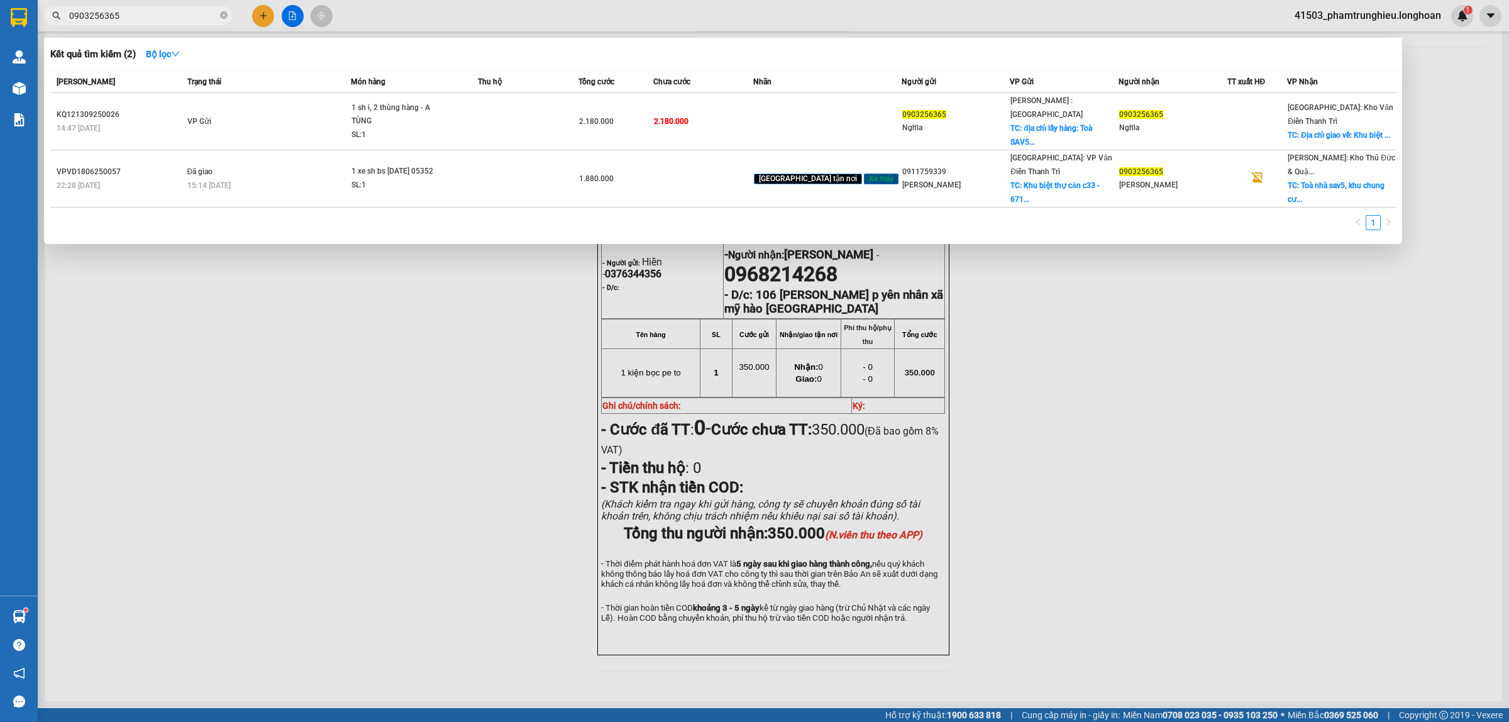
click at [154, 17] on input "0903256365" at bounding box center [143, 16] width 148 height 14
paste input "347344341"
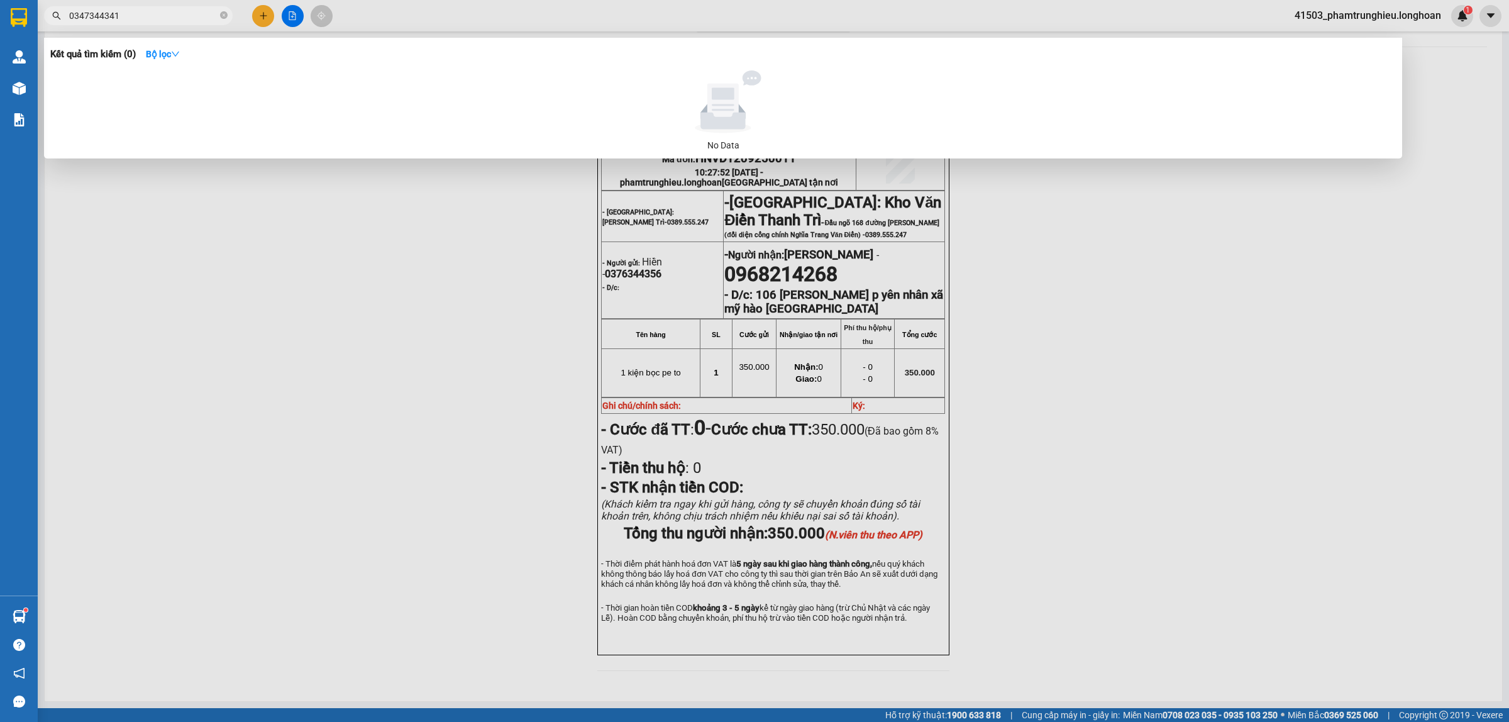
click at [153, 14] on input "0347344341" at bounding box center [143, 16] width 148 height 14
paste input "906193193"
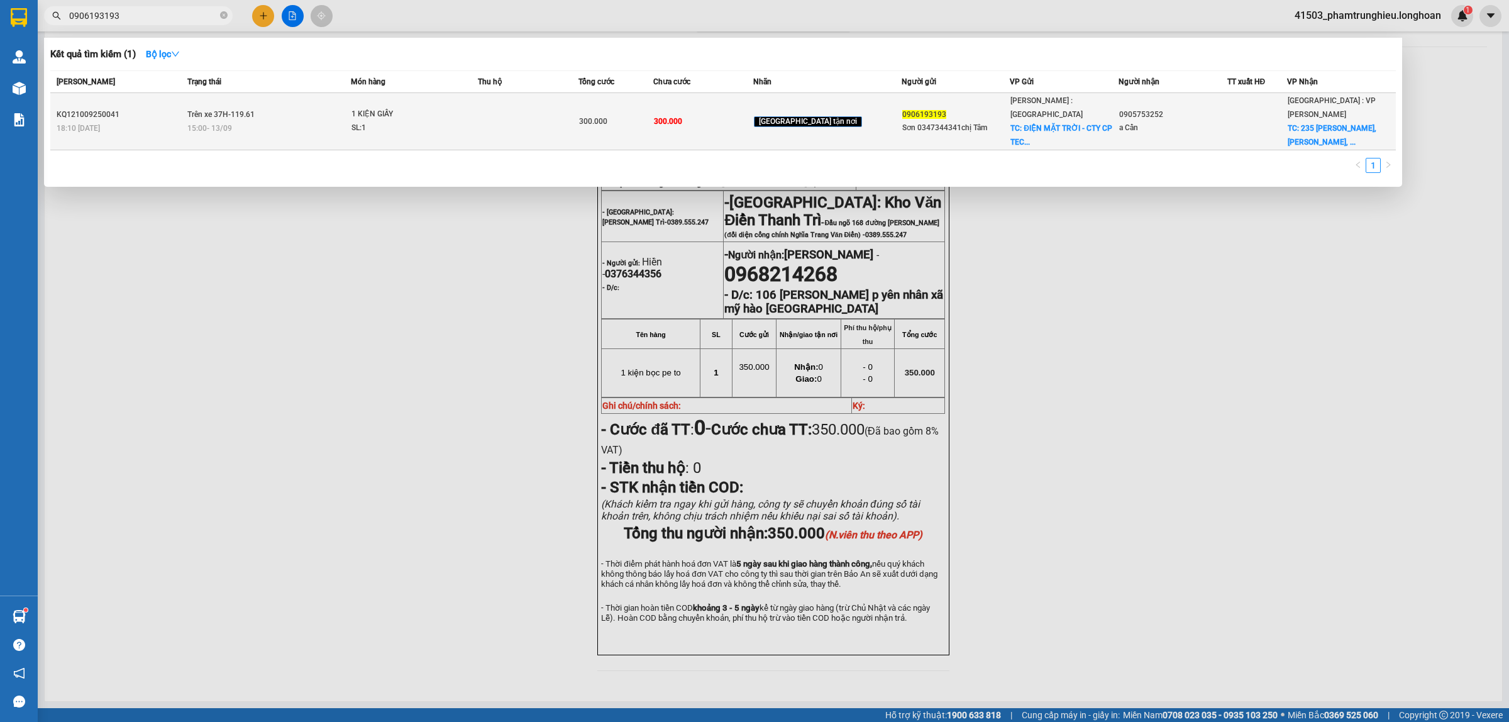
type input "0906193193"
click at [414, 121] on div "SL: 1" at bounding box center [398, 128] width 94 height 14
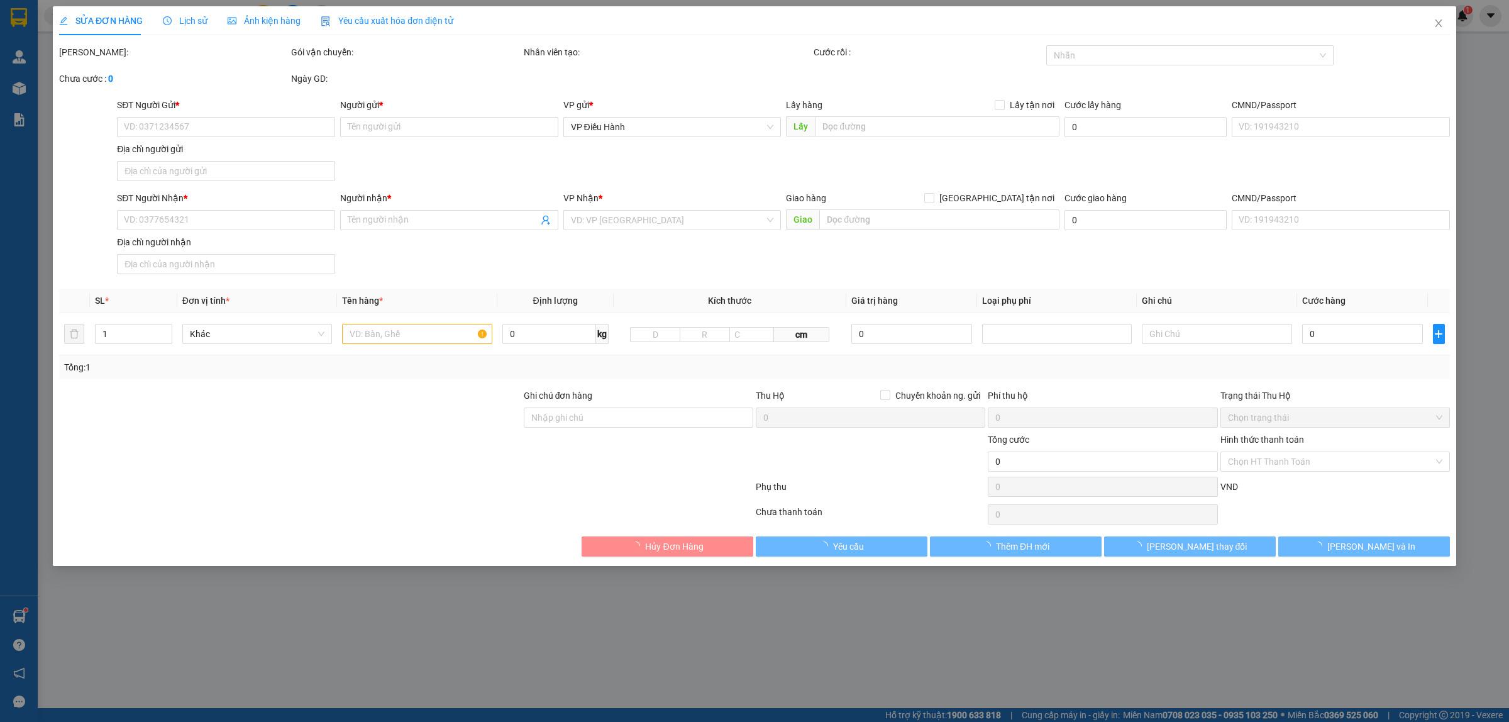
type input "0906193193"
type input "Sơn 0347344341chị Tâm"
checkbox input "true"
type input "ĐIỆN MẶT TRỜI - CTY CP TECH SOUTH, [PERSON_NAME], Phường 12, [GEOGRAPHIC_DATA],…"
type input "0905753252"
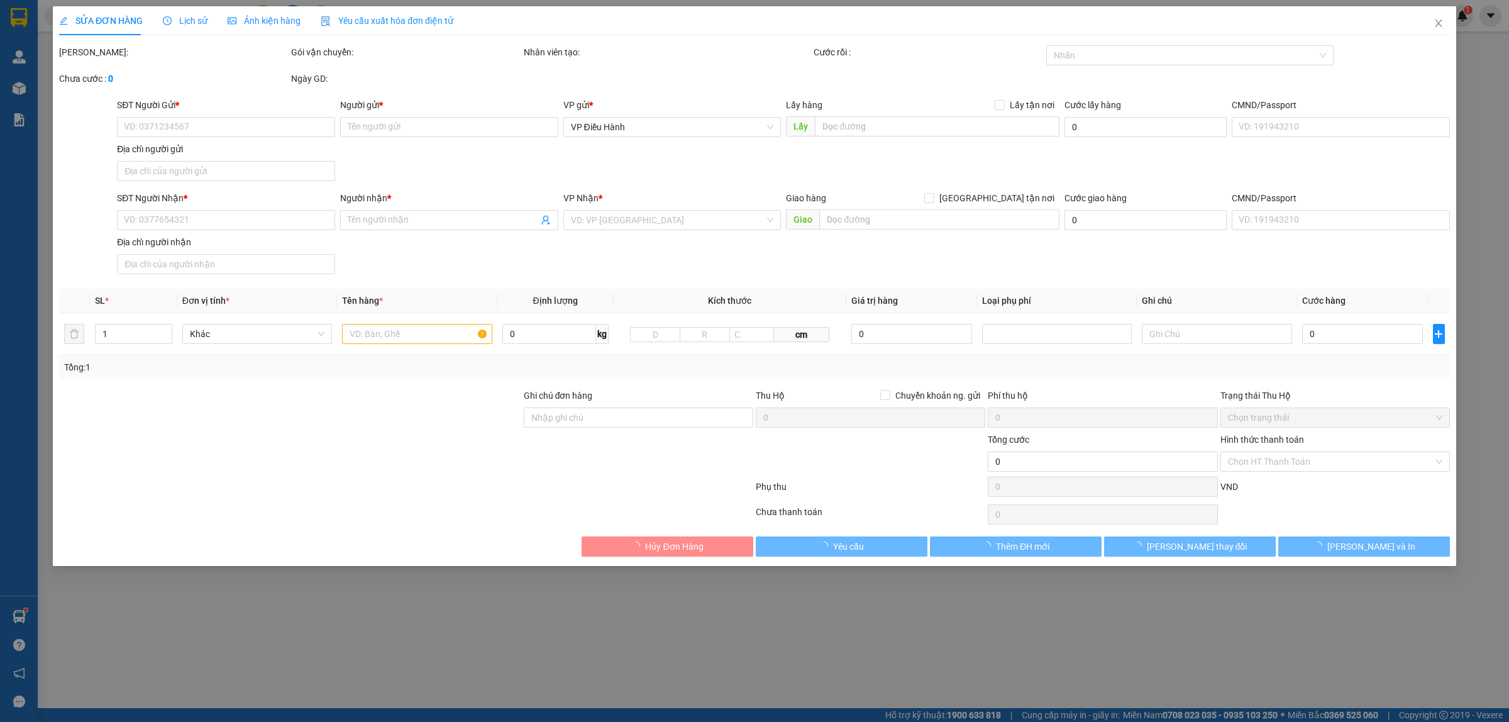
type input "a Cẩn"
checkbox input "true"
type input "235 [PERSON_NAME],[PERSON_NAME], [GEOGRAPHIC_DATA]"
type input "NHẬN NGUYÊN KIỆN GIAO NGUYÊN KIỆN, HƯ VỠ K ĐỀN"
type input "300.000"
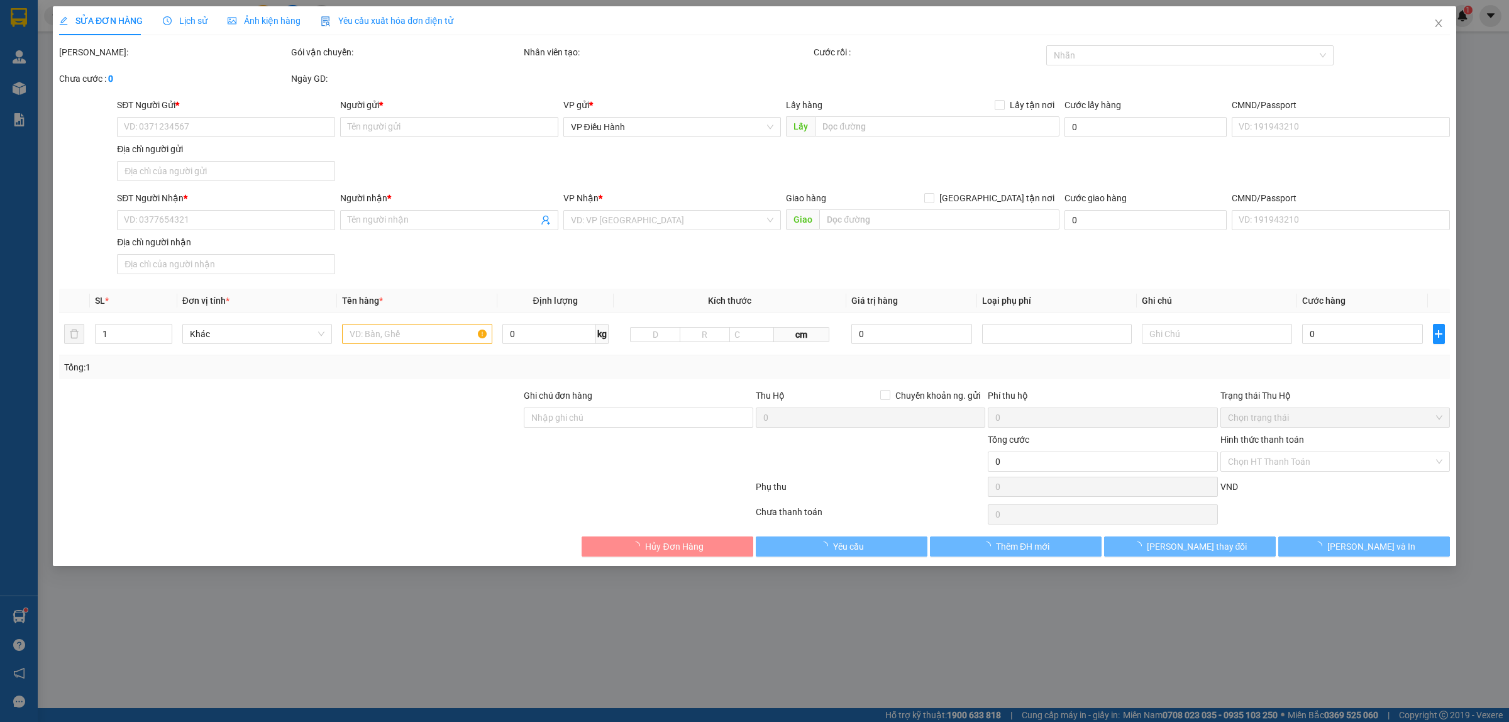
type input "300.000"
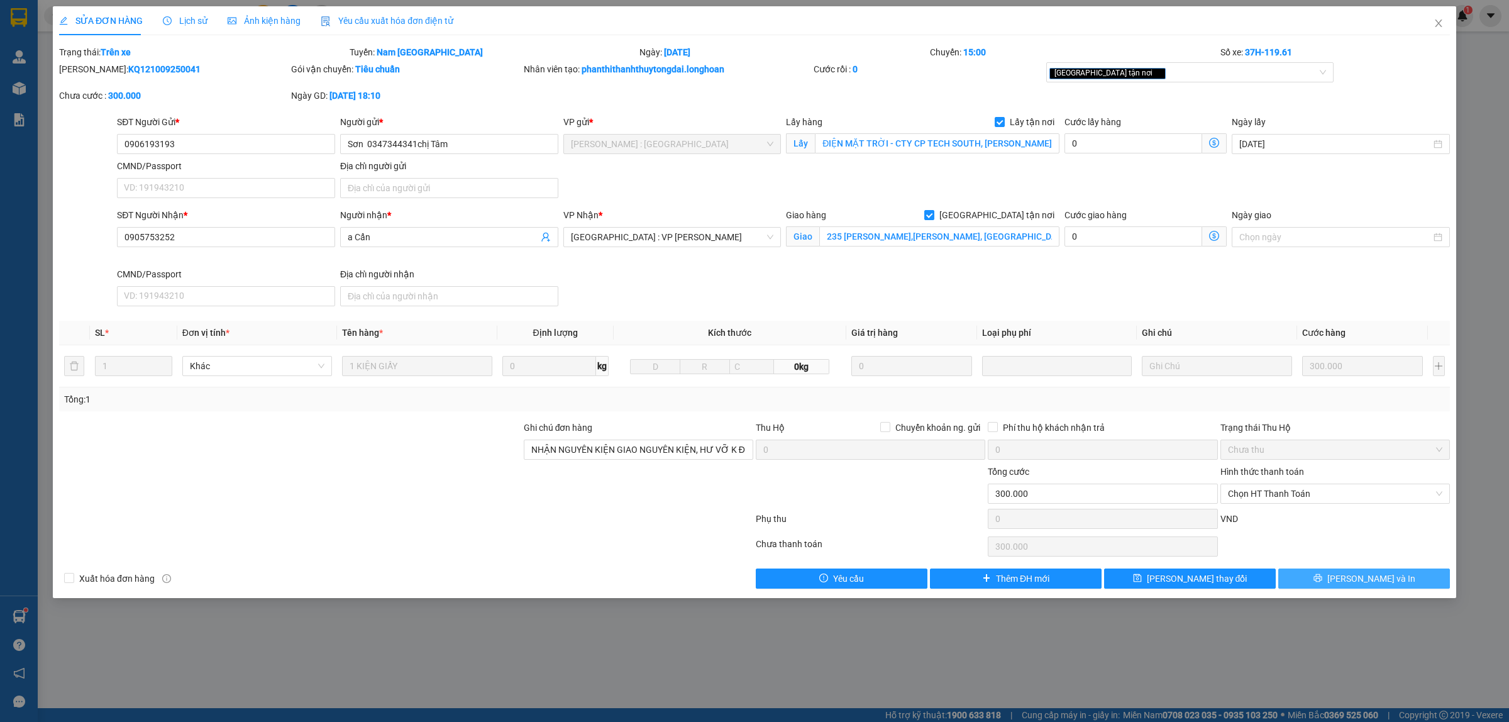
click at [1362, 575] on span "[PERSON_NAME] và In" at bounding box center [1371, 578] width 88 height 14
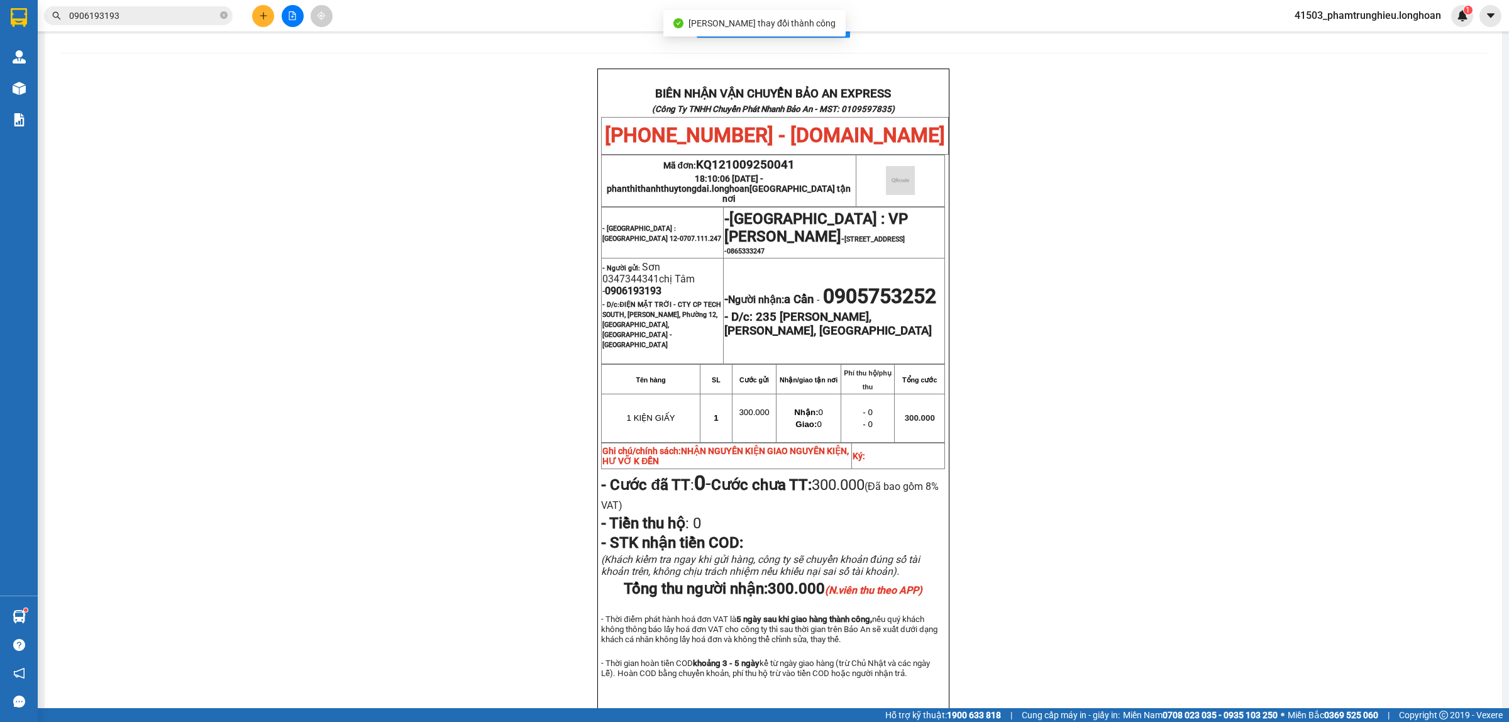
scroll to position [79, 0]
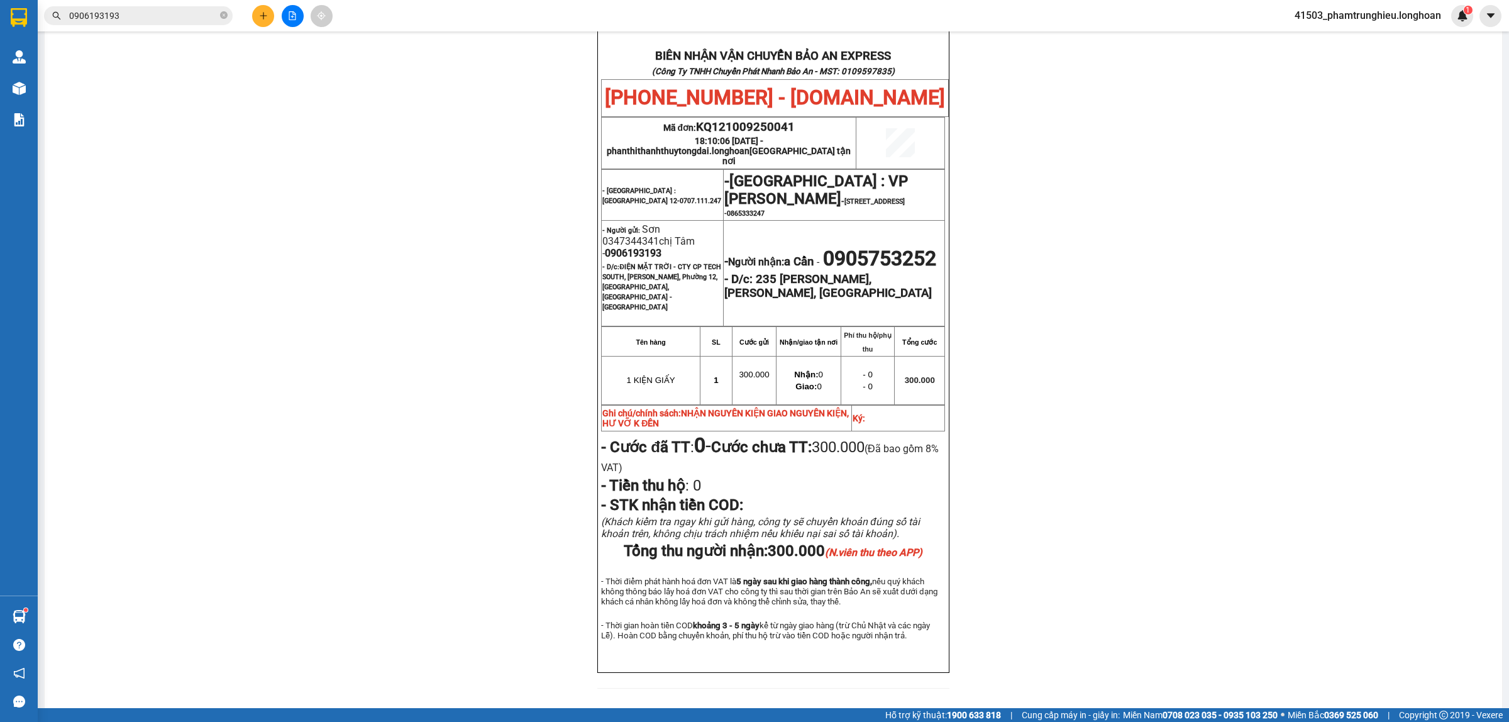
click at [184, 16] on input "0906193193" at bounding box center [143, 16] width 148 height 14
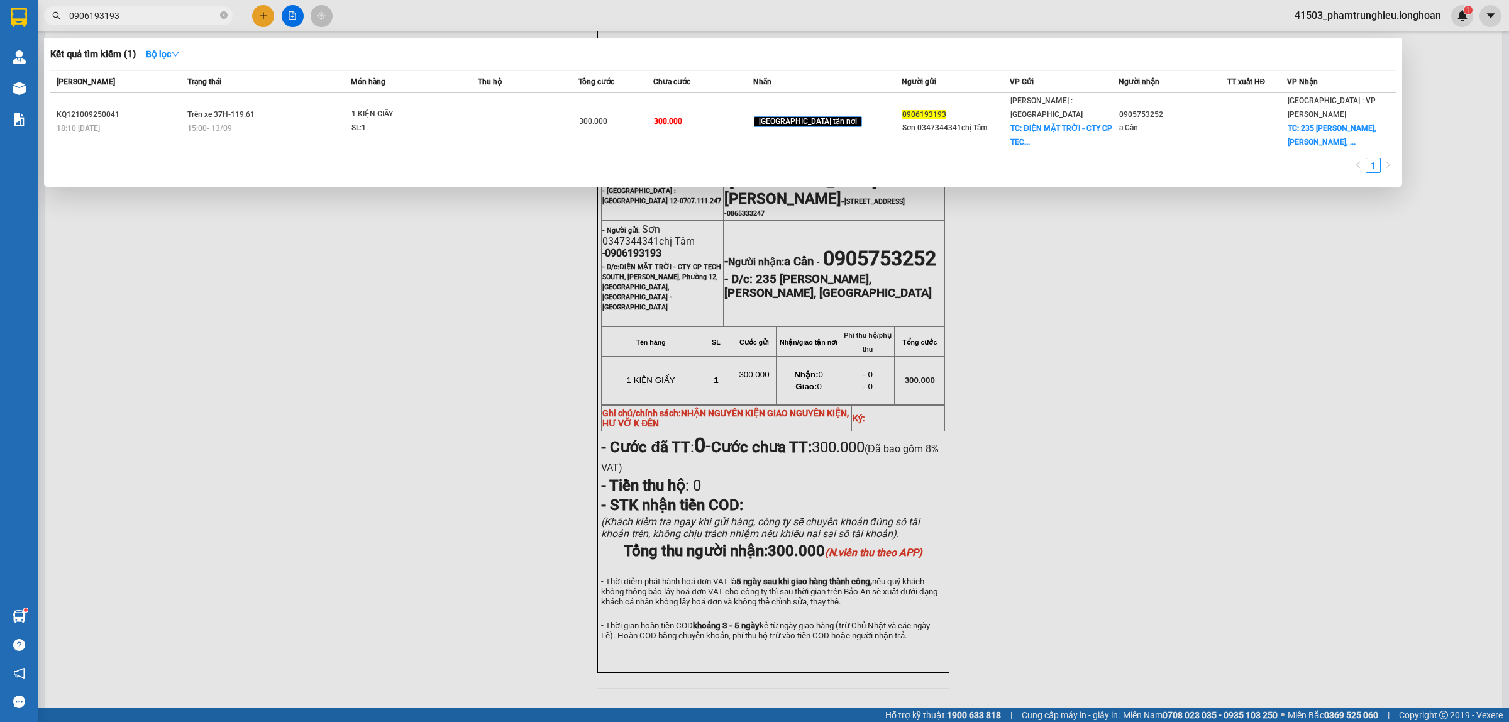
paste input "17432144"
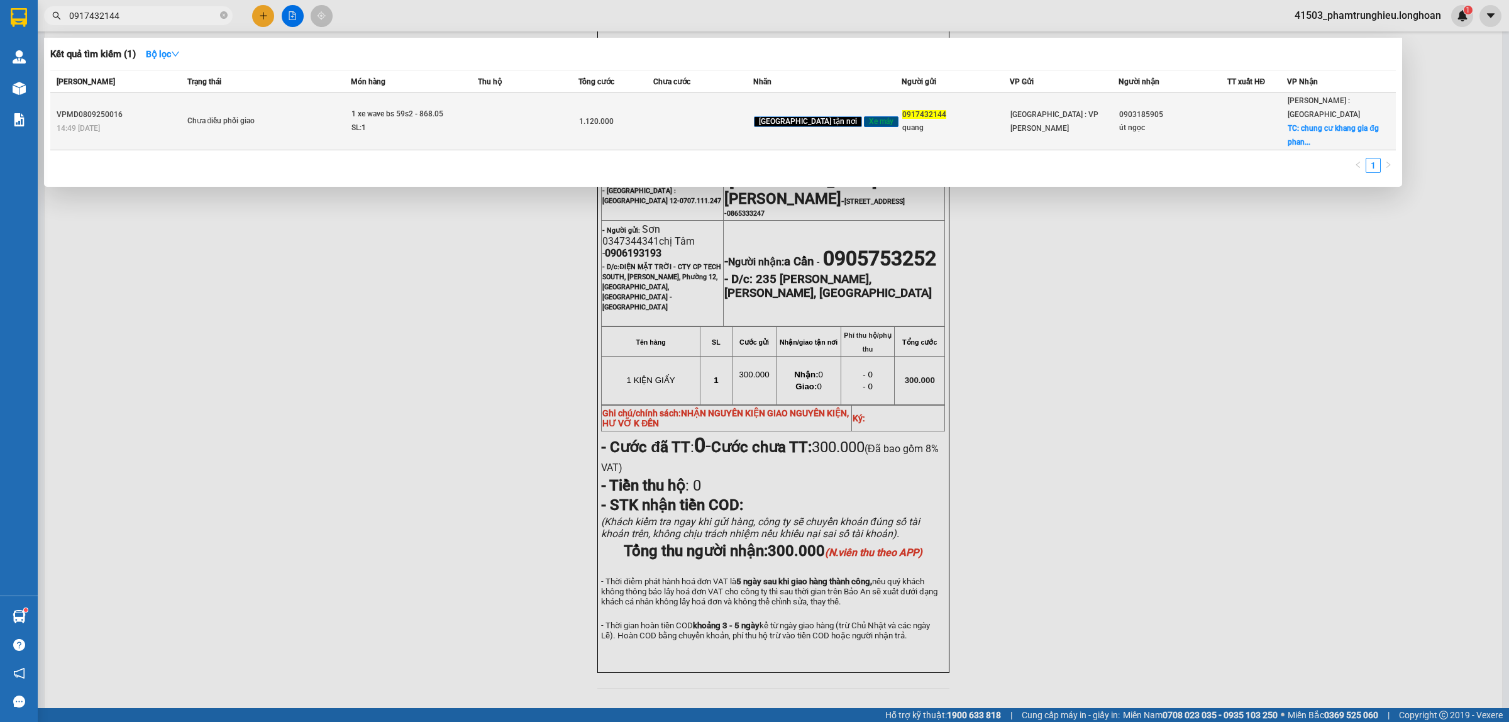
type input "0917432144"
click at [282, 114] on div "Chưa điều phối giao" at bounding box center [234, 121] width 94 height 14
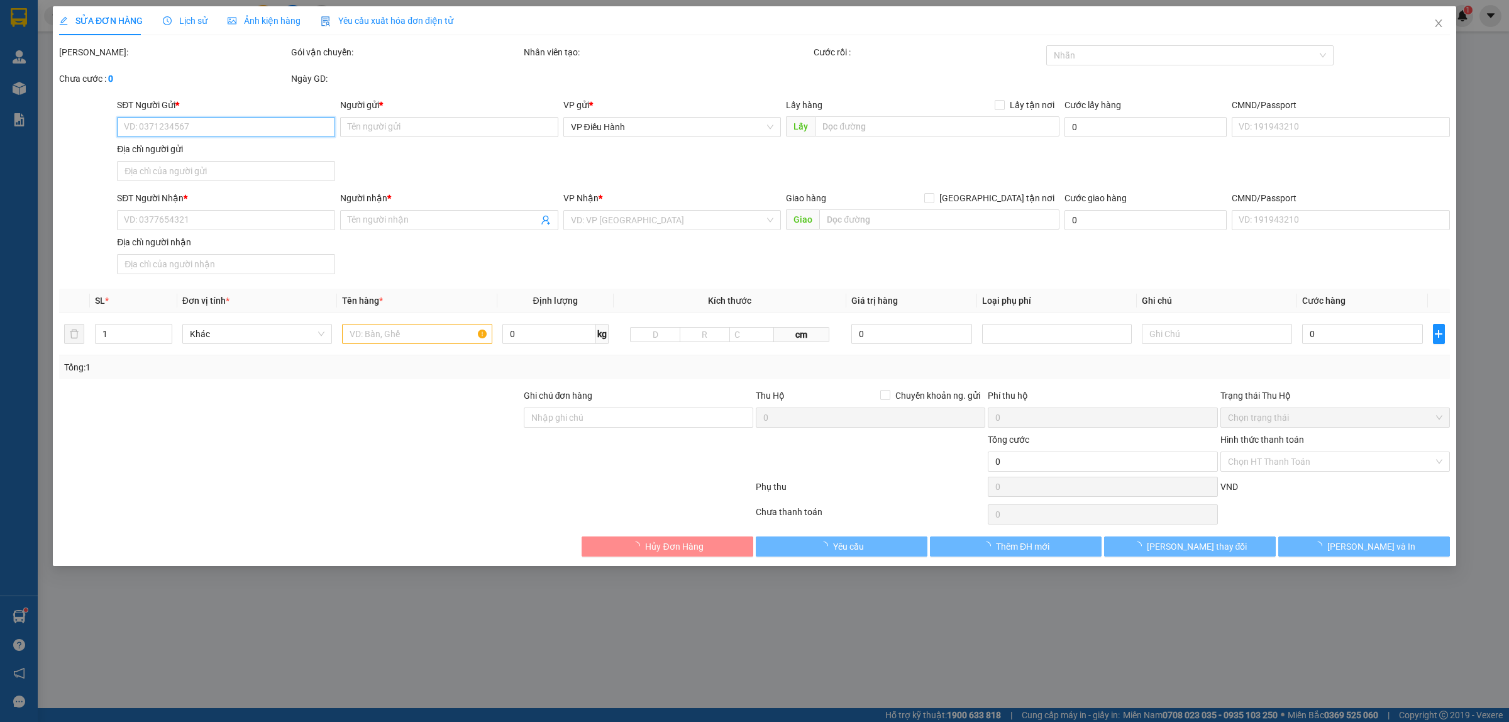
type input "0917432144"
type input "quang"
type input "0903185905"
type input "út ngọc"
checkbox input "true"
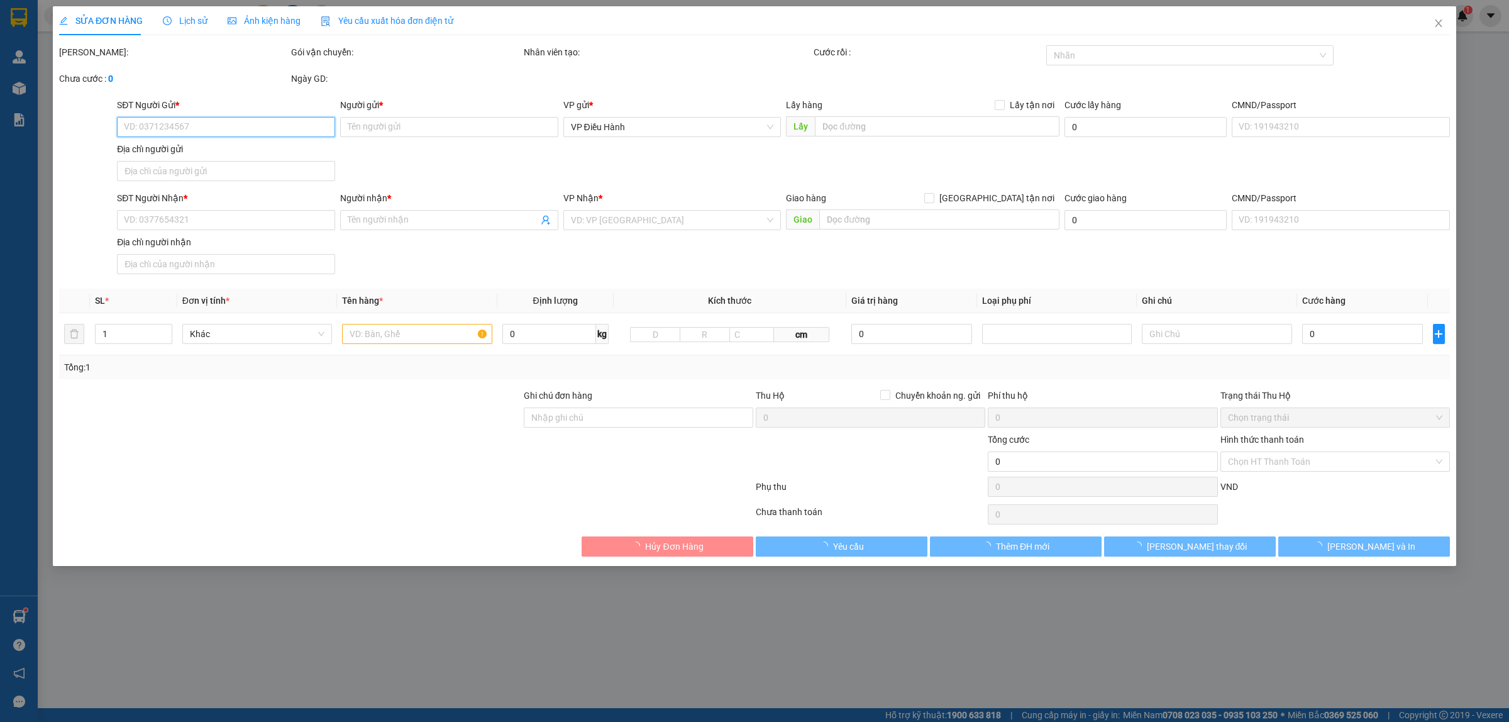
type input "chung cư khang gia đg [PERSON_NAME] p14 gò vấp hcm"
type input "1 chìa khóa cuốn tay lái, giấy tờ khách cầm"
type input "1.120.000"
